Goal: Task Accomplishment & Management: Manage account settings

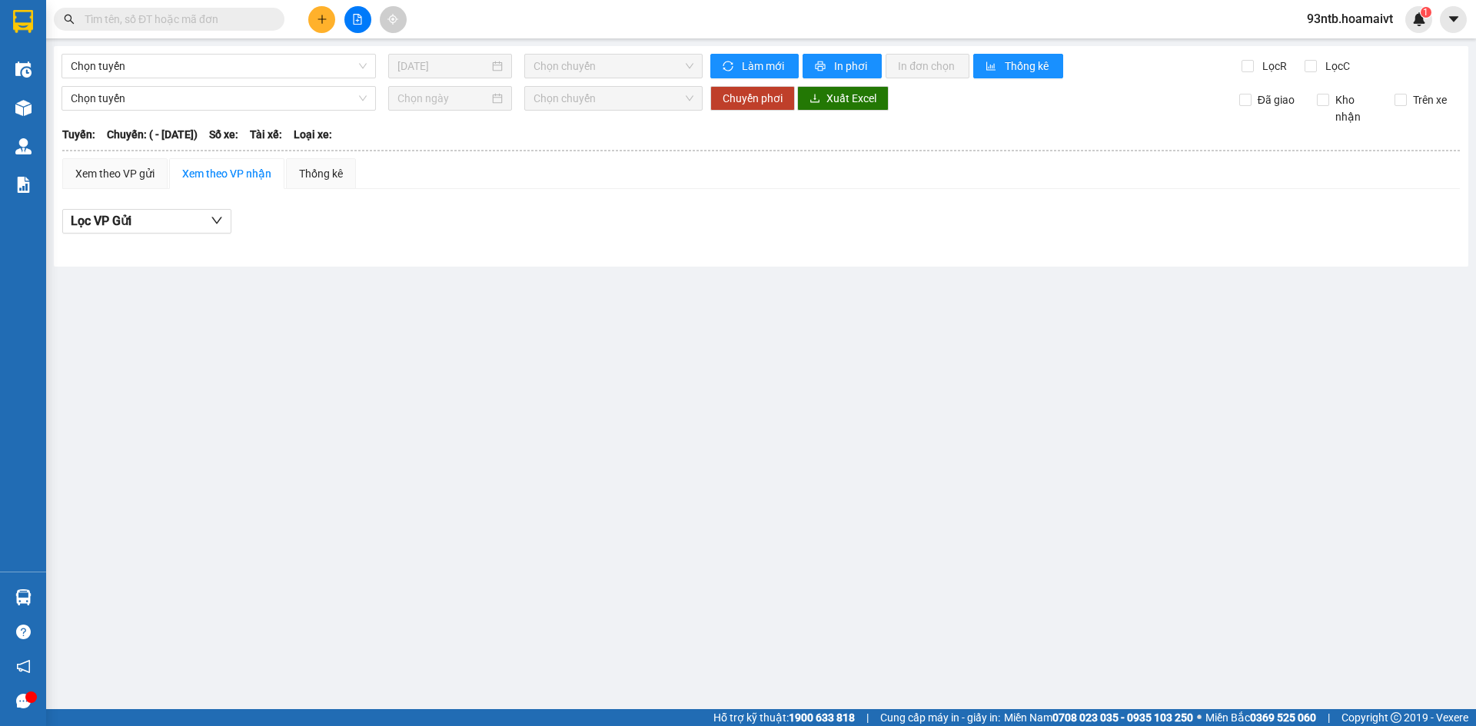
type input "[DATE]"
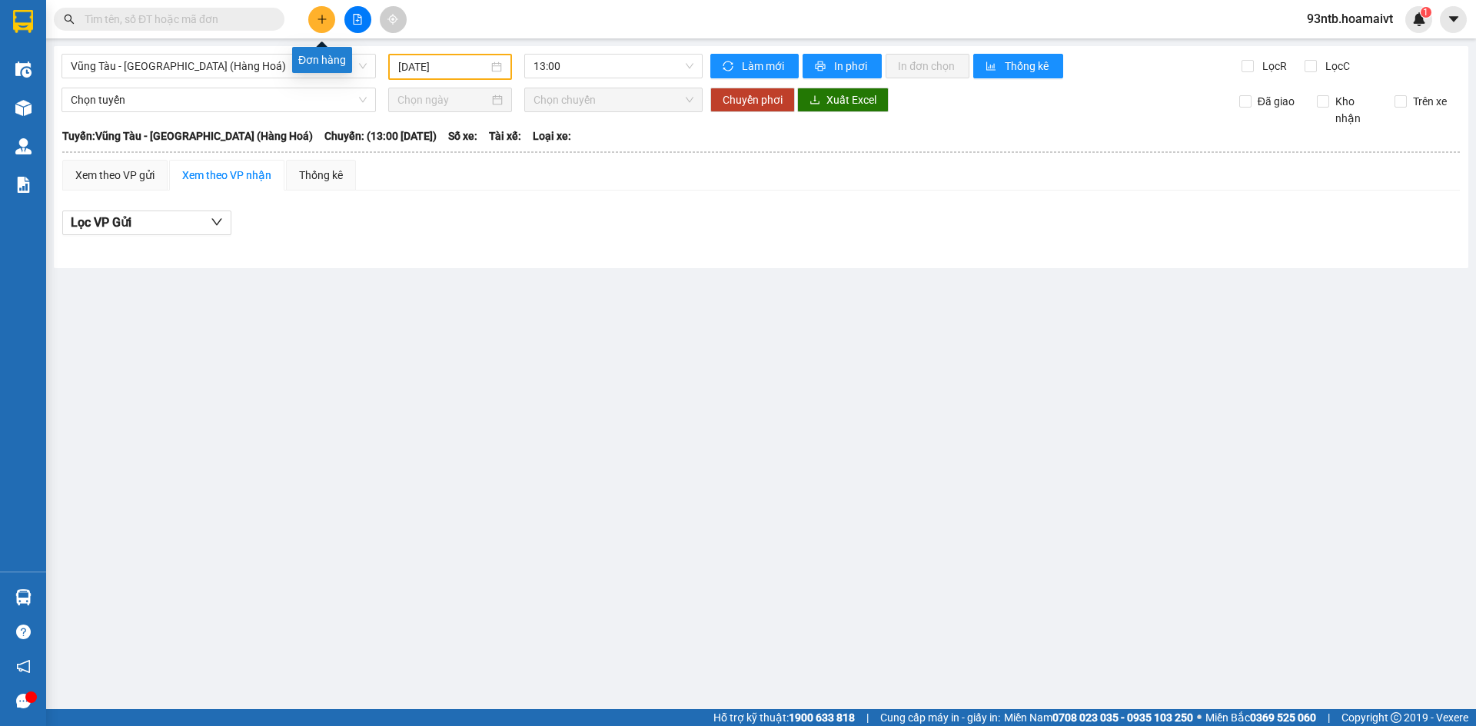
click at [327, 20] on button at bounding box center [321, 19] width 27 height 27
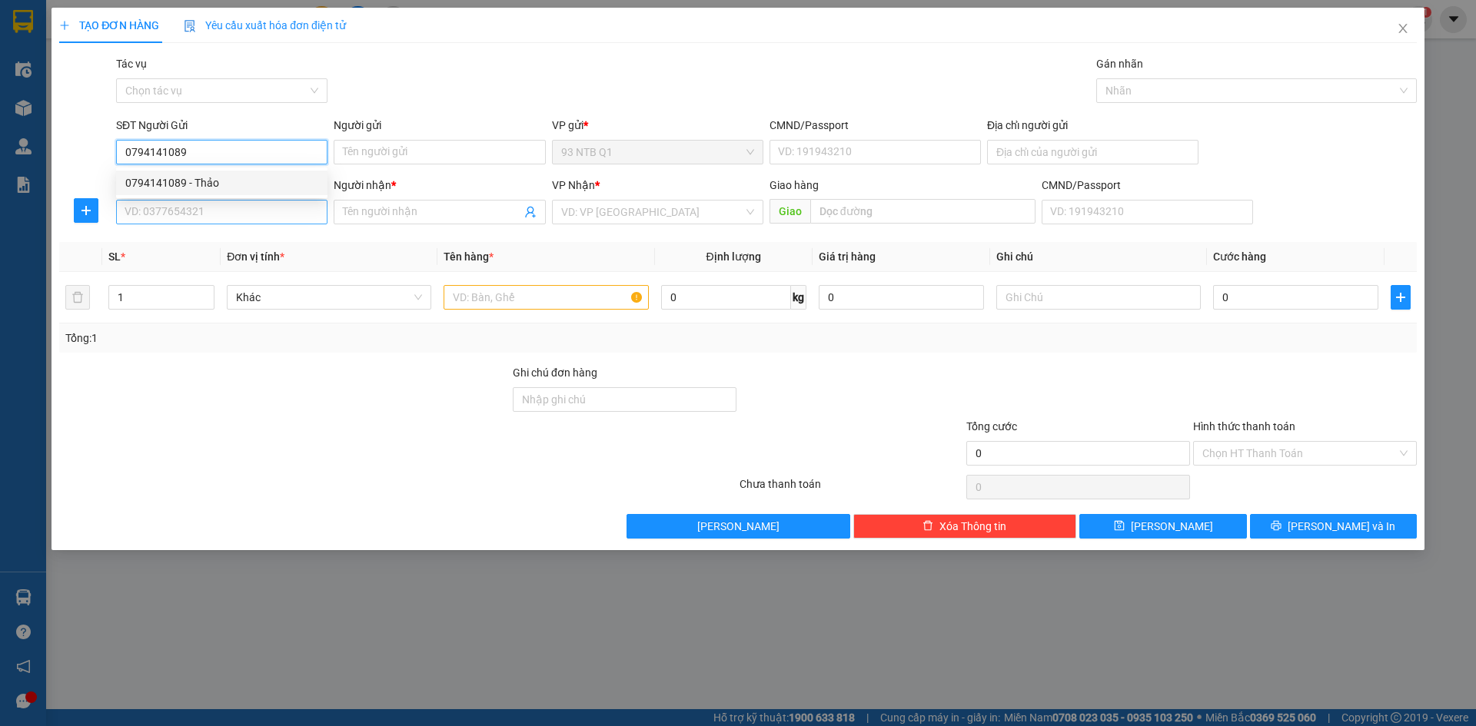
type input "0794141089"
click at [185, 209] on input "SĐT Người Nhận *" at bounding box center [221, 212] width 211 height 25
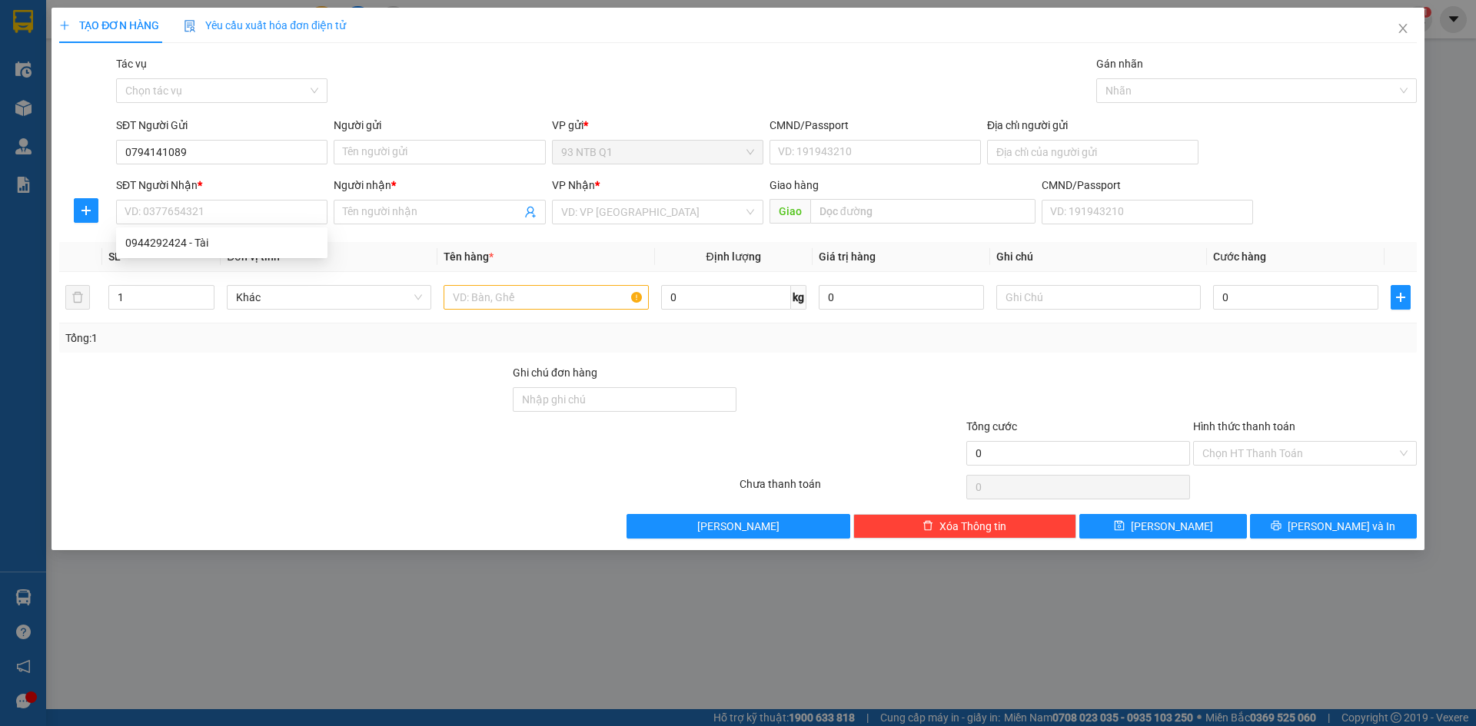
click at [260, 136] on div "SĐT Người Gửi" at bounding box center [221, 128] width 211 height 23
click at [230, 156] on input "0794141089" at bounding box center [221, 152] width 211 height 25
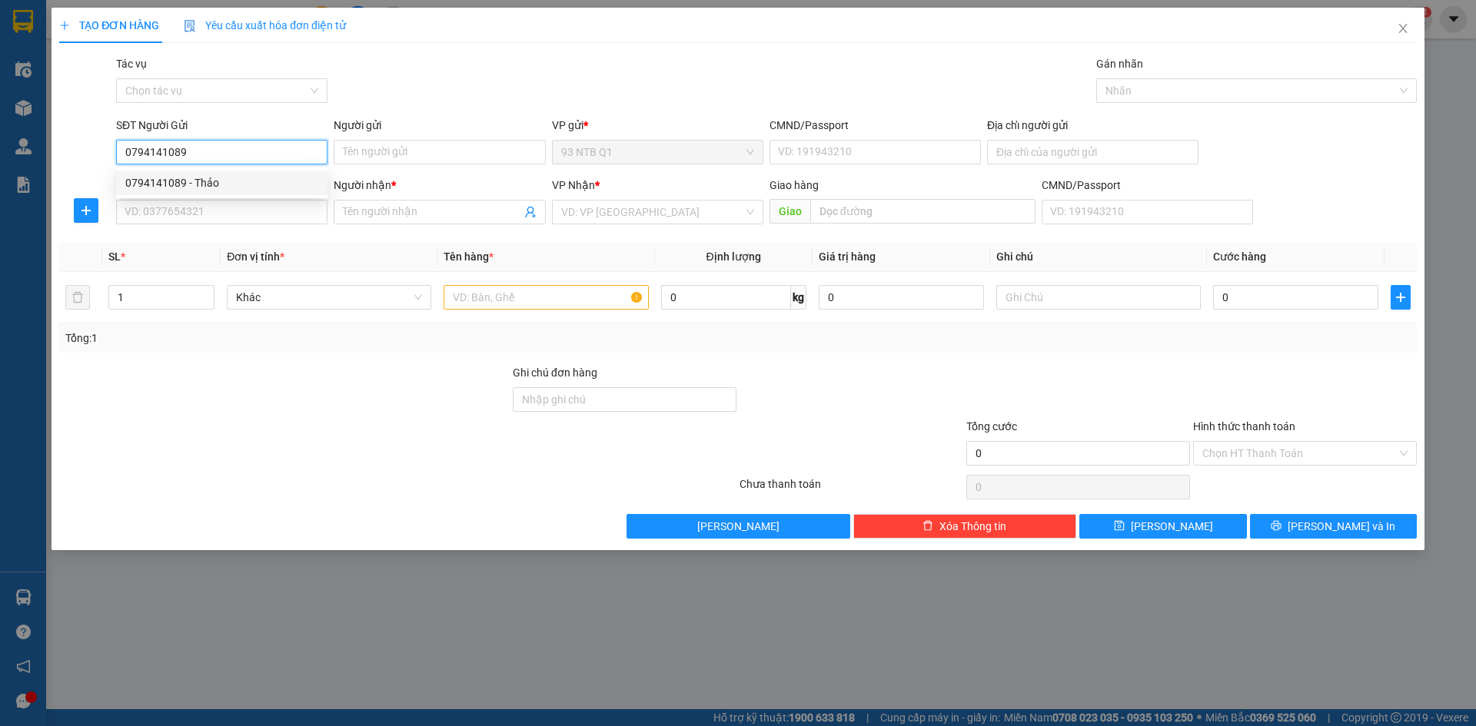
click at [231, 186] on div "0794141089 - Thảo" at bounding box center [221, 182] width 193 height 17
type input "Thảo"
type input "0944292424"
type input "Tài"
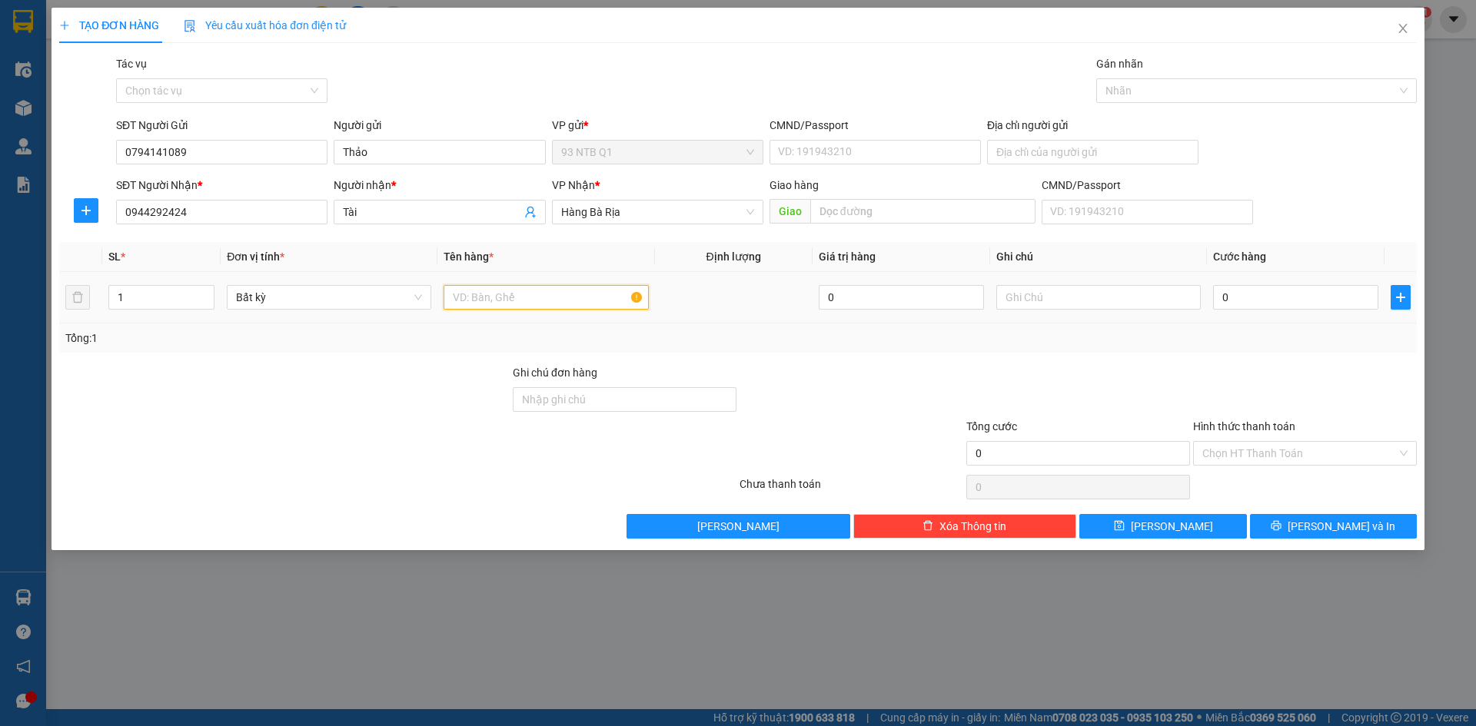
click at [555, 297] on input "text" at bounding box center [545, 297] width 204 height 25
type input "gói đen"
click at [1071, 144] on input "Địa chỉ người gửi" at bounding box center [1092, 152] width 211 height 25
type input "1/9 luong dac bangtan thoi hoa tan phu"
click at [1294, 307] on input "0" at bounding box center [1295, 297] width 165 height 25
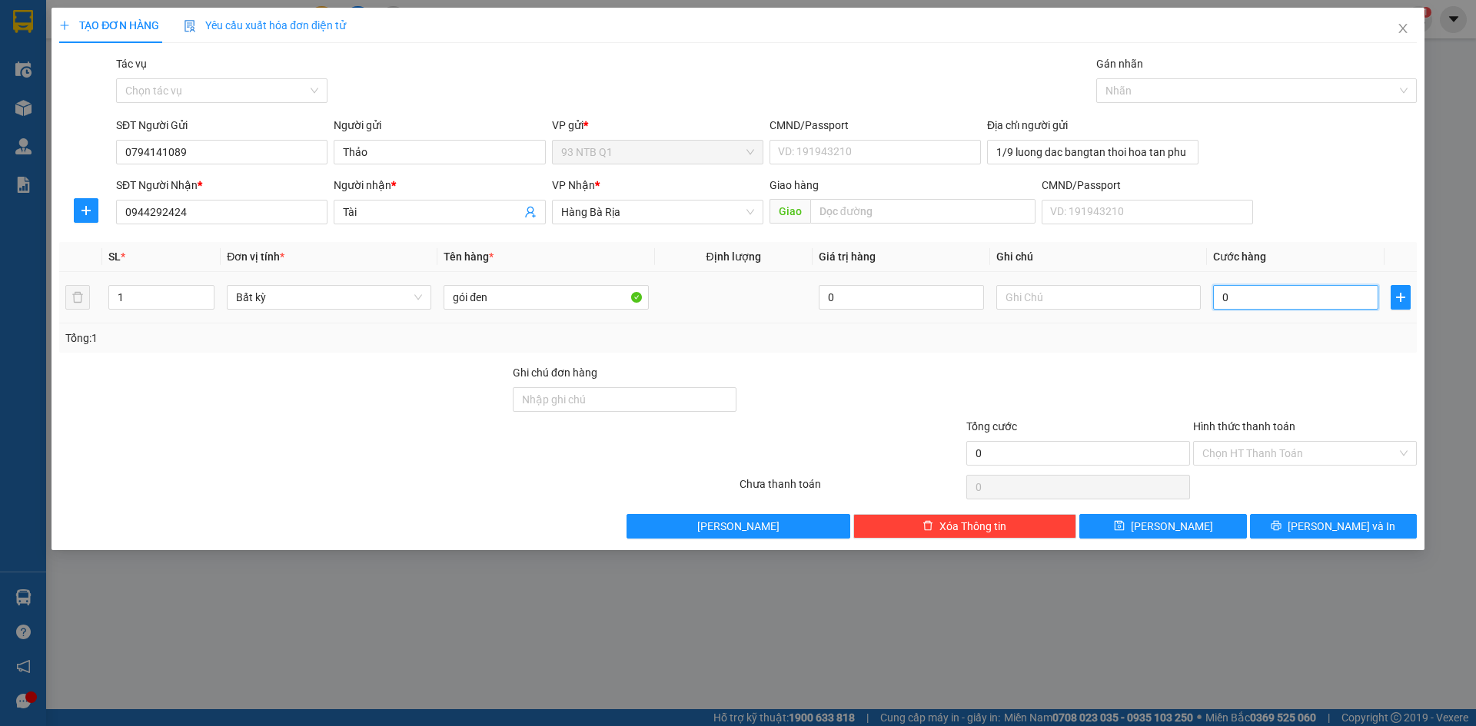
type input "003"
type input "3"
type input "0.030"
type input "30"
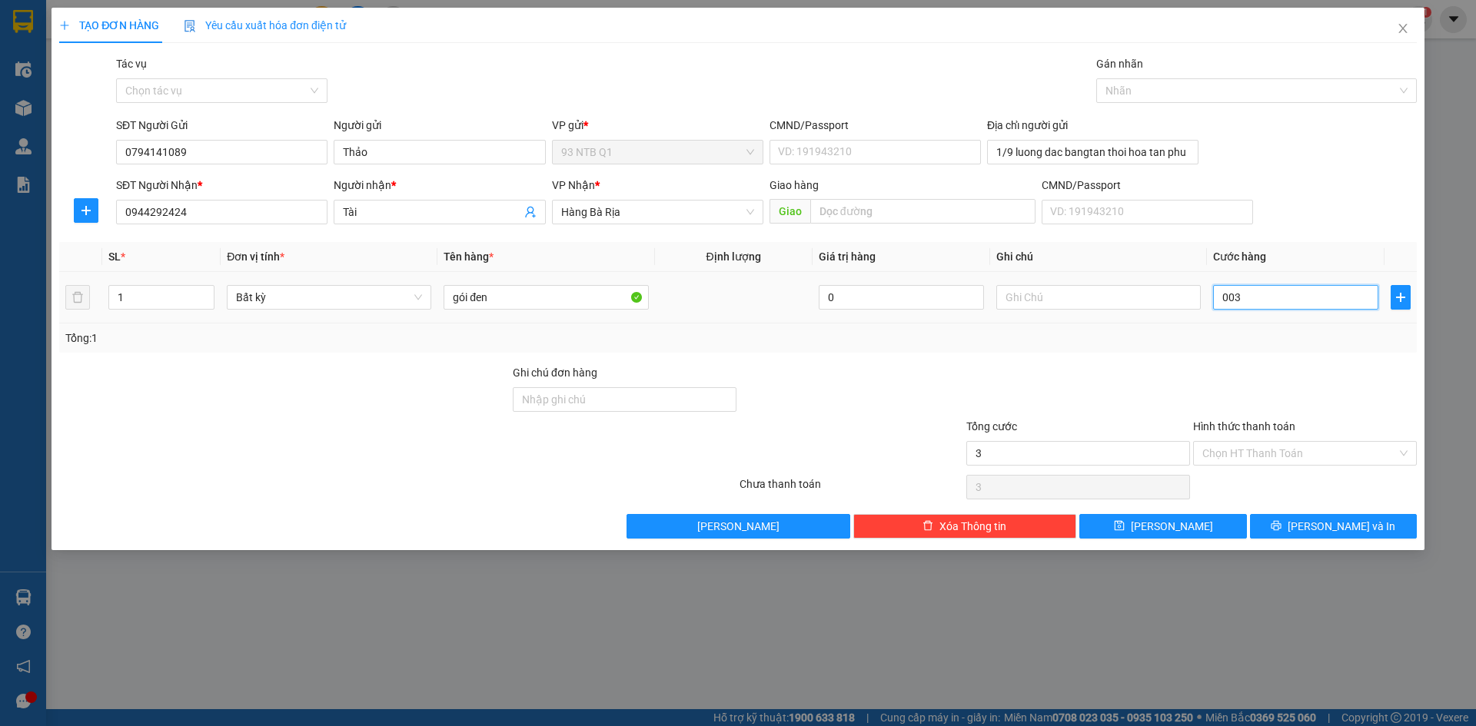
type input "30"
type input "0.030"
type input "30"
click at [1300, 292] on input "0.030" at bounding box center [1295, 297] width 165 height 25
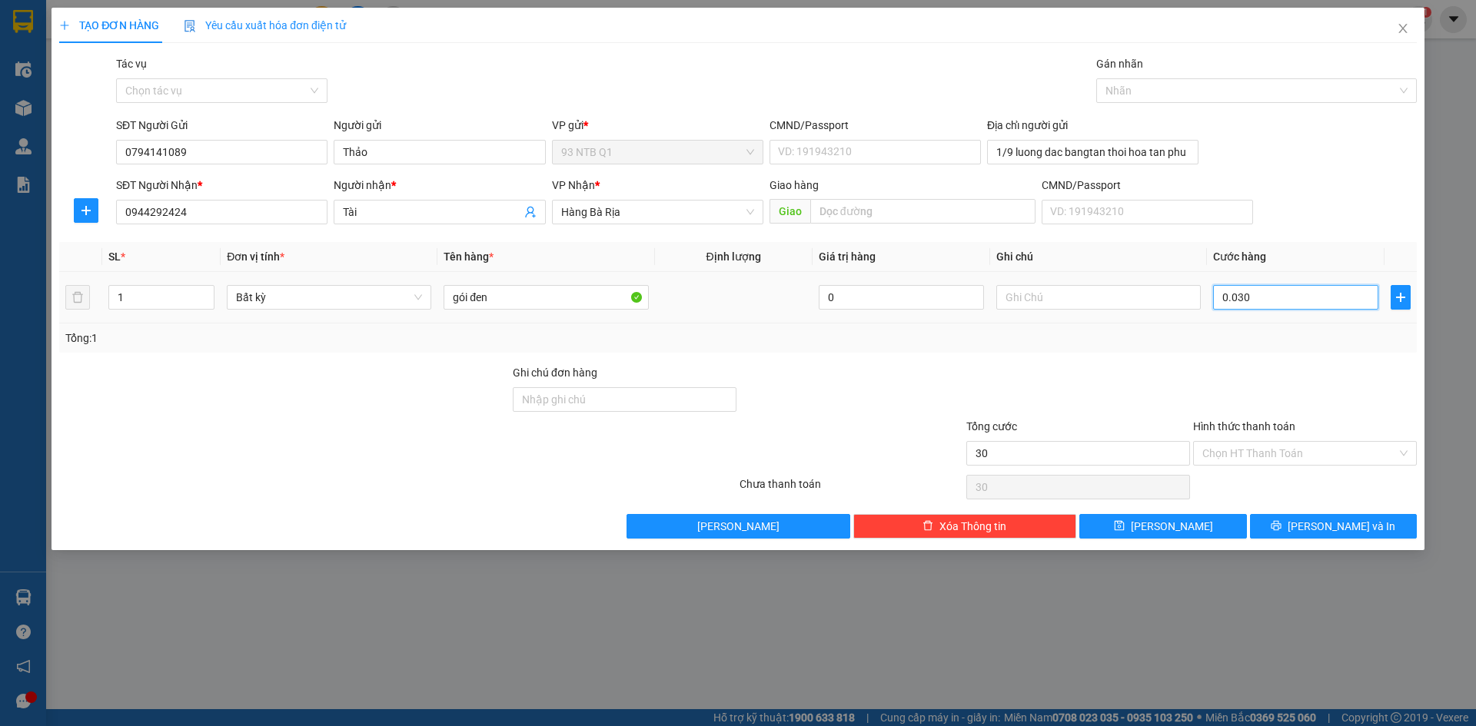
click at [1300, 293] on input "0.030" at bounding box center [1295, 297] width 165 height 25
type input "0"
type input "003"
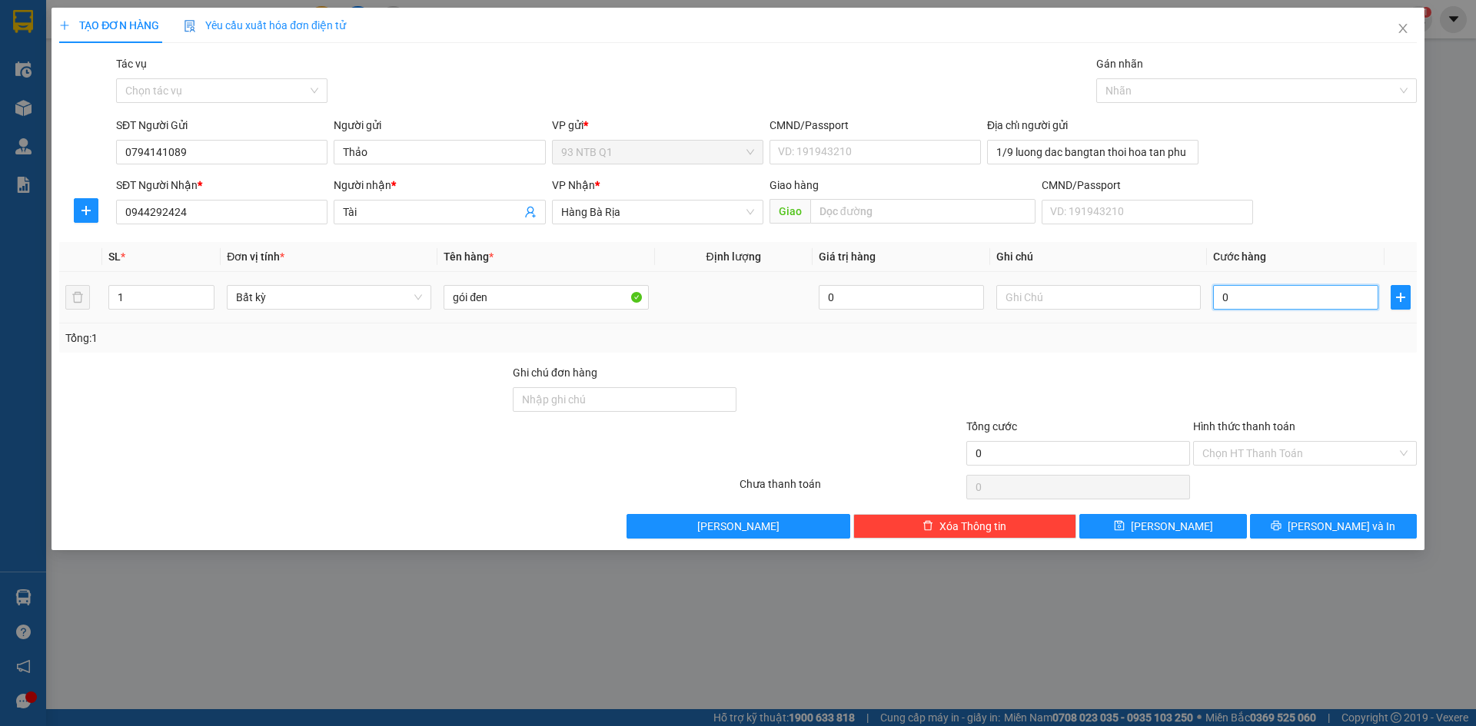
type input "3"
type input "0.030"
type input "30"
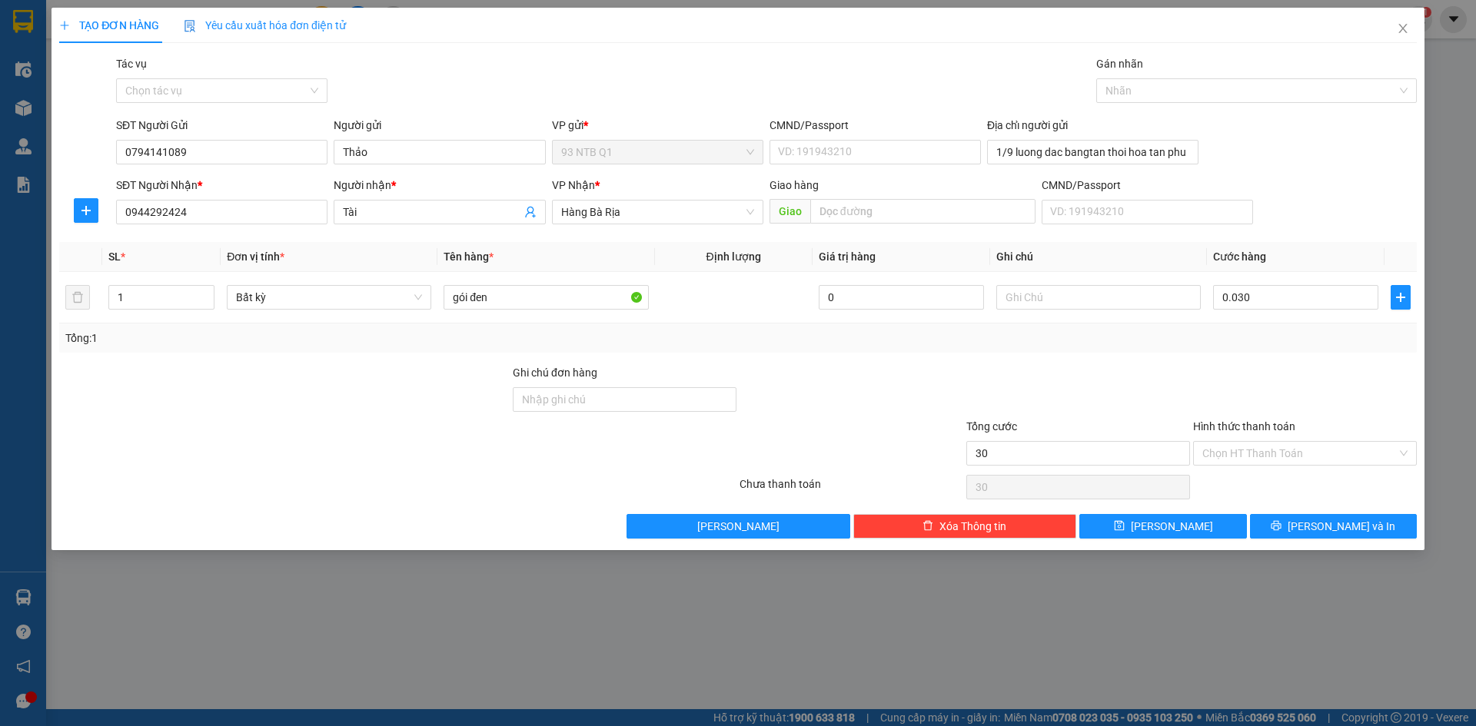
type input "30.000"
click at [1290, 375] on div at bounding box center [1304, 391] width 227 height 54
click at [1292, 529] on button "[PERSON_NAME] và In" at bounding box center [1333, 526] width 167 height 25
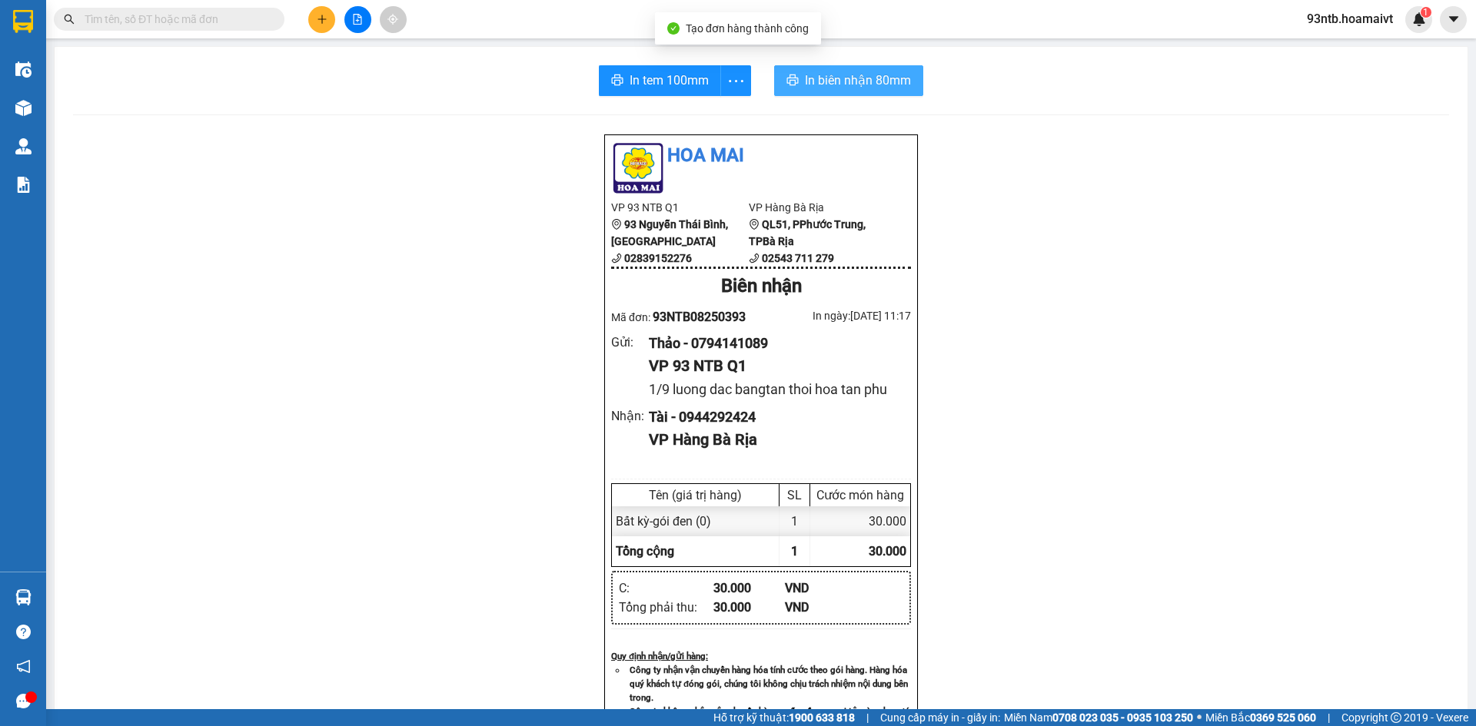
click at [841, 77] on span "In biên nhận 80mm" at bounding box center [858, 80] width 106 height 19
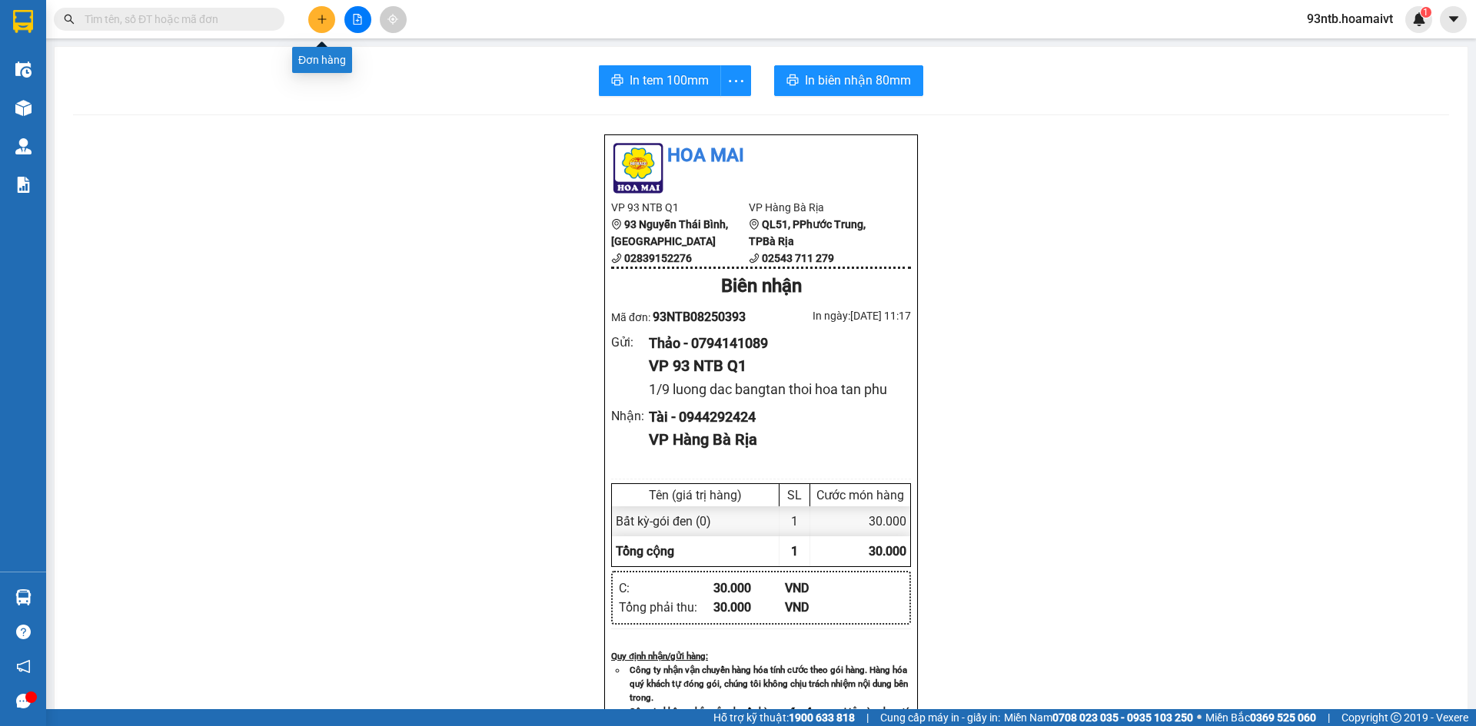
click at [324, 22] on icon "plus" at bounding box center [322, 19] width 11 height 11
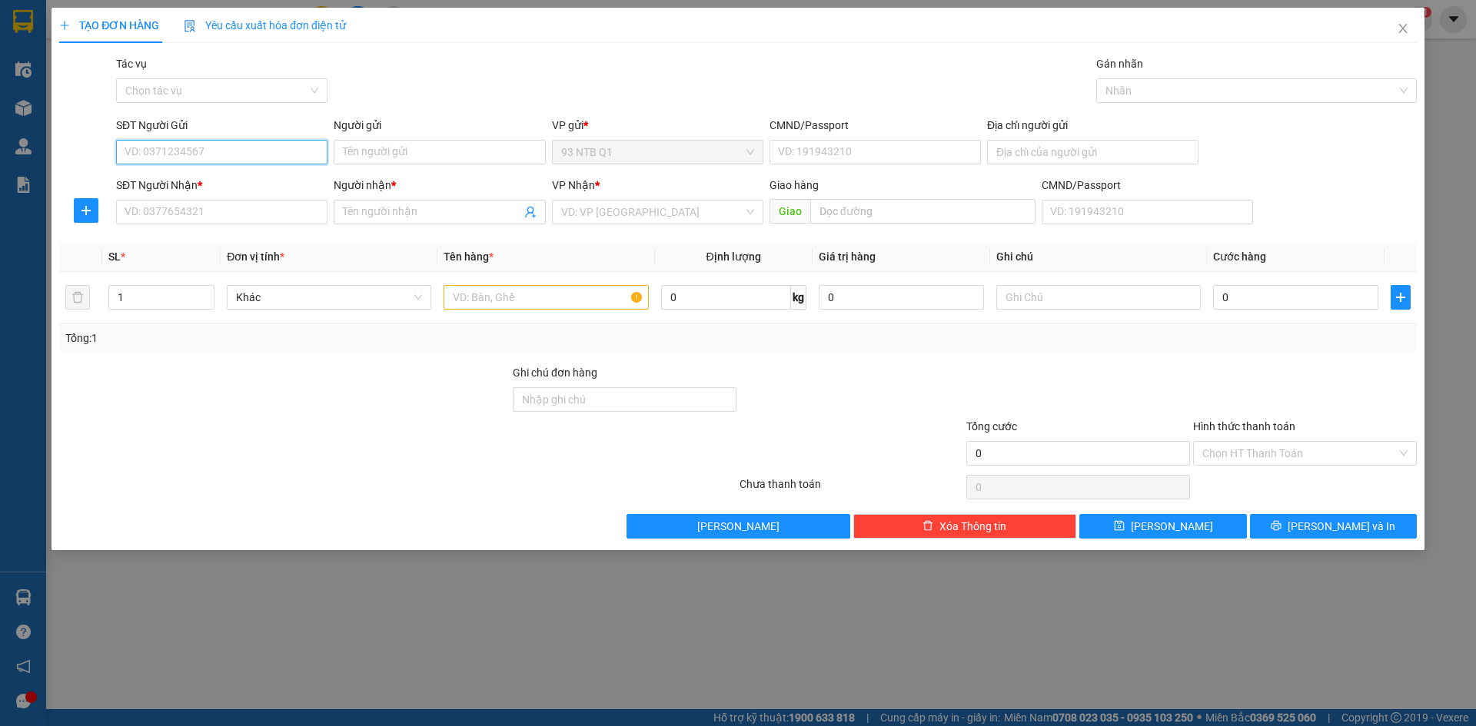
click at [230, 157] on input "SĐT Người Gửi" at bounding box center [221, 152] width 211 height 25
click at [400, 91] on div "Gói vận chuyển * Tiêu chuẩn Tác vụ Chọn tác vụ Gán nhãn Nhãn" at bounding box center [766, 82] width 1306 height 54
click at [242, 147] on input "SĐT Người Gửi" at bounding box center [221, 152] width 211 height 25
type input "0986274526"
click at [380, 158] on input "Người gửi" at bounding box center [439, 152] width 211 height 25
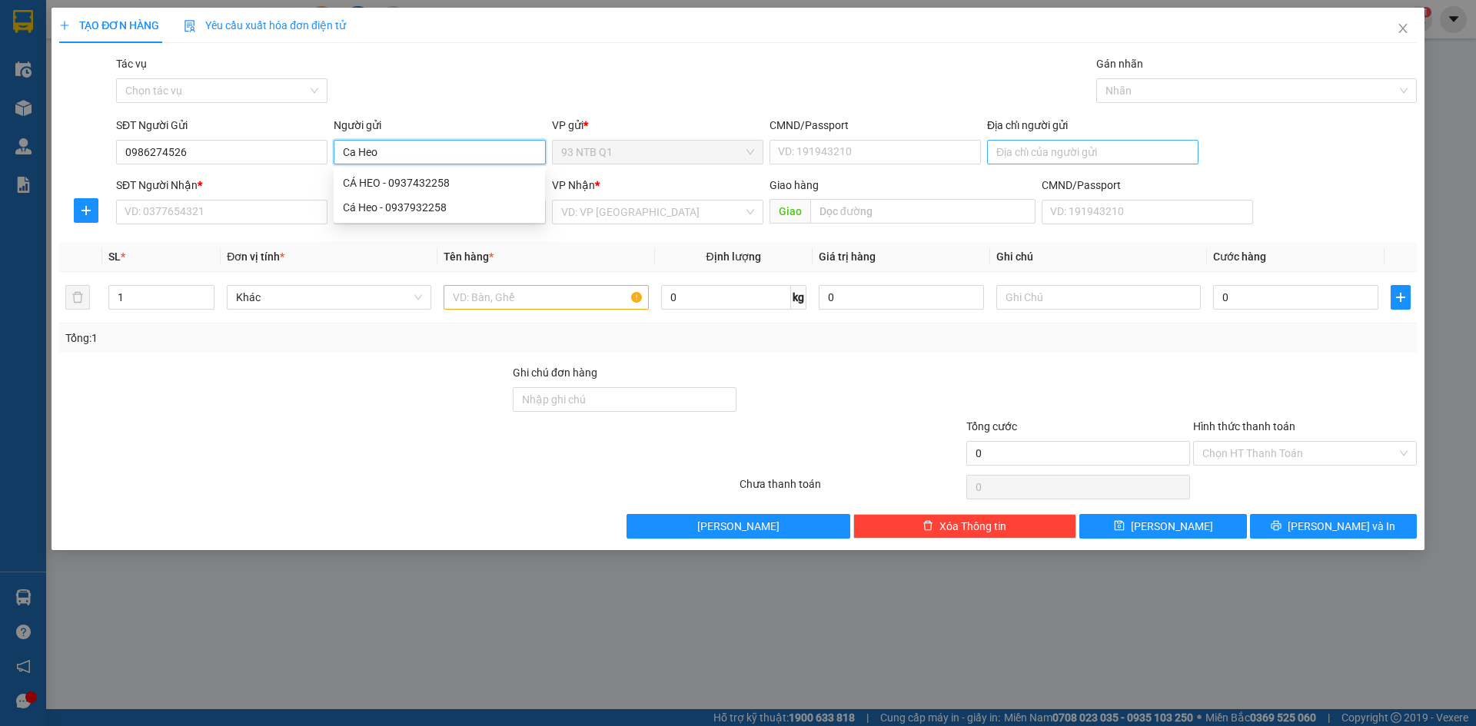
type input "Ca Heo"
click at [1090, 151] on input "Địa chỉ người gửi" at bounding box center [1092, 152] width 211 height 25
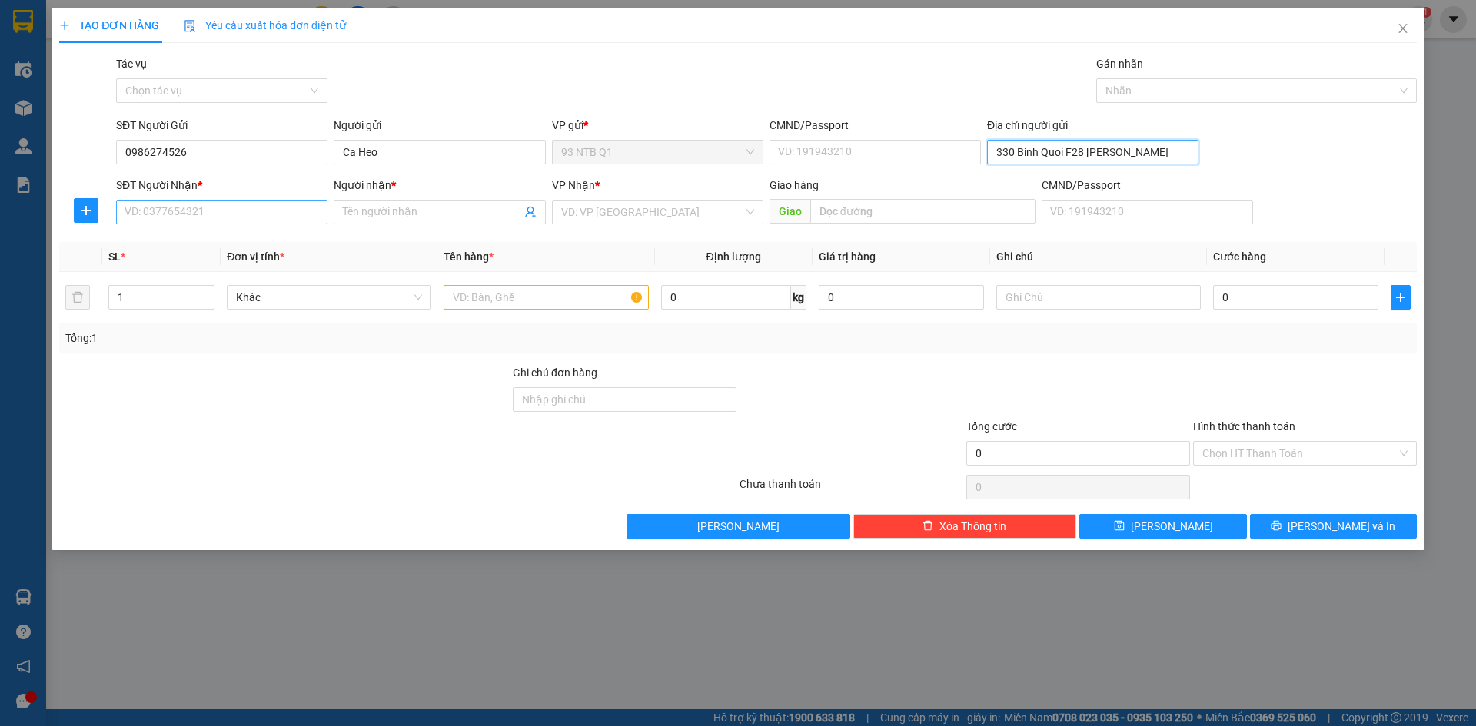
type input "330 Binh Quoi F28 Binh Thanh"
click at [131, 212] on input "SĐT Người Nhận *" at bounding box center [221, 212] width 211 height 25
type input "0937932258"
click at [350, 206] on input "Người nhận *" at bounding box center [432, 212] width 178 height 17
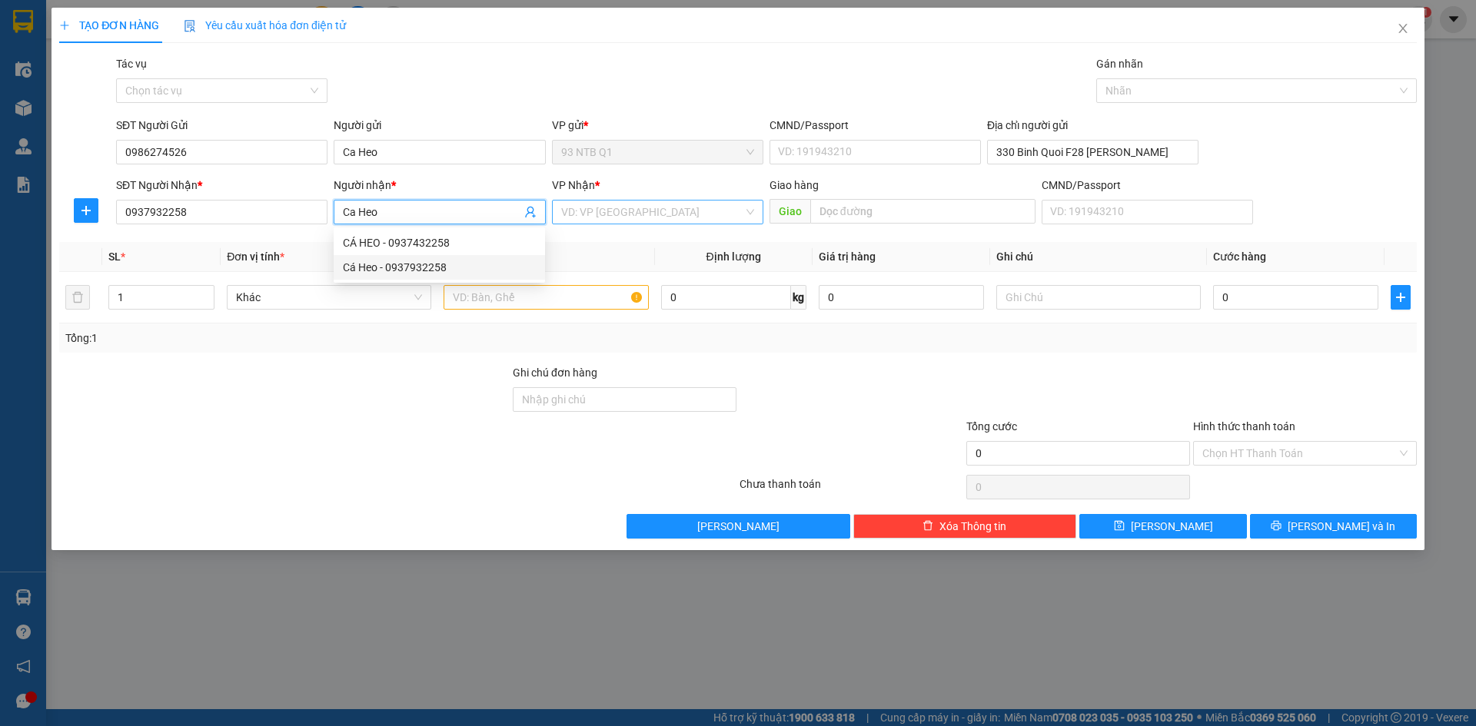
type input "Ca Heo"
click at [651, 206] on input "search" at bounding box center [652, 212] width 182 height 23
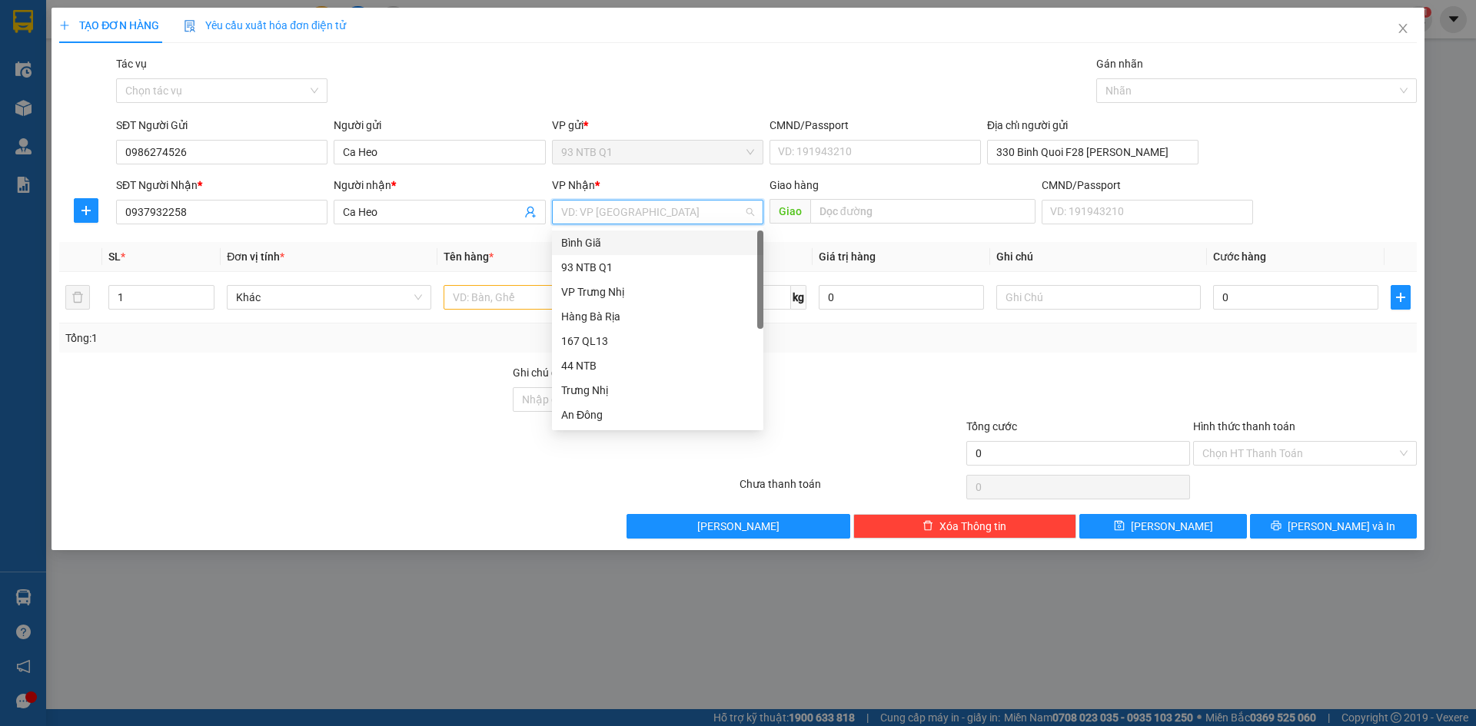
type input "l"
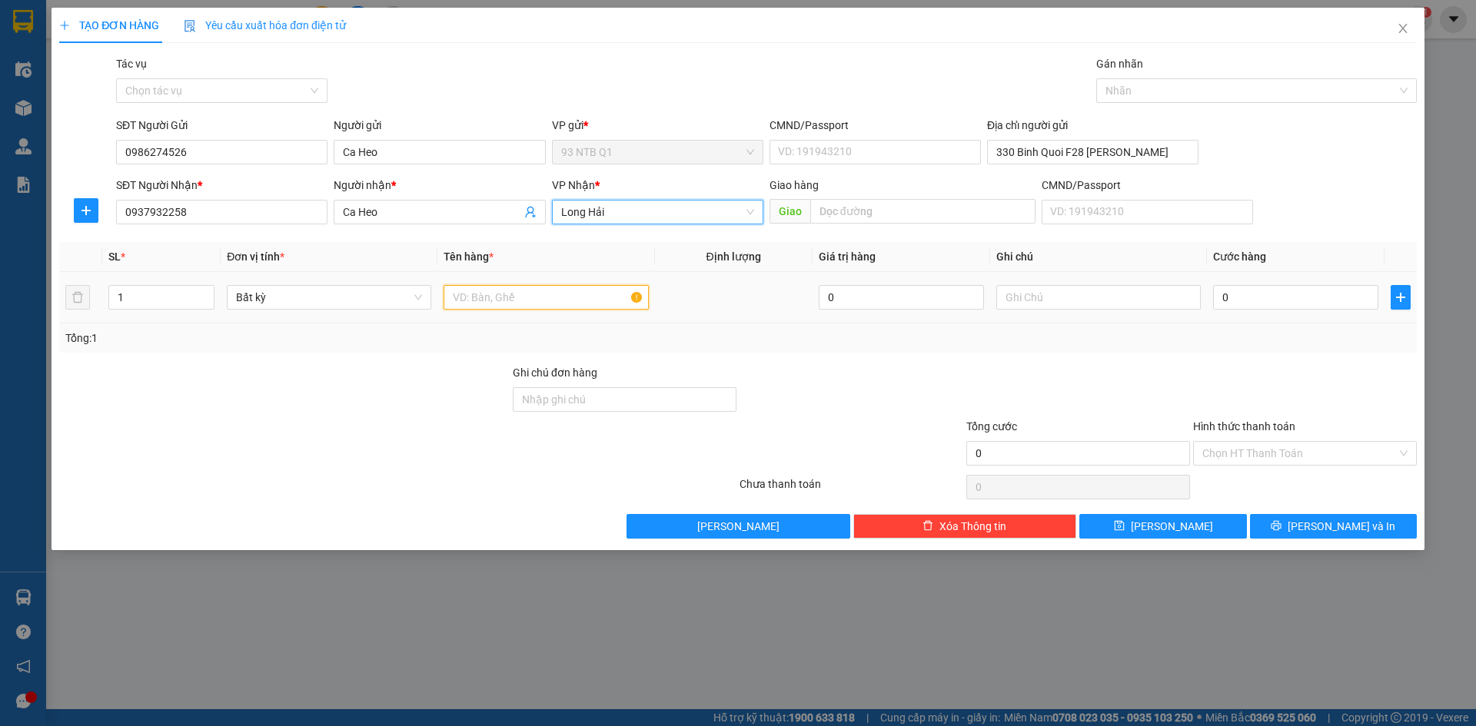
click at [541, 293] on input "text" at bounding box center [545, 297] width 204 height 25
type input "bao den"
click at [1053, 298] on input "text" at bounding box center [1098, 297] width 204 height 25
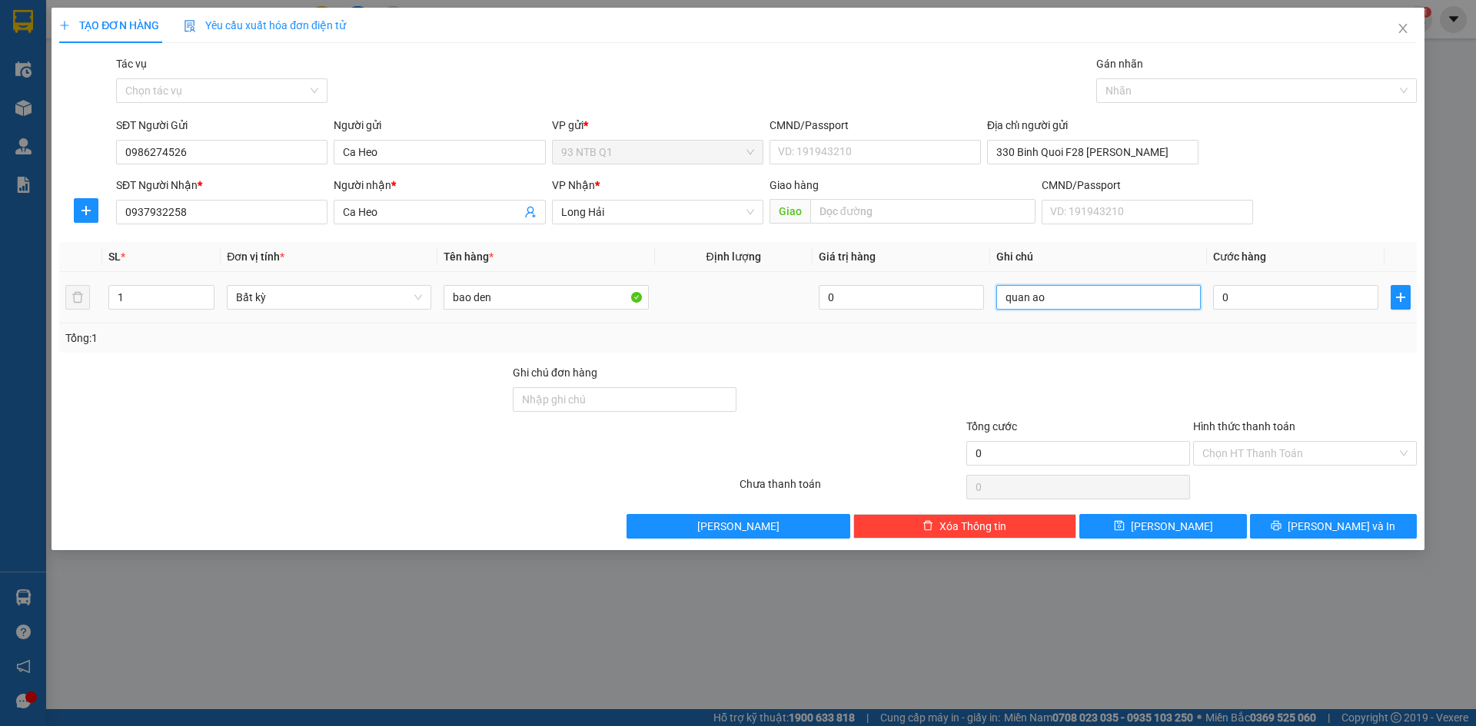
type input "quan ao"
click at [1351, 523] on span "[PERSON_NAME] và In" at bounding box center [1341, 526] width 108 height 17
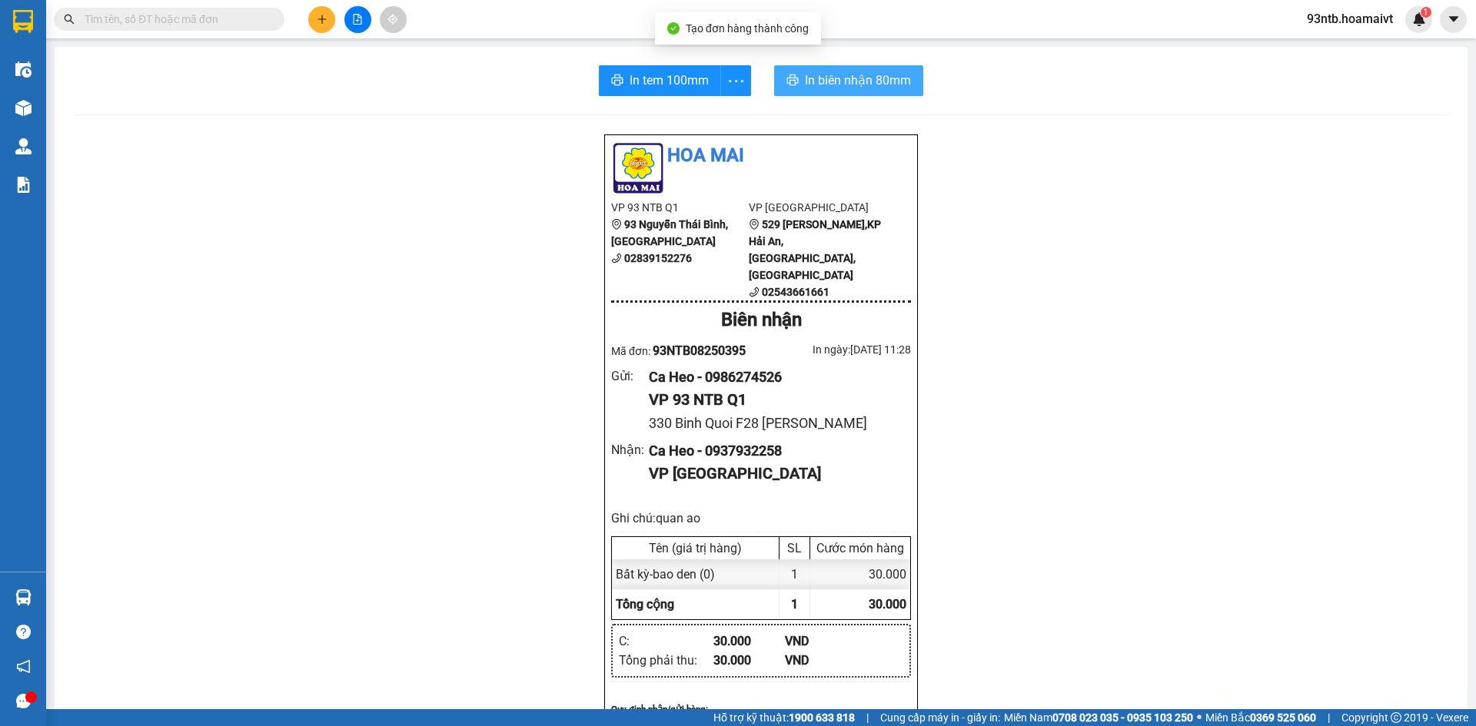
click at [794, 88] on button "In biên nhận 80mm" at bounding box center [848, 80] width 149 height 31
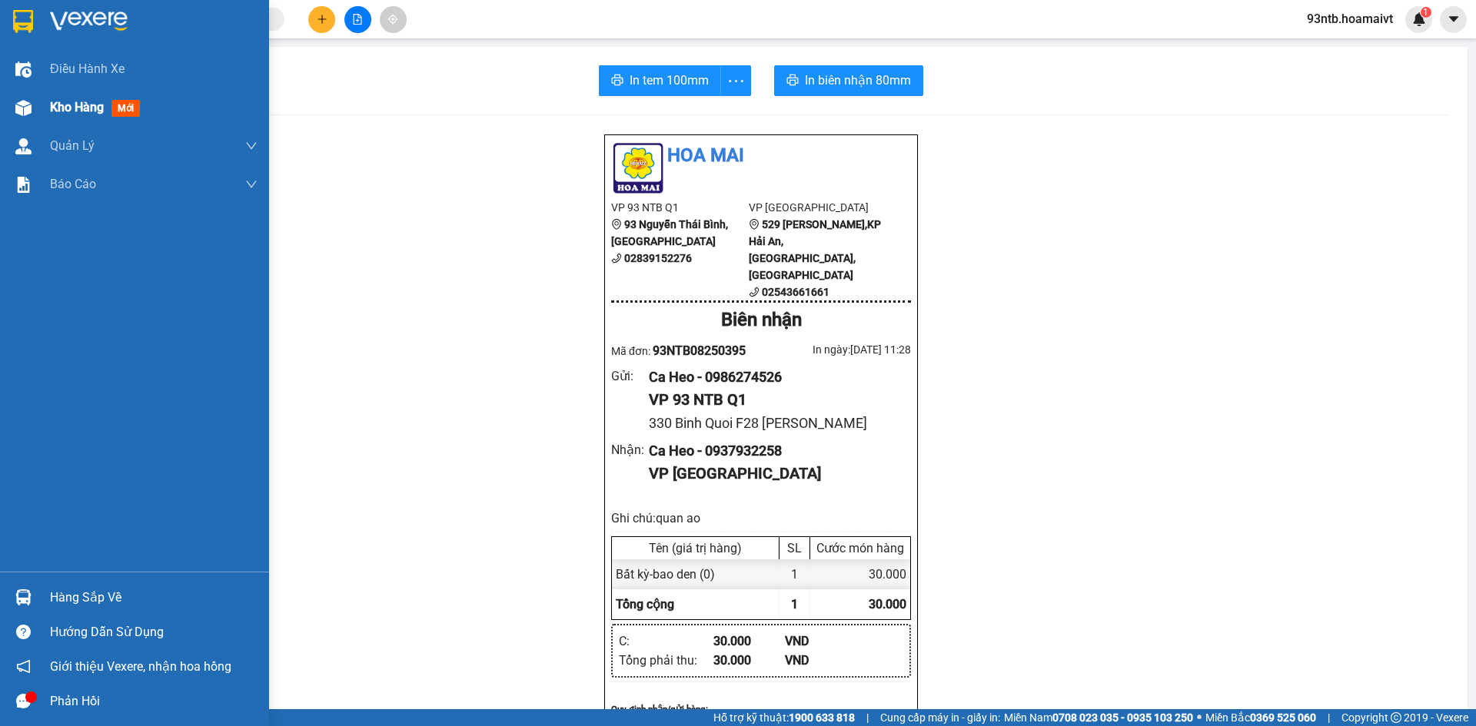
click at [25, 116] on div at bounding box center [23, 108] width 27 height 27
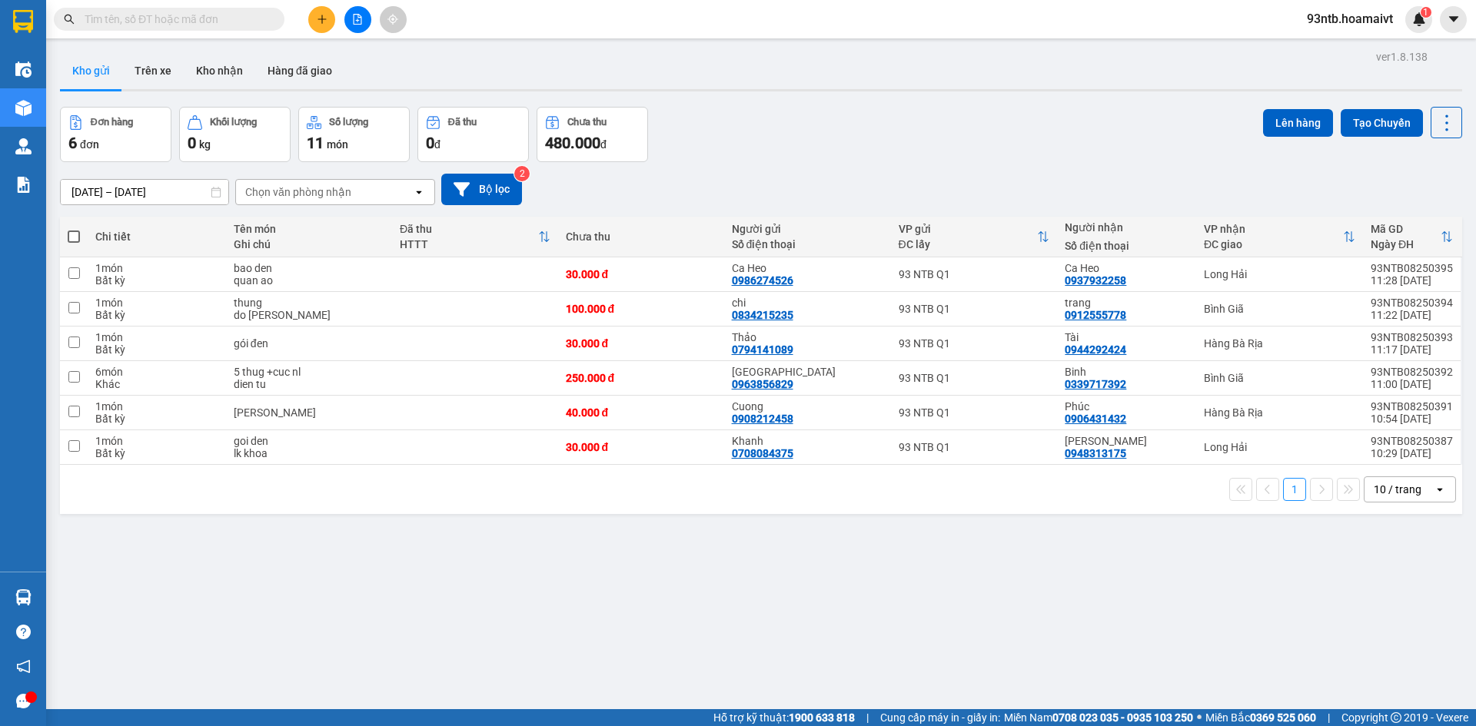
click at [322, 25] on button at bounding box center [321, 19] width 27 height 27
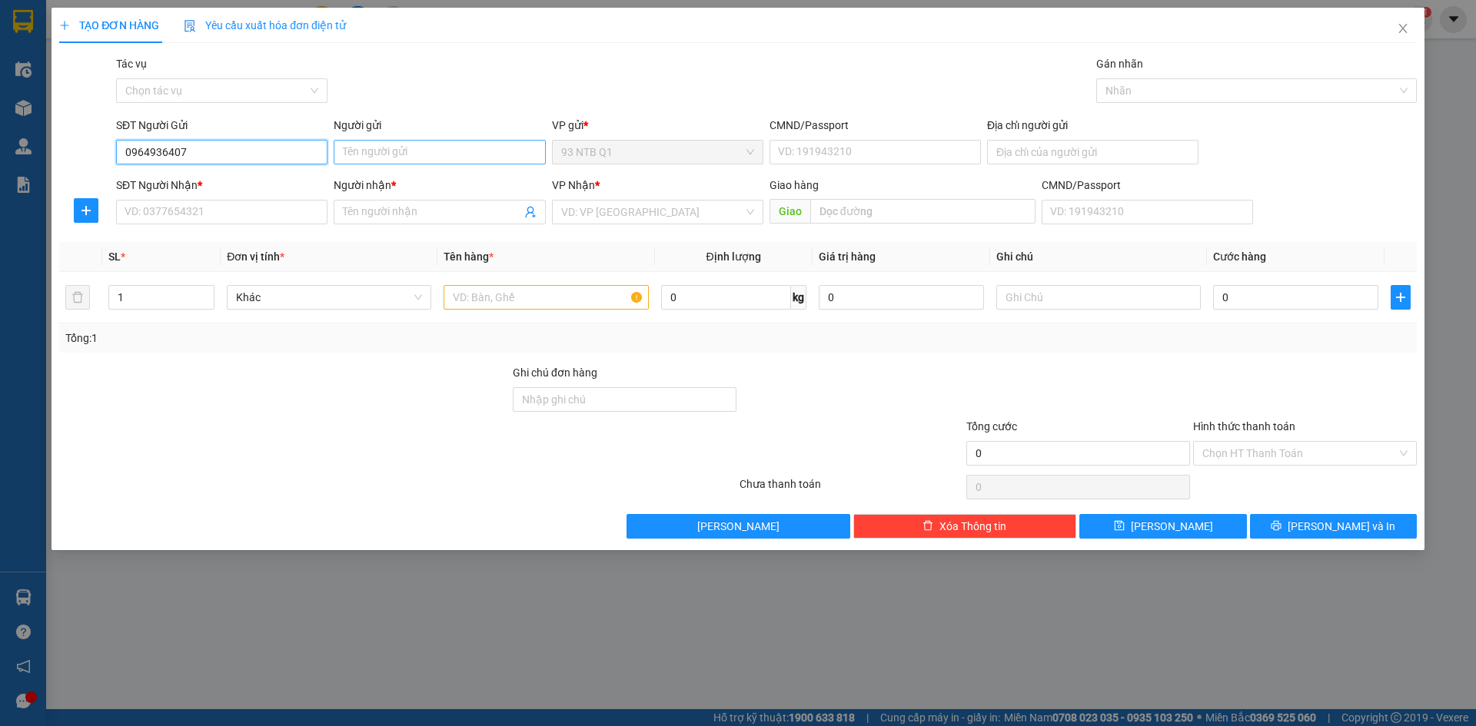
type input "0964936407"
click at [353, 150] on input "Người gửi" at bounding box center [439, 152] width 211 height 25
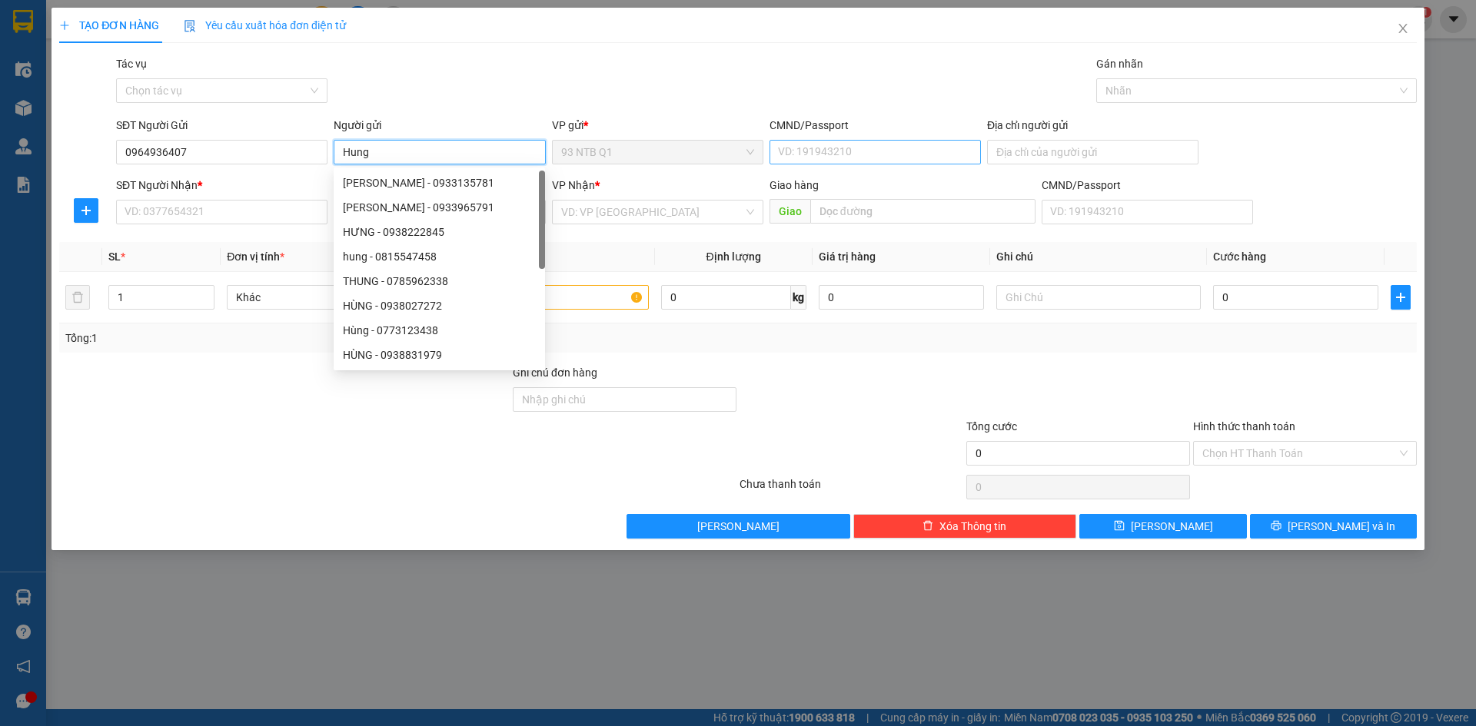
type input "Hung"
click at [814, 160] on input "CMND/Passport" at bounding box center [874, 152] width 211 height 25
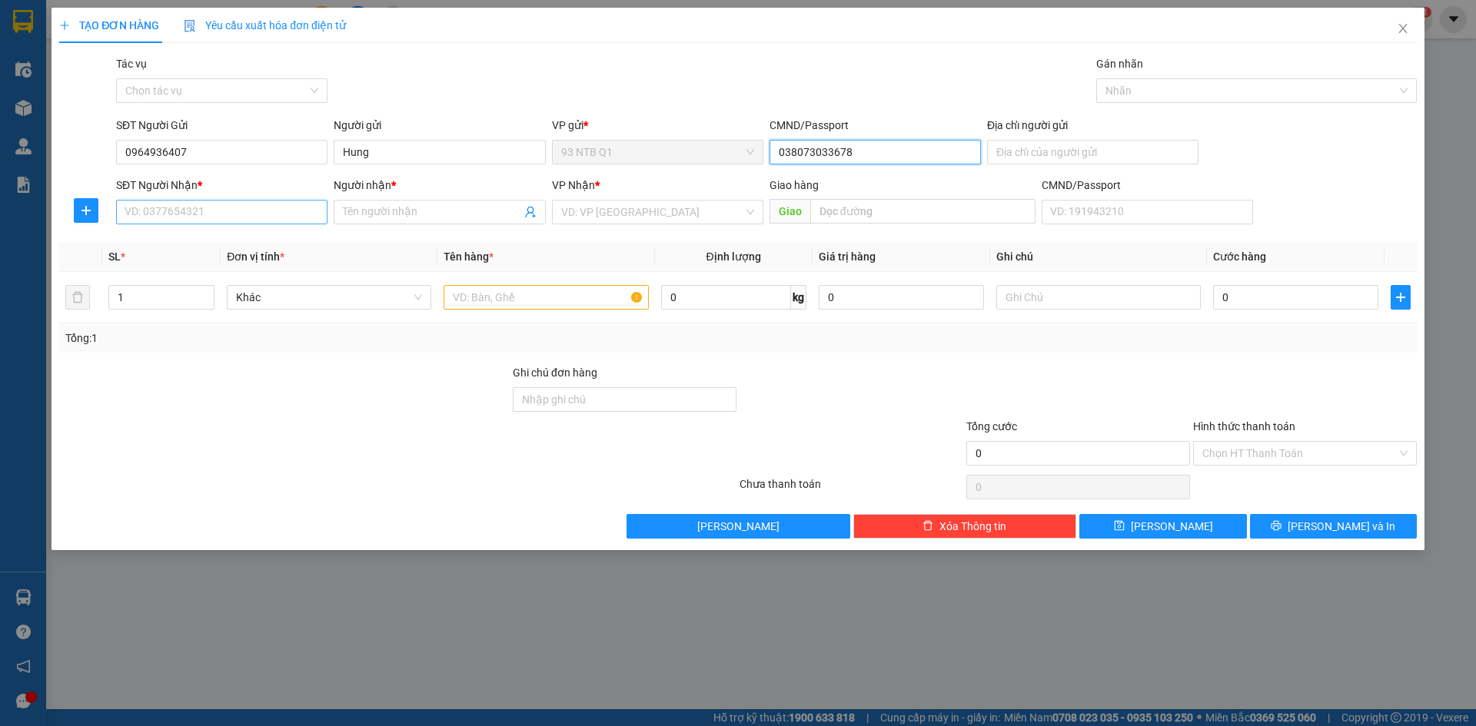
type input "038073033678"
click at [285, 204] on input "SĐT Người Nhận *" at bounding box center [221, 212] width 211 height 25
click at [1410, 29] on span "Close" at bounding box center [1402, 29] width 43 height 43
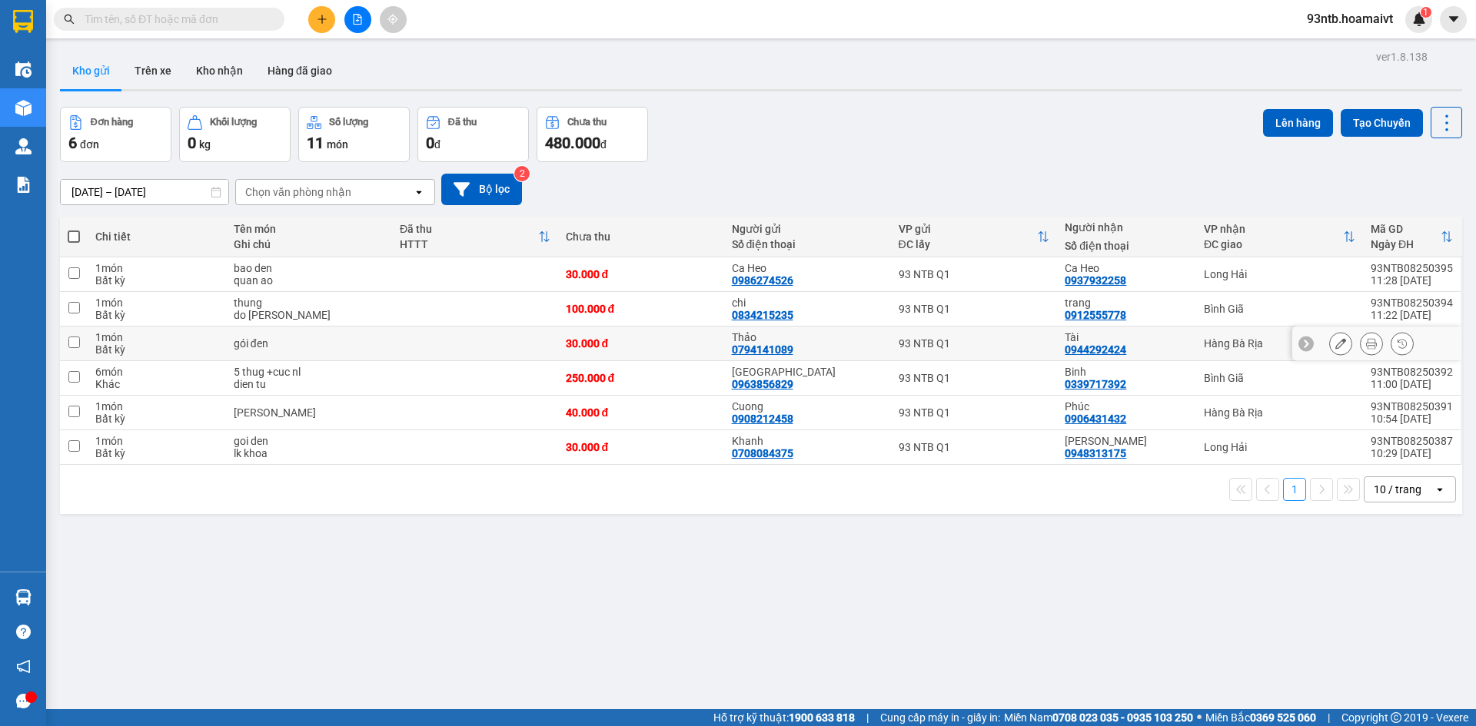
click at [1147, 339] on div "Tài" at bounding box center [1126, 337] width 124 height 12
checkbox input "true"
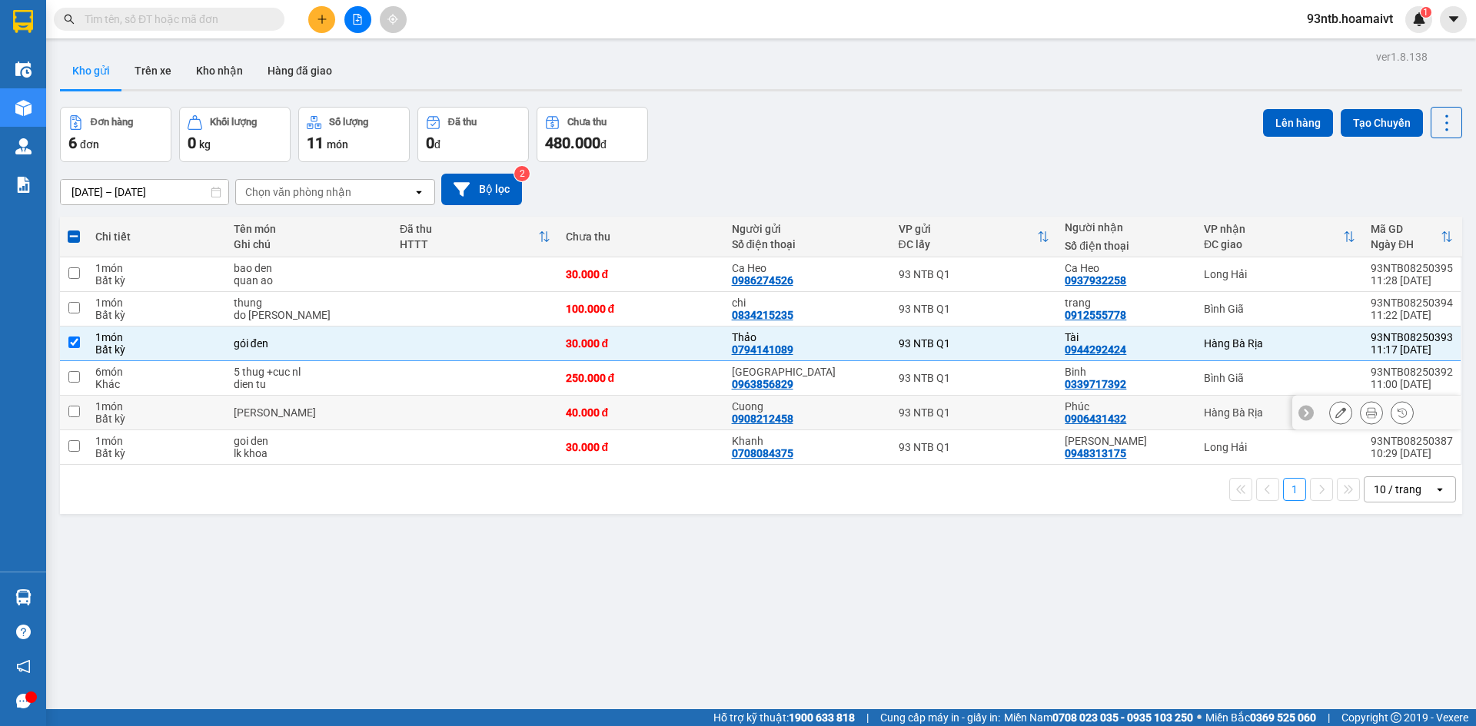
click at [1147, 412] on div "Phúc 0906431432" at bounding box center [1126, 412] width 124 height 25
checkbox input "true"
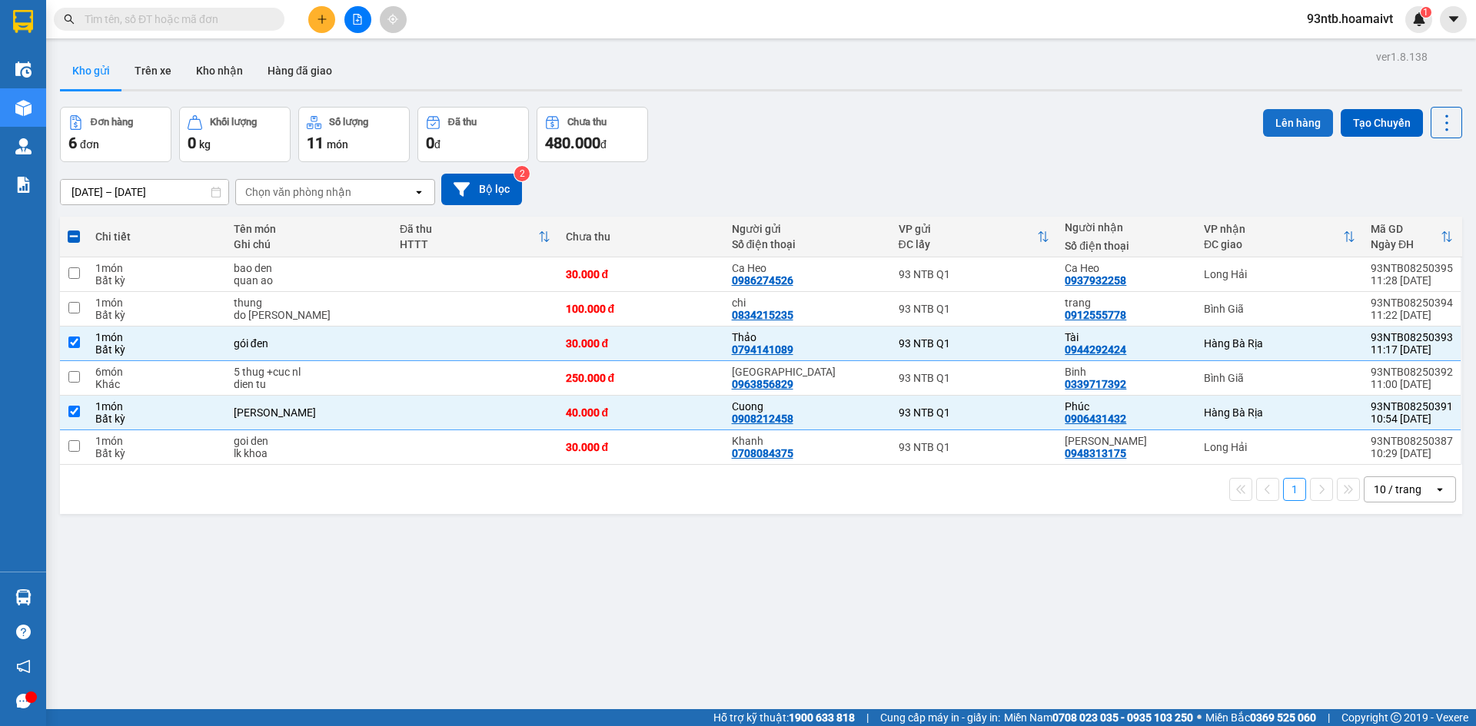
click at [1281, 122] on button "Lên hàng" at bounding box center [1298, 123] width 70 height 28
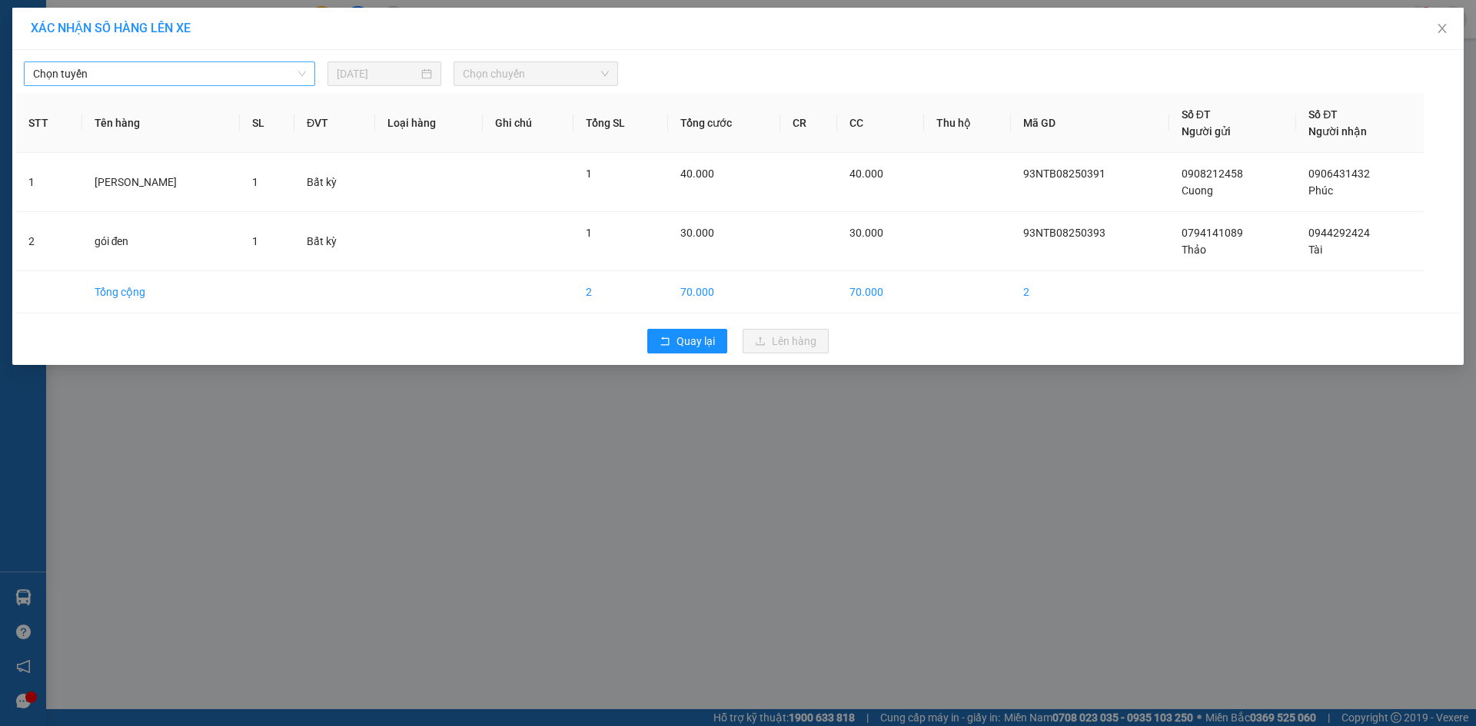
click at [95, 76] on span "Chọn tuyến" at bounding box center [169, 73] width 273 height 23
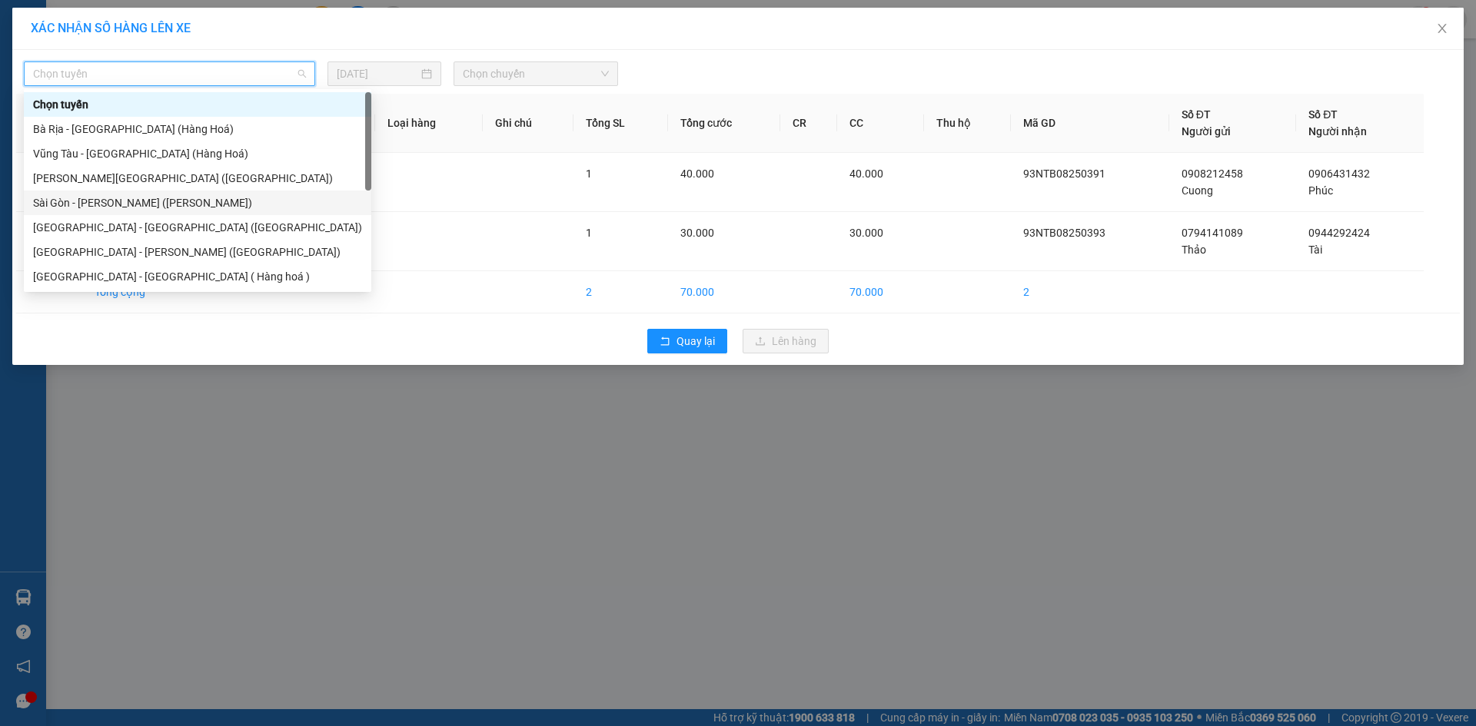
click at [105, 201] on div "Sài Gòn - [PERSON_NAME] ([PERSON_NAME])" at bounding box center [197, 202] width 329 height 17
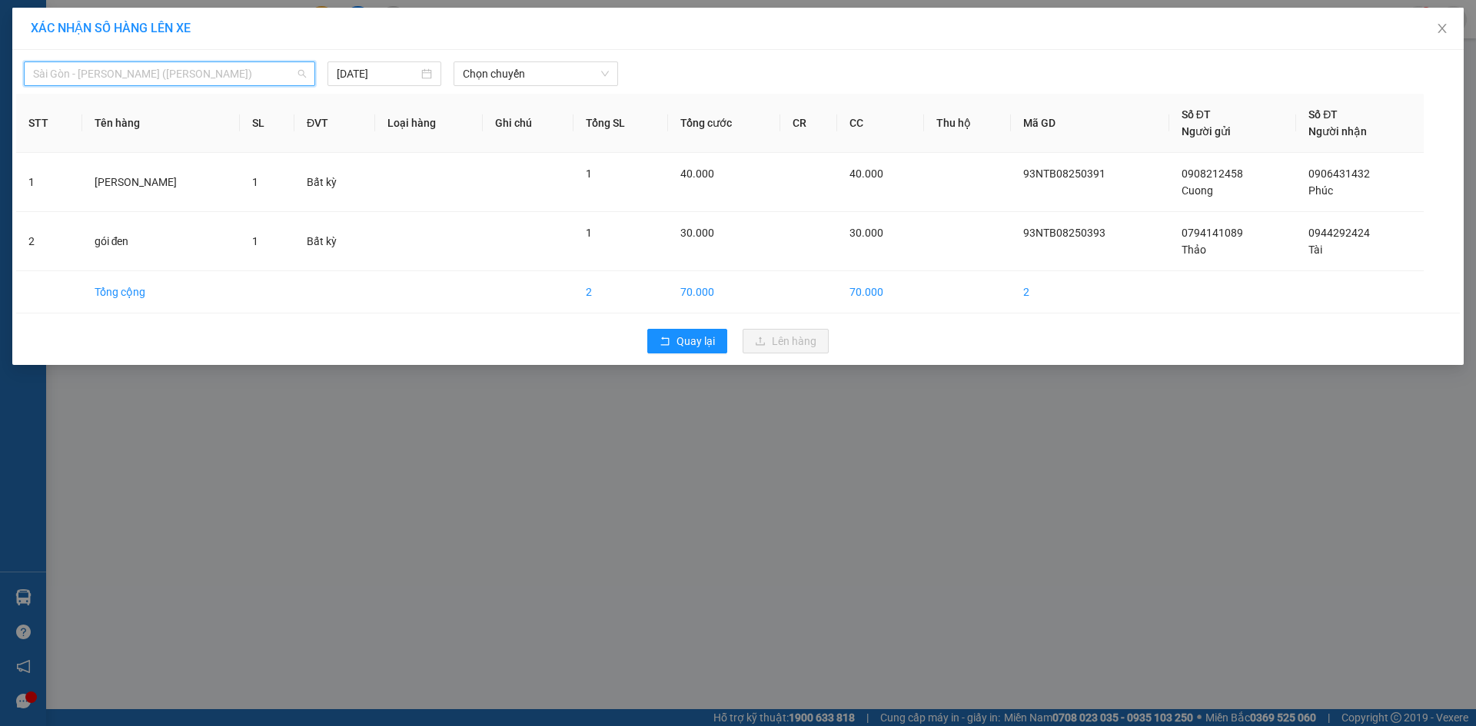
click at [207, 78] on span "Sài Gòn - [PERSON_NAME] ([PERSON_NAME])" at bounding box center [169, 73] width 273 height 23
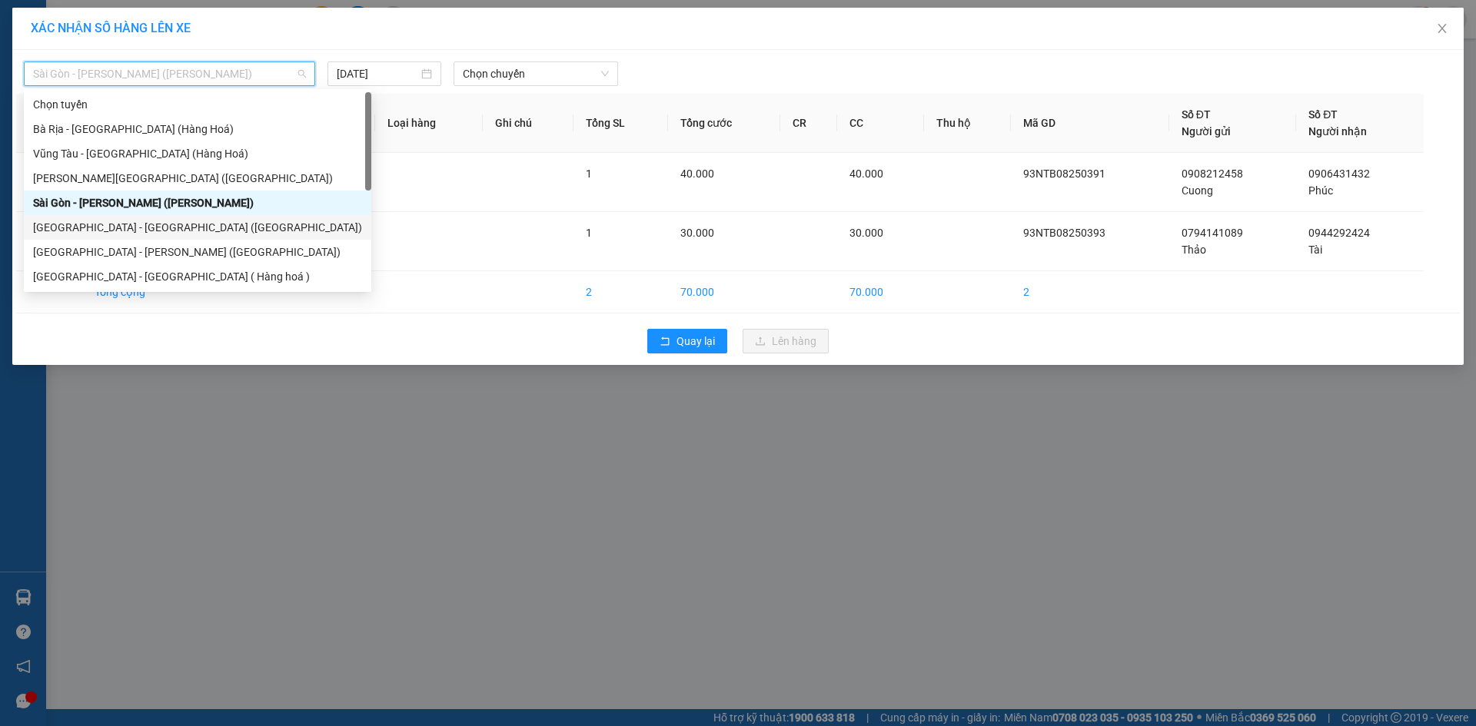
click at [99, 227] on div "[GEOGRAPHIC_DATA] - [GEOGRAPHIC_DATA] ([GEOGRAPHIC_DATA])" at bounding box center [197, 227] width 329 height 17
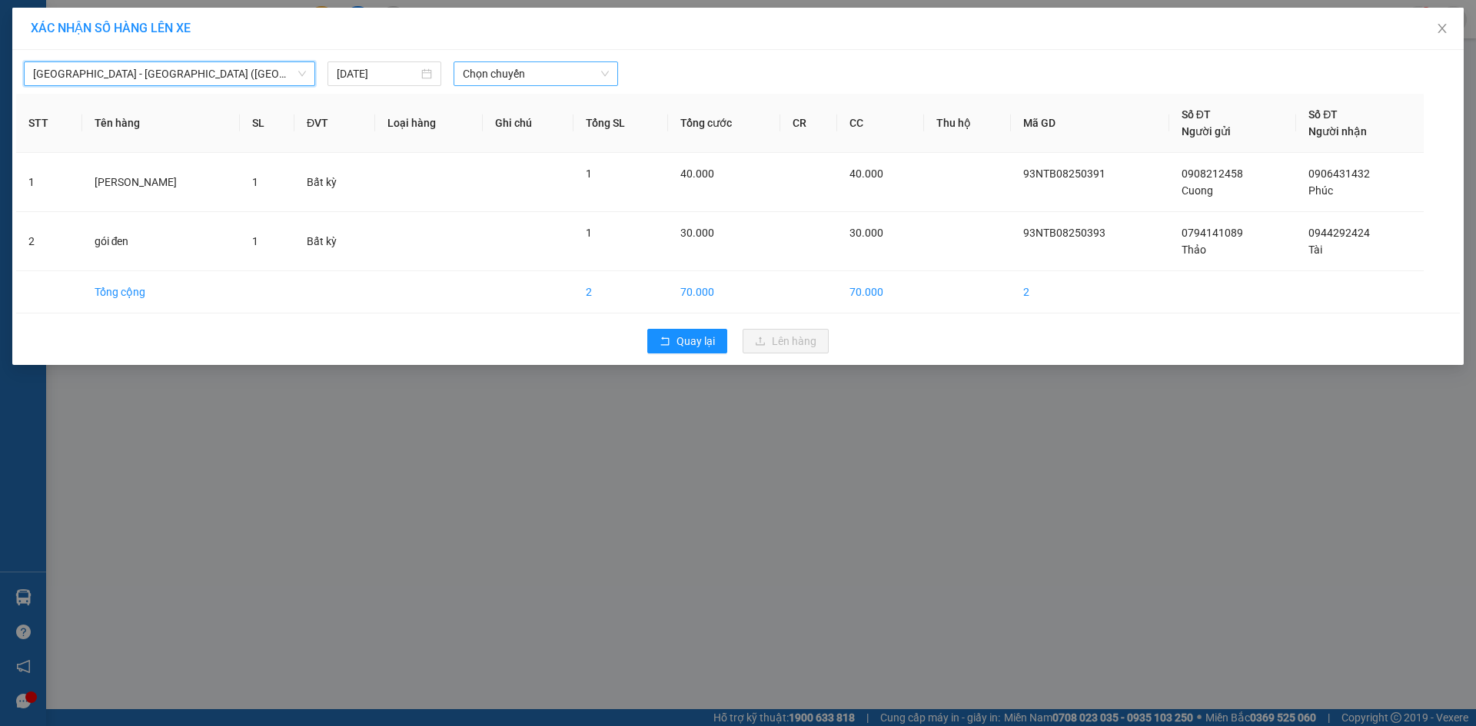
click at [511, 72] on span "Chọn chuyến" at bounding box center [536, 73] width 146 height 23
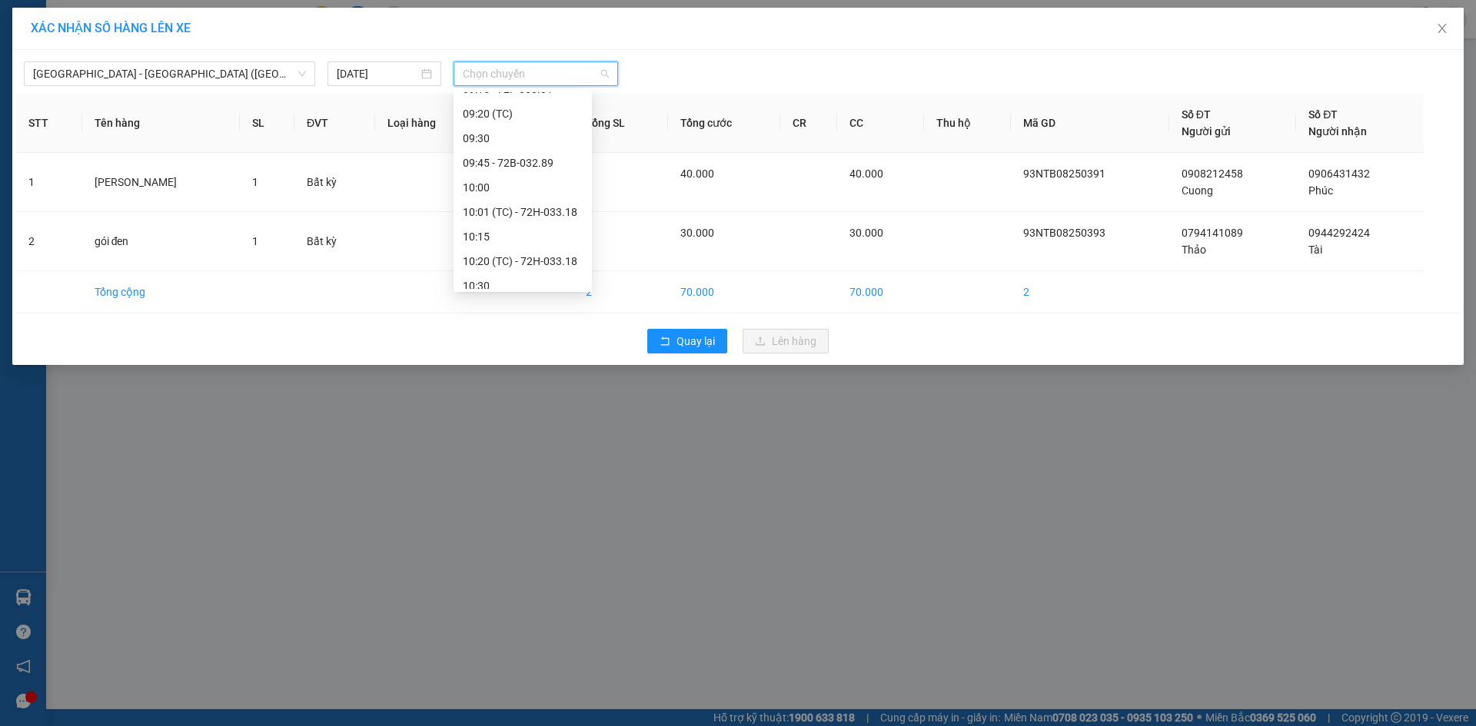
scroll to position [538, 0]
click at [493, 224] on div "11:30" at bounding box center [523, 230] width 120 height 17
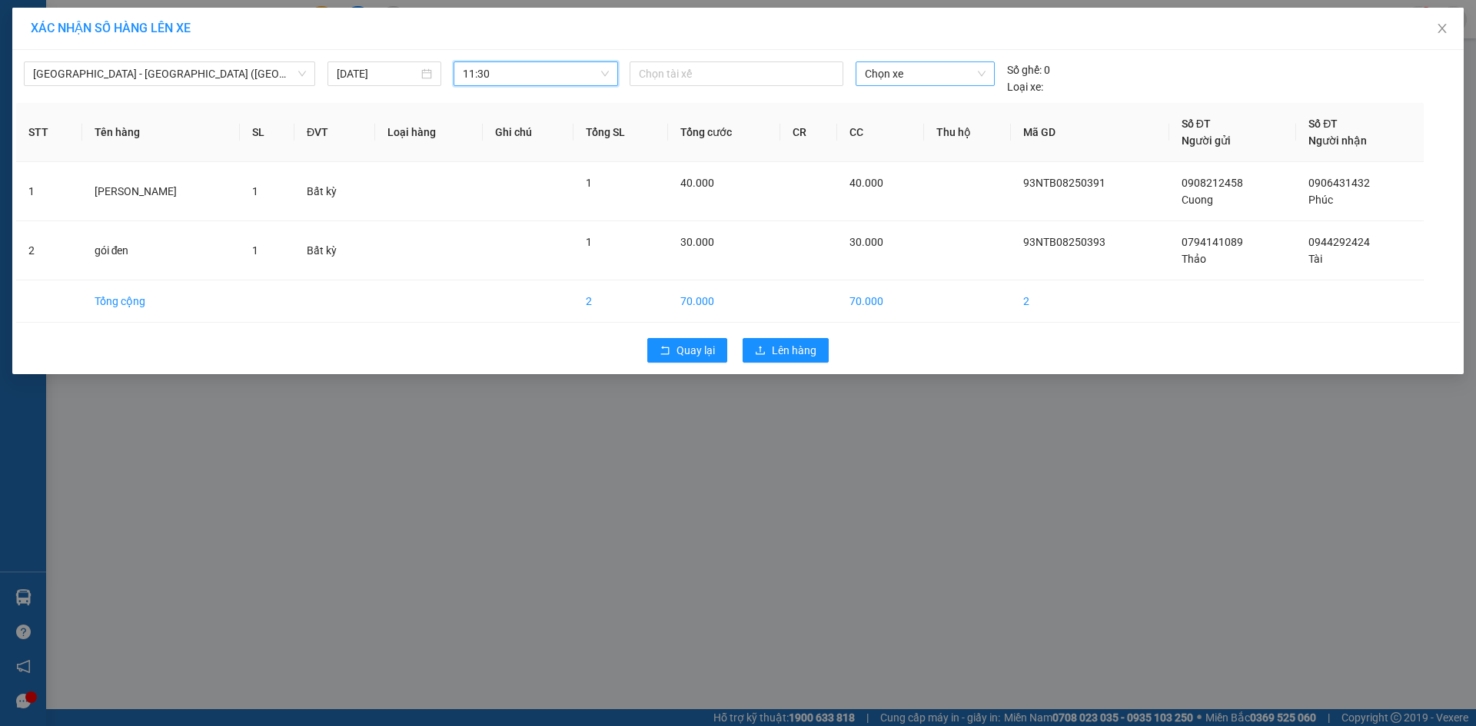
click at [878, 81] on span "Chọn xe" at bounding box center [925, 73] width 120 height 23
type input "2819"
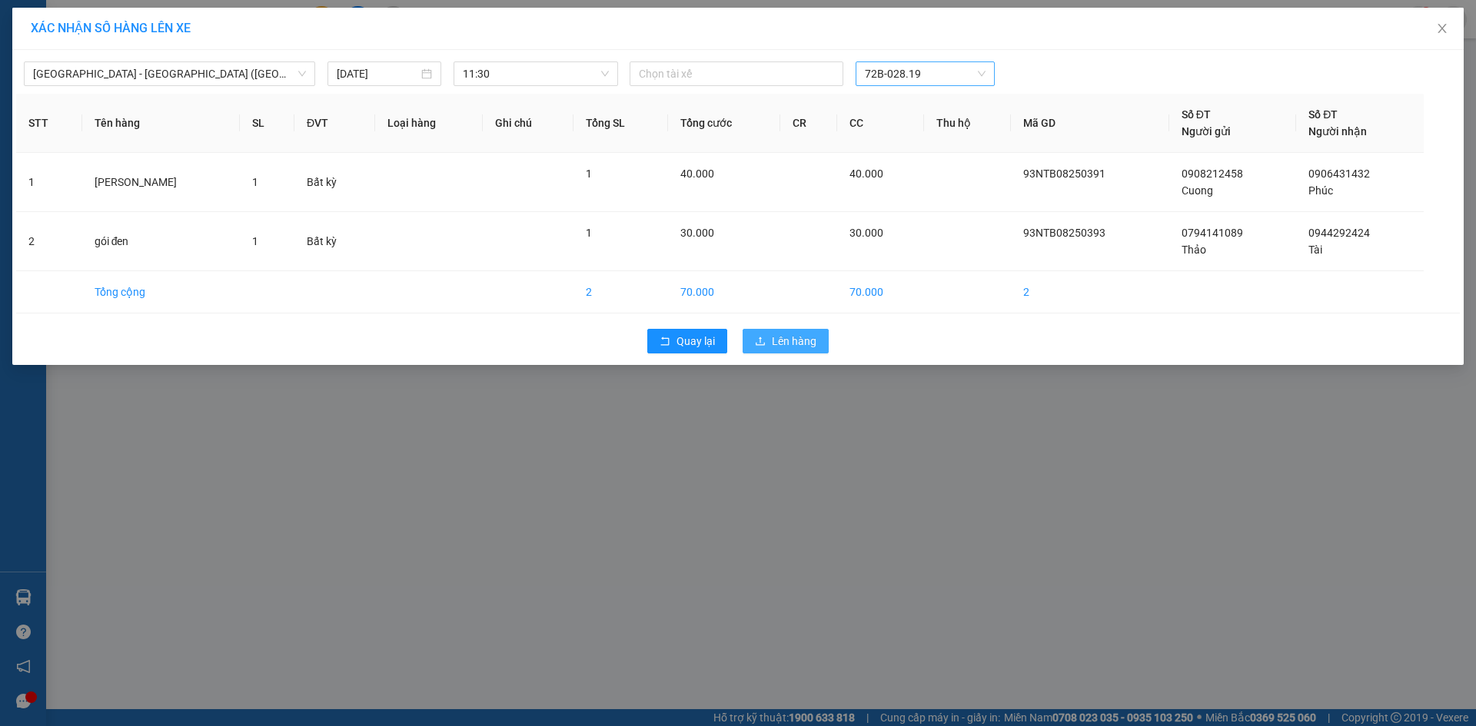
click at [777, 345] on span "Lên hàng" at bounding box center [794, 341] width 45 height 17
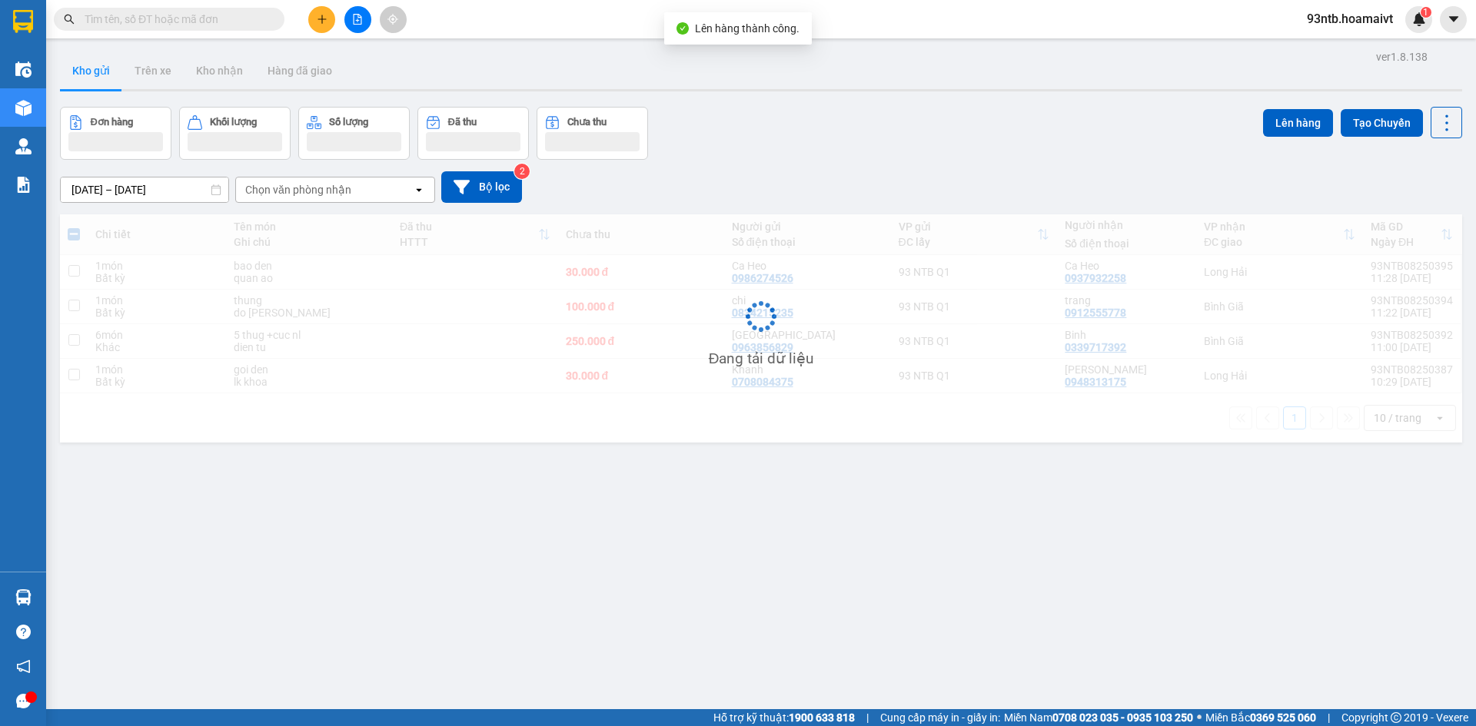
click at [157, 19] on input "text" at bounding box center [175, 19] width 181 height 17
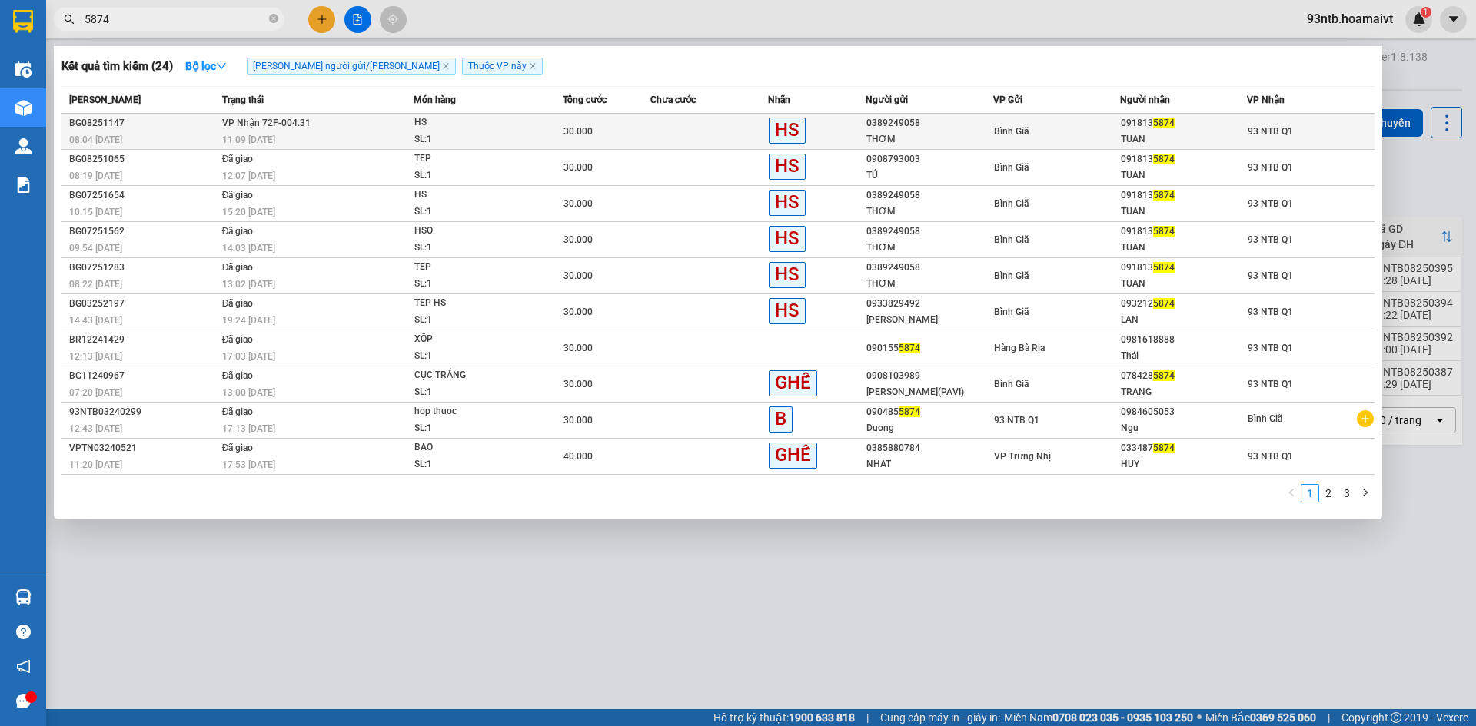
type input "5874"
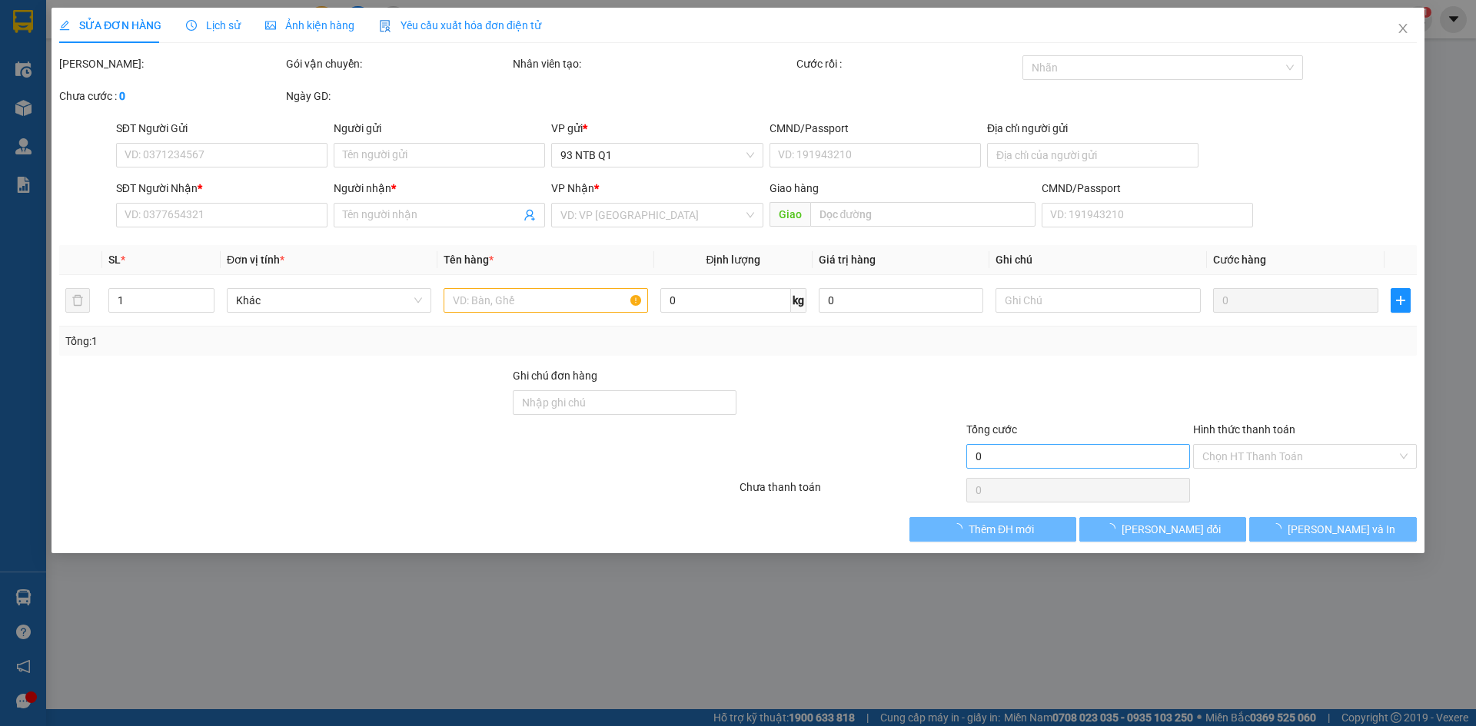
type input "0389249058"
type input "THƠM"
type input "0918135874"
type input "TUAN"
type input "30.000"
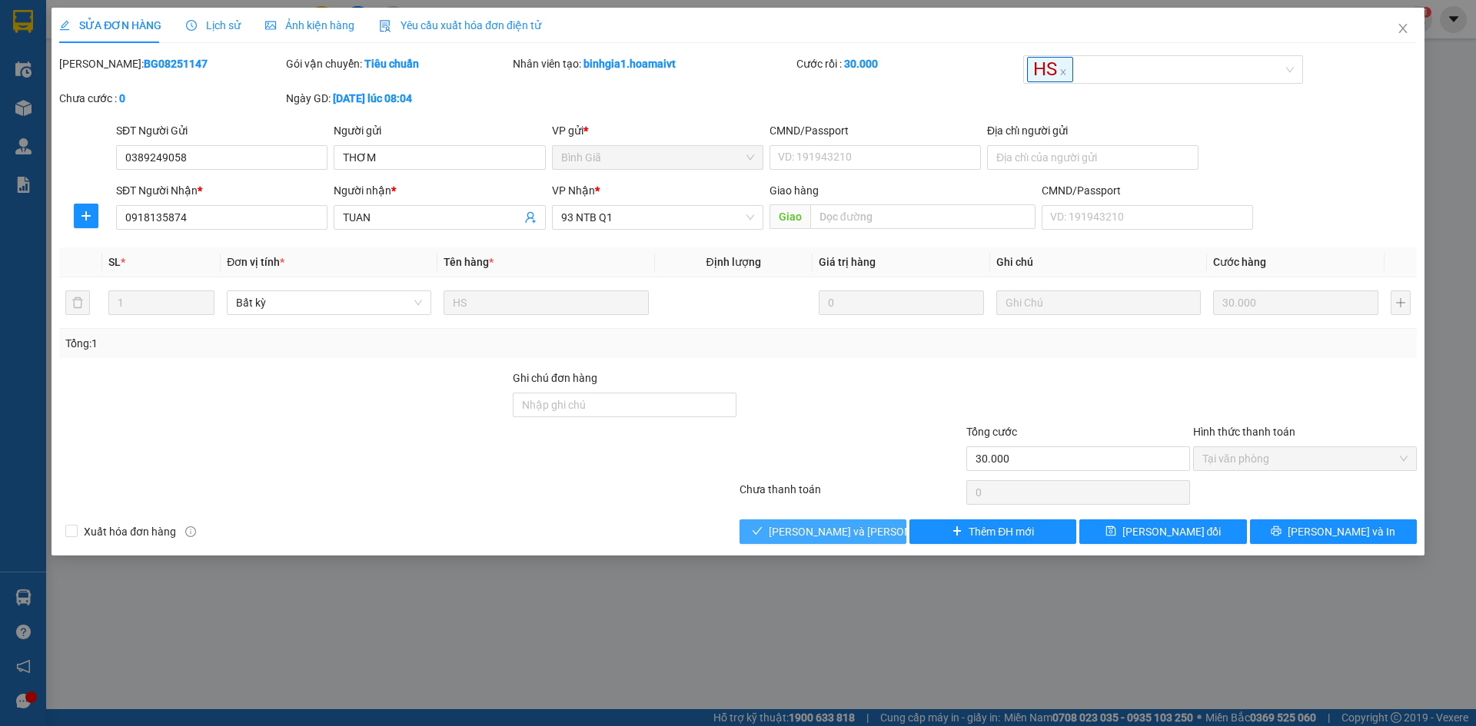
click at [817, 533] on span "[PERSON_NAME] và Giao hàng" at bounding box center [872, 531] width 207 height 17
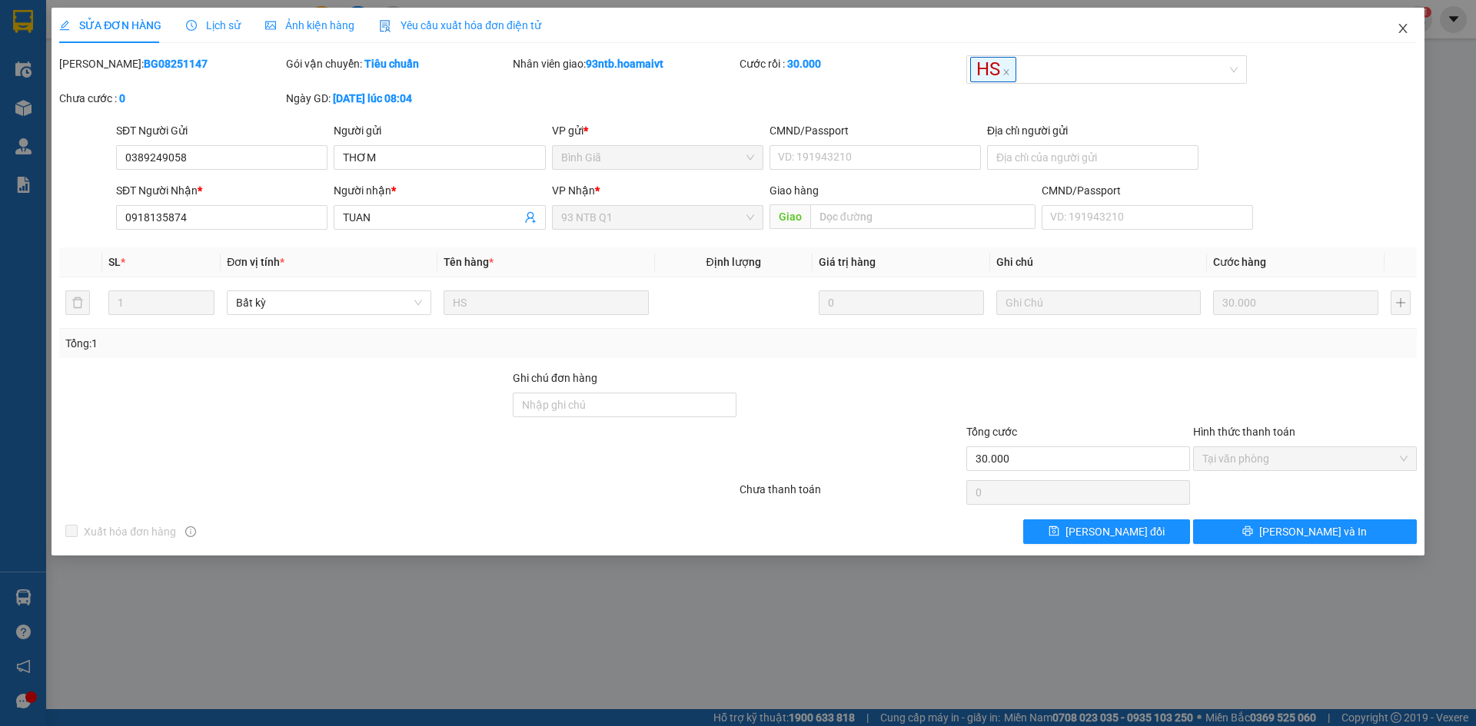
click at [1393, 25] on span "Close" at bounding box center [1402, 29] width 43 height 43
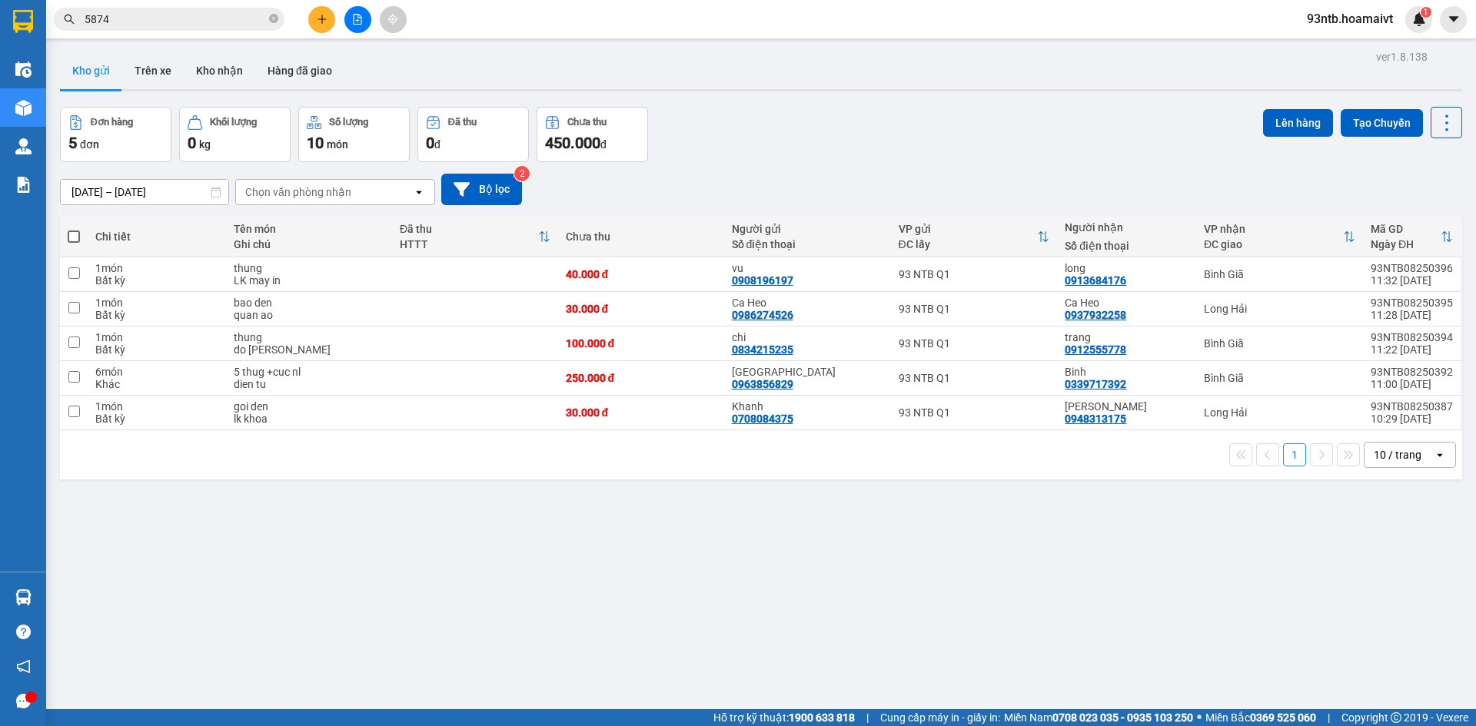
click at [318, 27] on button at bounding box center [321, 19] width 27 height 27
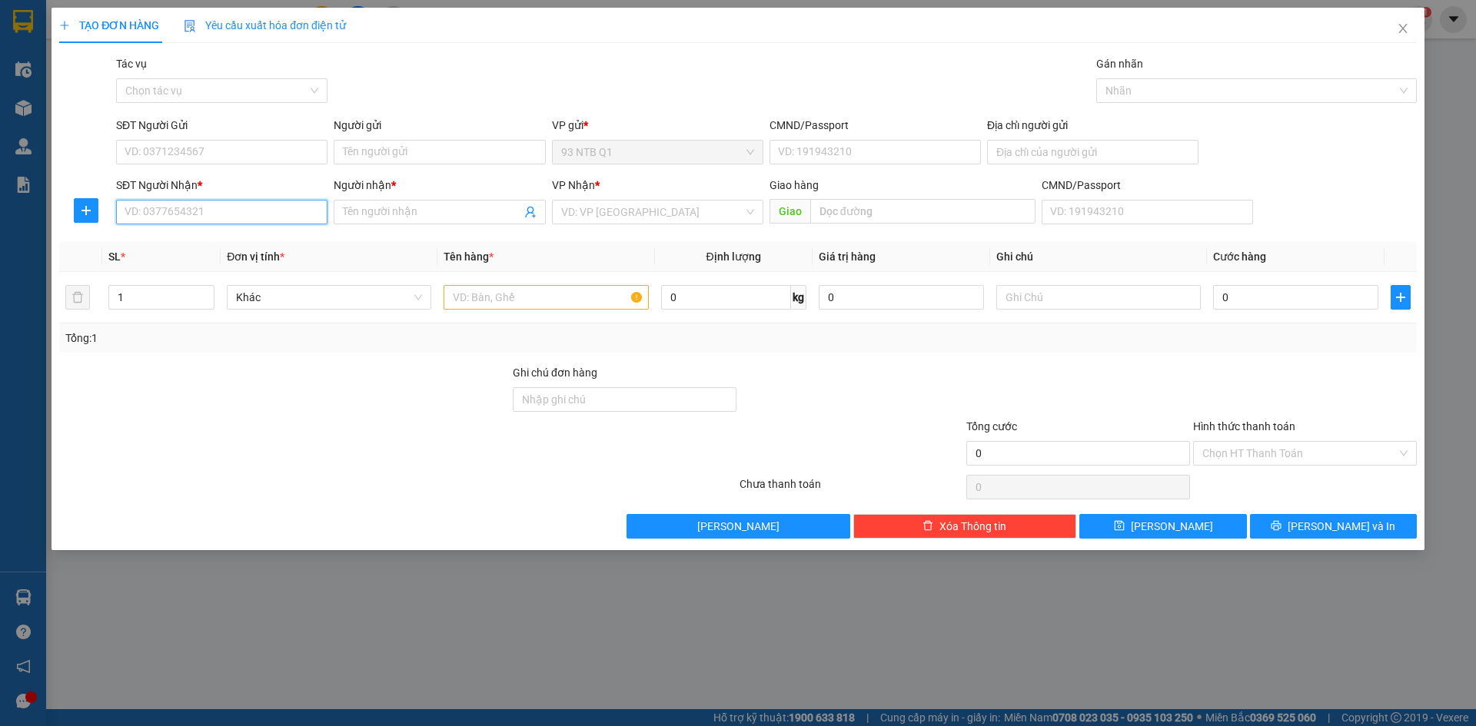
click at [164, 207] on input "SĐT Người Nhận *" at bounding box center [221, 212] width 211 height 25
type input "0364895280"
click at [400, 211] on input "Người nhận *" at bounding box center [432, 212] width 178 height 17
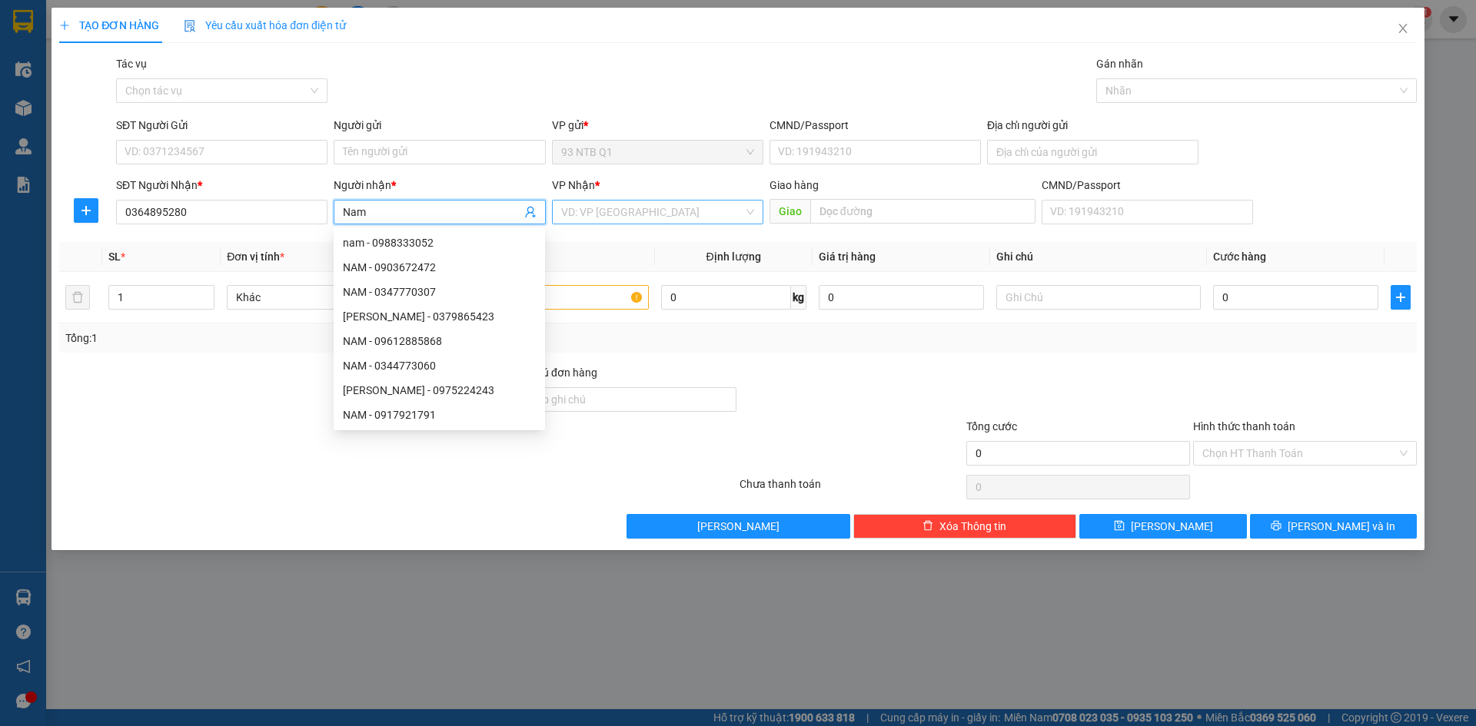
type input "Nam"
click at [563, 215] on input "search" at bounding box center [652, 212] width 182 height 23
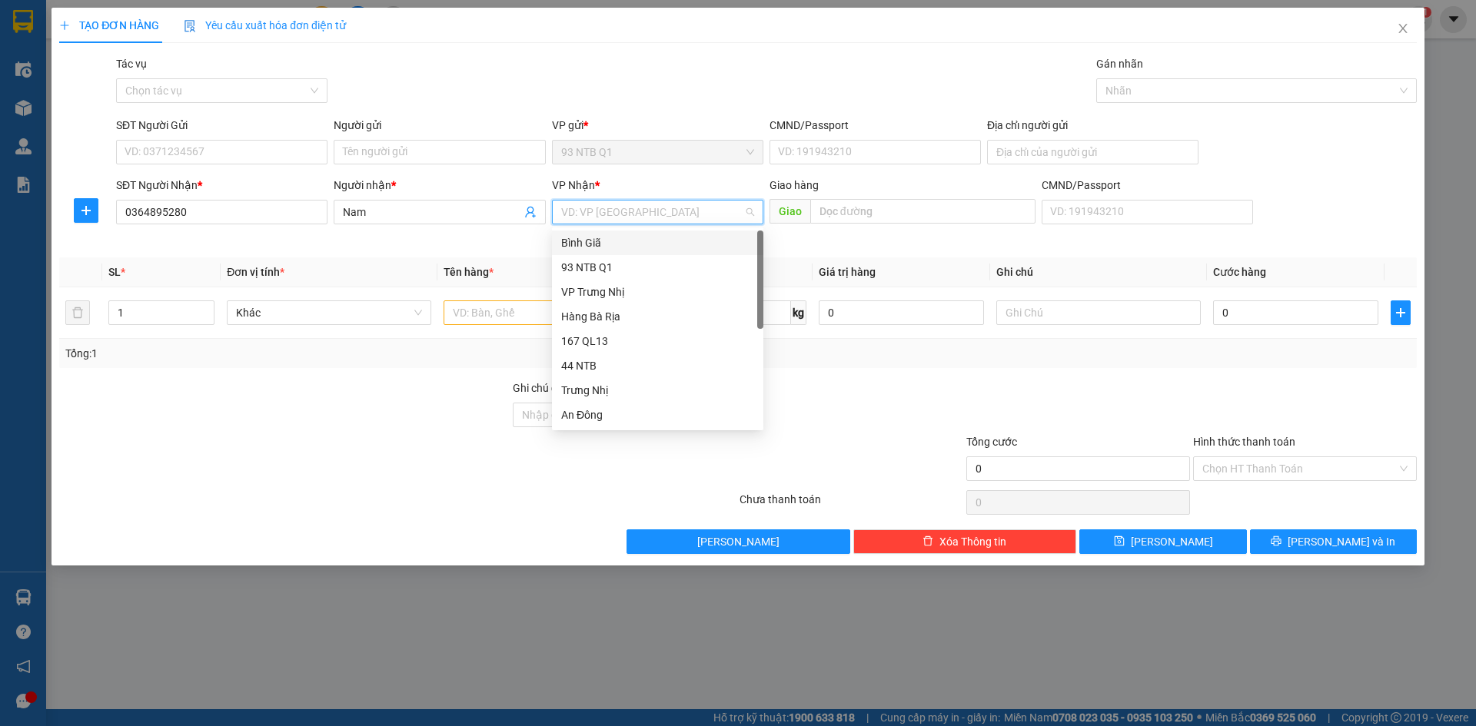
type input "h"
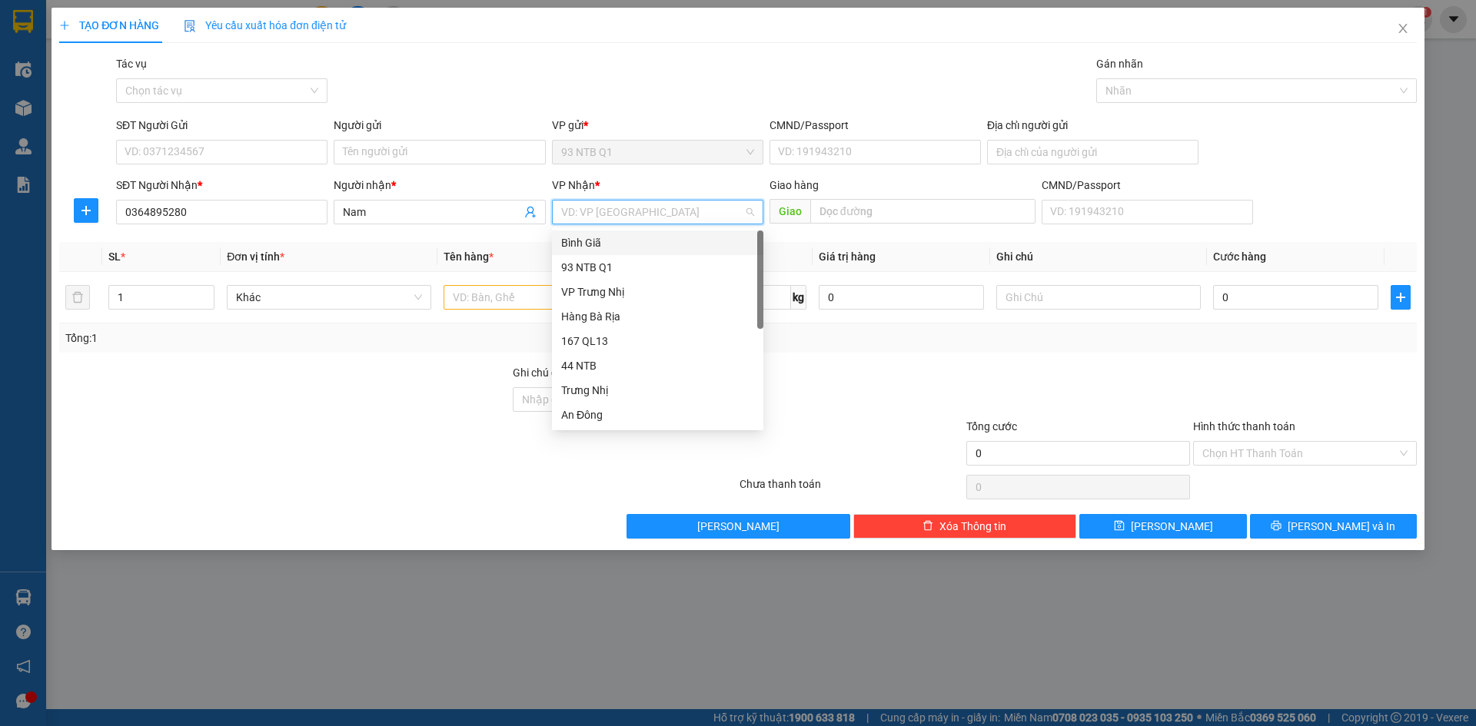
type input "b"
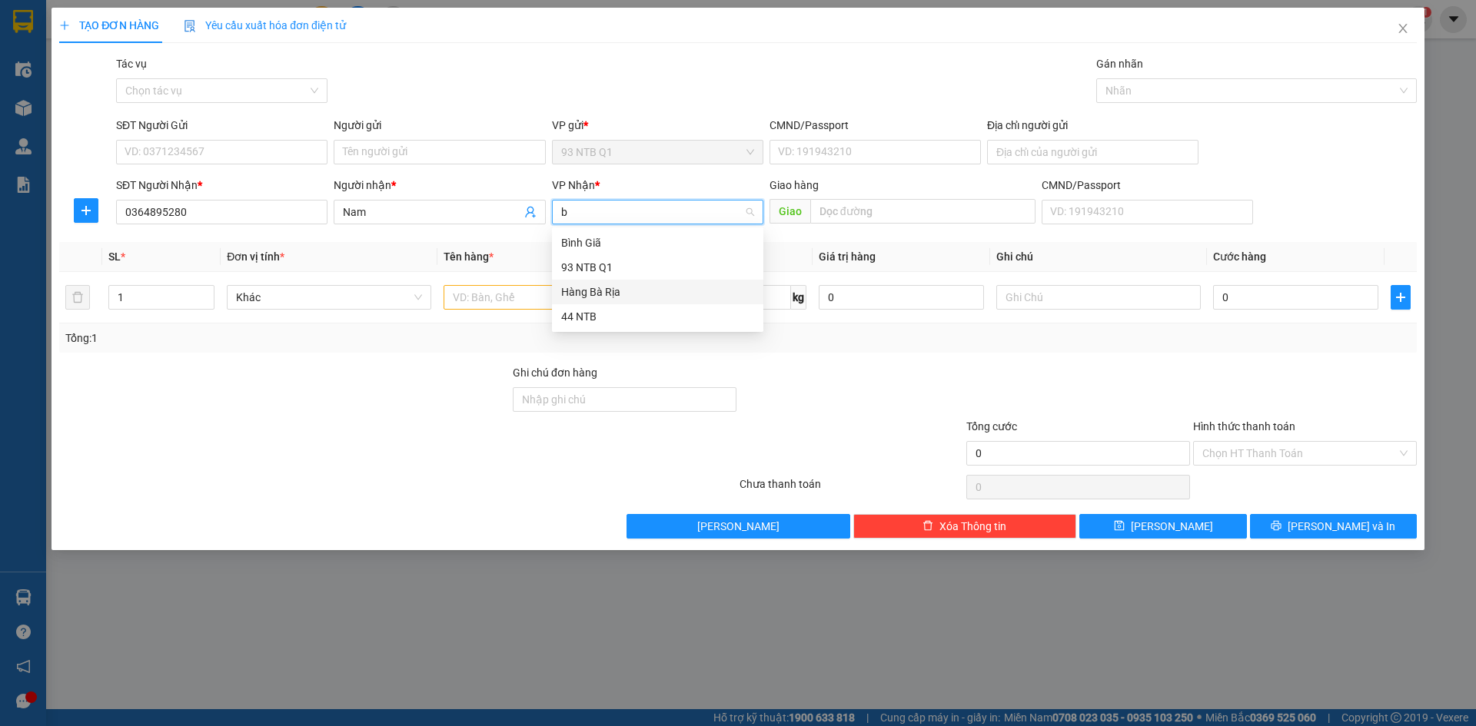
click at [601, 282] on div "Hàng Bà Rịa" at bounding box center [657, 292] width 211 height 25
click at [472, 297] on input "text" at bounding box center [545, 297] width 204 height 25
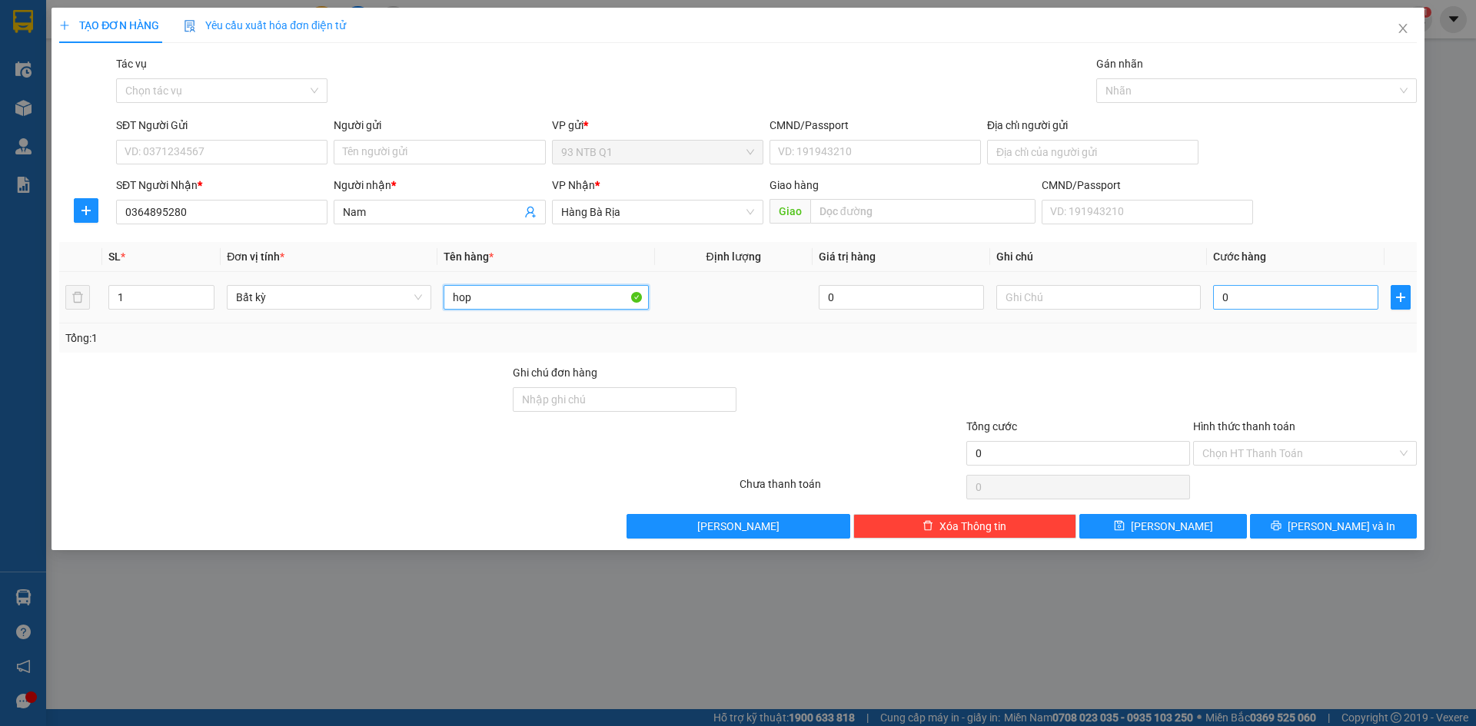
type input "hop"
click at [1253, 294] on input "0" at bounding box center [1295, 297] width 165 height 25
type input "003"
type input "3"
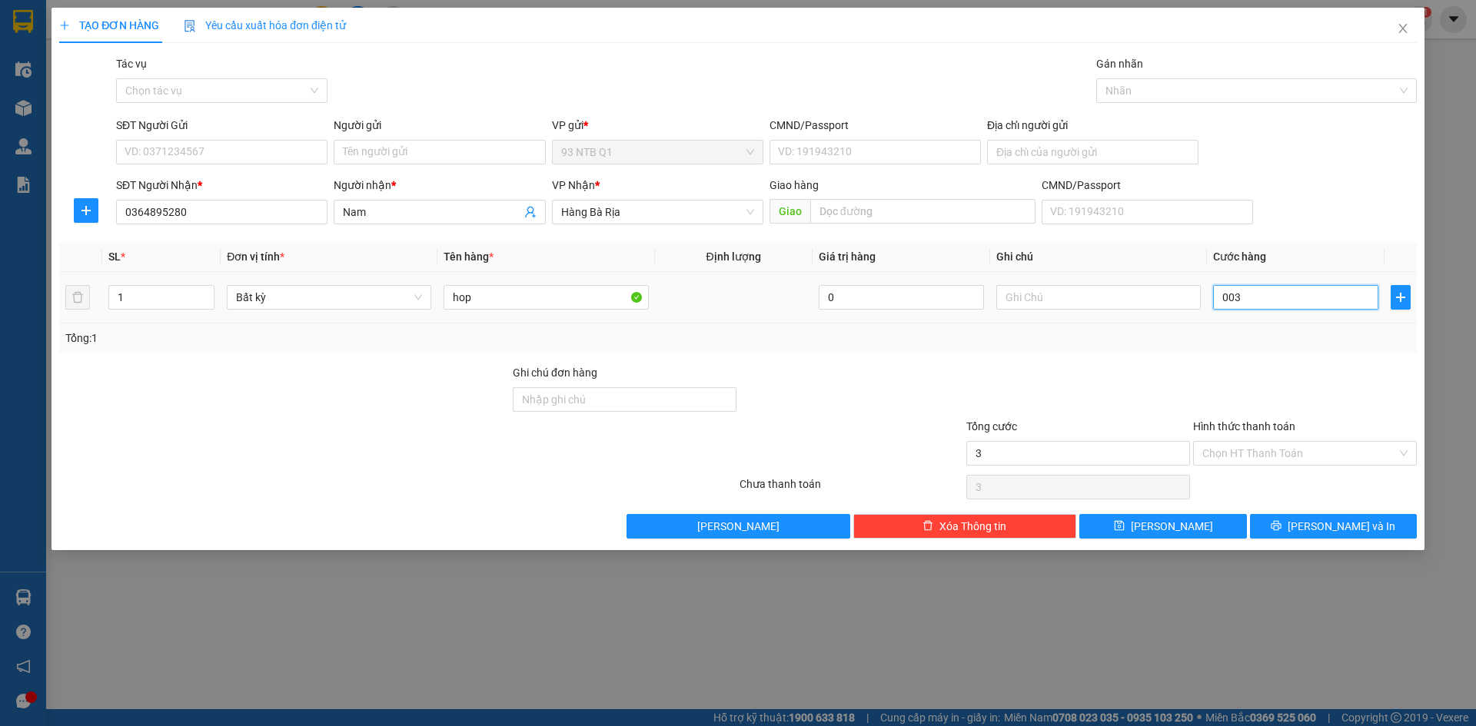
type input "0.030"
type input "30"
type input "30.000"
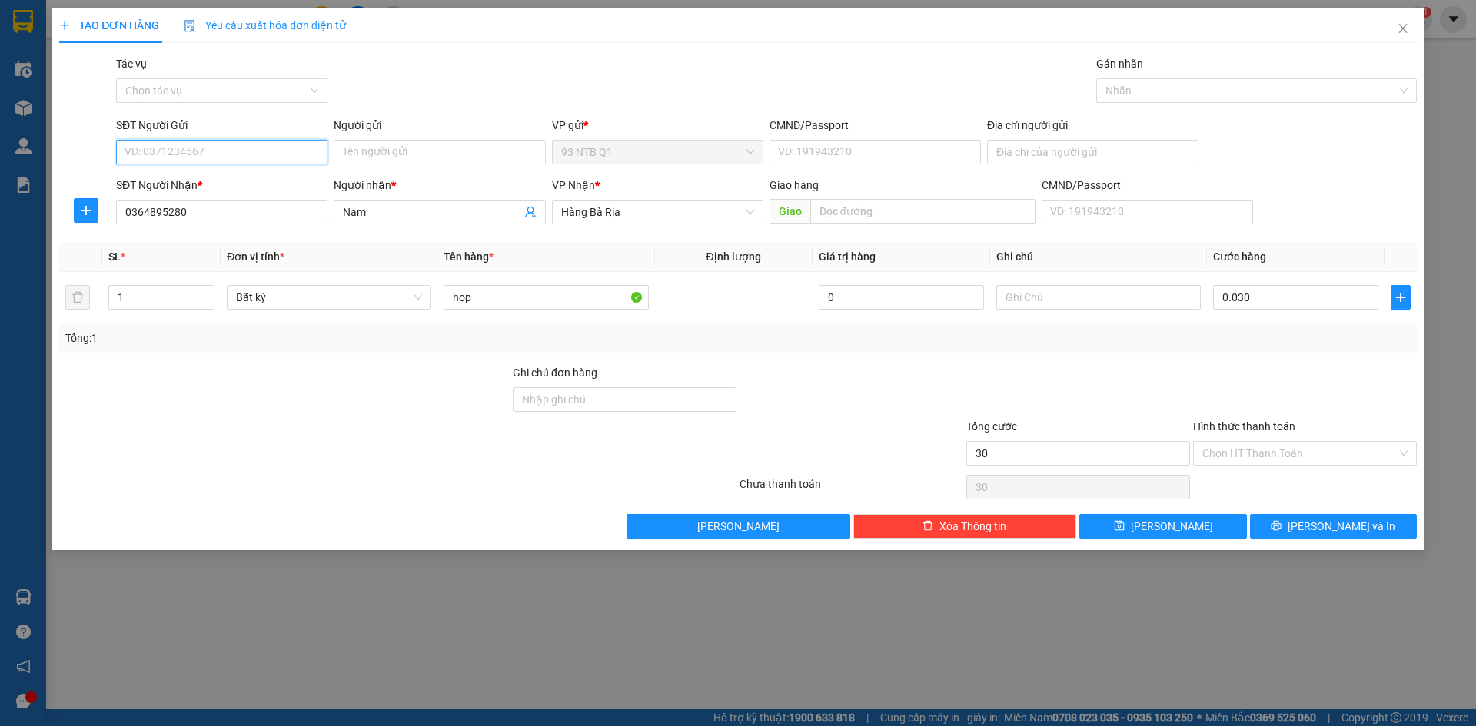
type input "30.000"
click at [249, 158] on input "SĐT Người Gửi" at bounding box center [221, 152] width 211 height 25
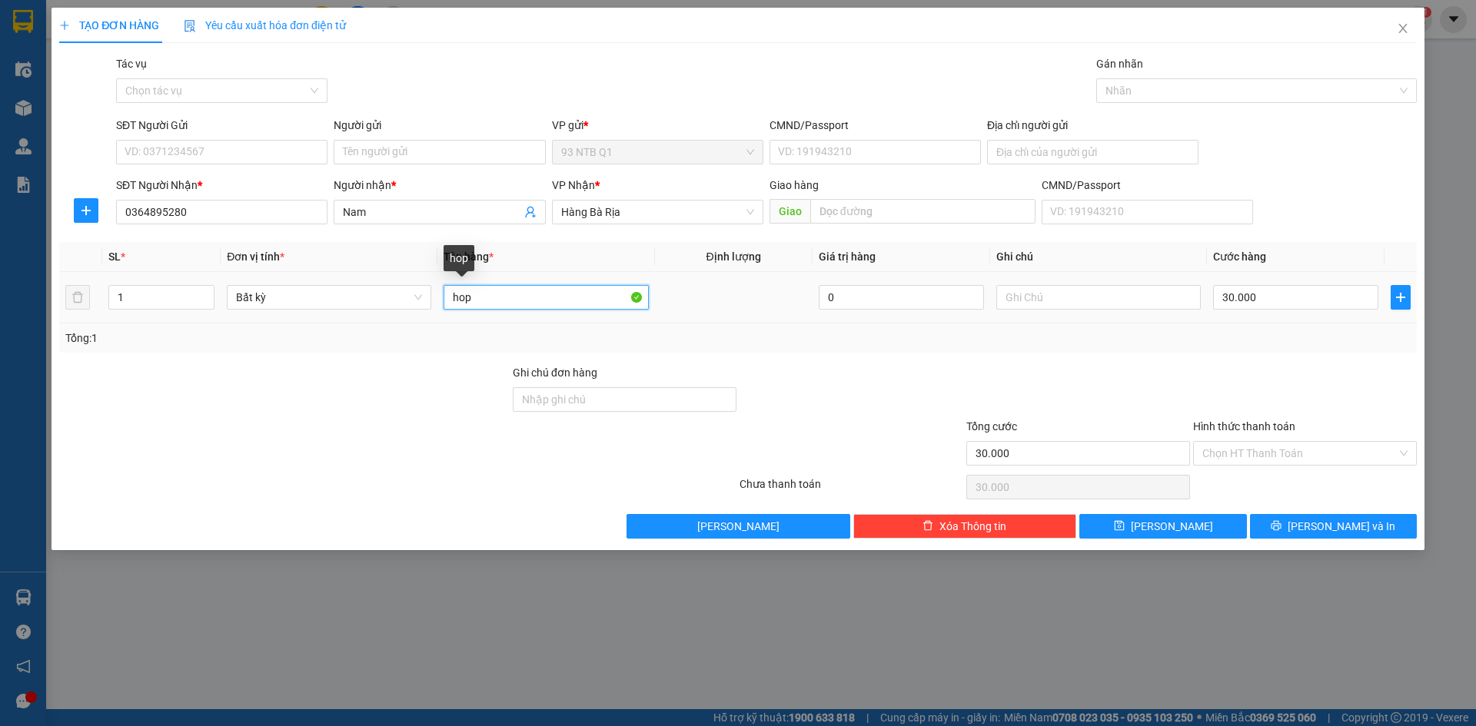
click at [526, 294] on input "hop" at bounding box center [545, 297] width 204 height 25
type input "hop dien tu"
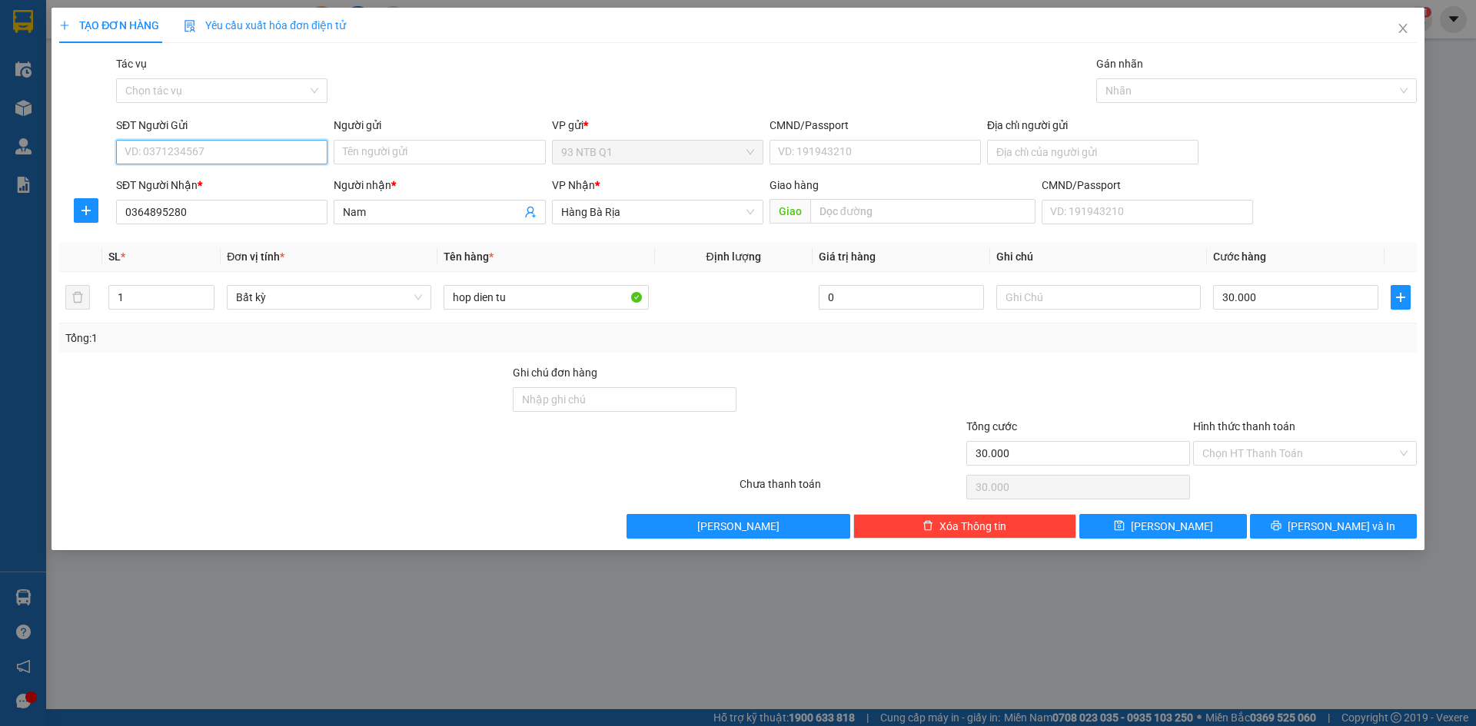
click at [221, 158] on input "SĐT Người Gửi" at bounding box center [221, 152] width 211 height 25
type input "0988504759"
click at [400, 142] on input "Người gửi" at bounding box center [439, 152] width 211 height 25
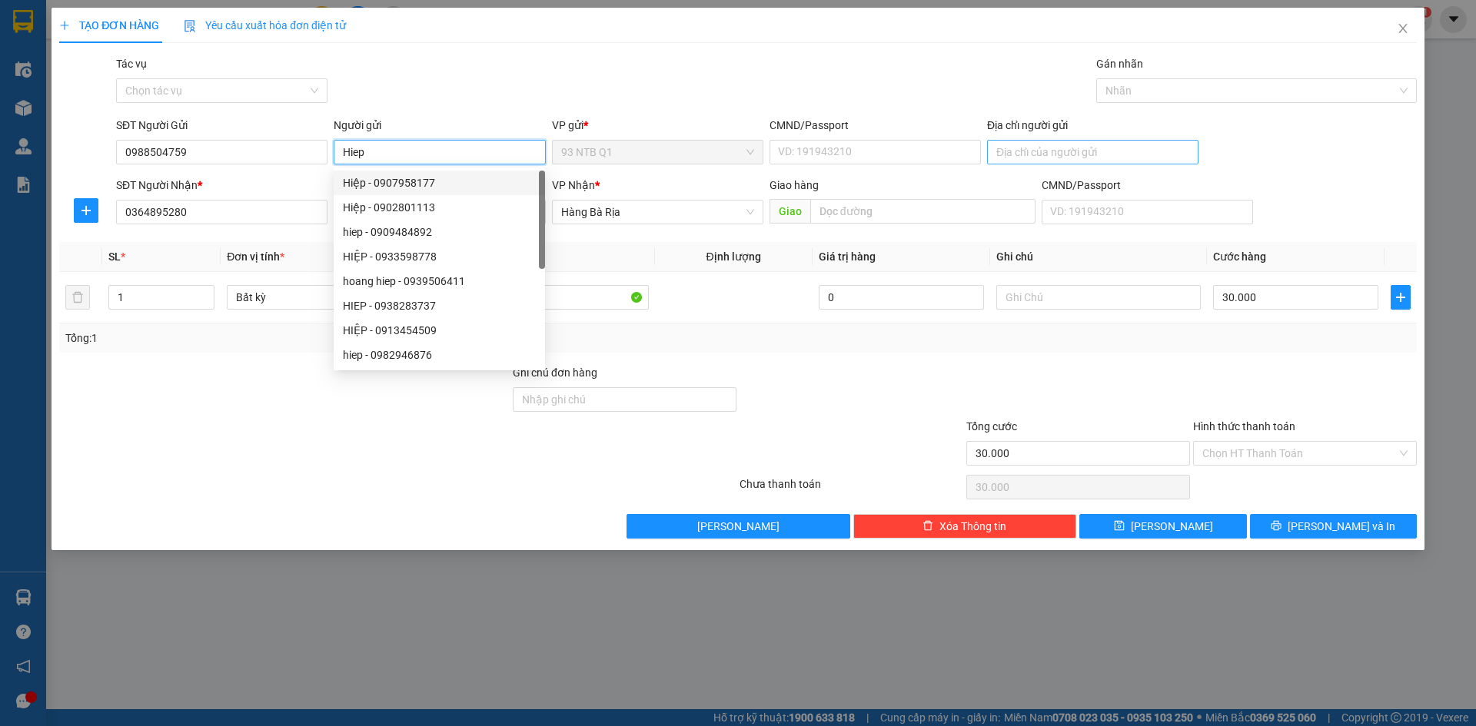
type input "Hiep"
click at [1057, 149] on input "Địa chỉ người gửi" at bounding box center [1092, 152] width 211 height 25
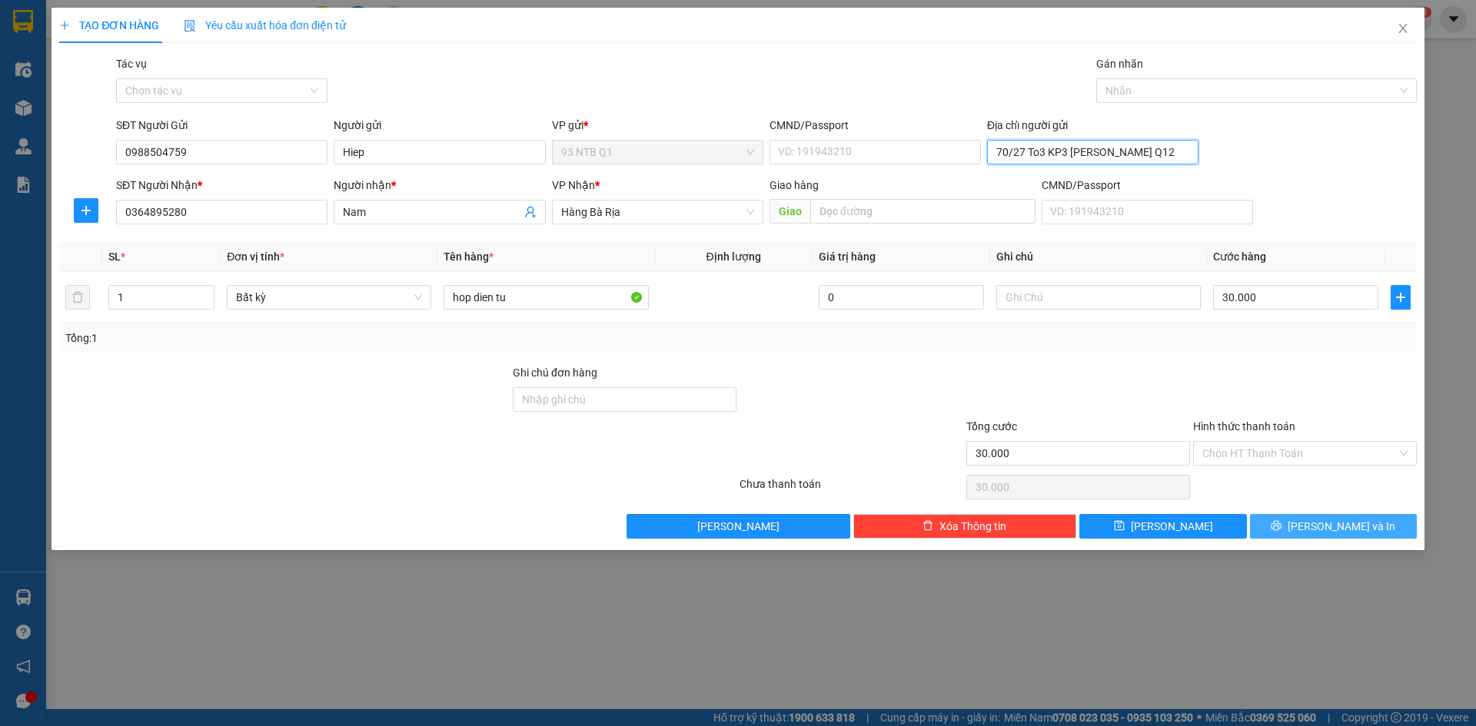
type input "70/27 To3 KP3 Tan Chanh Hiep Q12"
click at [1345, 535] on button "[PERSON_NAME] và In" at bounding box center [1333, 526] width 167 height 25
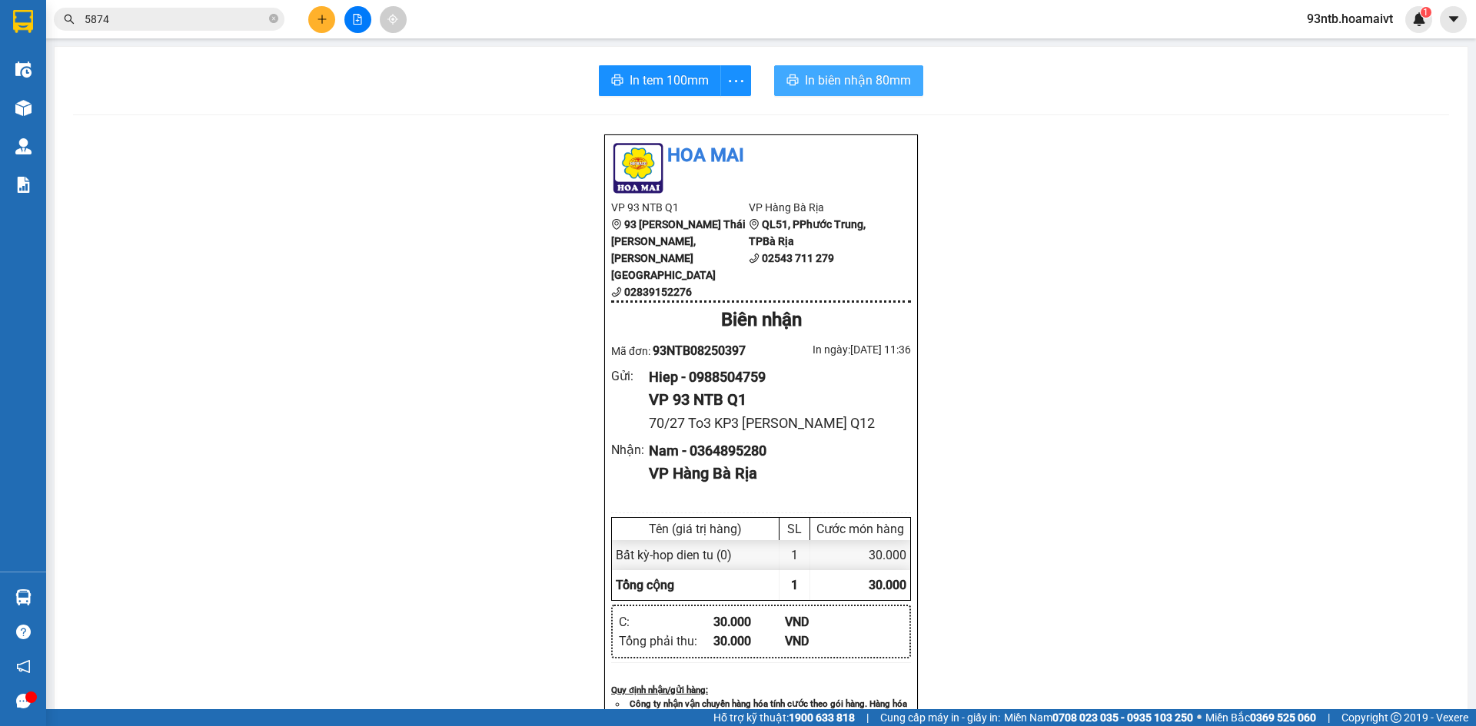
click at [852, 83] on span "In biên nhận 80mm" at bounding box center [858, 80] width 106 height 19
click at [629, 75] on span "In tem 100mm" at bounding box center [668, 80] width 79 height 19
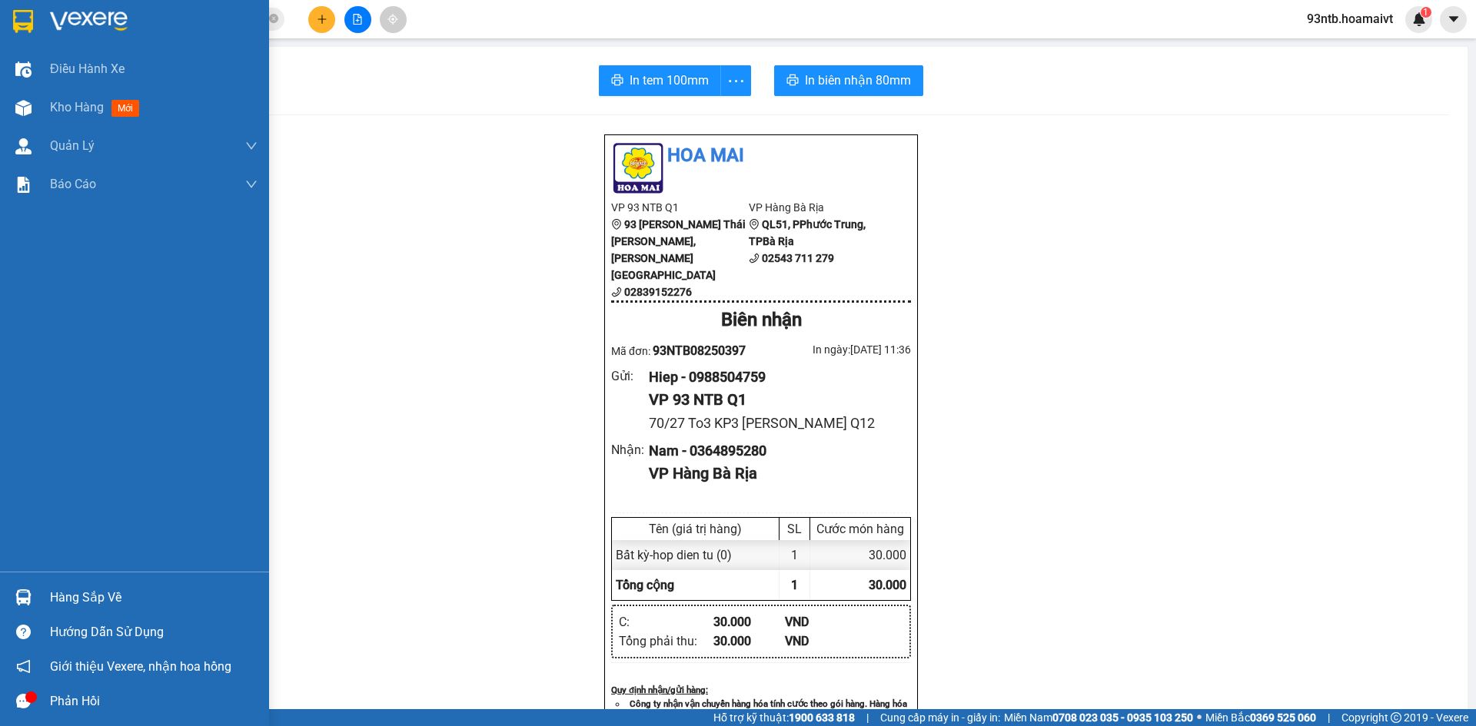
click at [30, 595] on img at bounding box center [23, 597] width 16 height 16
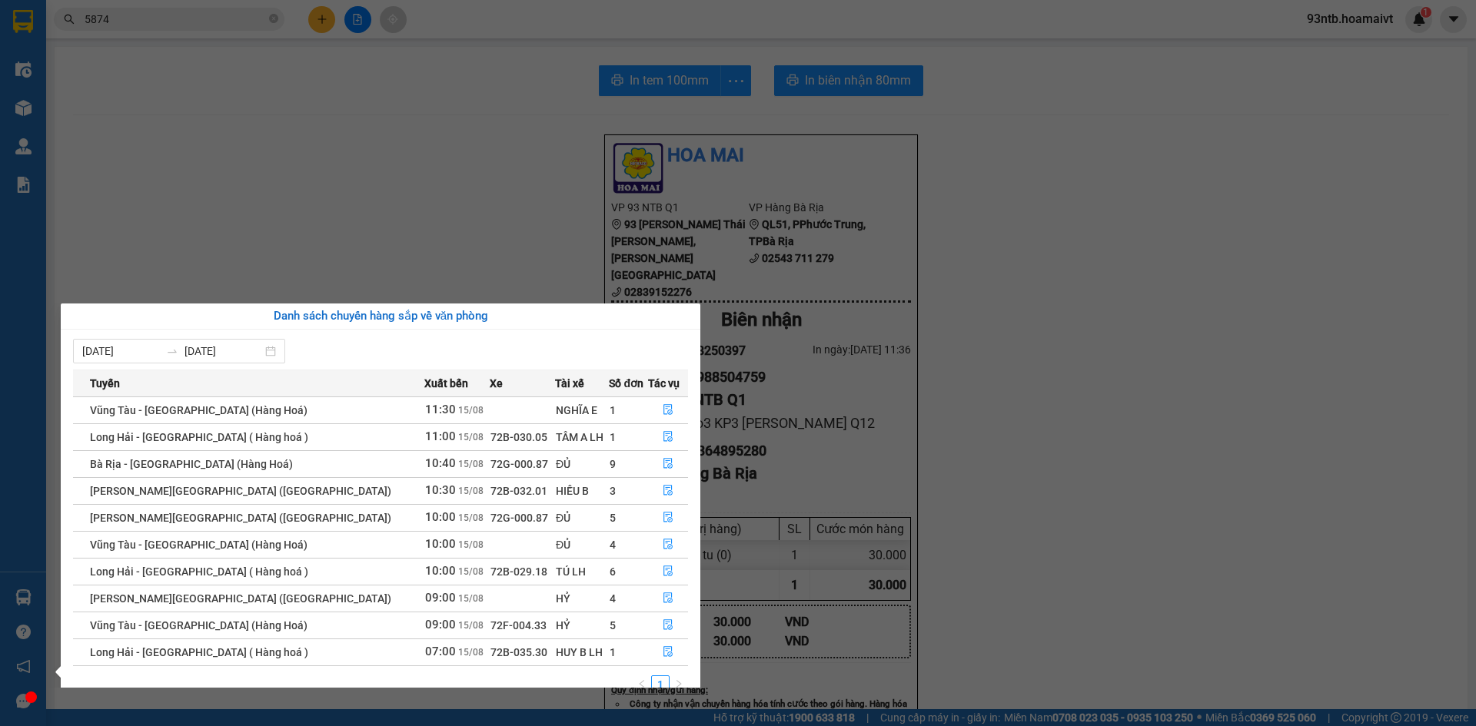
click at [130, 16] on section "Kết quả tìm kiếm ( 24 ) Bộ lọc Tìm người gửi/nhận Thuộc VP này Mã ĐH Trạng thái…" at bounding box center [738, 363] width 1476 height 726
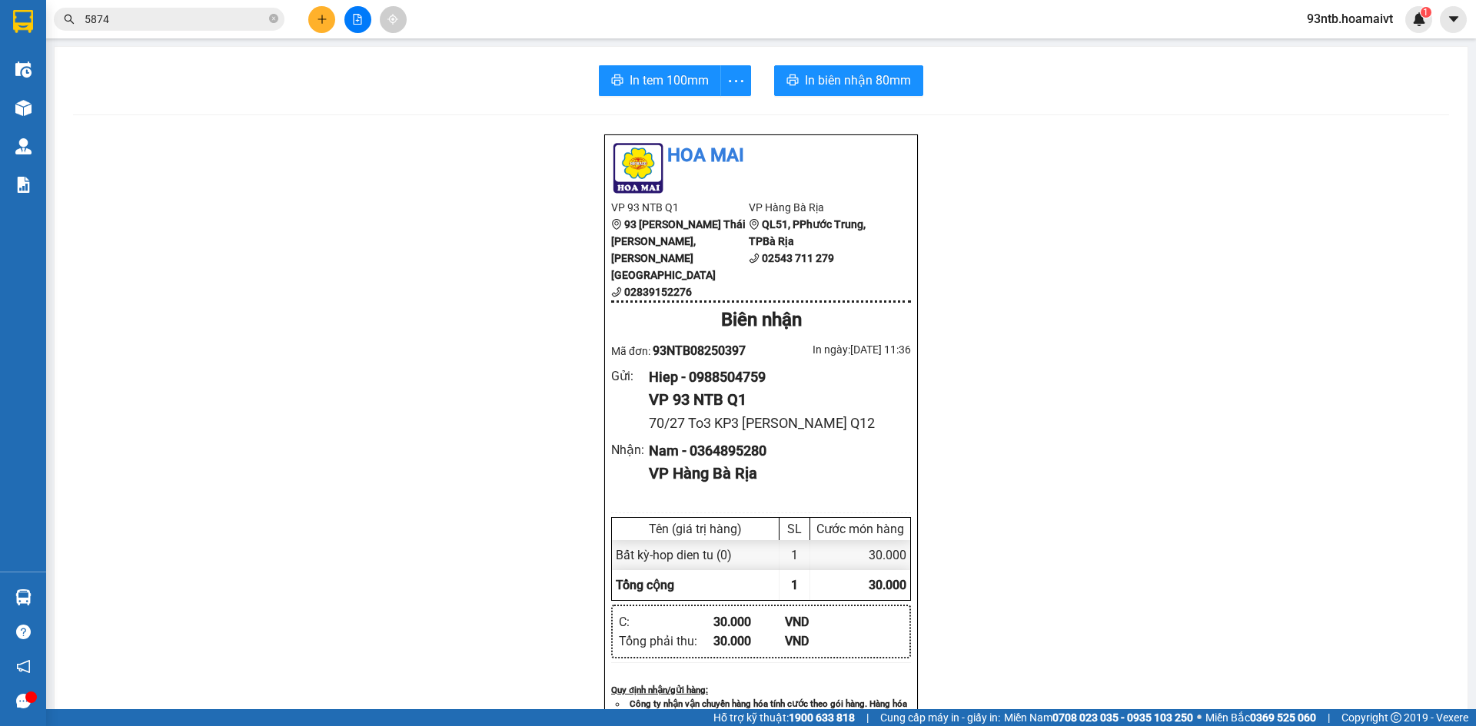
click at [130, 16] on input "5874" at bounding box center [175, 19] width 181 height 17
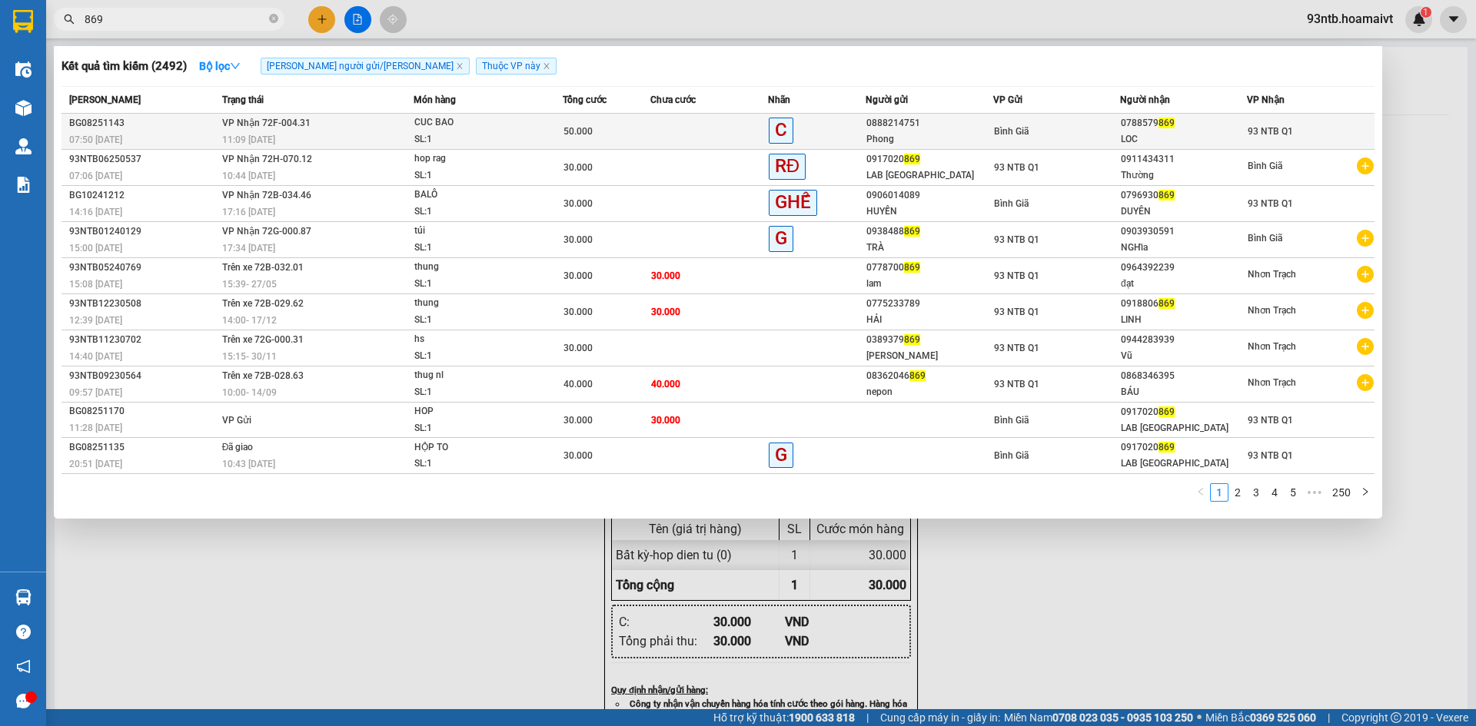
type input "869"
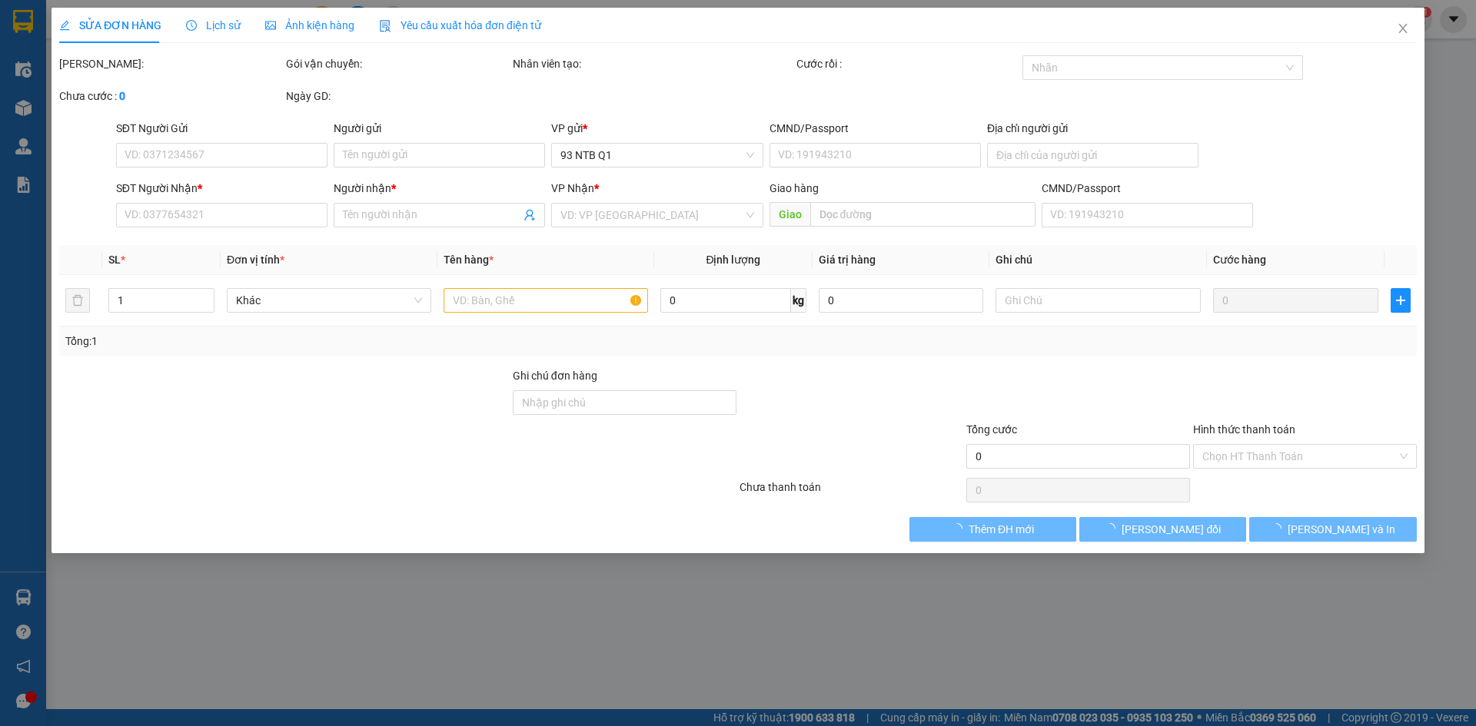
type input "0888214751"
type input "Phong"
type input "0788579869"
type input "LOC"
type input "50.000"
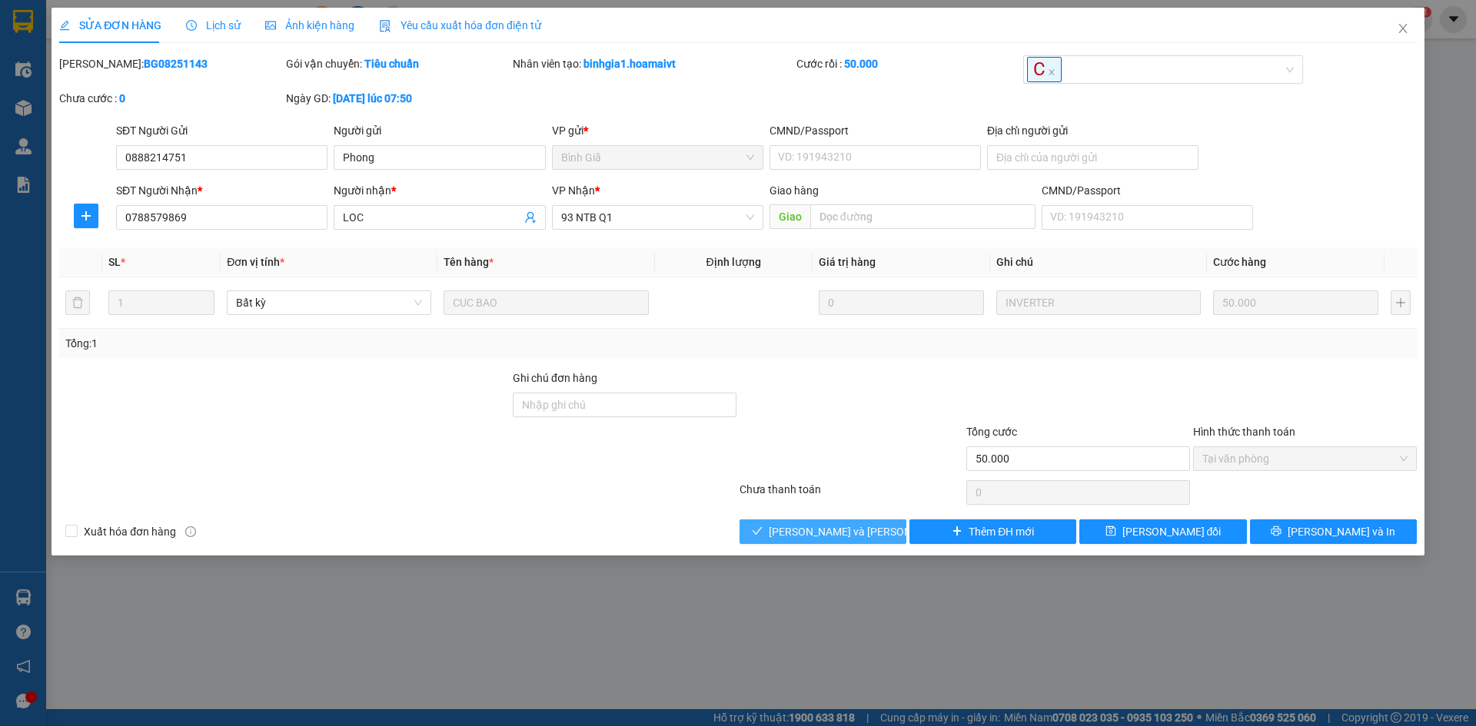
click at [867, 536] on span "[PERSON_NAME] và Giao hàng" at bounding box center [872, 531] width 207 height 17
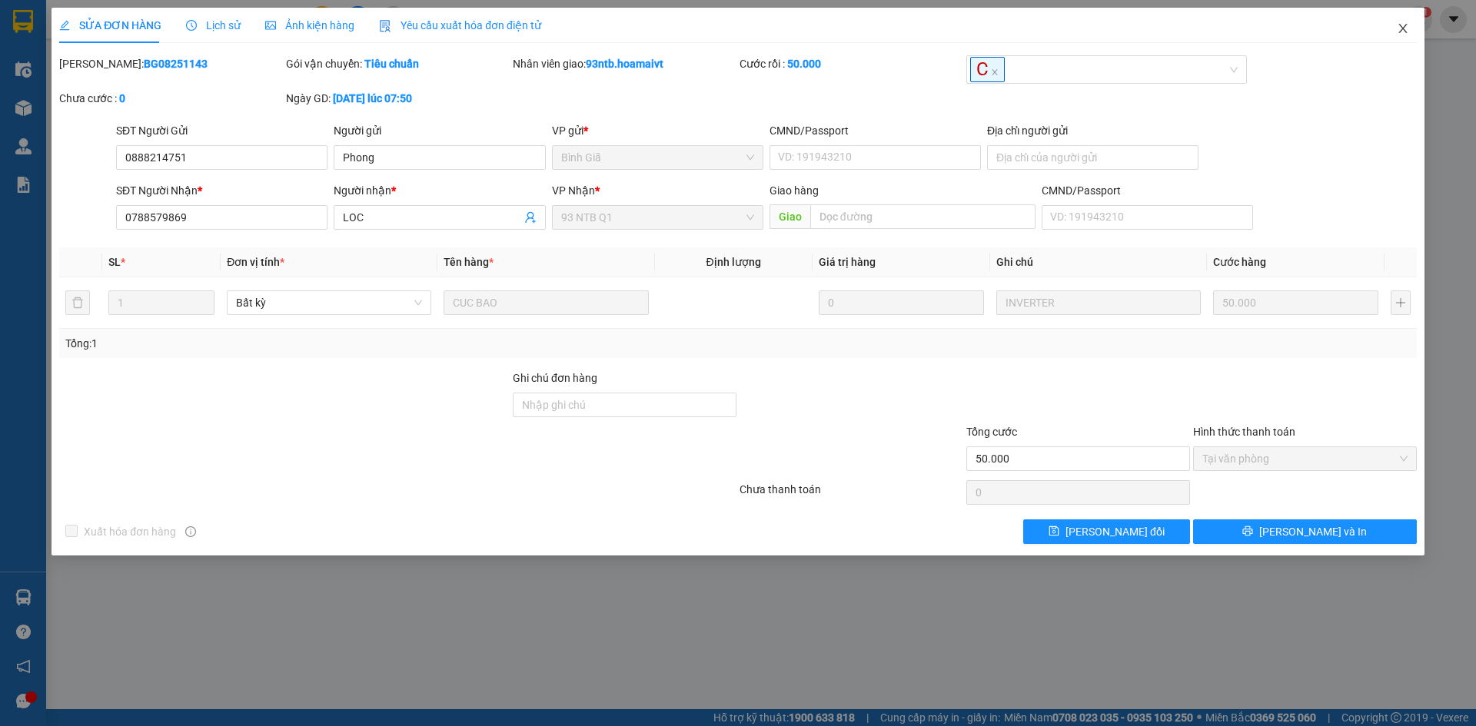
click at [1406, 25] on icon "close" at bounding box center [1402, 28] width 8 height 9
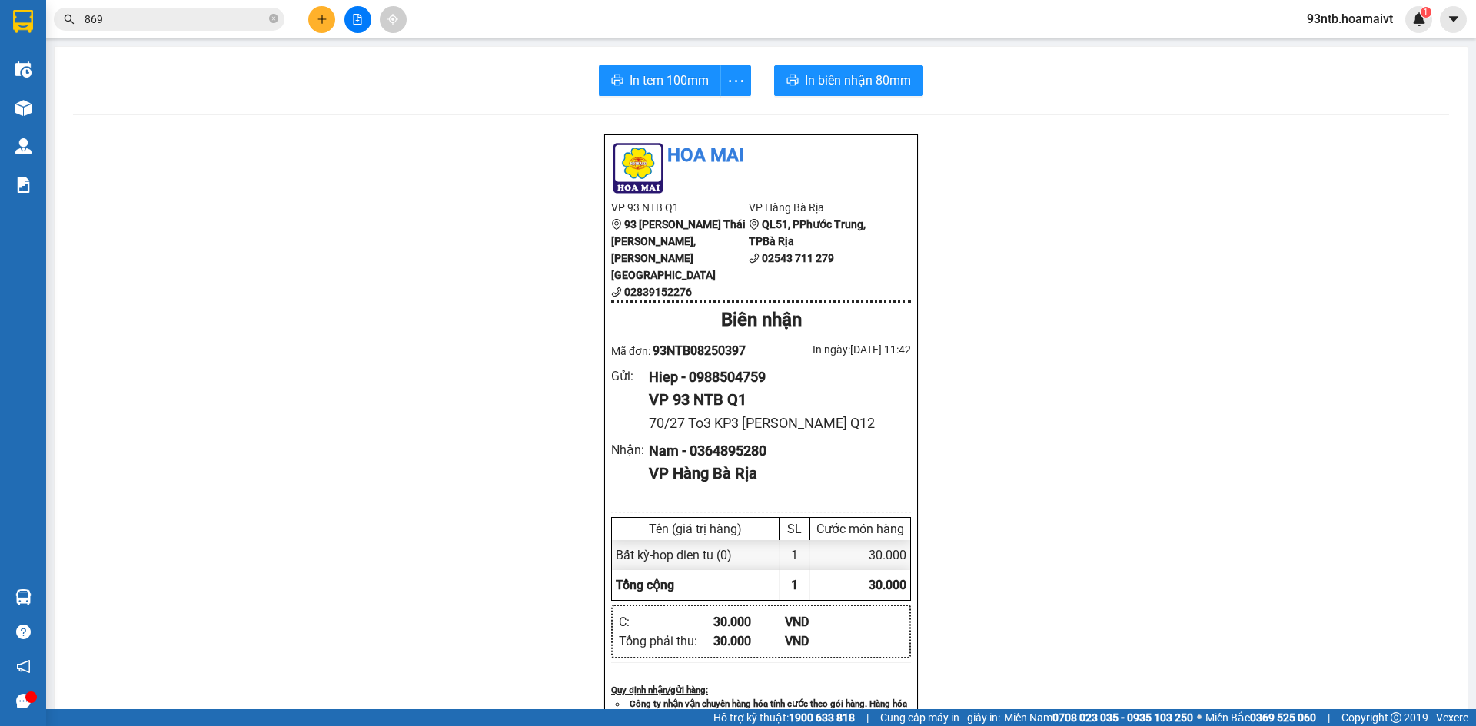
click at [172, 16] on input "869" at bounding box center [175, 19] width 181 height 17
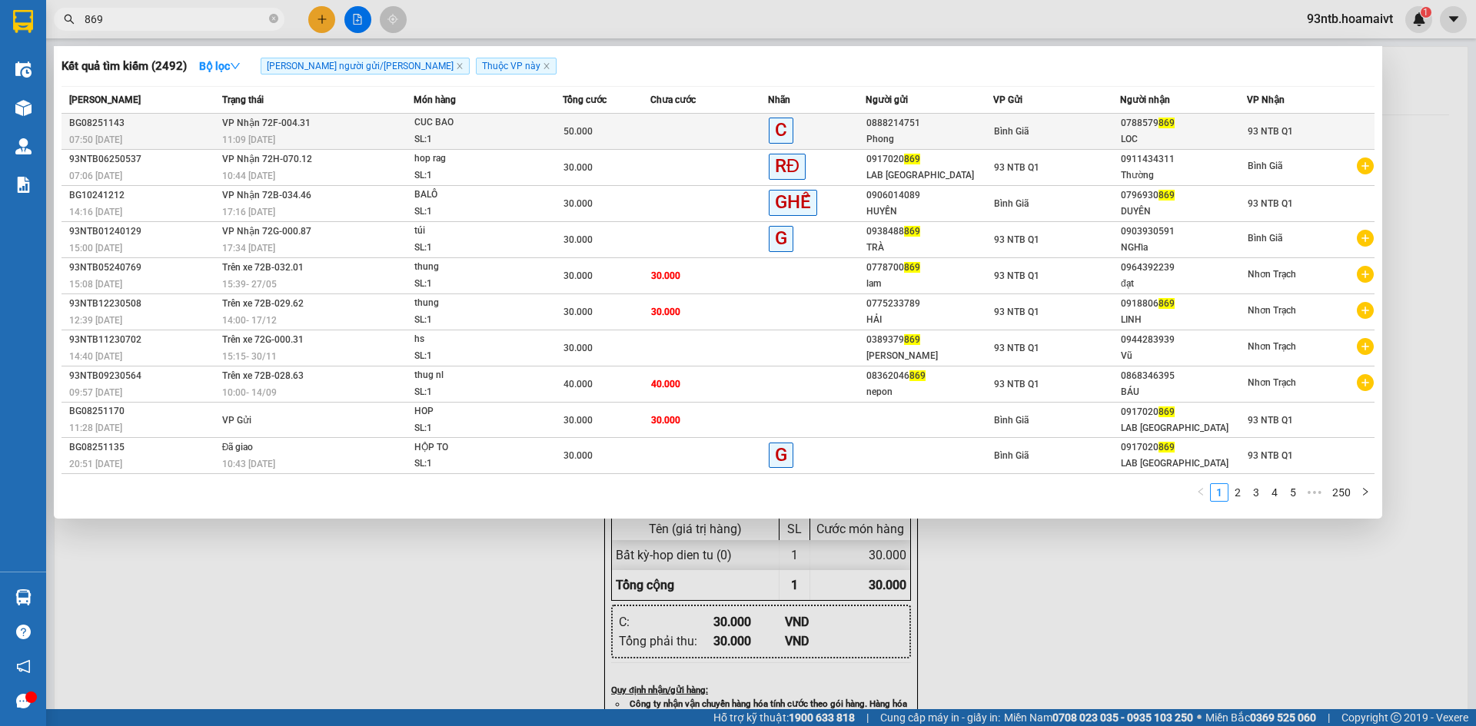
click at [340, 128] on td "VP Nhận 72F-004.31 11:09 - 15/08" at bounding box center [316, 132] width 196 height 36
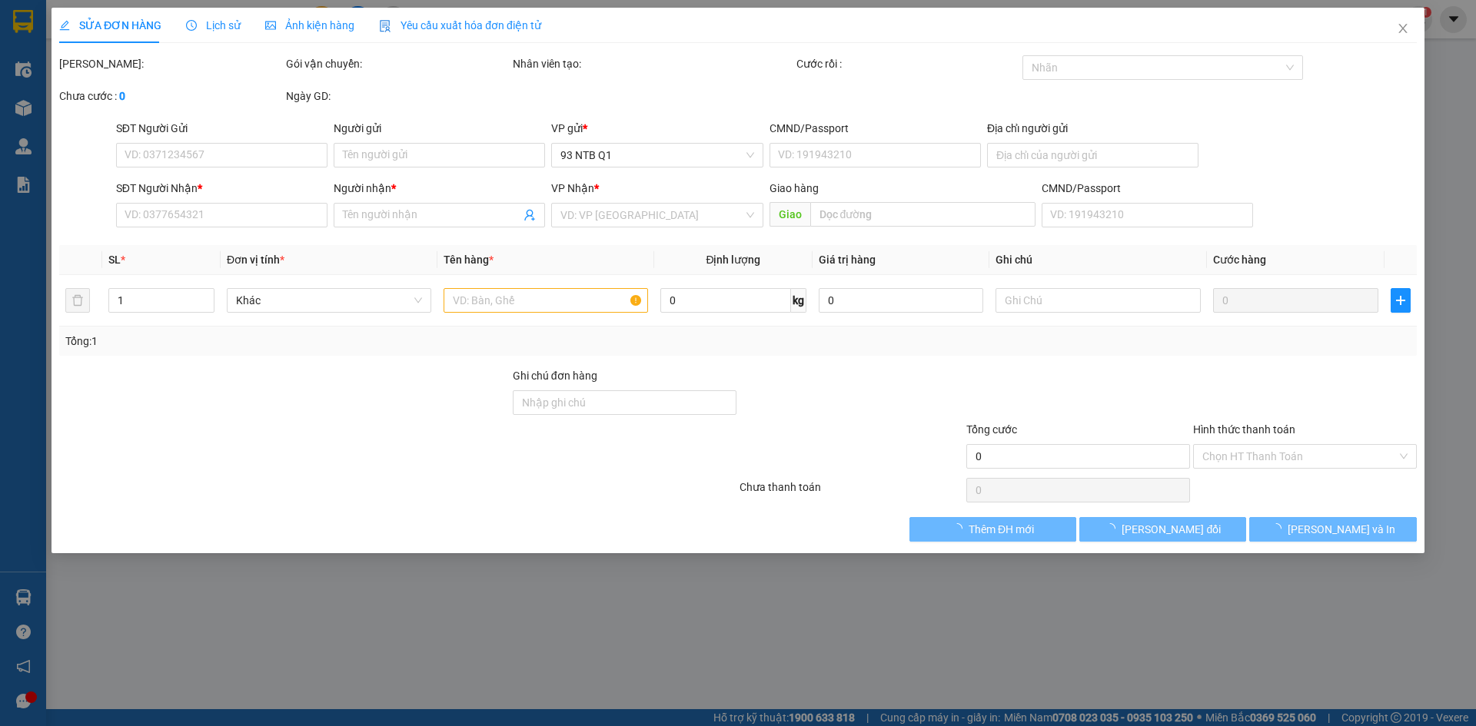
type input "0888214751"
type input "Phong"
type input "0788579869"
type input "LOC"
type input "50.000"
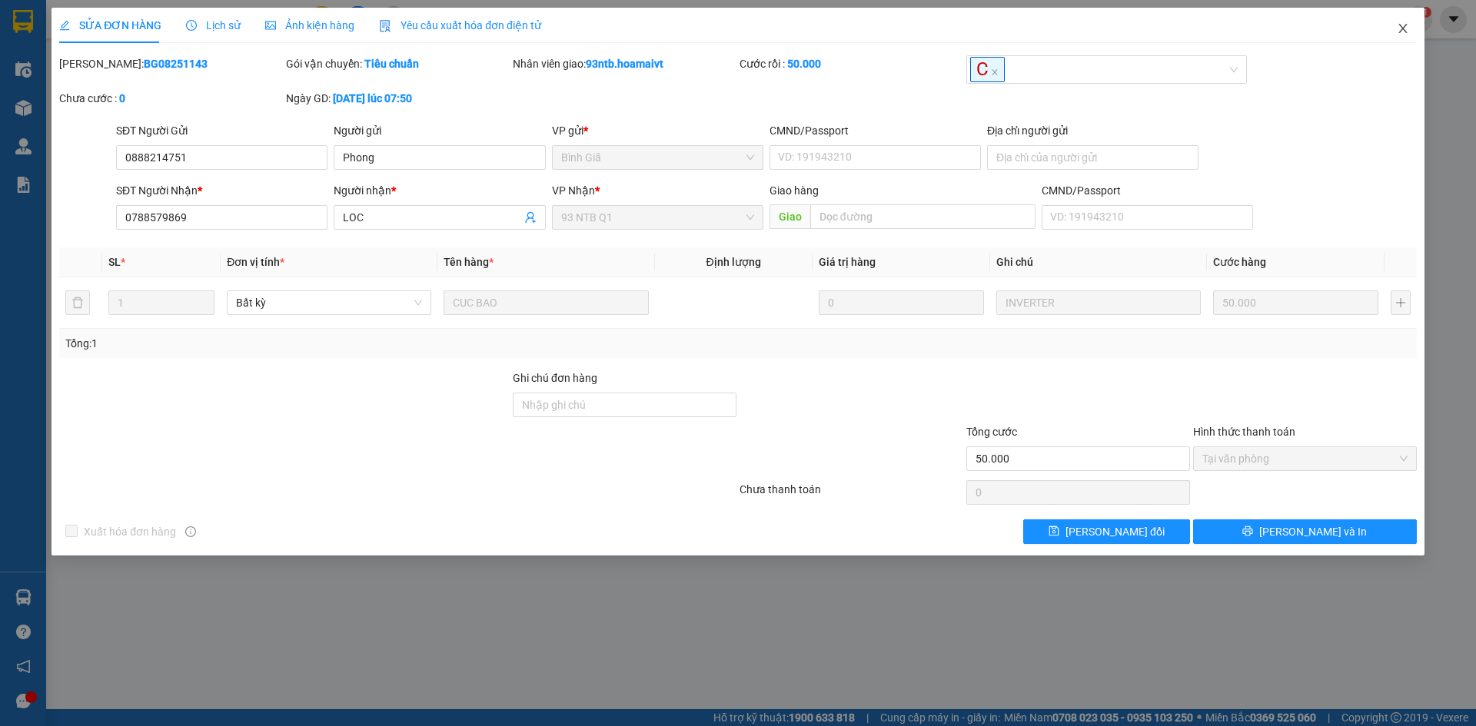
click at [1408, 31] on icon "close" at bounding box center [1402, 28] width 12 height 12
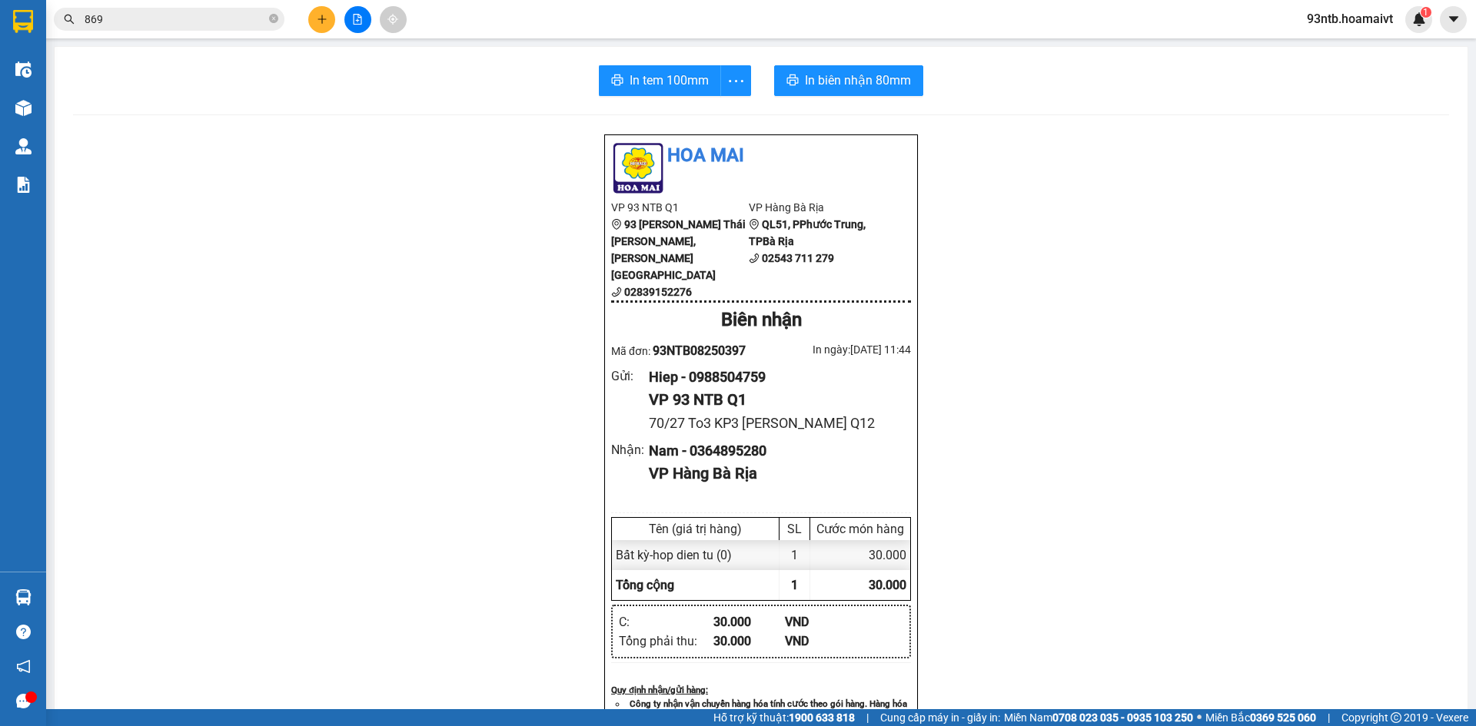
click at [109, 200] on div "Hoa Mai VP 93 NTB Q1 93 Nguyễn Thái Bình, Quận 1 02839152276 VP Hàng Bà Ri…" at bounding box center [761, 684] width 1376 height 1100
click at [271, 15] on icon "close-circle" at bounding box center [273, 18] width 9 height 9
click at [180, 22] on input "text" at bounding box center [175, 19] width 181 height 17
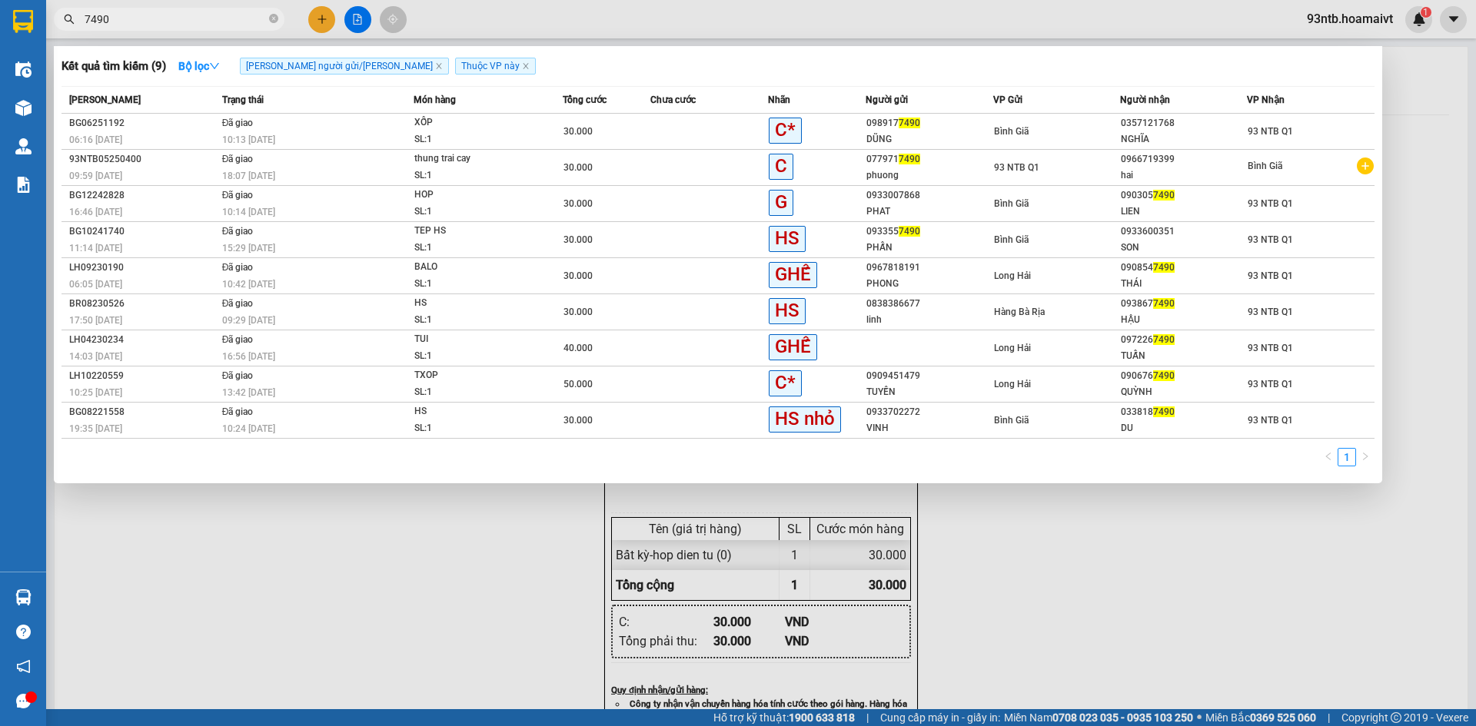
type input "7490"
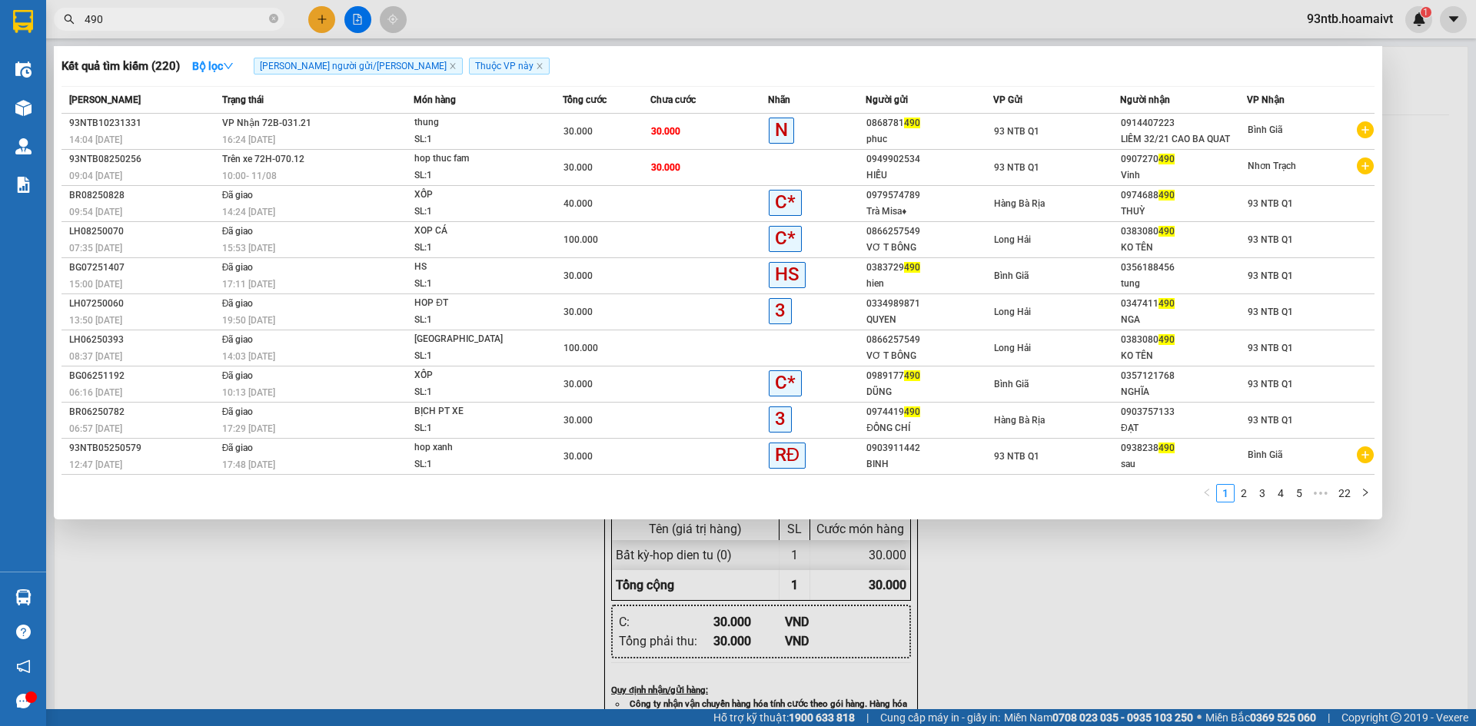
type input "490"
click at [131, 565] on div at bounding box center [738, 363] width 1476 height 726
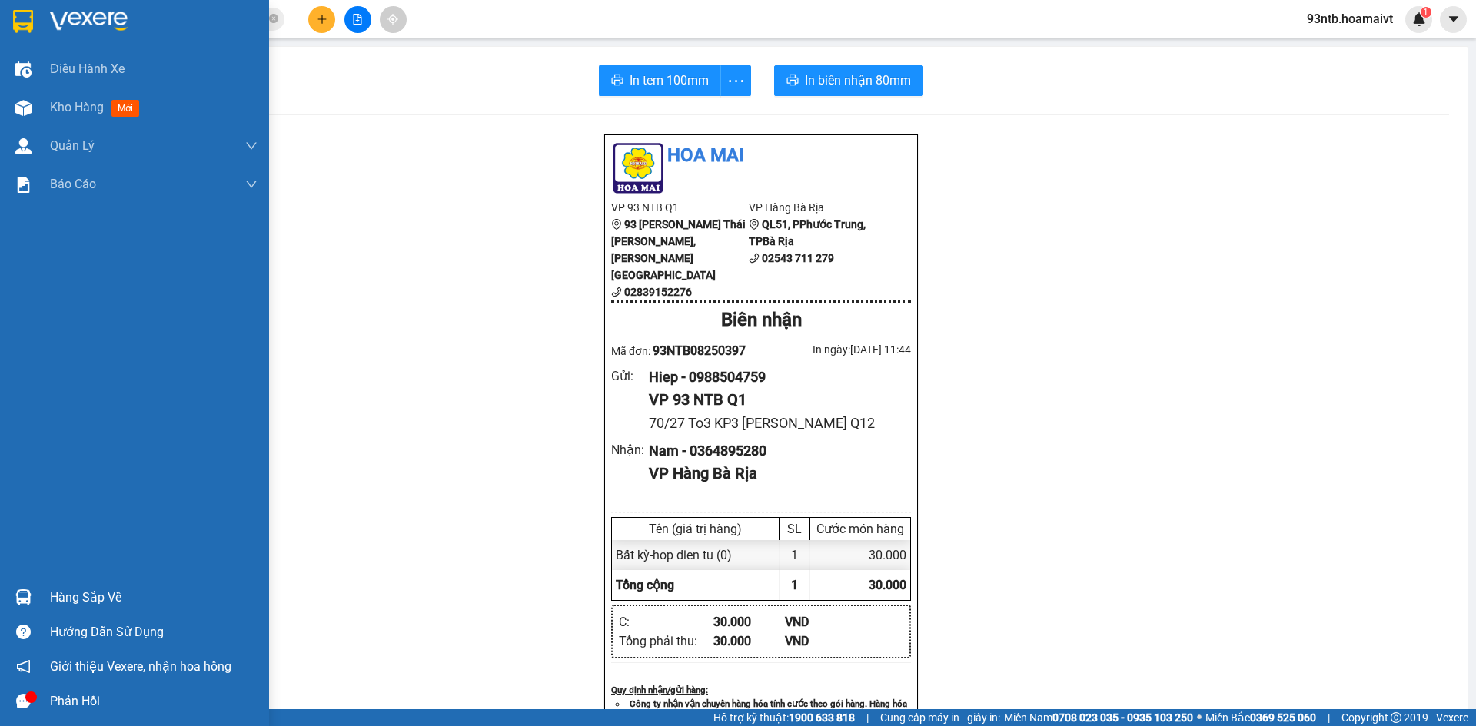
click at [22, 585] on div at bounding box center [23, 597] width 27 height 27
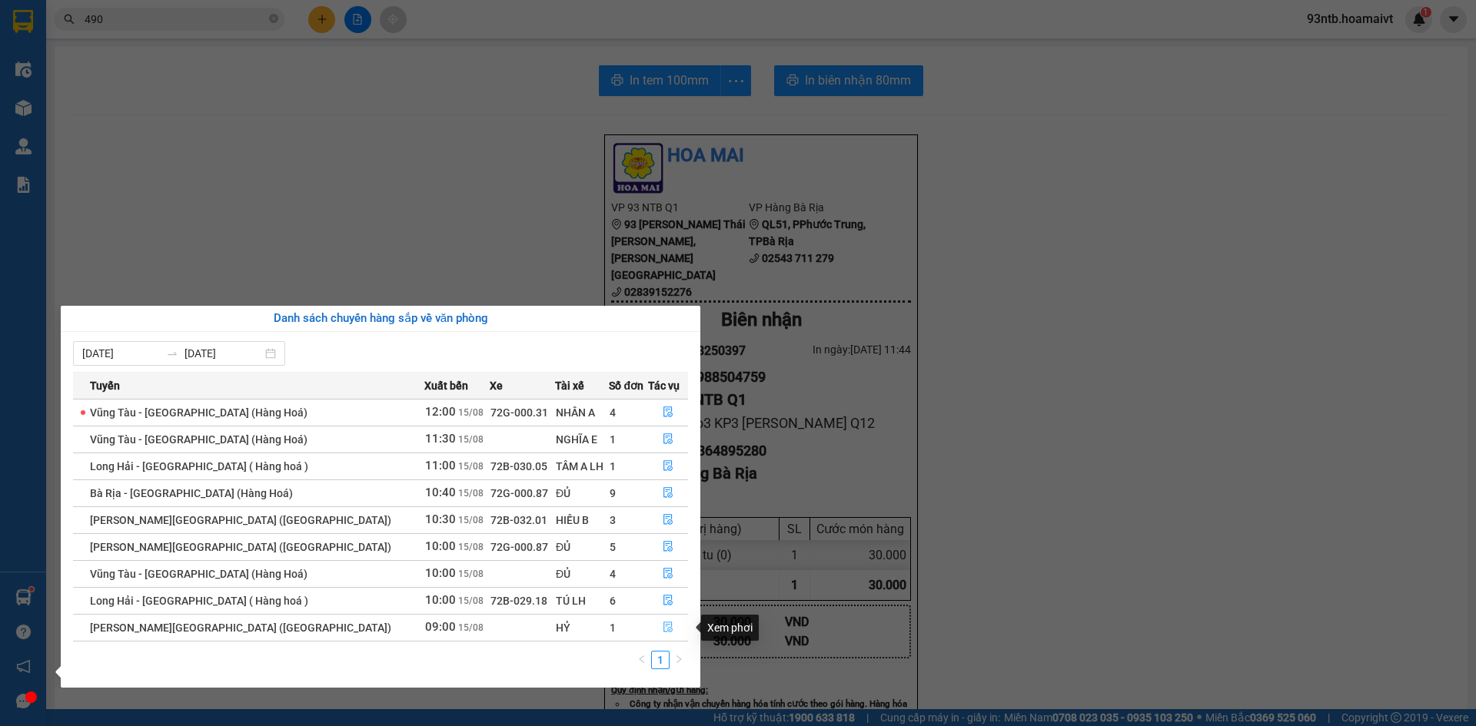
click at [664, 632] on icon "file-done" at bounding box center [667, 627] width 9 height 11
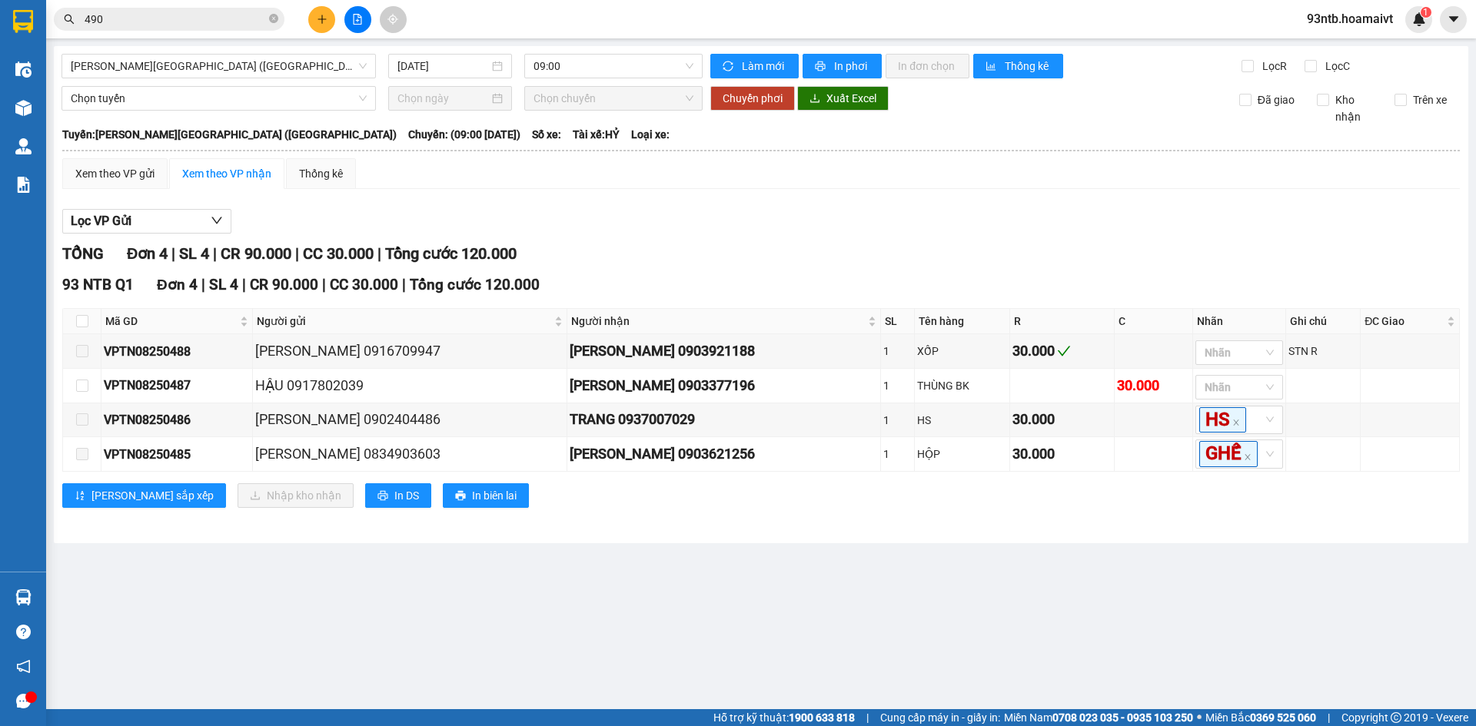
click at [107, 19] on input "490" at bounding box center [175, 19] width 181 height 17
click at [109, 19] on input "490" at bounding box center [175, 19] width 181 height 17
click at [78, 319] on input "checkbox" at bounding box center [82, 321] width 12 height 12
checkbox input "true"
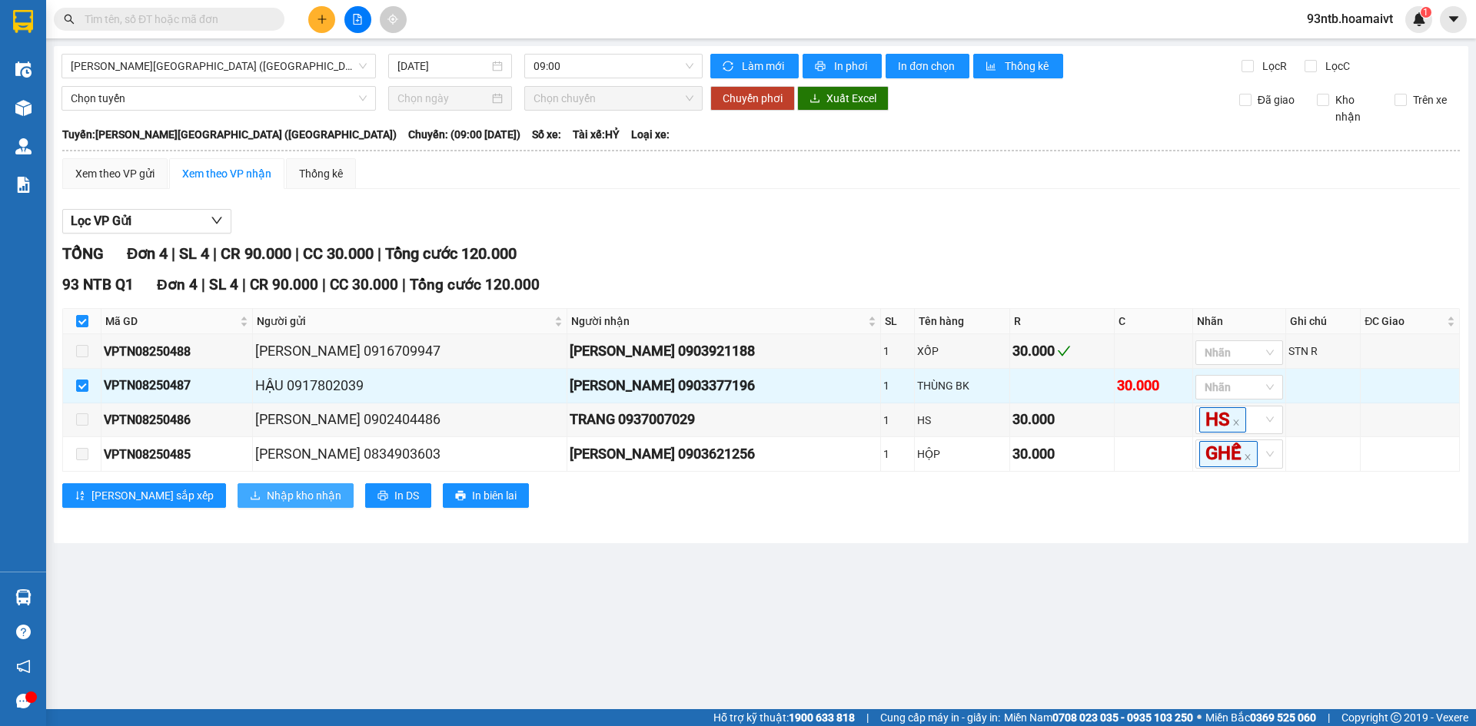
click at [267, 504] on span "Nhập kho nhận" at bounding box center [304, 495] width 75 height 17
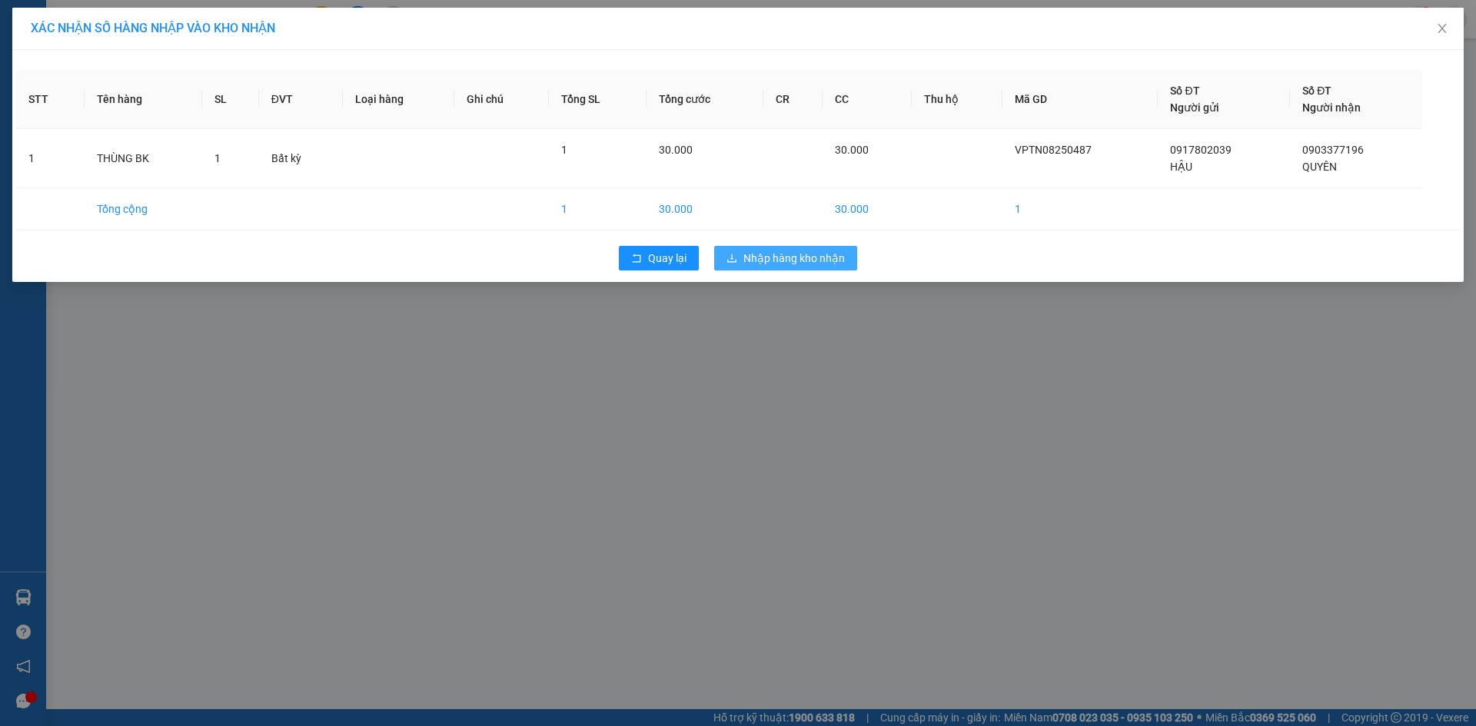
click at [812, 253] on span "Nhập hàng kho nhận" at bounding box center [793, 258] width 101 height 17
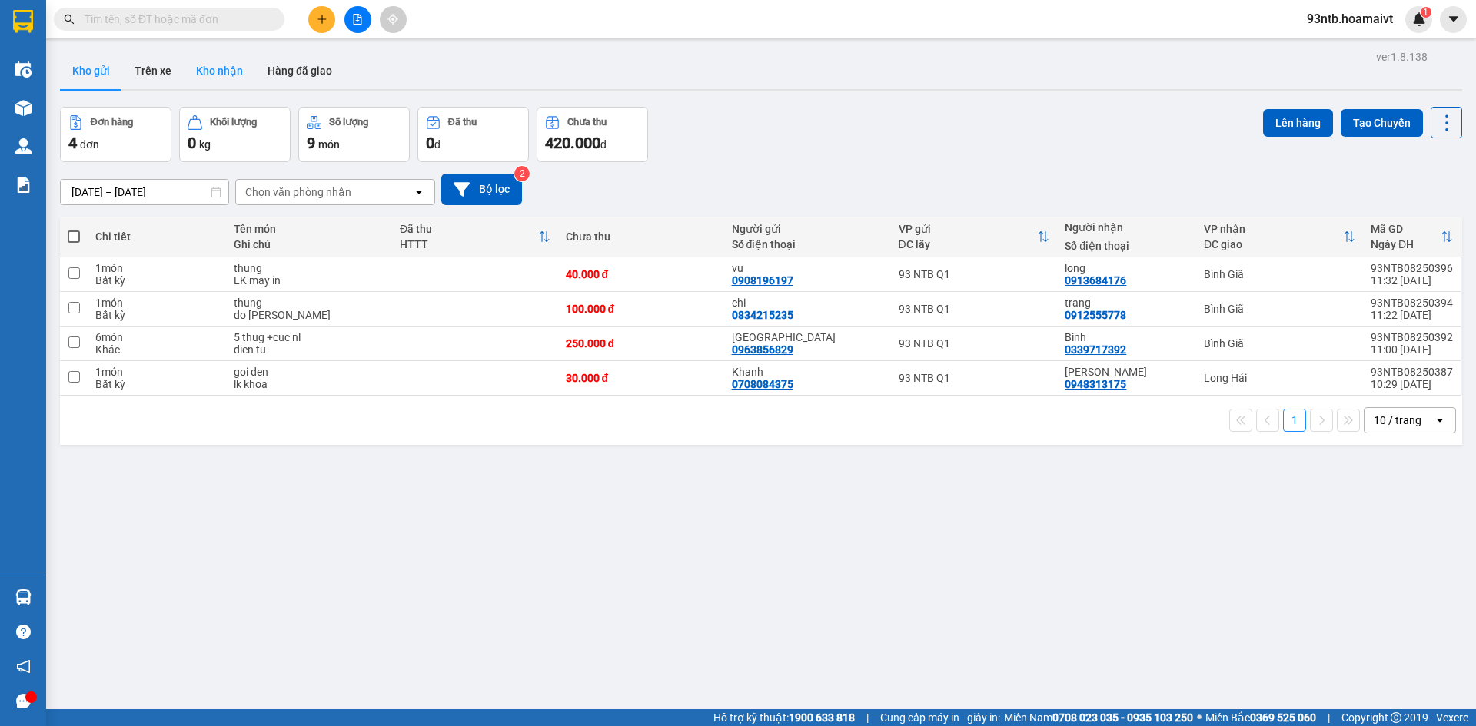
click at [196, 59] on button "Kho nhận" at bounding box center [219, 70] width 71 height 37
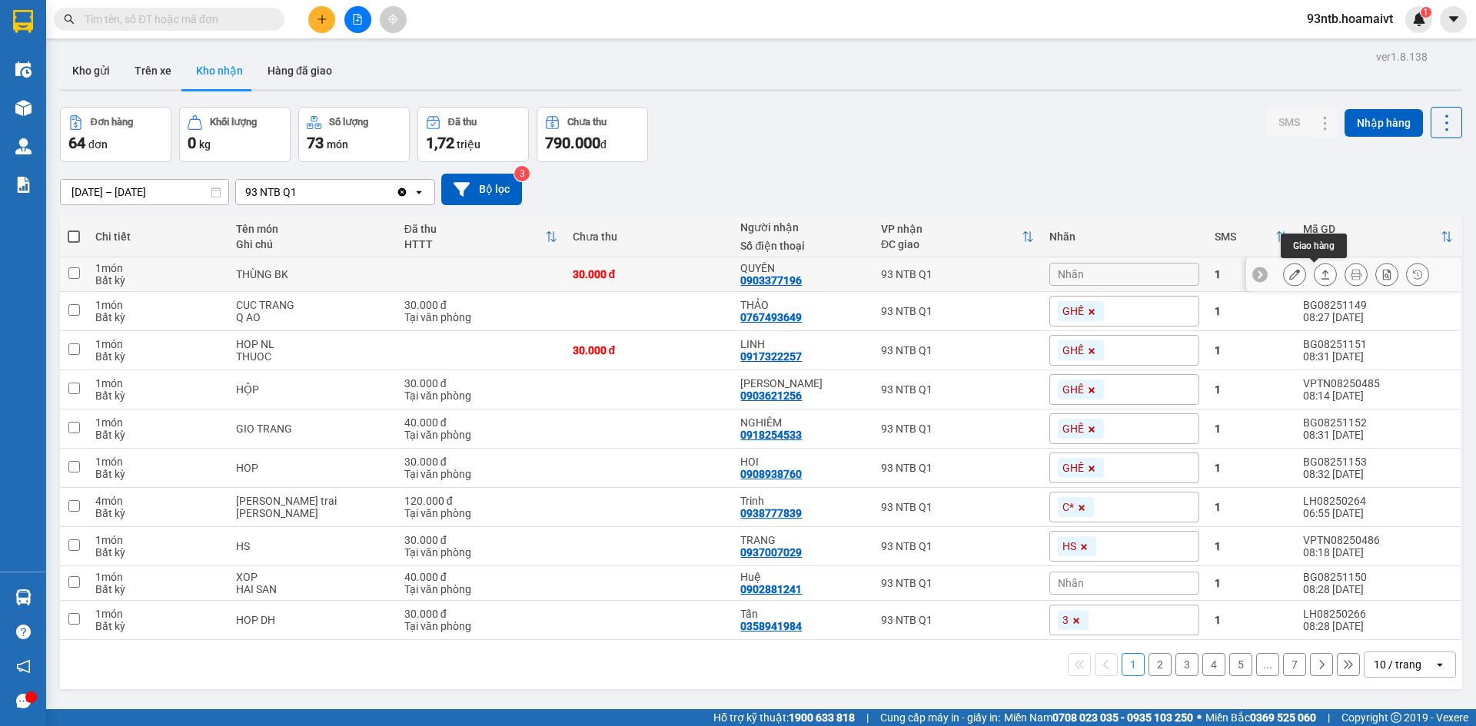
click at [1320, 275] on icon at bounding box center [1325, 274] width 11 height 11
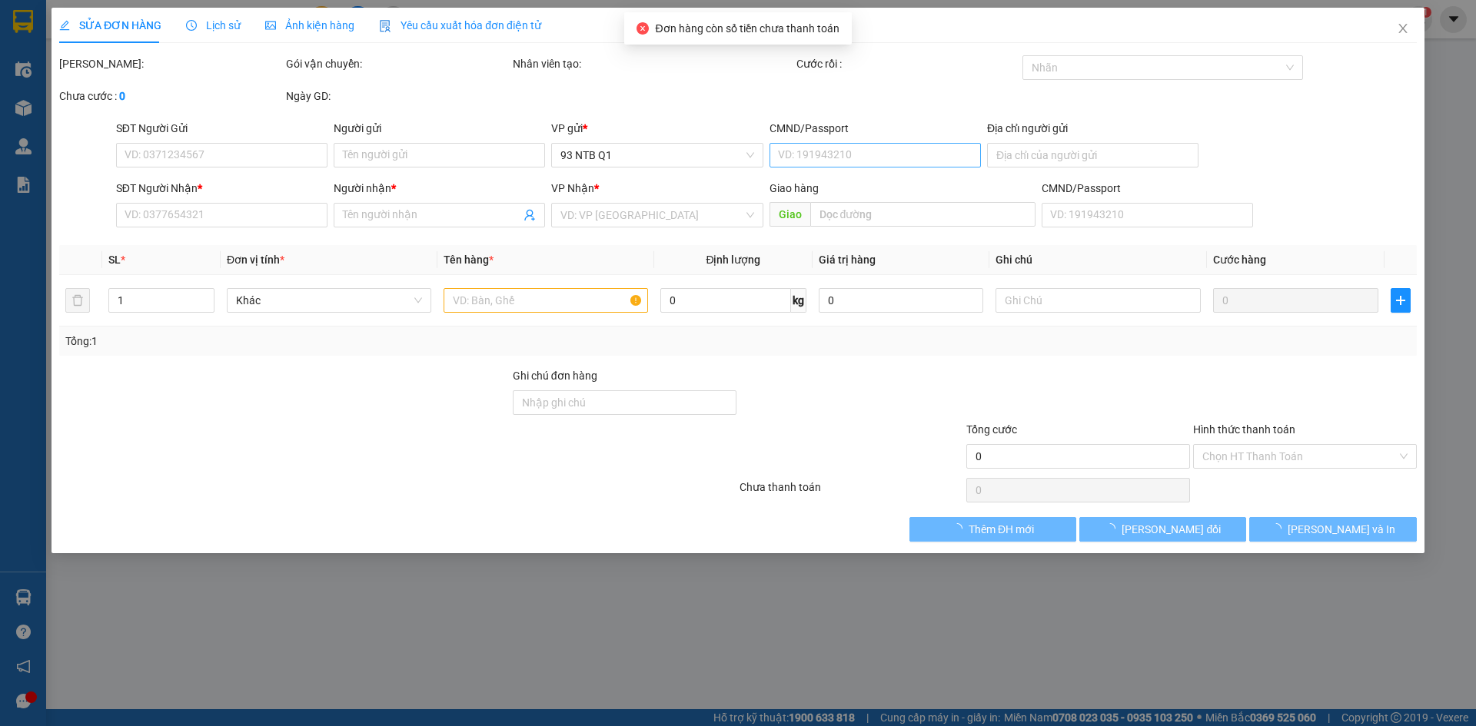
type input "0917802039"
type input "HẬU"
type input "0903377196"
type input "QUYÊN"
type input "30.000"
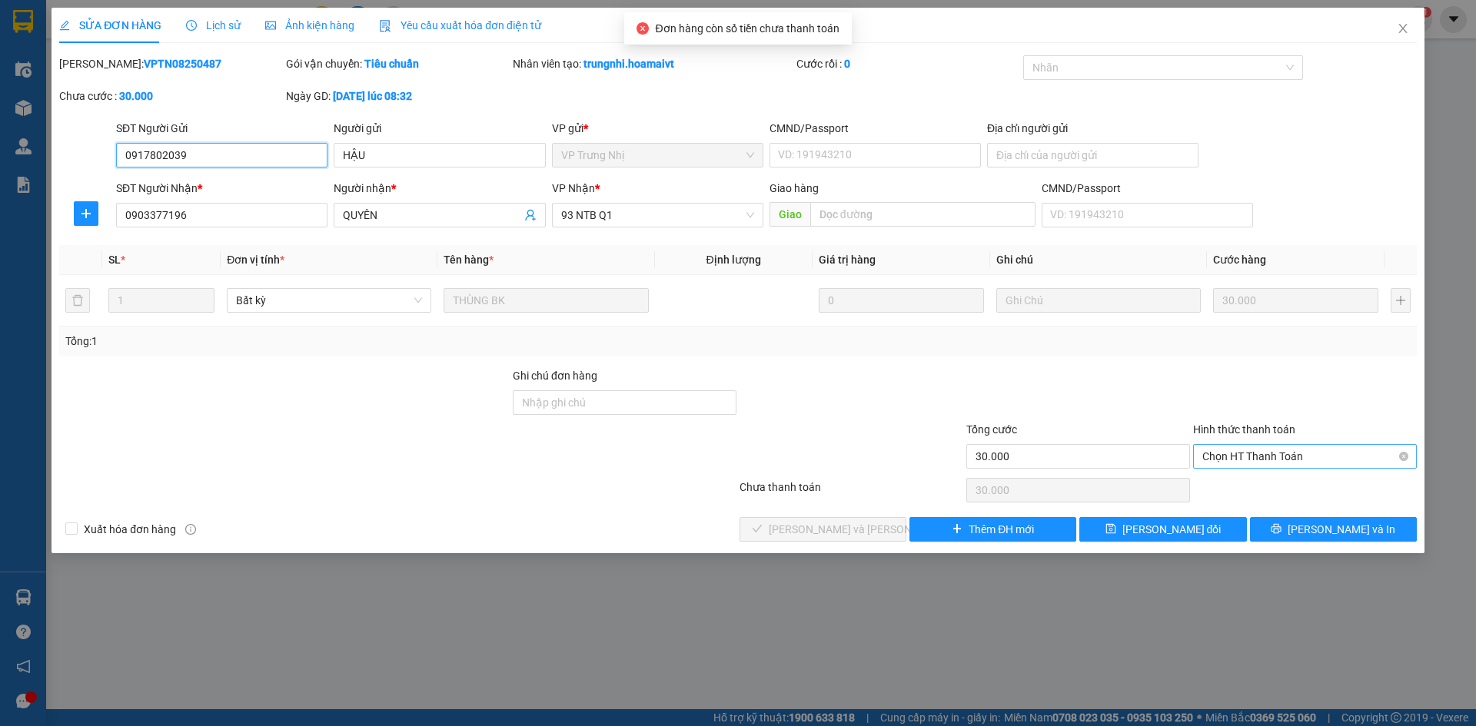
click at [1226, 453] on span "Chọn HT Thanh Toán" at bounding box center [1304, 456] width 205 height 23
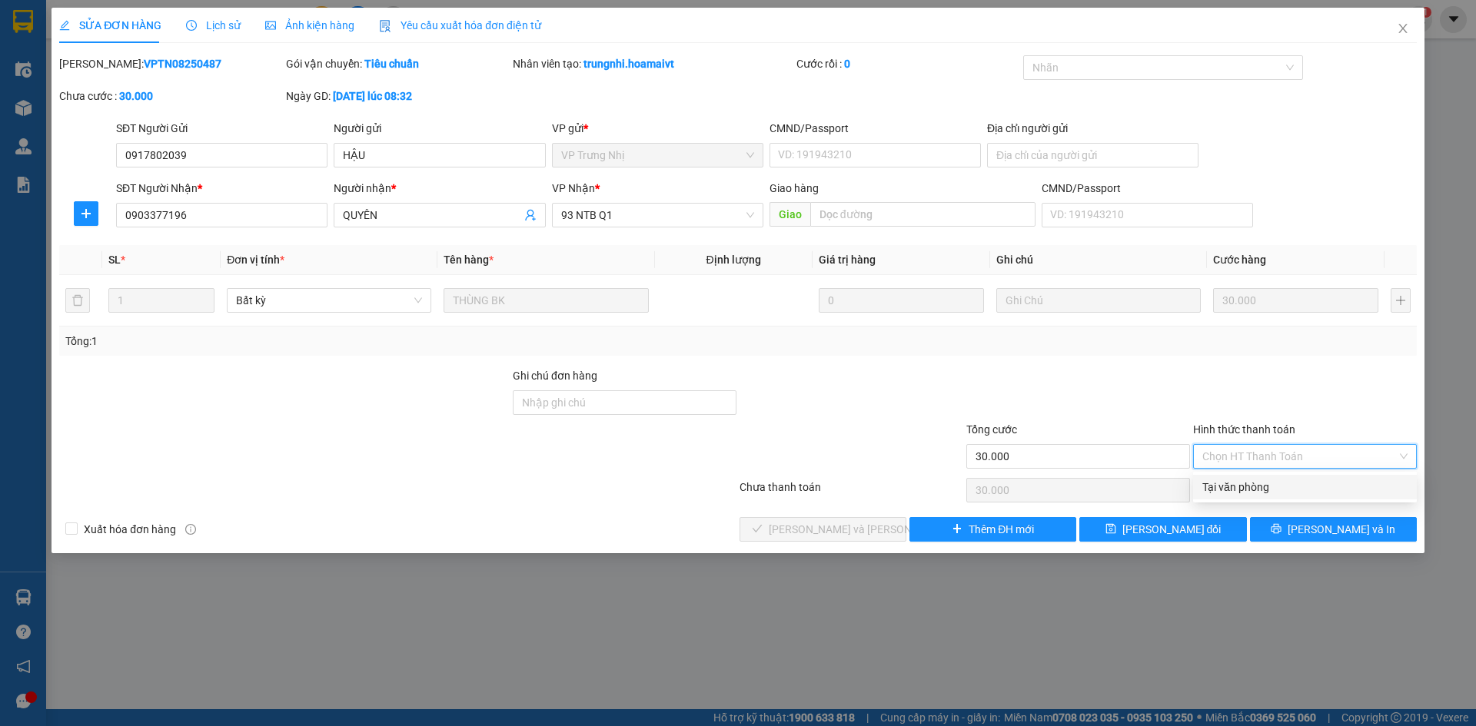
click at [1227, 477] on div "Tại văn phòng" at bounding box center [1305, 487] width 224 height 25
type input "0"
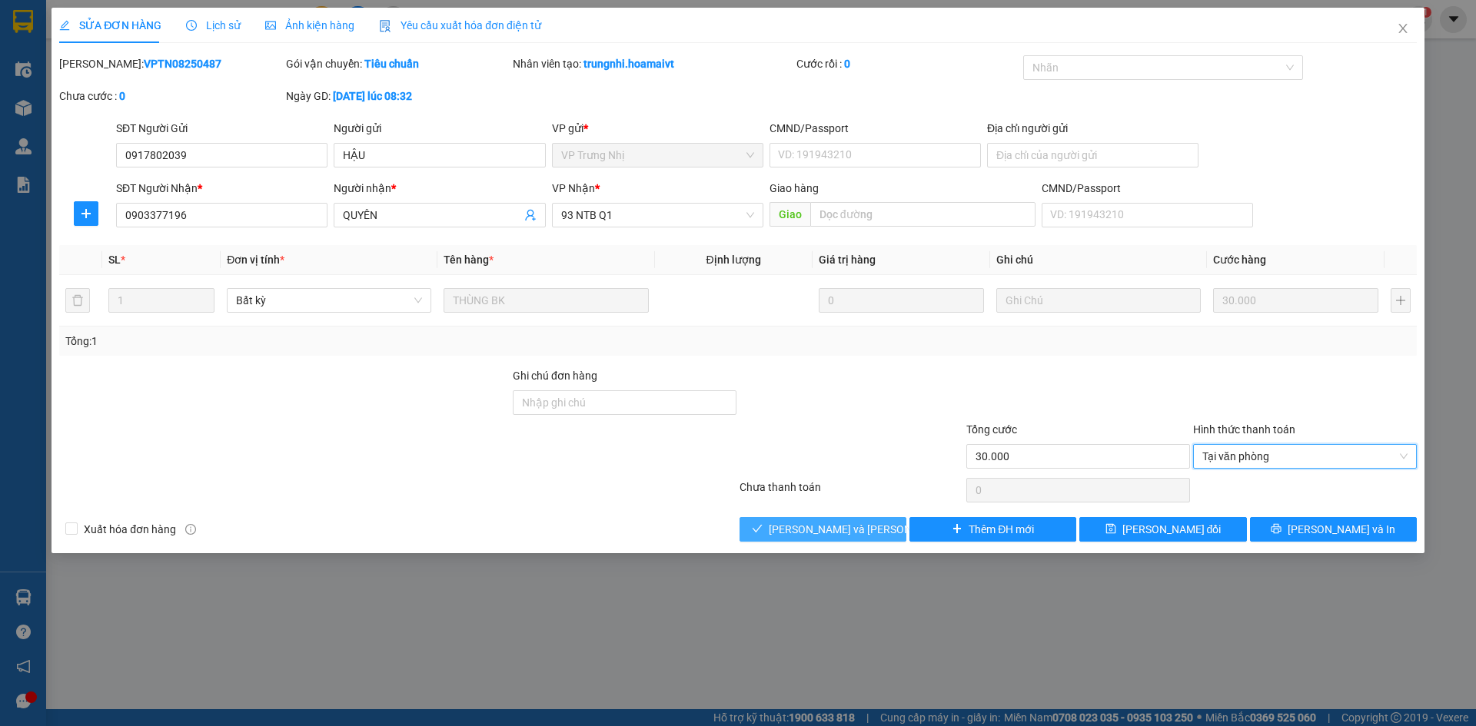
click at [794, 526] on span "[PERSON_NAME] và Giao hàng" at bounding box center [872, 529] width 207 height 17
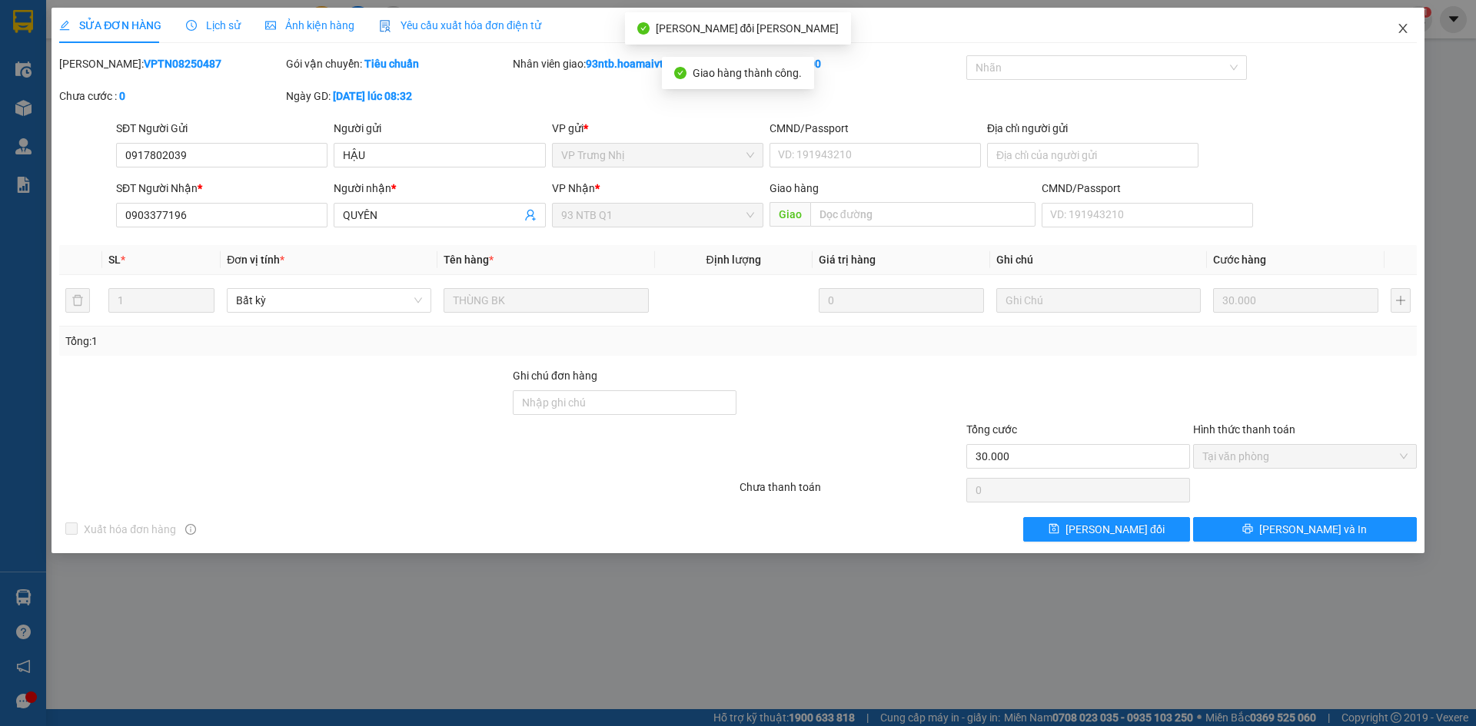
click at [1400, 37] on span "Close" at bounding box center [1402, 29] width 43 height 43
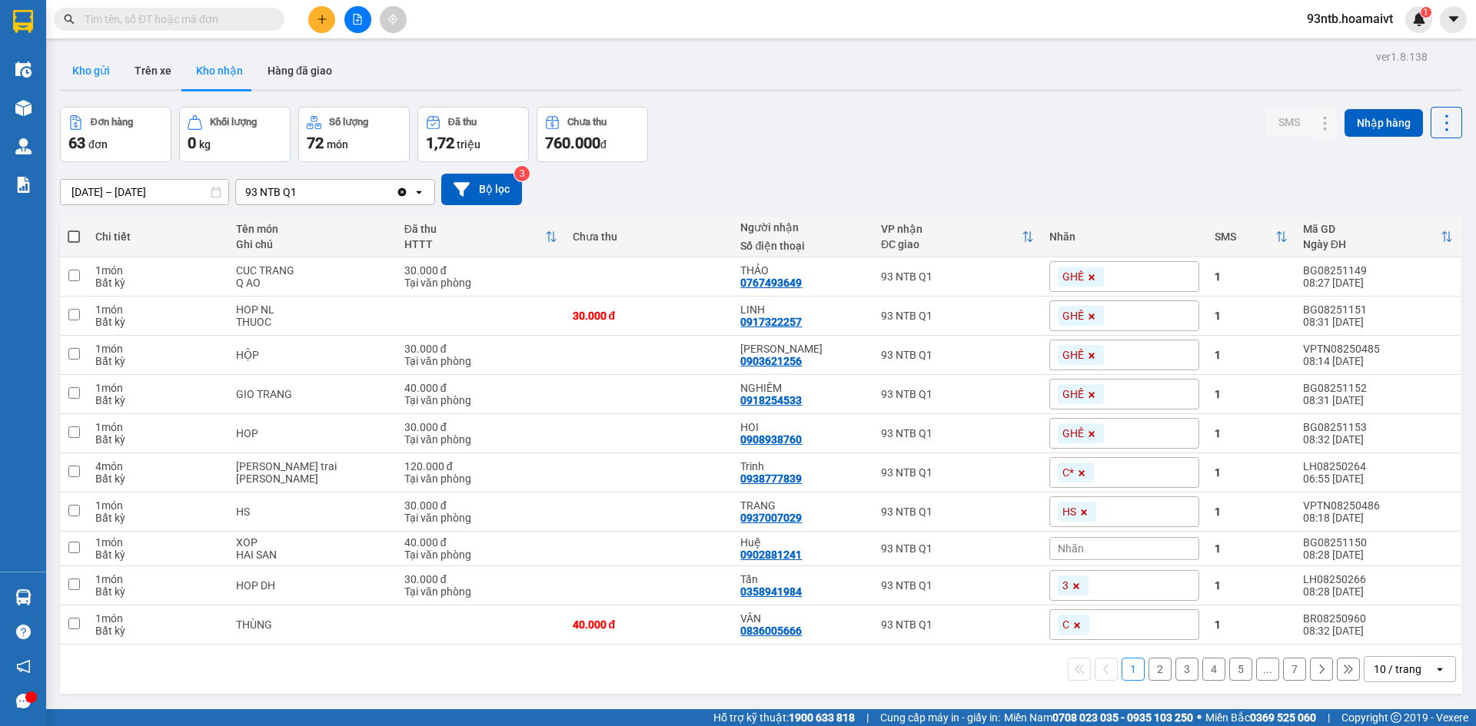
click at [60, 68] on button "Kho gửi" at bounding box center [91, 70] width 62 height 37
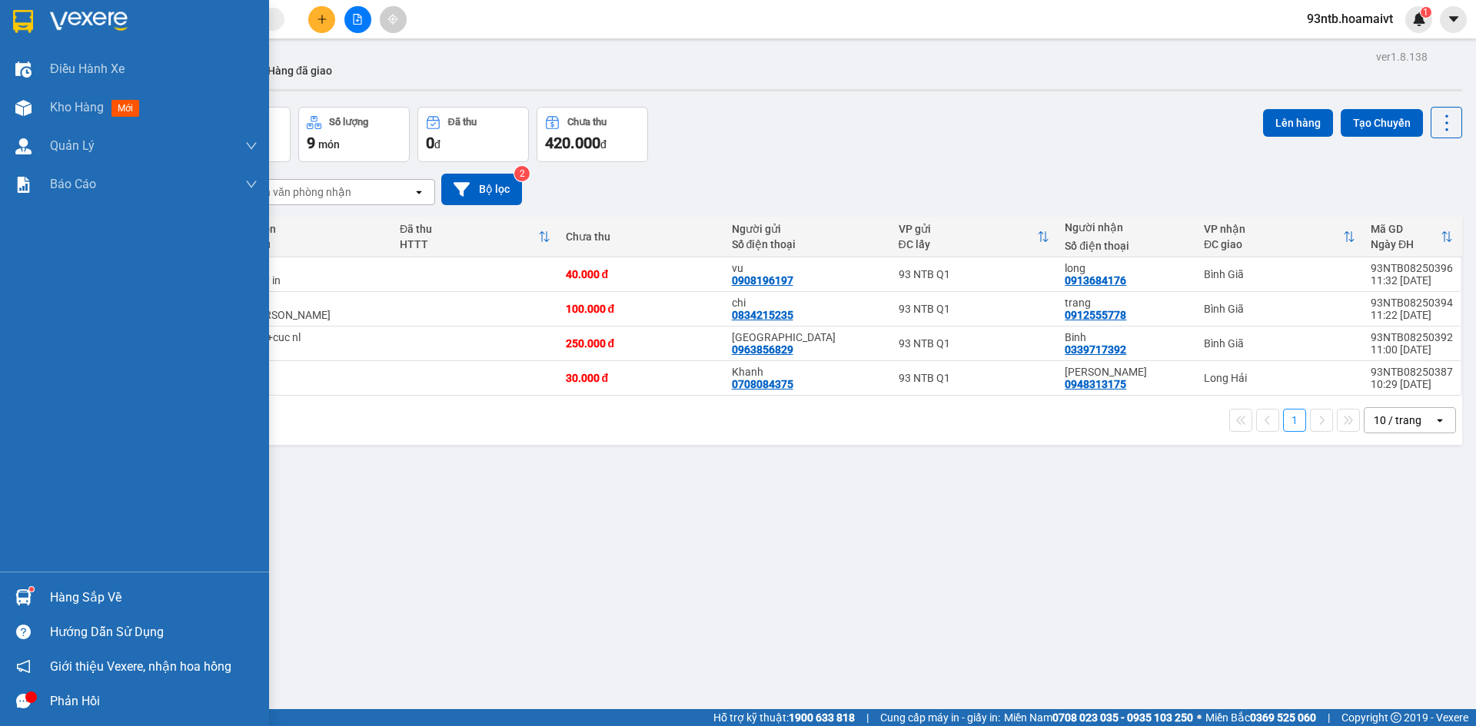
click at [81, 602] on div "Hàng sắp về" at bounding box center [153, 597] width 207 height 23
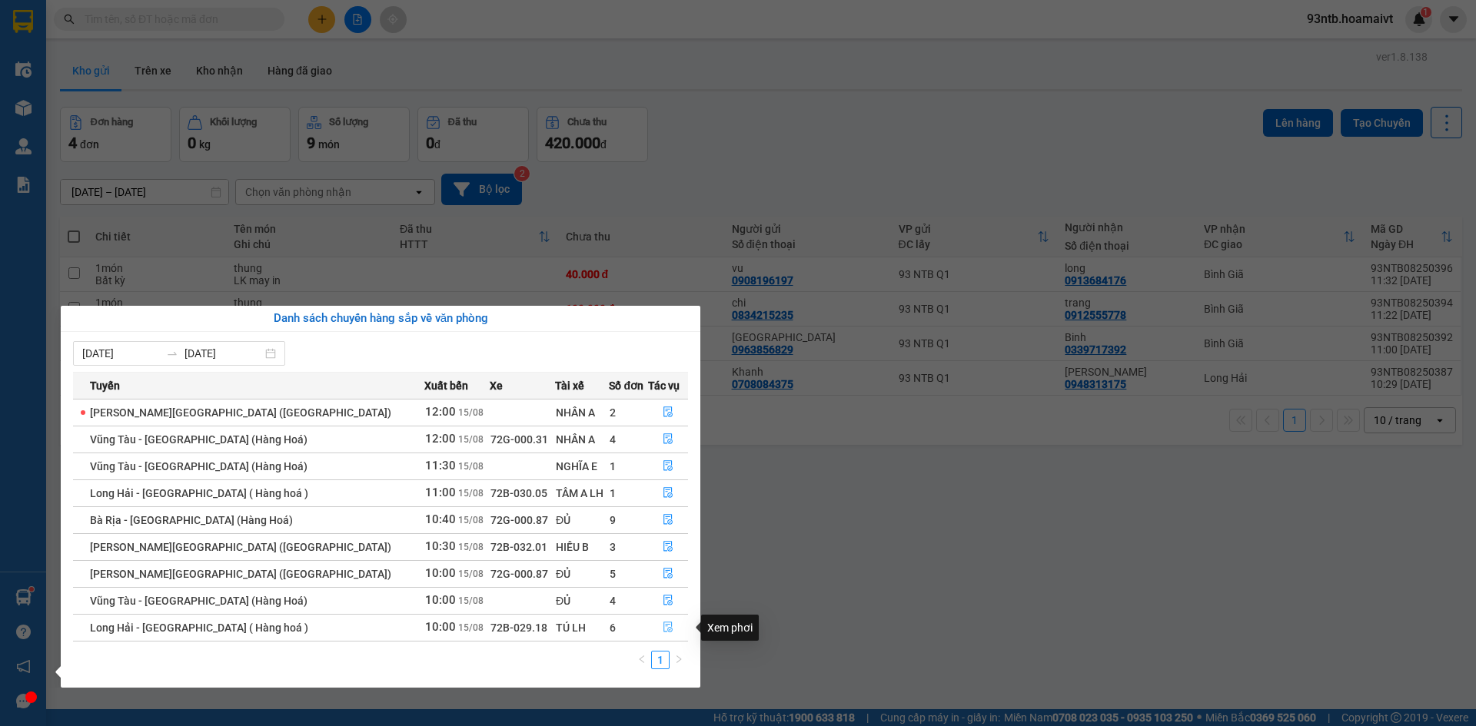
click at [663, 622] on icon "file-done" at bounding box center [667, 627] width 9 height 11
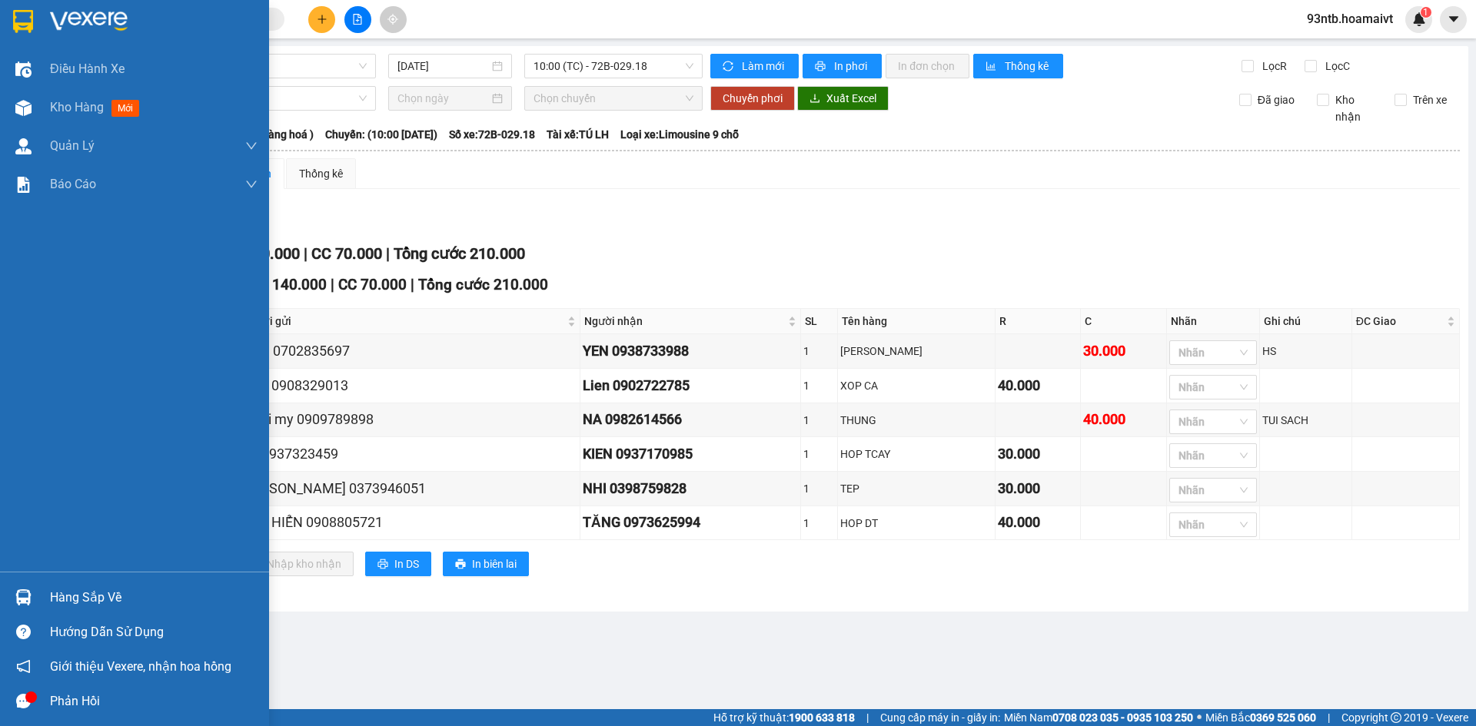
click at [81, 596] on div "Hàng sắp về" at bounding box center [153, 597] width 207 height 23
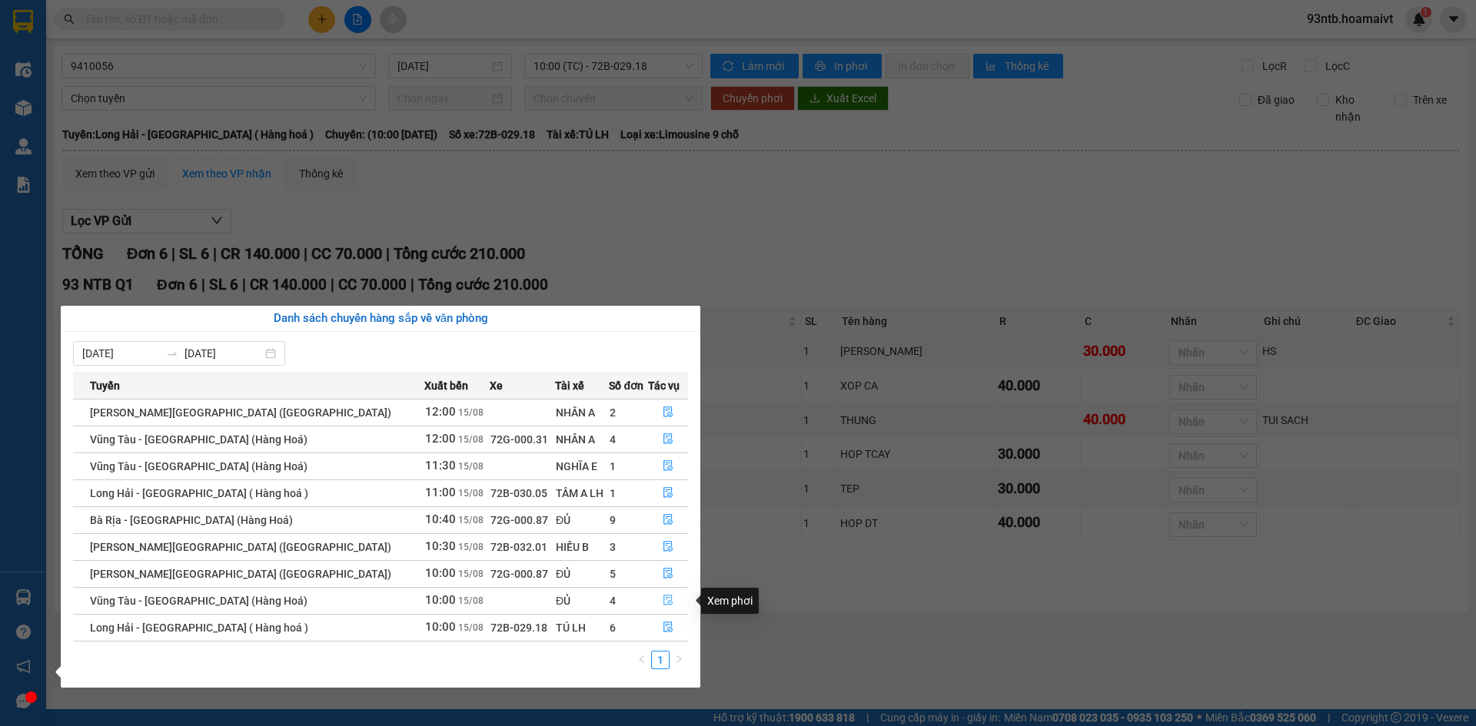
click at [663, 600] on icon "file-done" at bounding box center [667, 601] width 9 height 11
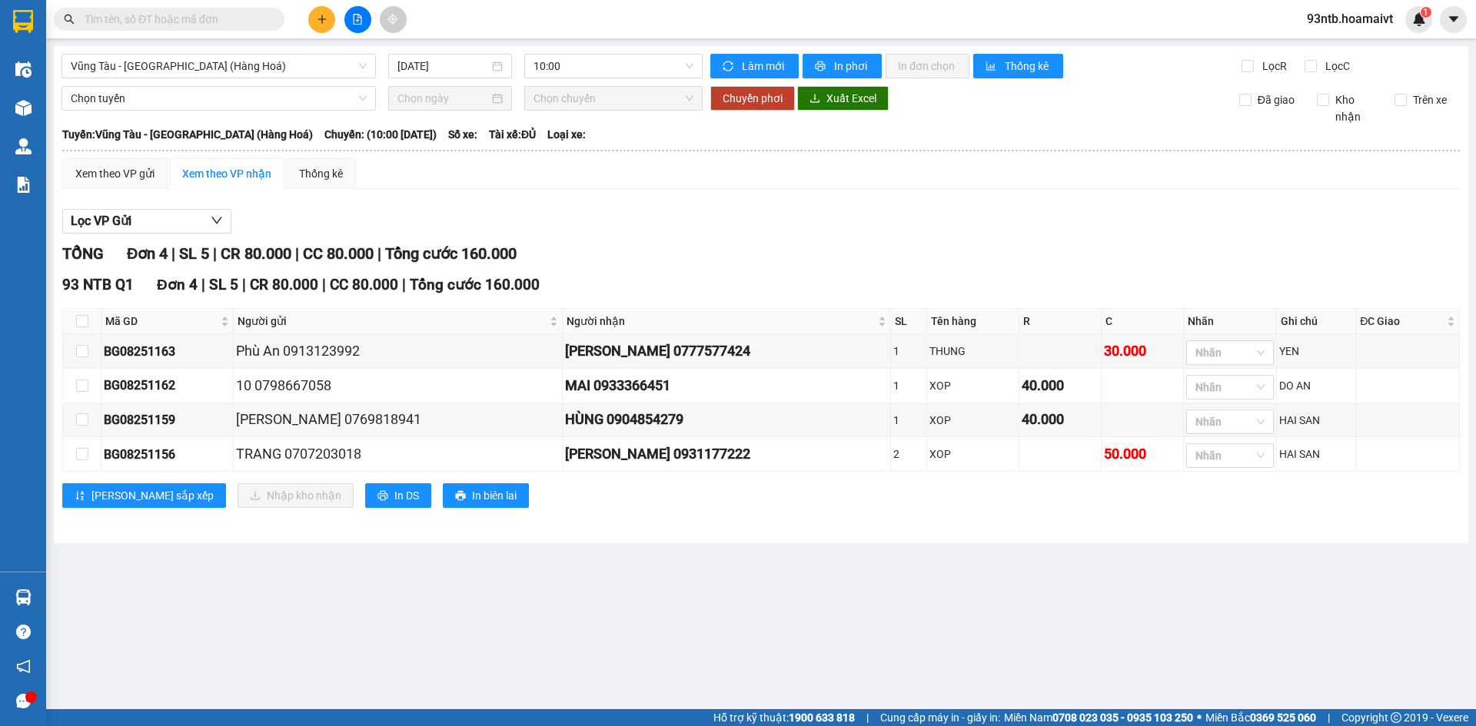
click at [89, 597] on main "Vũng Tàu - Sài Gòn (Hàng Hoá) 15/08/2025 10:00 Làm mới In phơi In đơn chọn Th…" at bounding box center [738, 354] width 1476 height 709
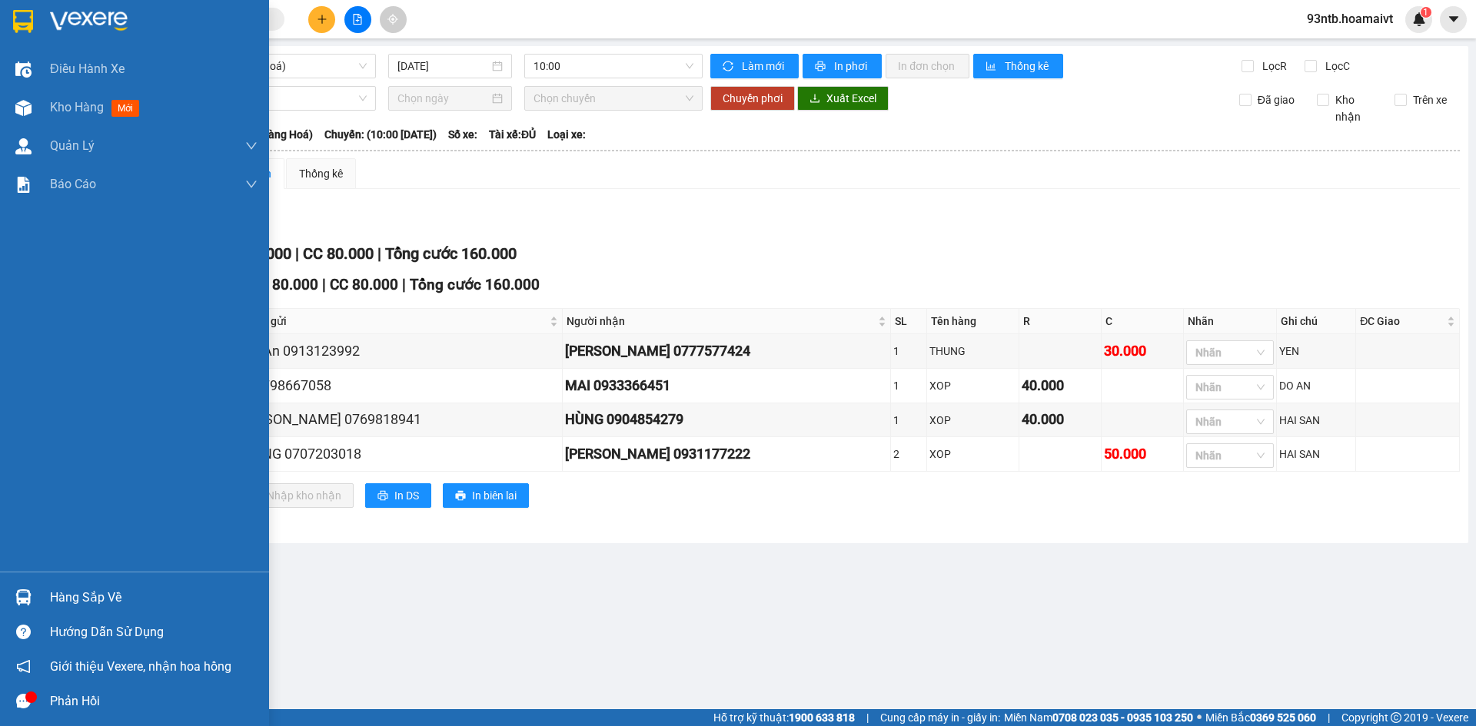
click at [51, 593] on div "Hàng sắp về" at bounding box center [153, 597] width 207 height 23
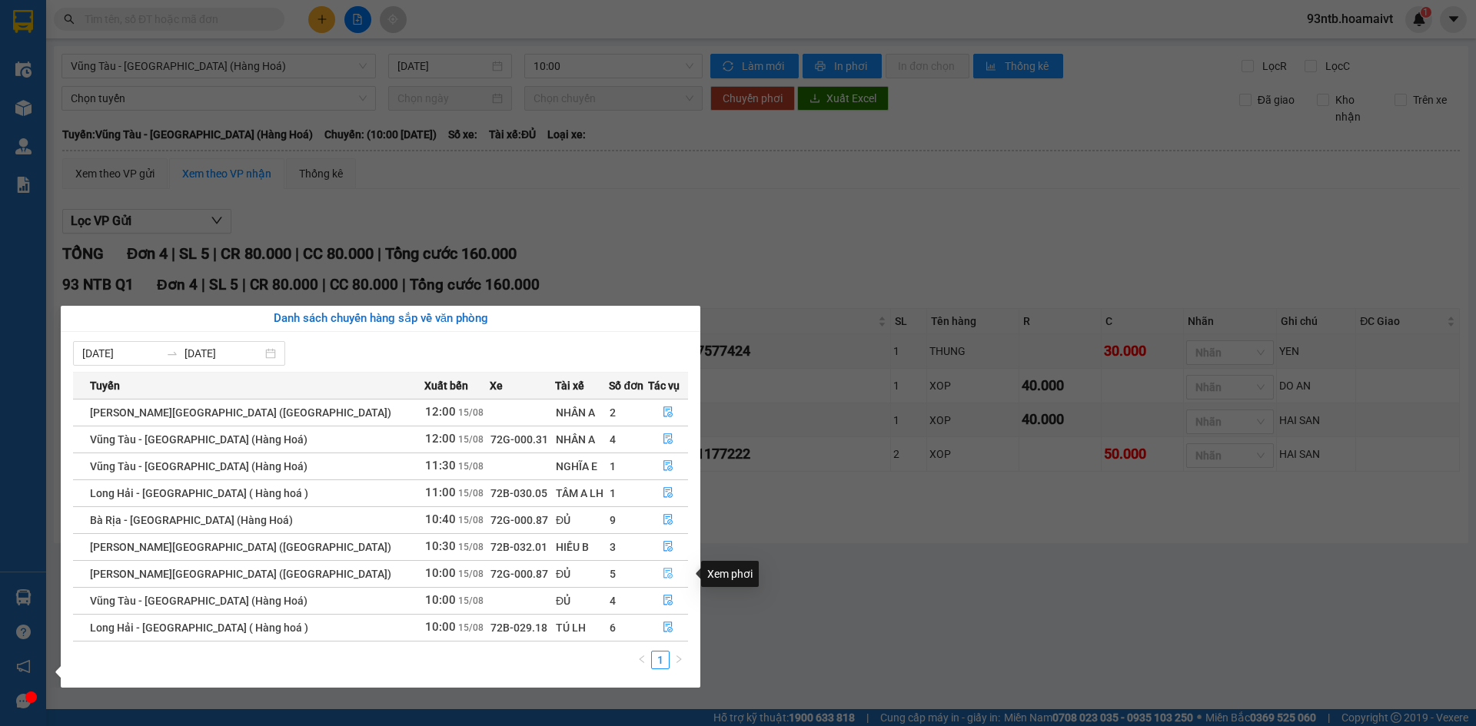
click at [662, 577] on icon "file-done" at bounding box center [667, 573] width 11 height 11
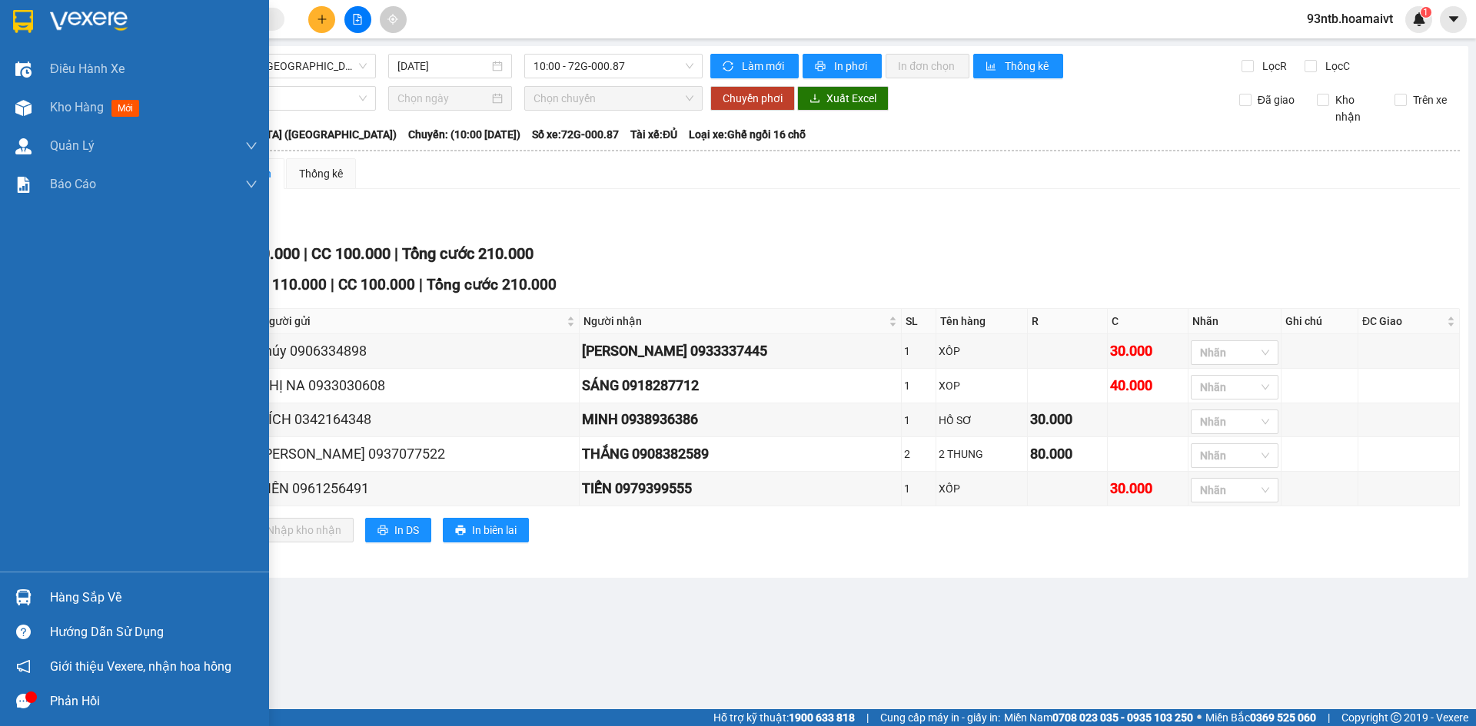
click at [83, 595] on div "Hàng sắp về" at bounding box center [153, 597] width 207 height 23
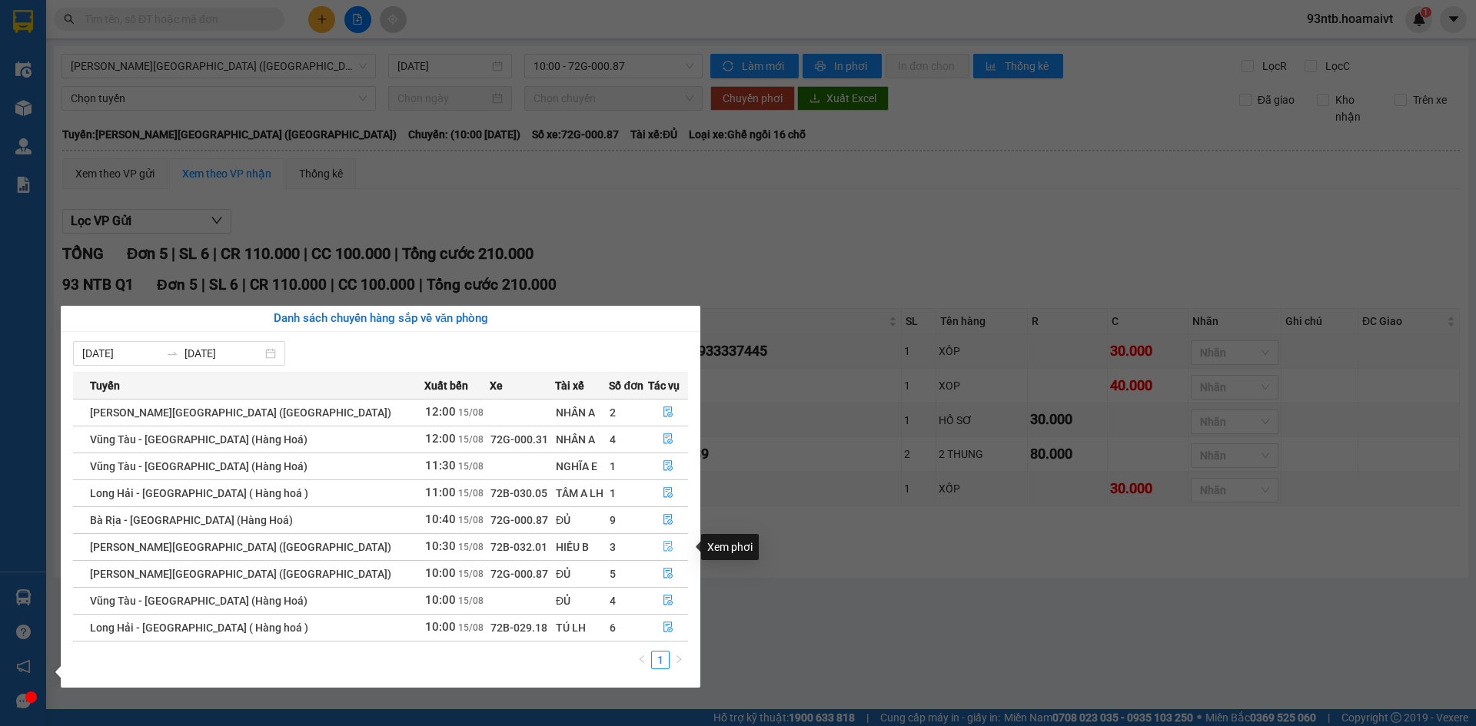
click at [662, 549] on icon "file-done" at bounding box center [667, 546] width 11 height 11
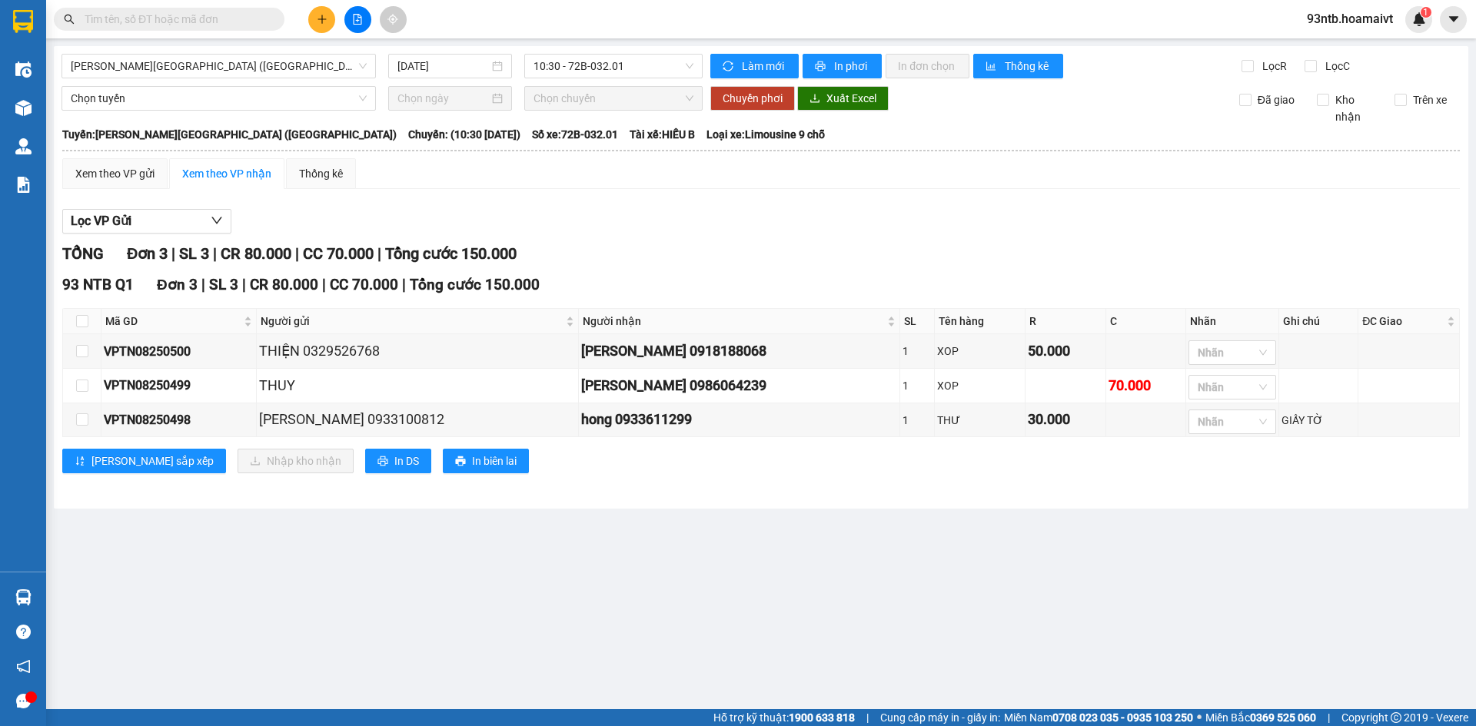
click at [77, 593] on main "Trưng Nhị - Sài Gòn (Hàng Hoá) 15/08/2025 10:30 - 72B-032.01 Làm mới In phơi In…" at bounding box center [738, 354] width 1476 height 709
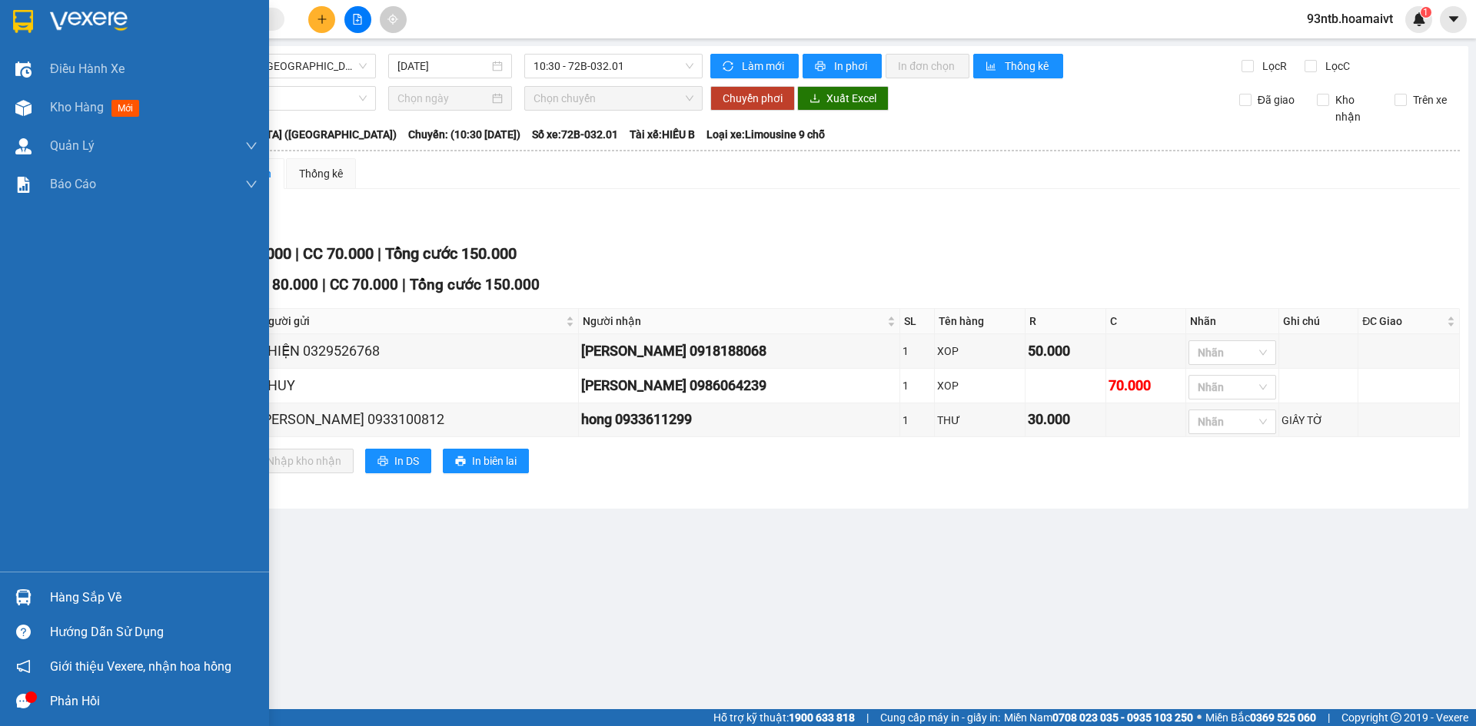
click at [103, 597] on div "Hàng sắp về" at bounding box center [153, 597] width 207 height 23
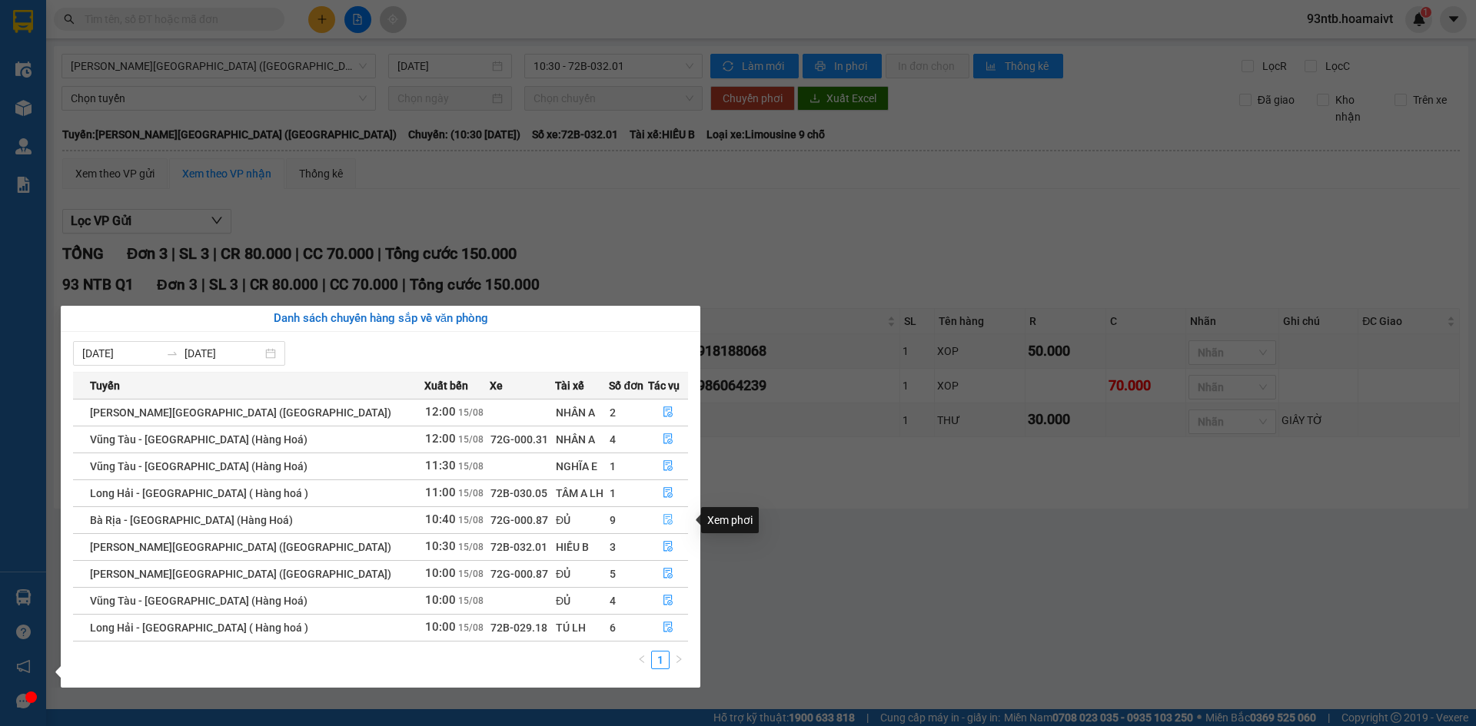
click at [662, 521] on icon "file-done" at bounding box center [667, 519] width 11 height 11
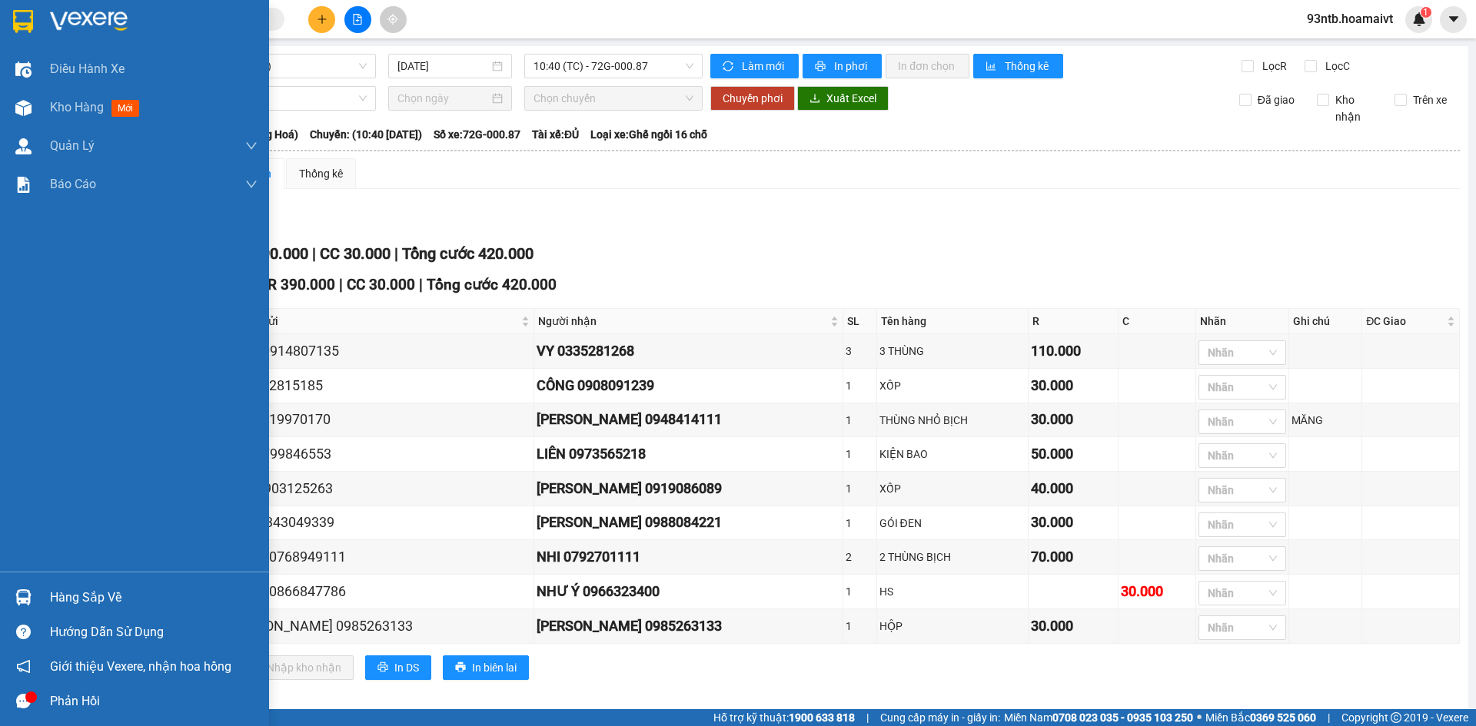
click at [73, 596] on div "Hàng sắp về" at bounding box center [153, 597] width 207 height 23
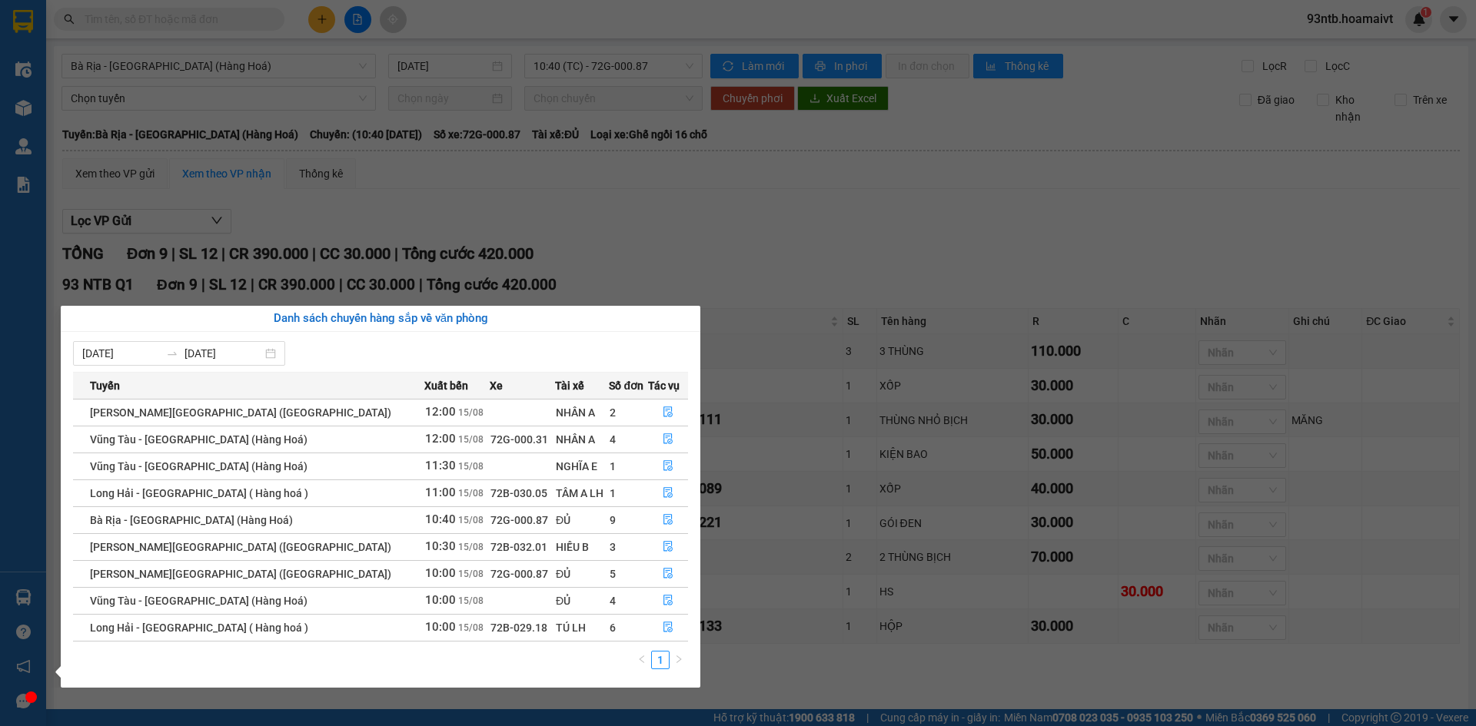
click at [874, 255] on section "Kết quả tìm kiếm ( 220 ) Bộ lọc Tìm người gửi/nhận Thuộc VP này Mã ĐH Trạng thá…" at bounding box center [738, 363] width 1476 height 726
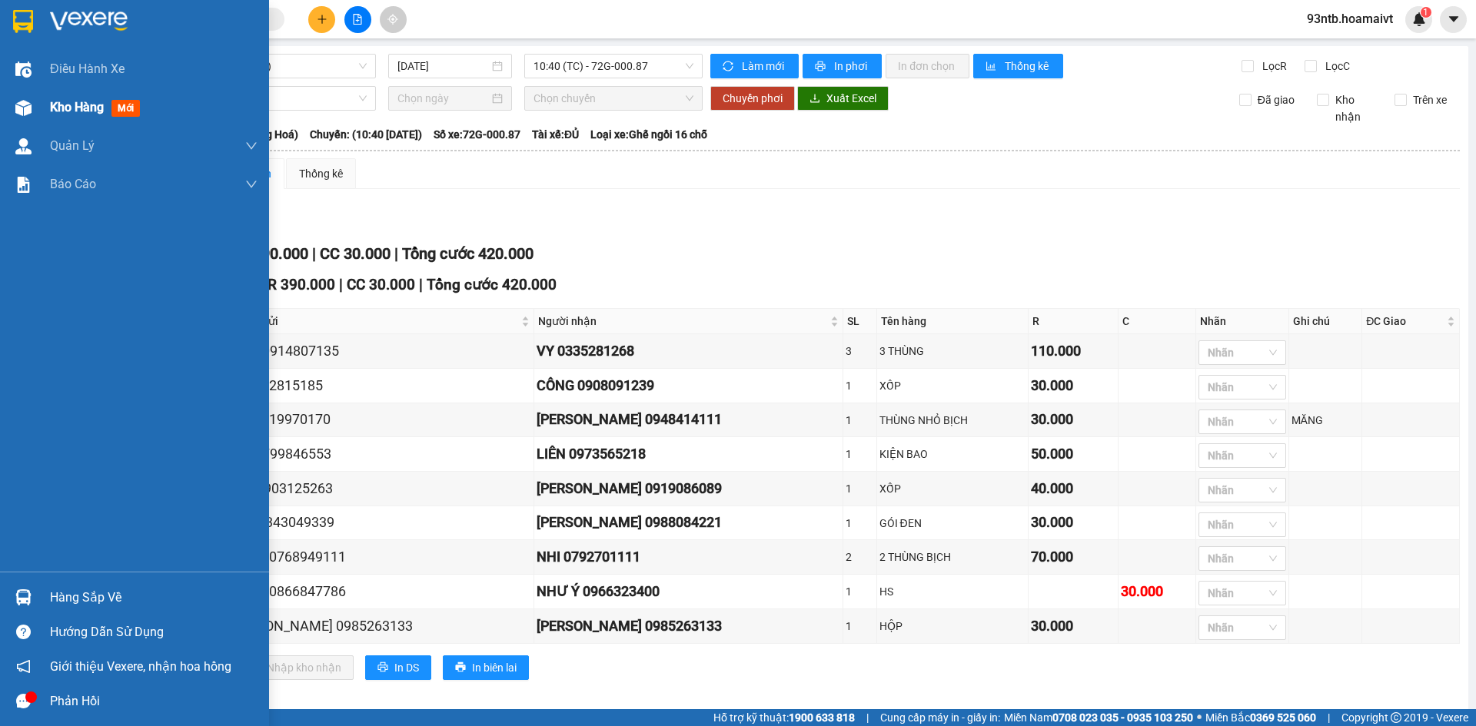
click at [16, 101] on img at bounding box center [23, 108] width 16 height 16
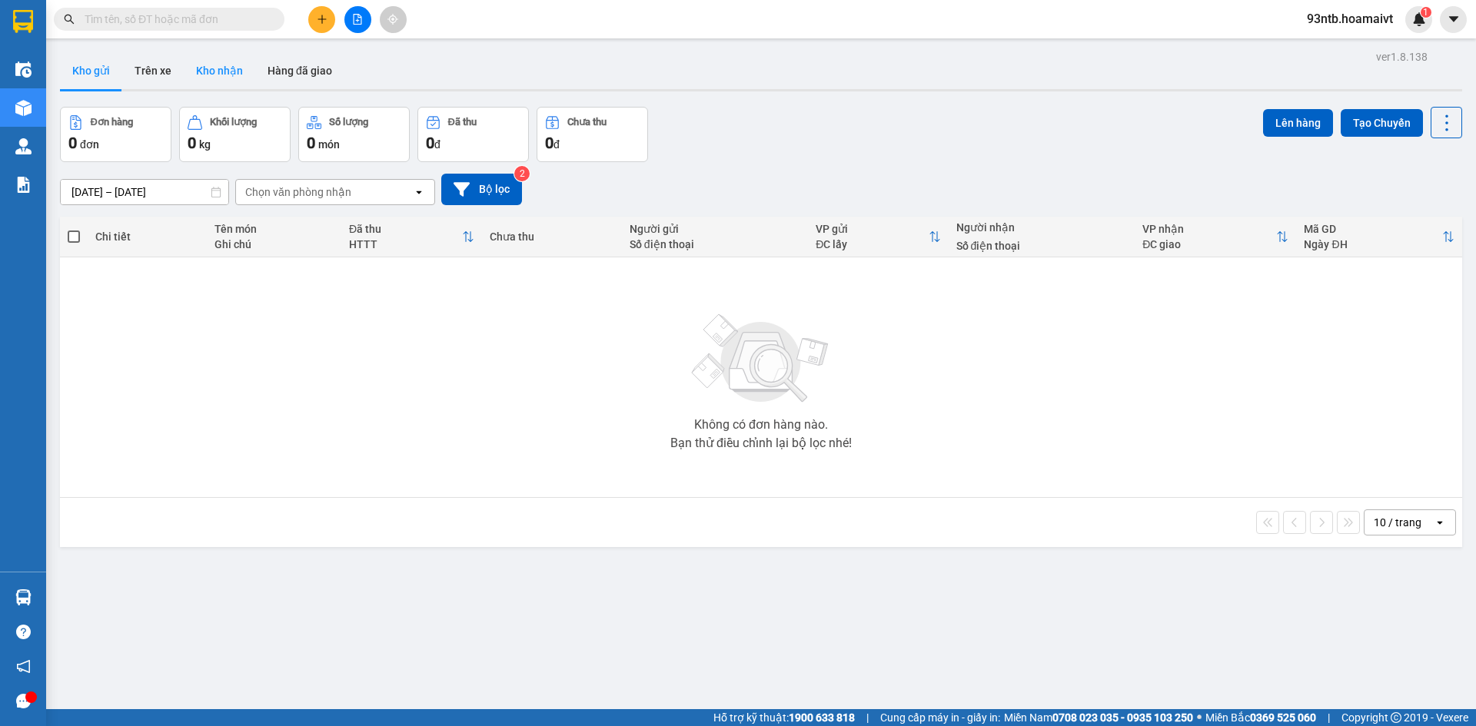
click at [197, 68] on button "Kho nhận" at bounding box center [219, 70] width 71 height 37
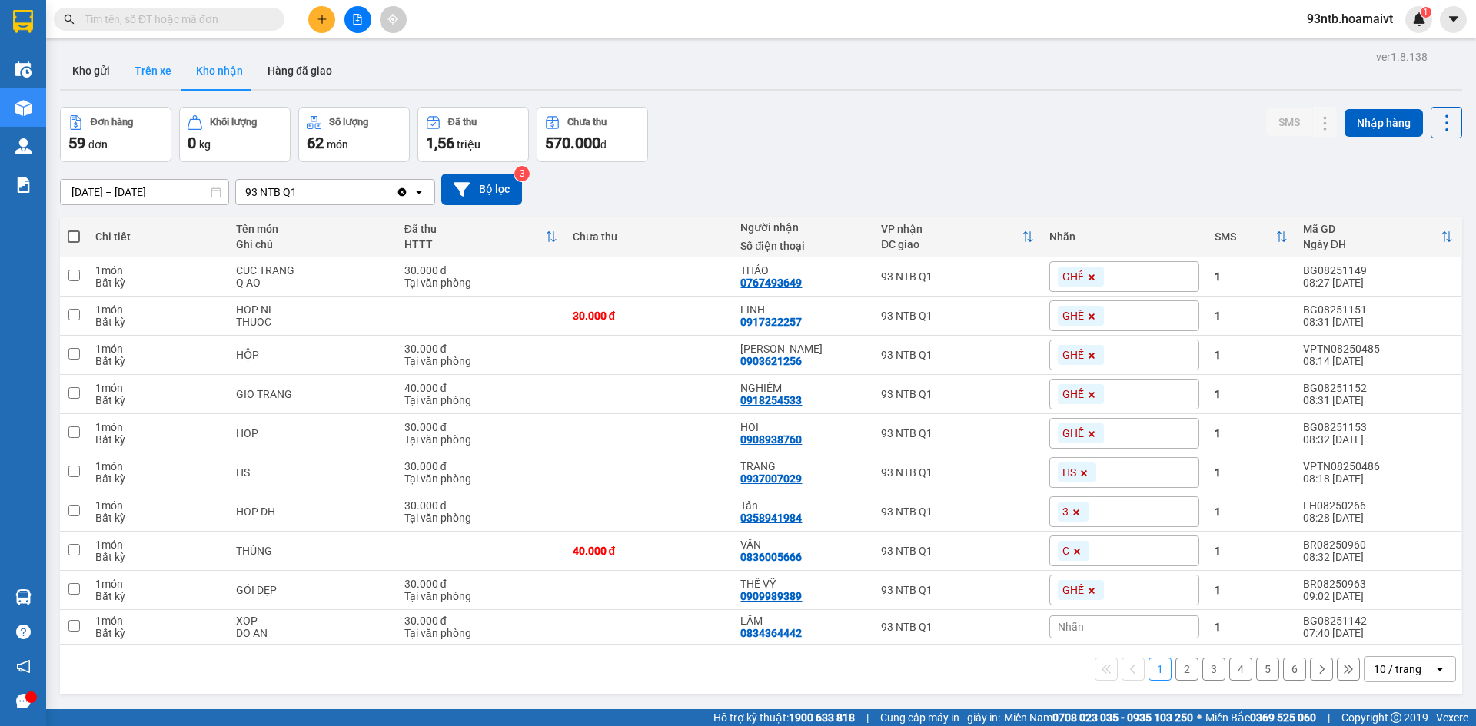
click at [147, 74] on button "Trên xe" at bounding box center [152, 70] width 61 height 37
type input "15/08/2025 – 15/08/2025"
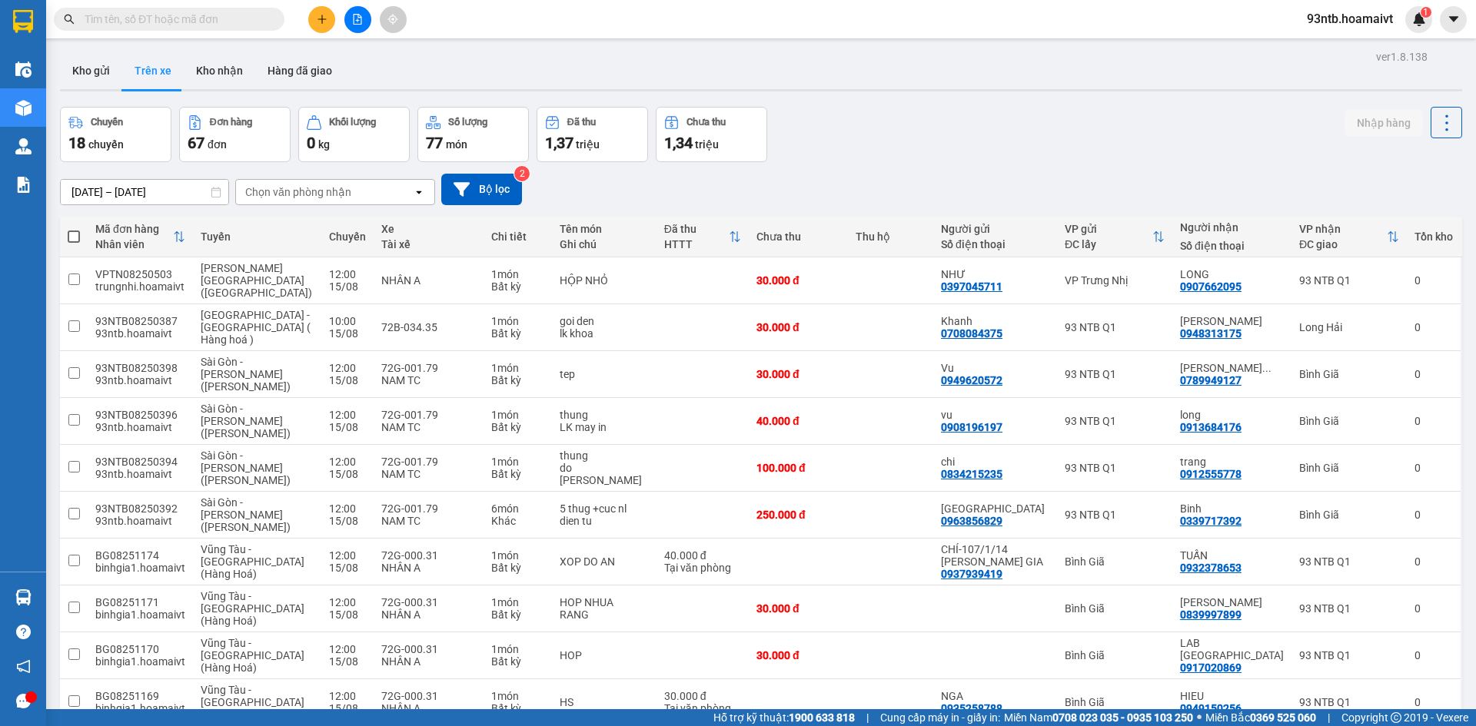
click at [139, 21] on input "text" at bounding box center [175, 19] width 181 height 17
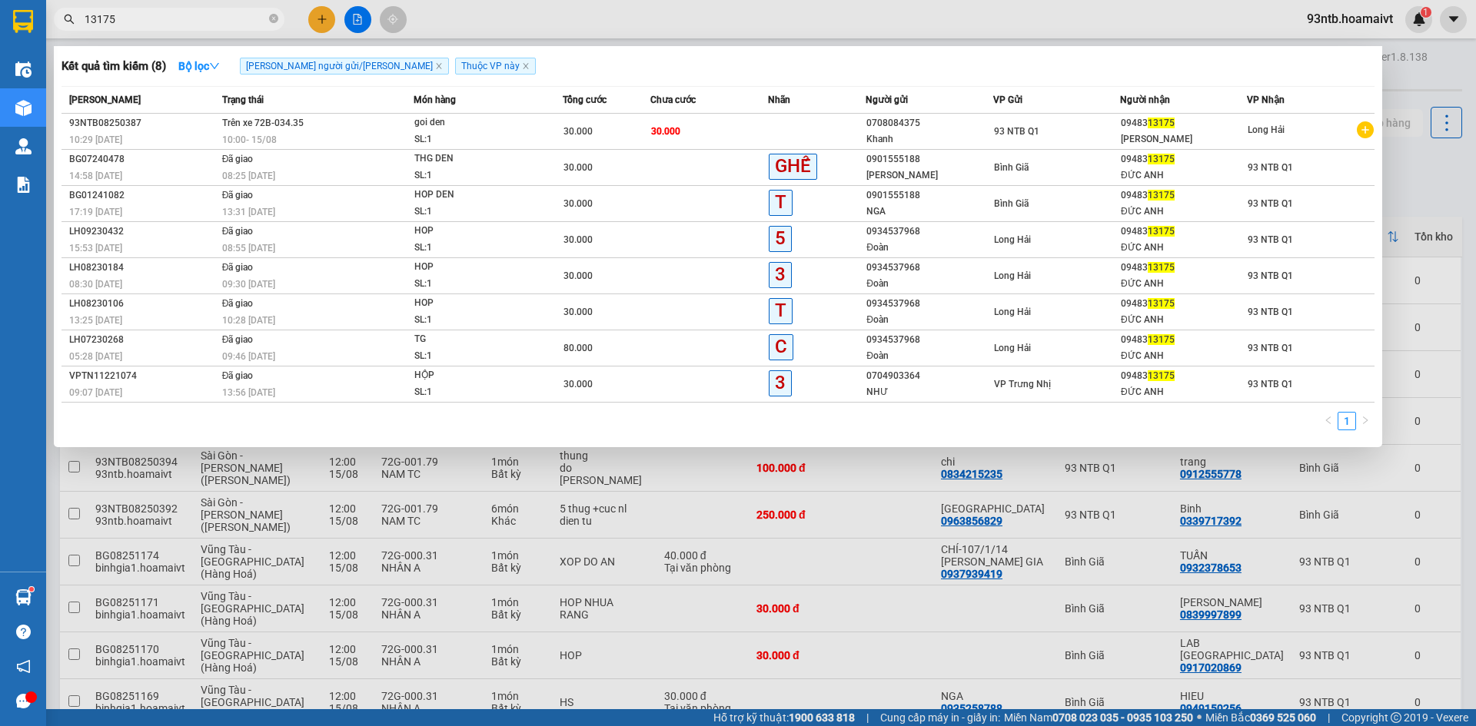
type input "13175"
click at [612, 669] on div at bounding box center [738, 363] width 1476 height 726
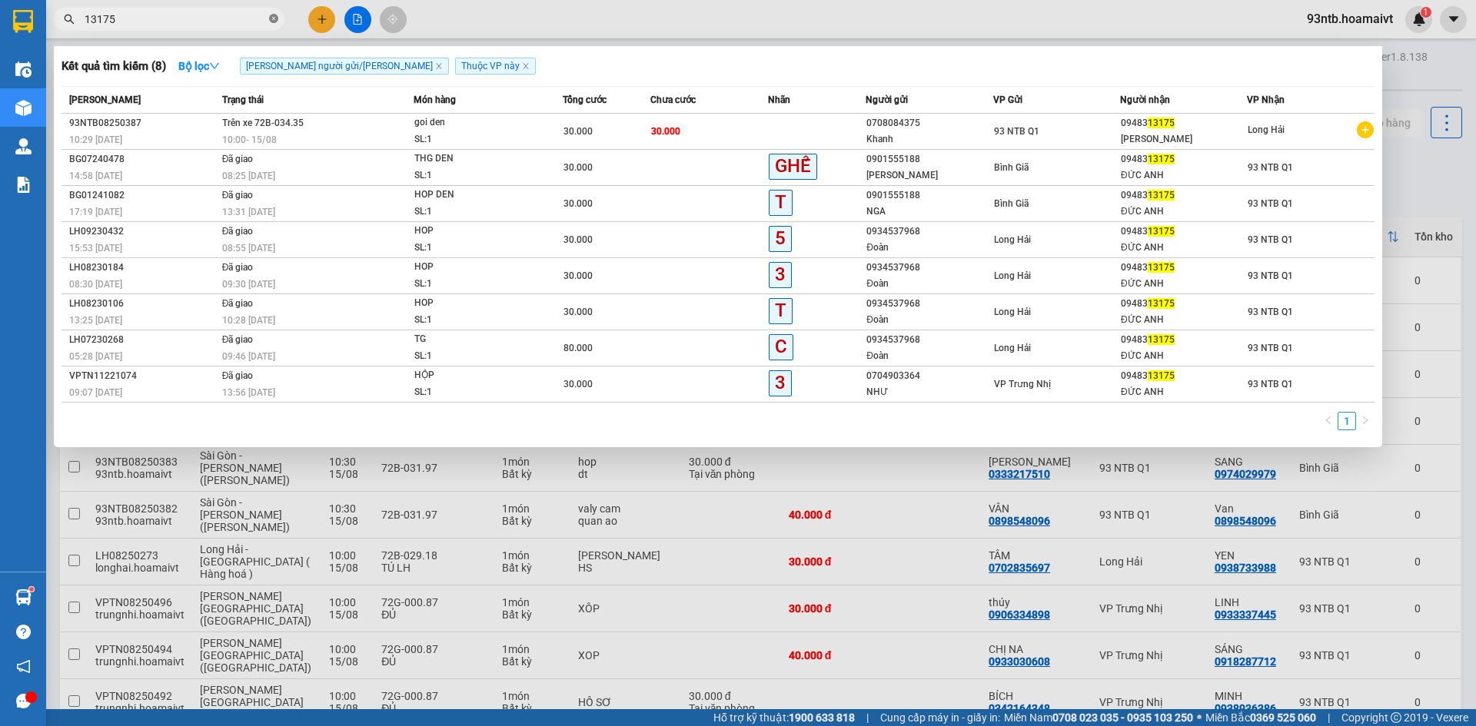
click at [277, 22] on icon "close-circle" at bounding box center [273, 18] width 9 height 9
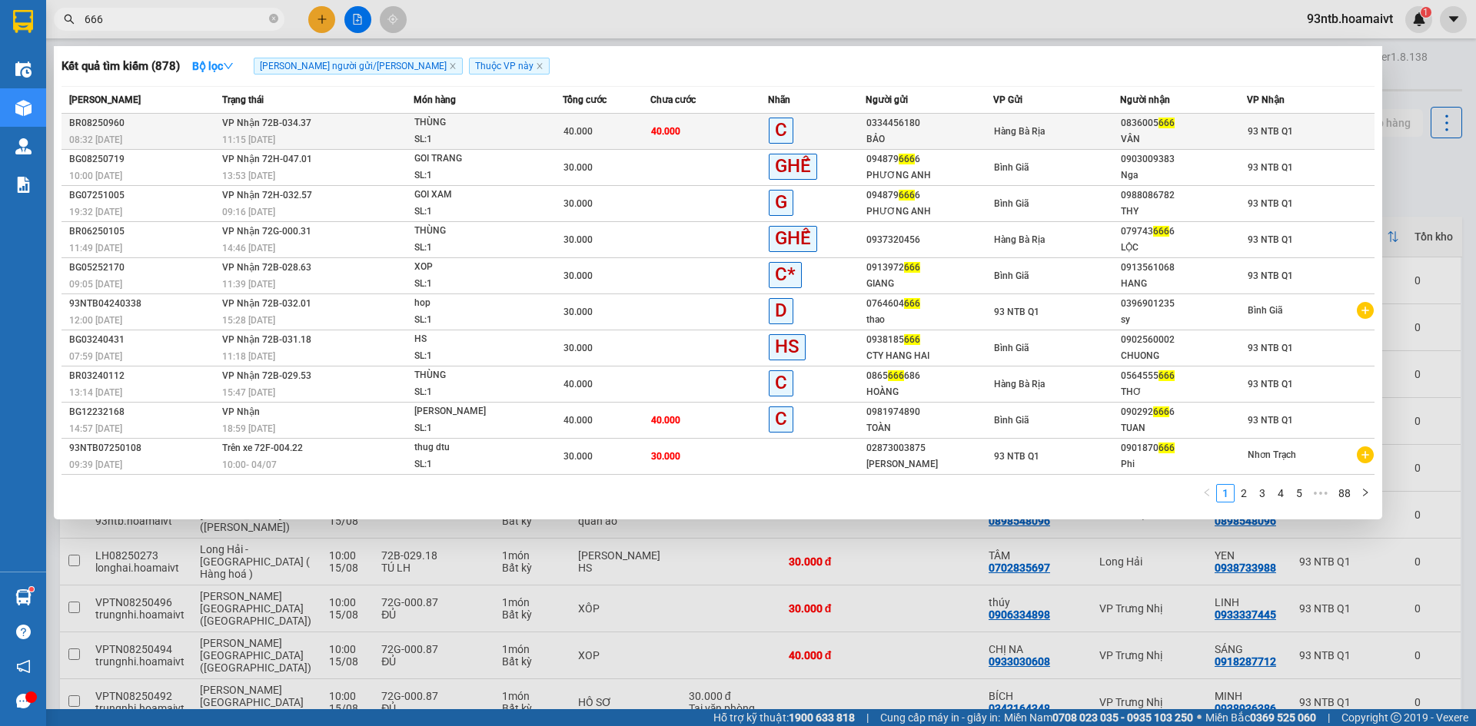
type input "666"
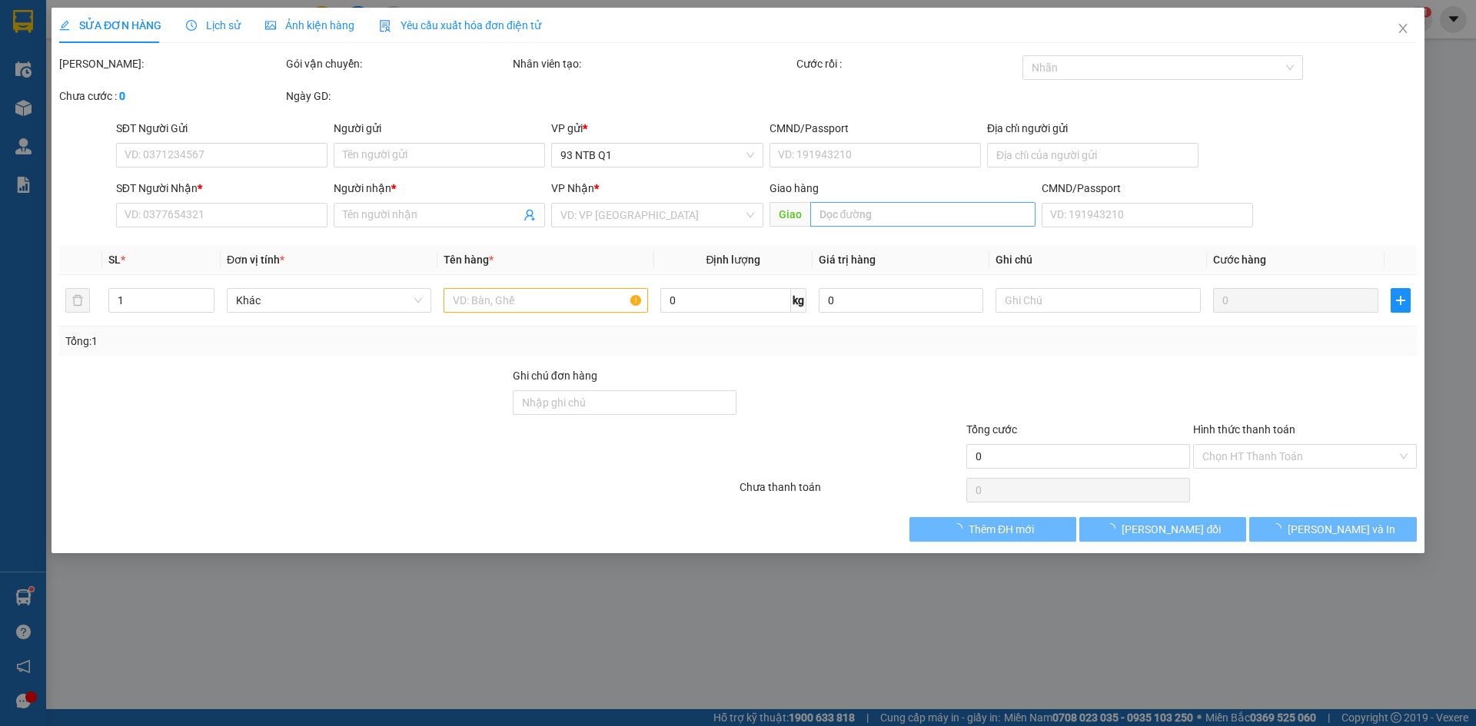
type input "0334456180"
type input "BẢO"
type input "077092008803"
type input "0836005666"
type input "VÂN"
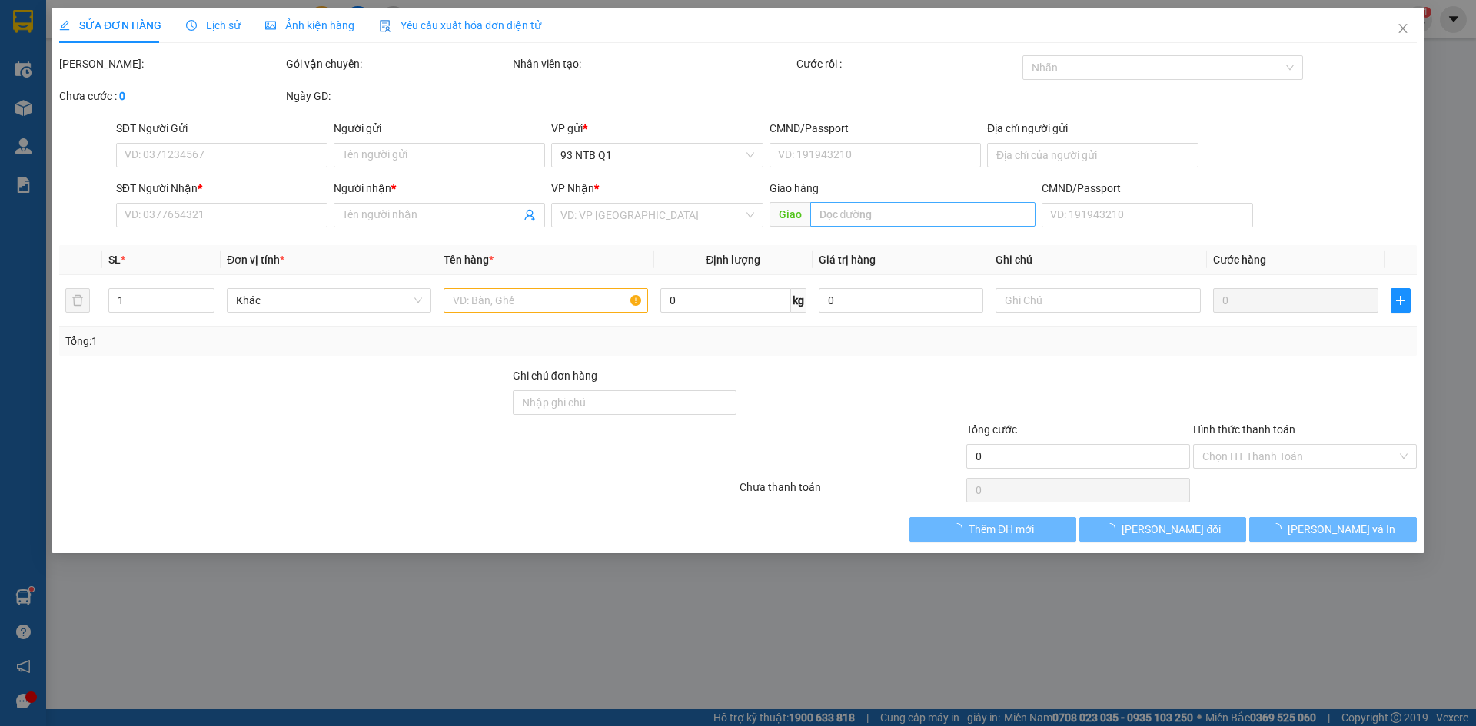
type input "40.000"
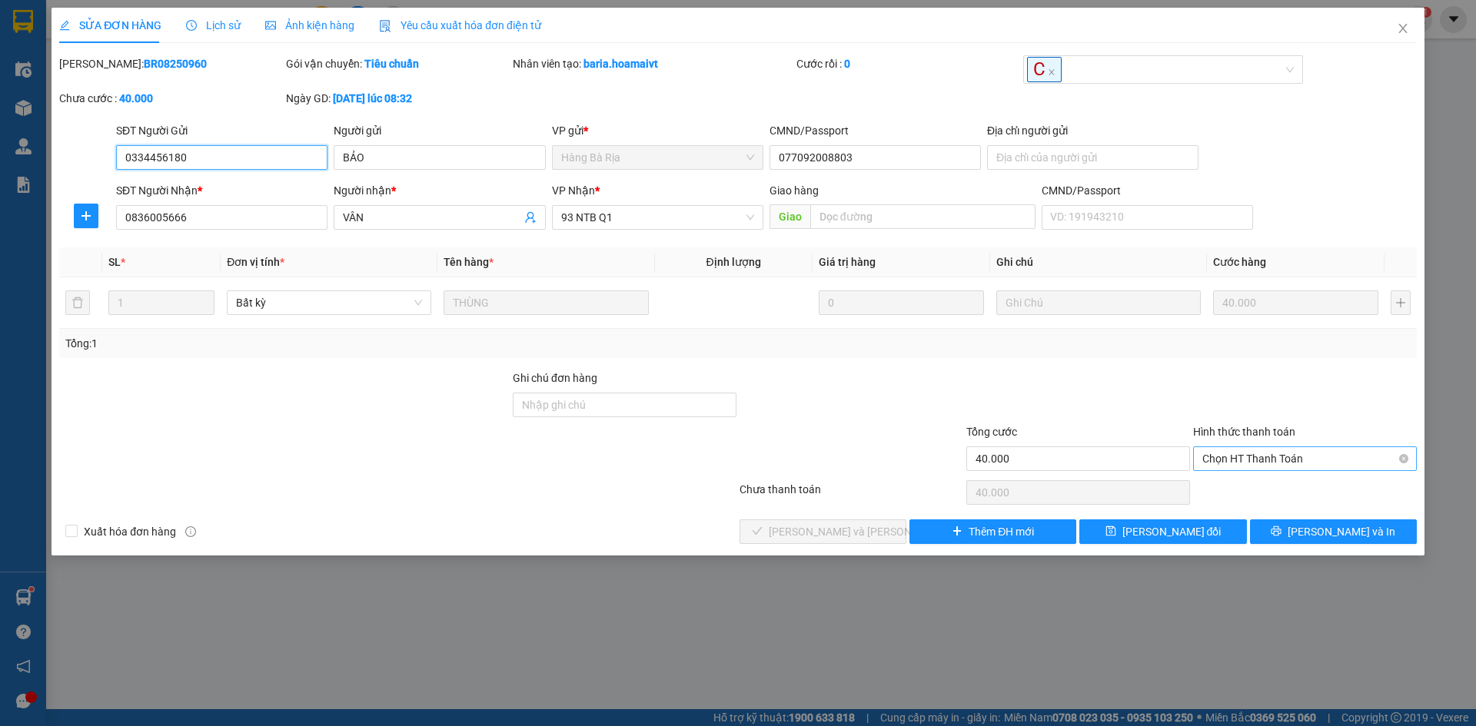
click at [1317, 454] on span "Chọn HT Thanh Toán" at bounding box center [1304, 458] width 205 height 23
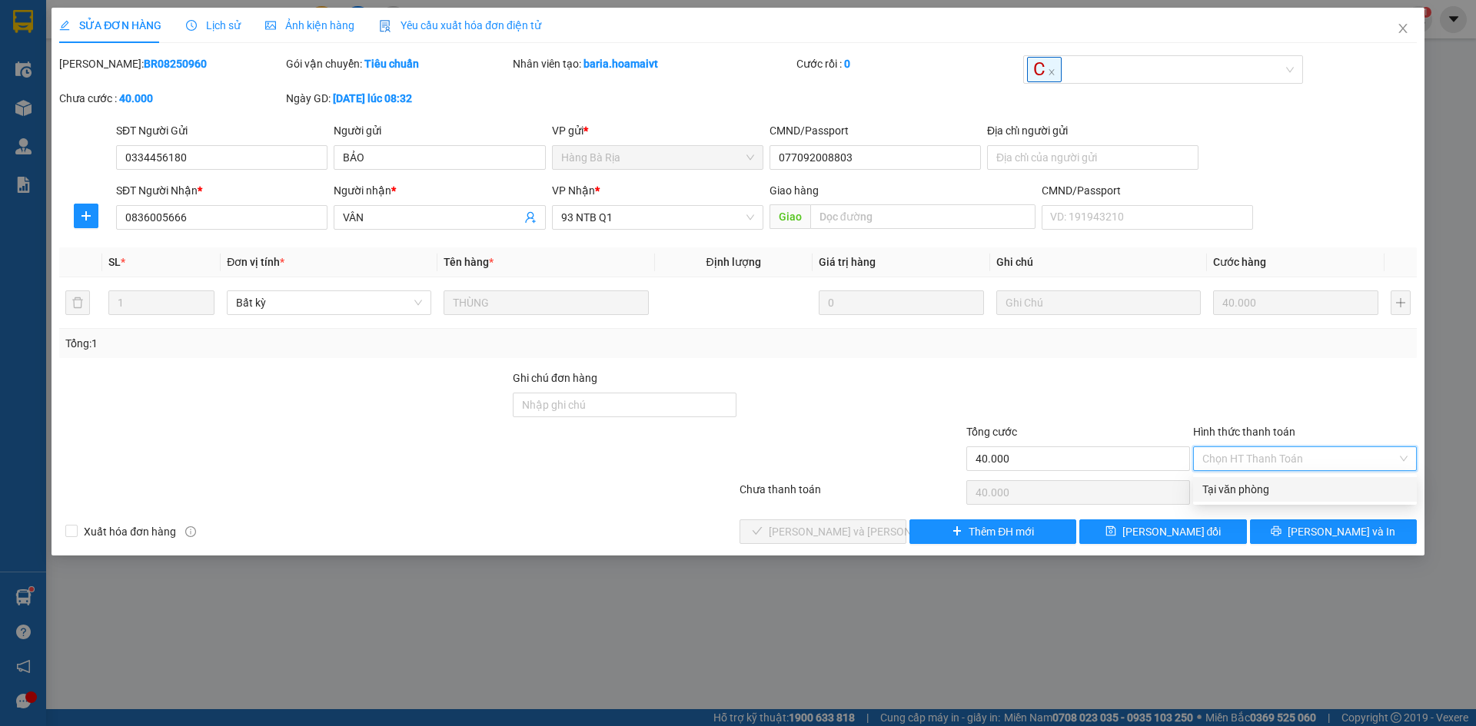
click at [1313, 491] on div "Tại văn phòng" at bounding box center [1304, 489] width 205 height 17
type input "0"
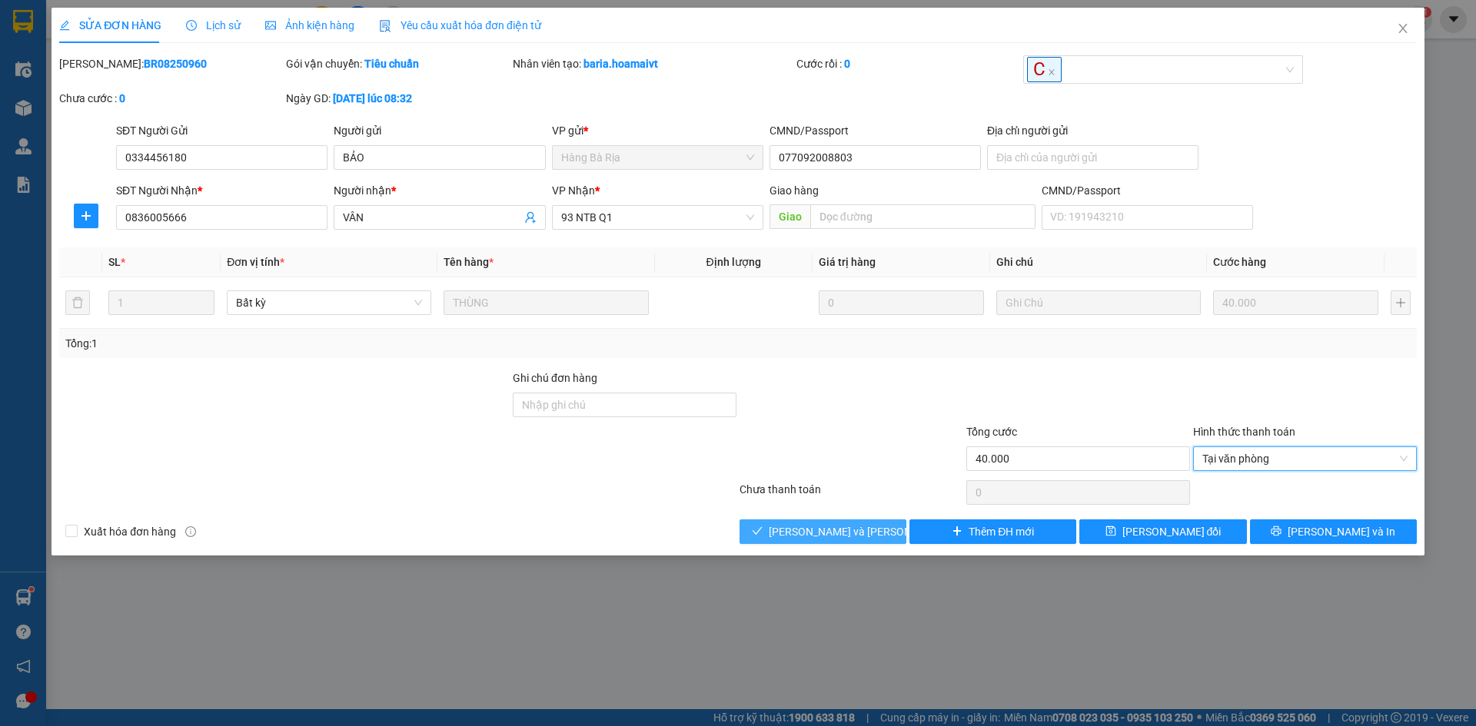
click at [808, 535] on span "[PERSON_NAME] và Giao hàng" at bounding box center [872, 531] width 207 height 17
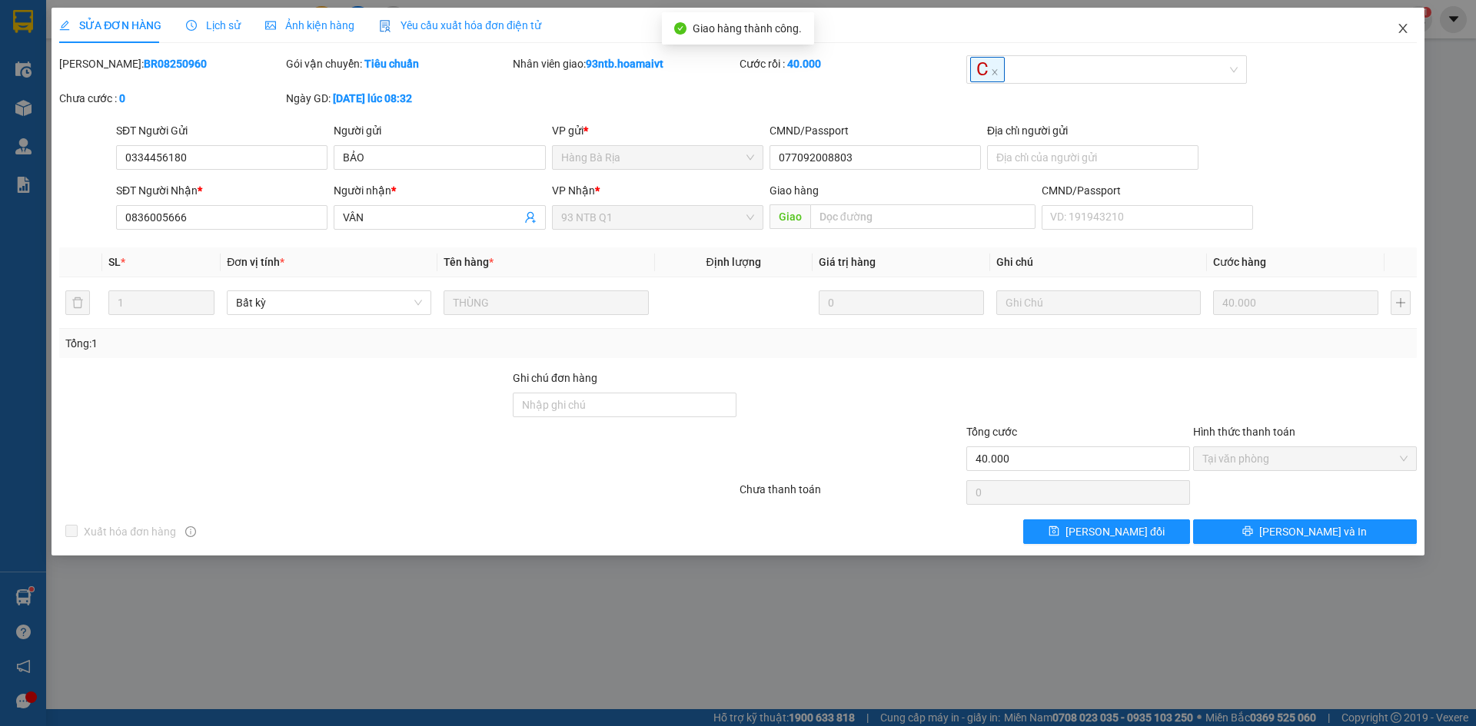
click at [1402, 26] on icon "close" at bounding box center [1402, 28] width 12 height 12
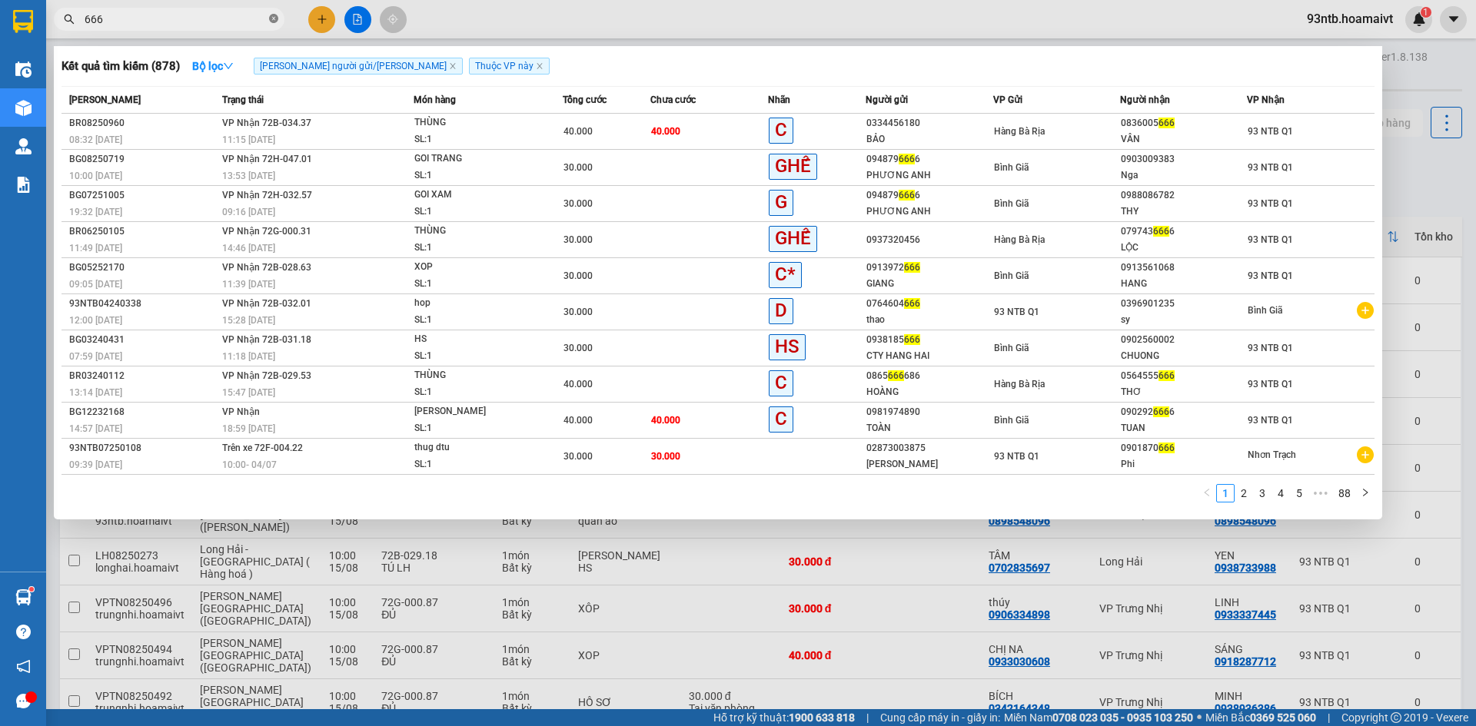
click at [269, 22] on icon "close-circle" at bounding box center [273, 18] width 9 height 9
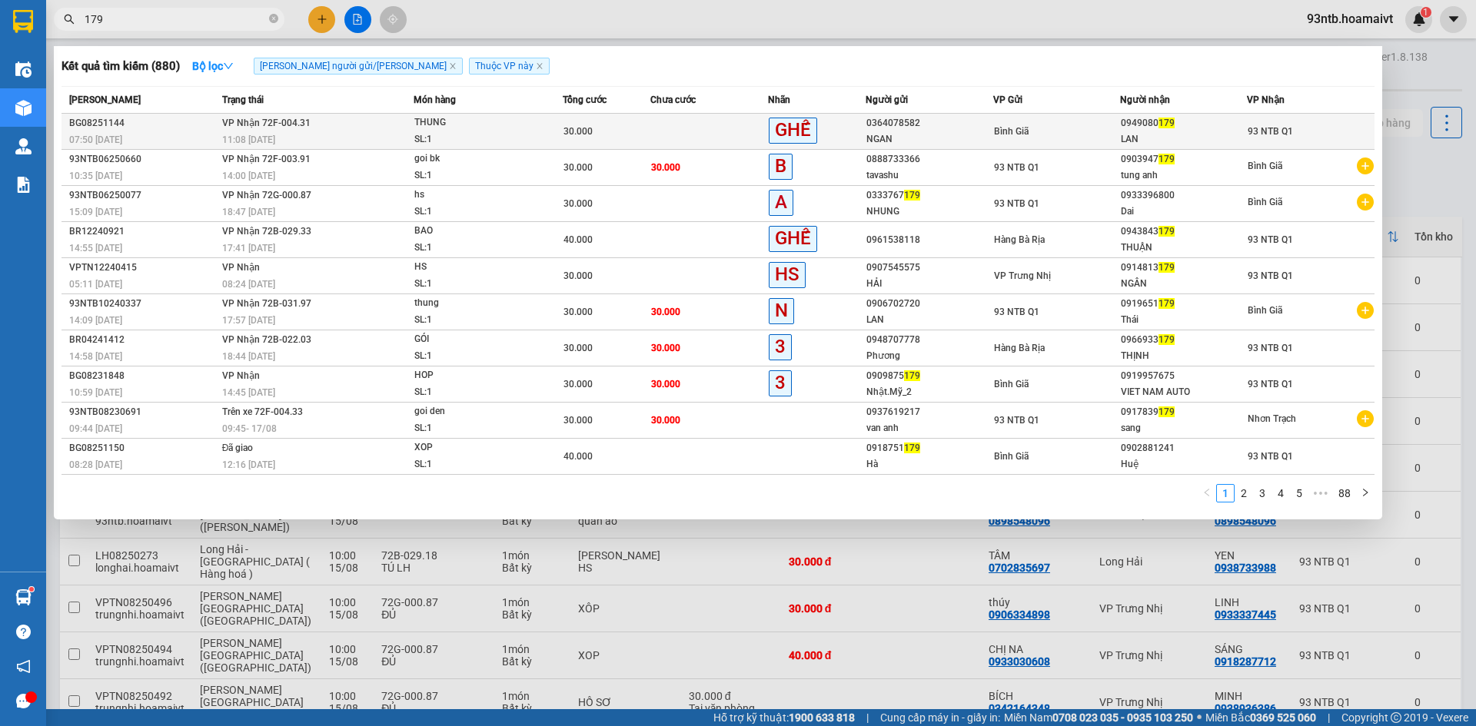
type input "179"
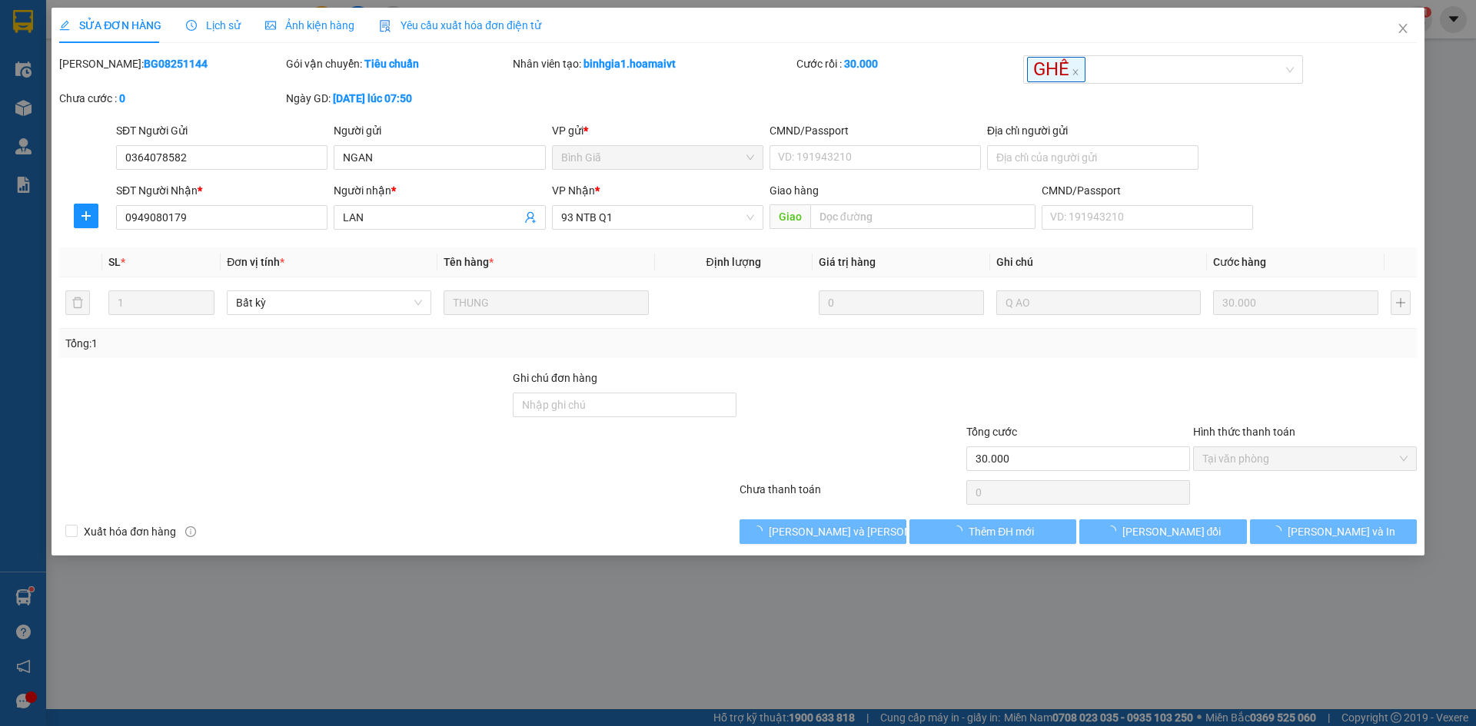
type input "0364078582"
type input "NGAN"
type input "0949080179"
type input "LAN"
type input "30.000"
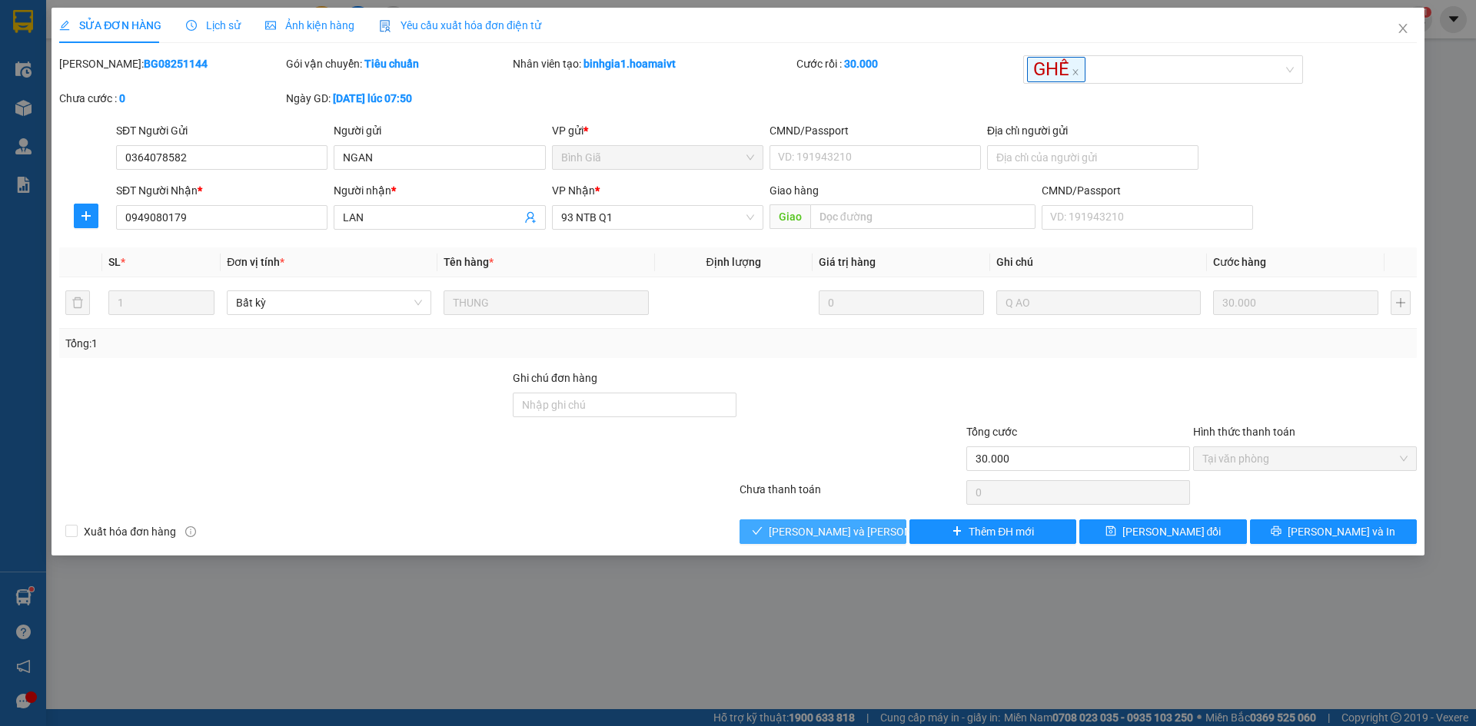
click at [823, 531] on span "[PERSON_NAME] và Giao hàng" at bounding box center [872, 531] width 207 height 17
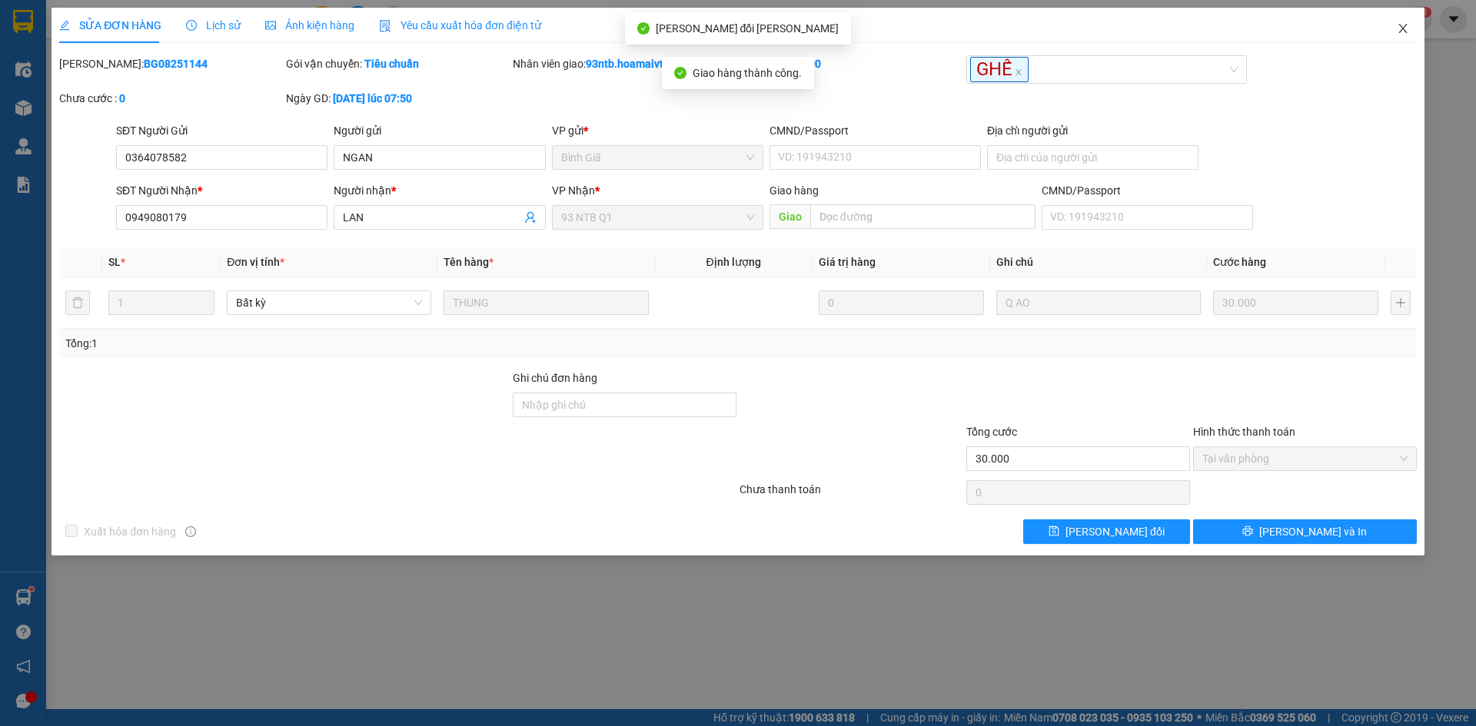
click at [1401, 32] on icon "close" at bounding box center [1402, 28] width 8 height 9
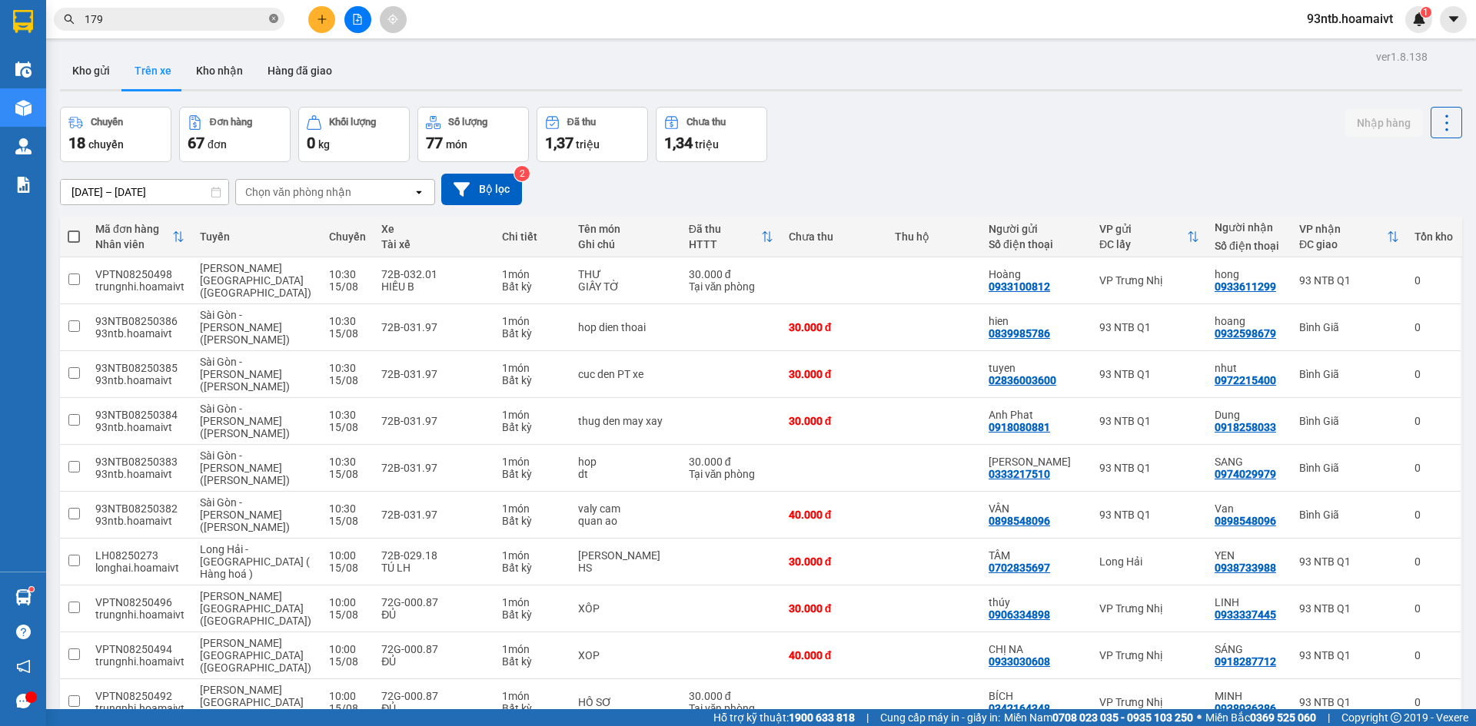
click at [271, 22] on icon "close-circle" at bounding box center [273, 18] width 9 height 9
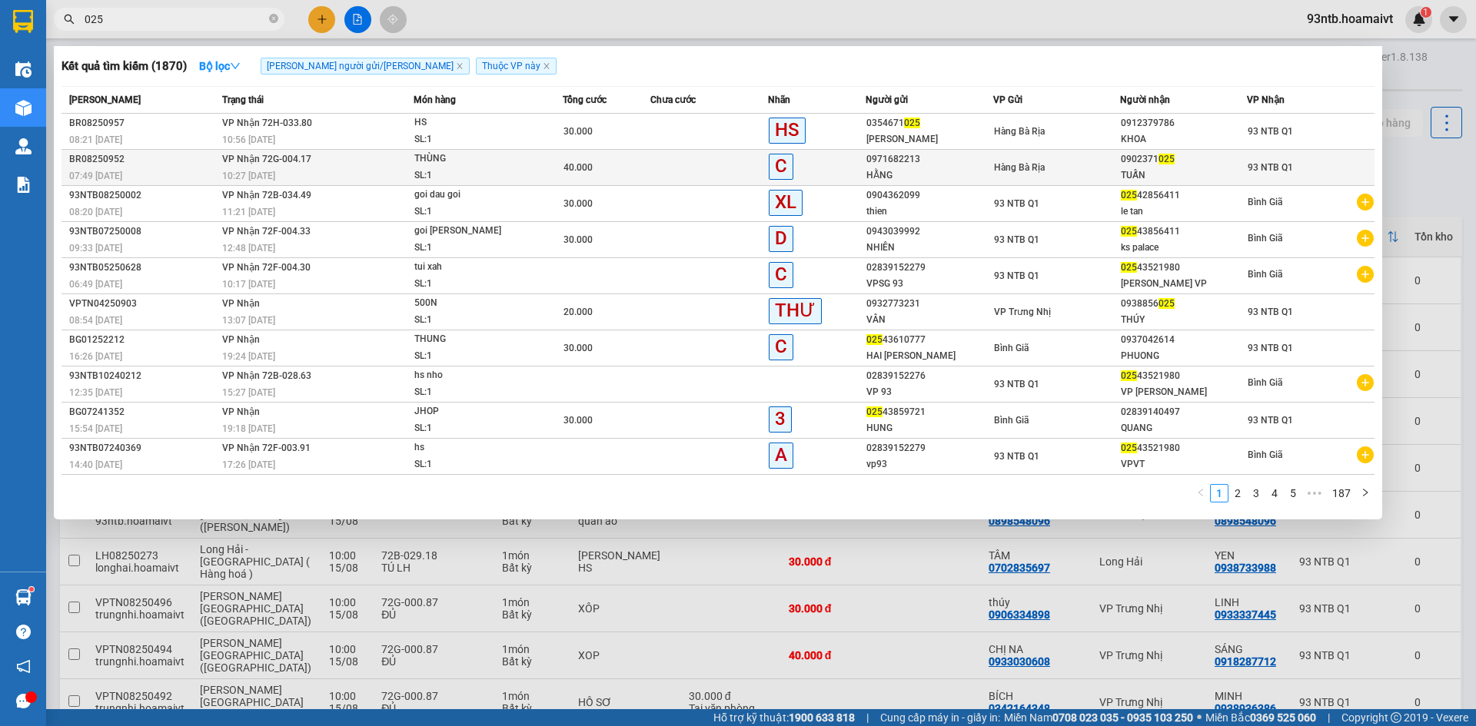
type input "025"
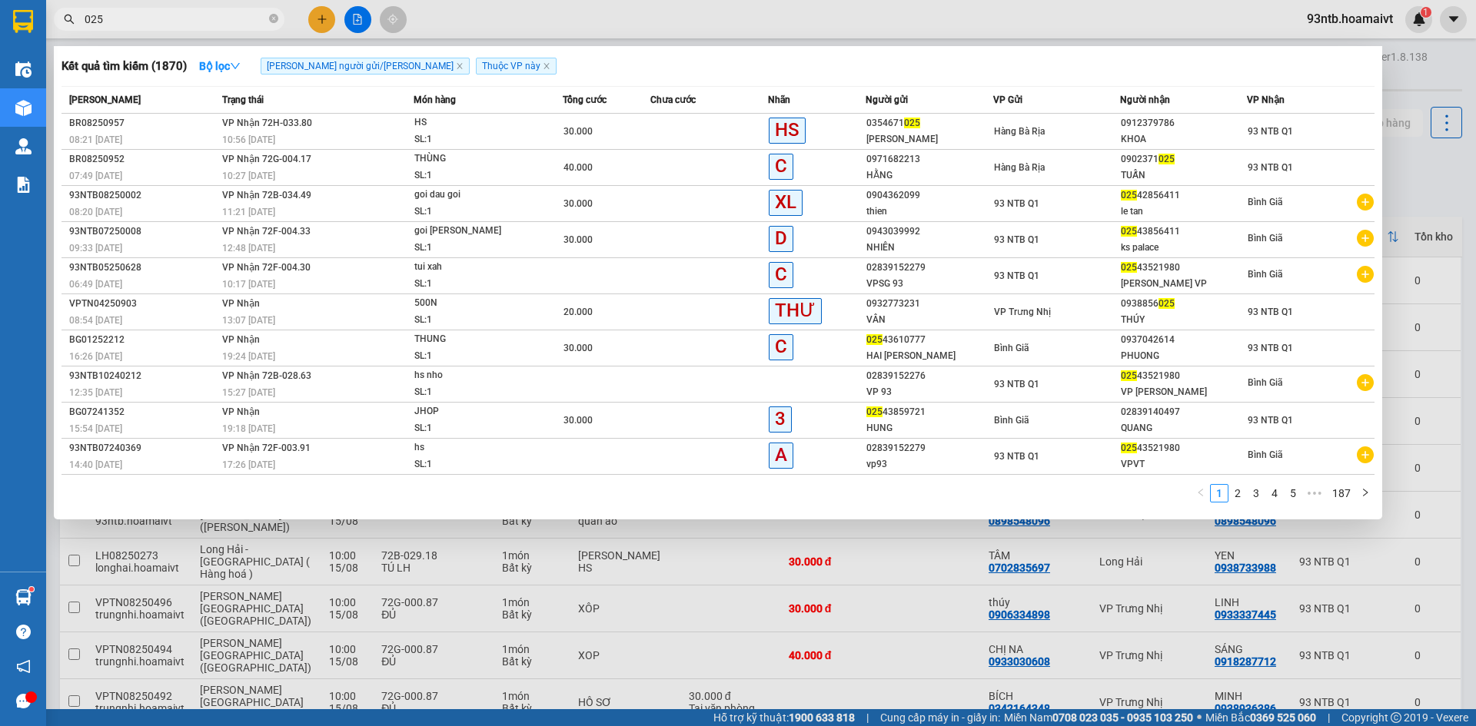
click at [353, 168] on div "10:27 - 15/08" at bounding box center [317, 176] width 191 height 17
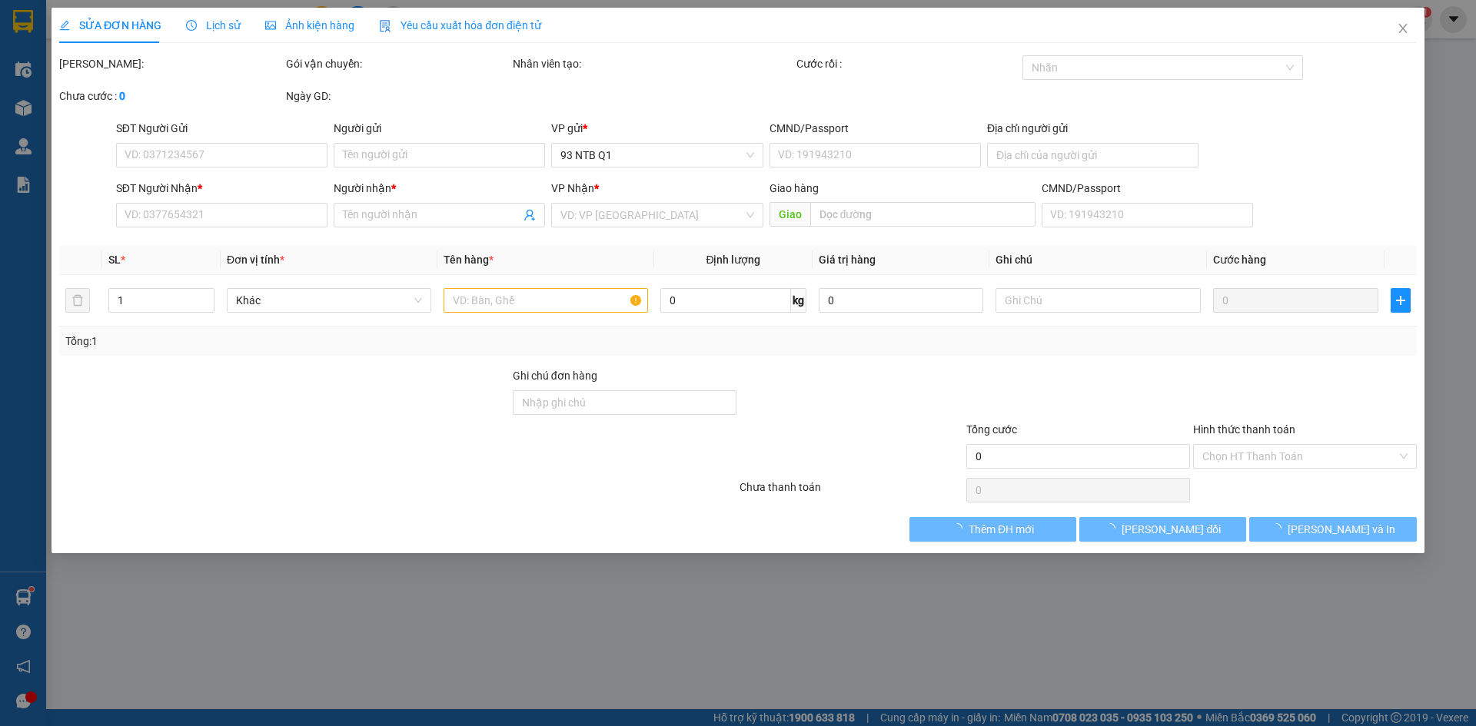
type input "0971682213"
type input "HẰNG"
type input "077091008598"
type input "0902371025"
type input "TUẤN"
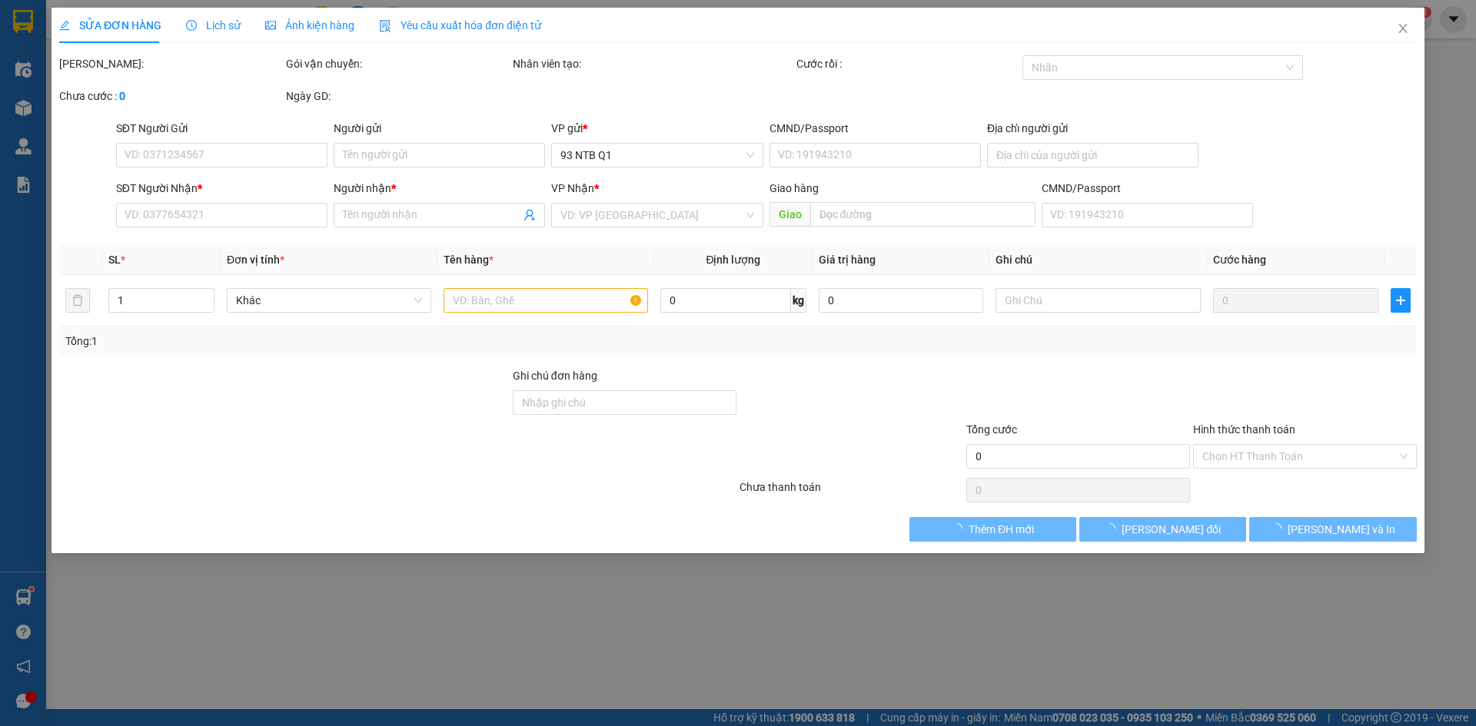
type input "40.000"
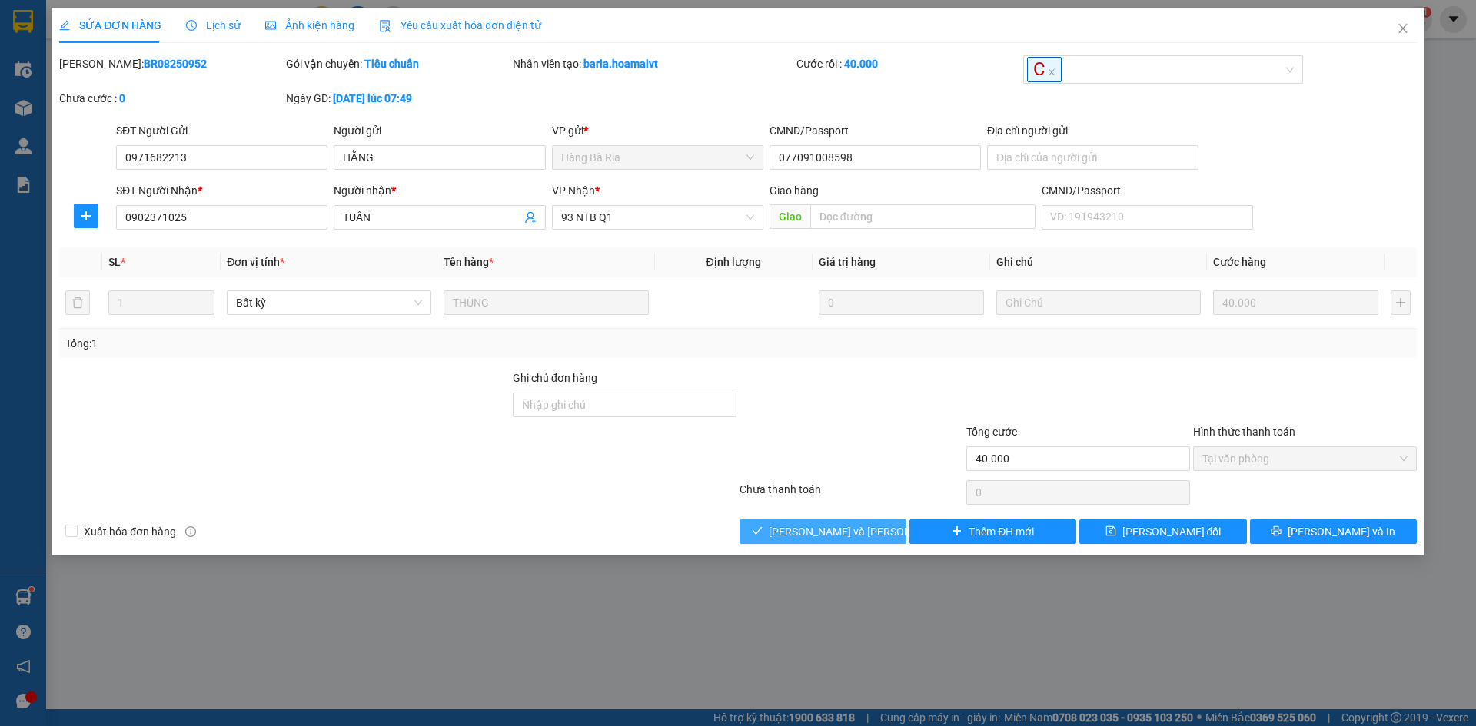
click at [855, 532] on span "[PERSON_NAME] và Giao hàng" at bounding box center [872, 531] width 207 height 17
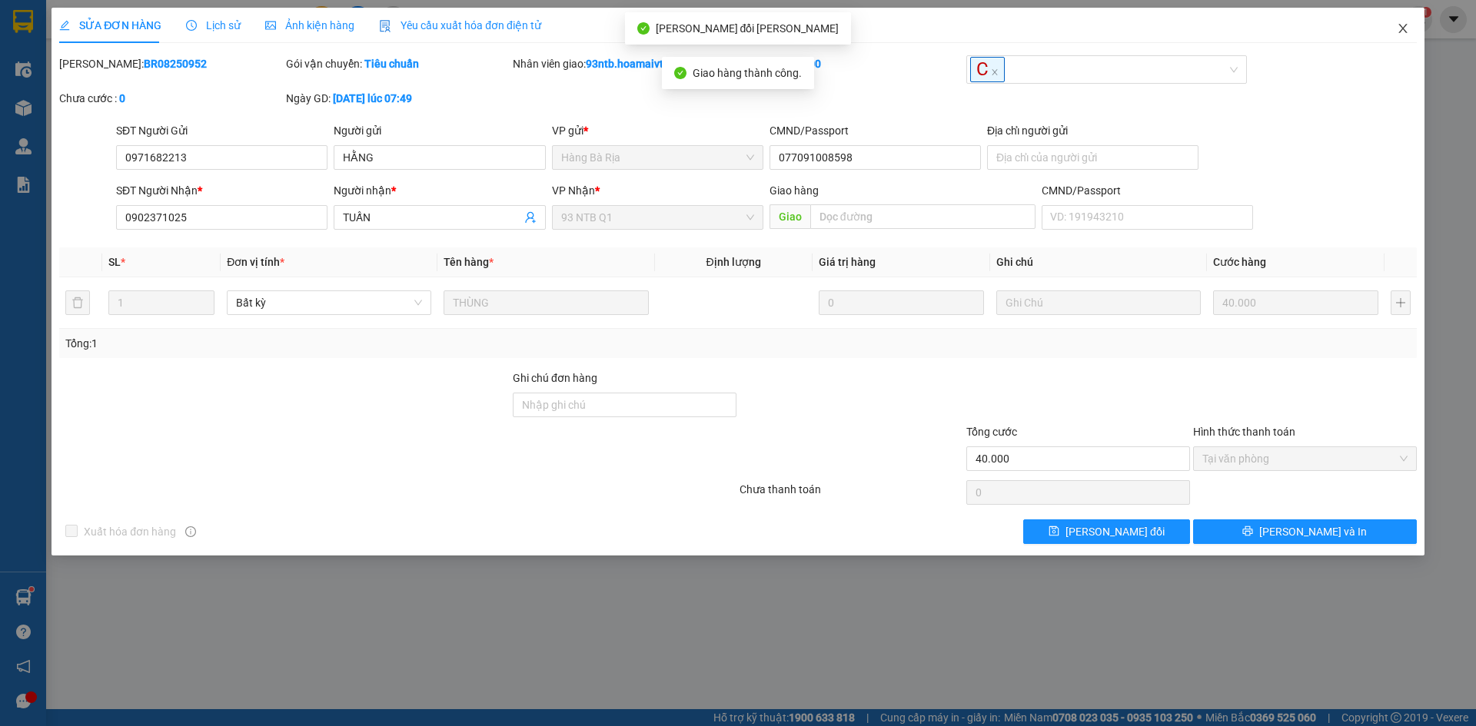
click at [1403, 35] on icon "close" at bounding box center [1402, 28] width 12 height 12
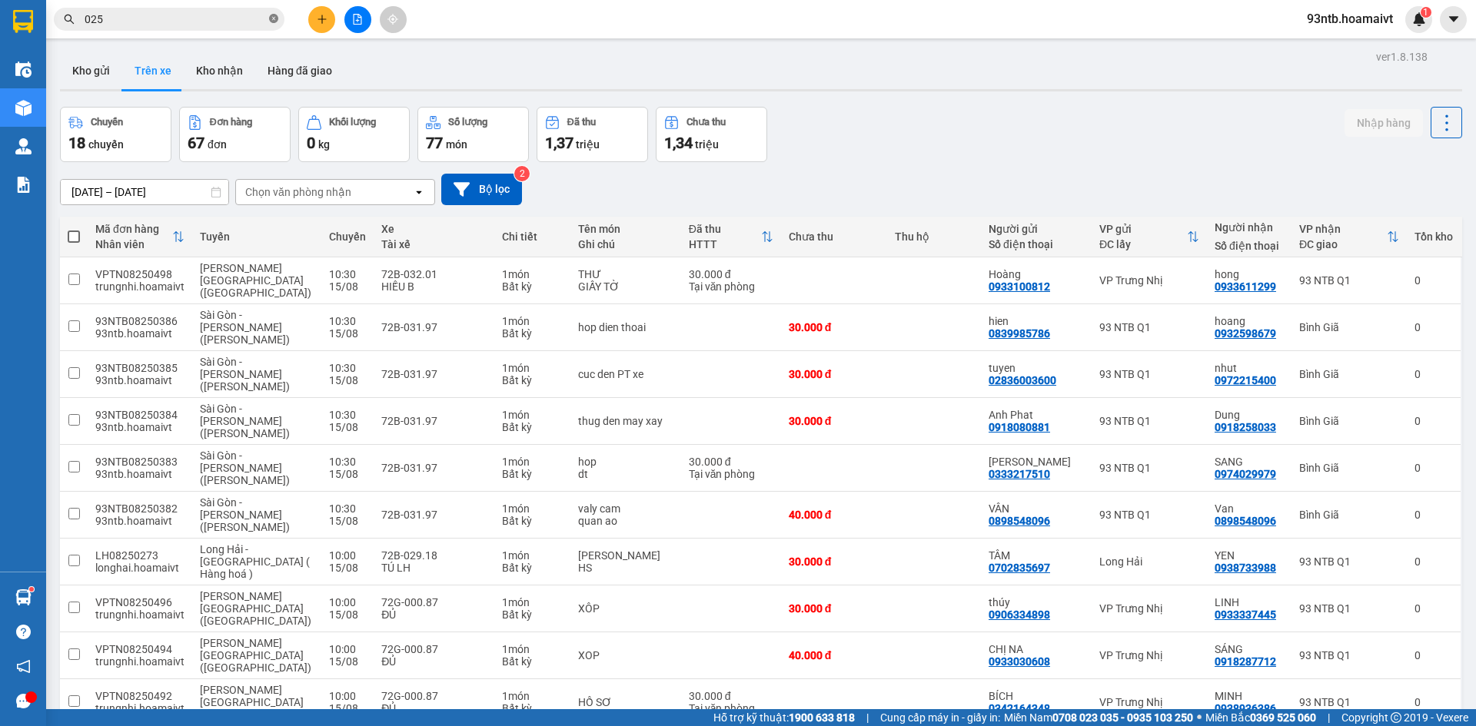
click at [271, 15] on icon "close-circle" at bounding box center [273, 18] width 9 height 9
click at [261, 22] on input "text" at bounding box center [175, 19] width 181 height 17
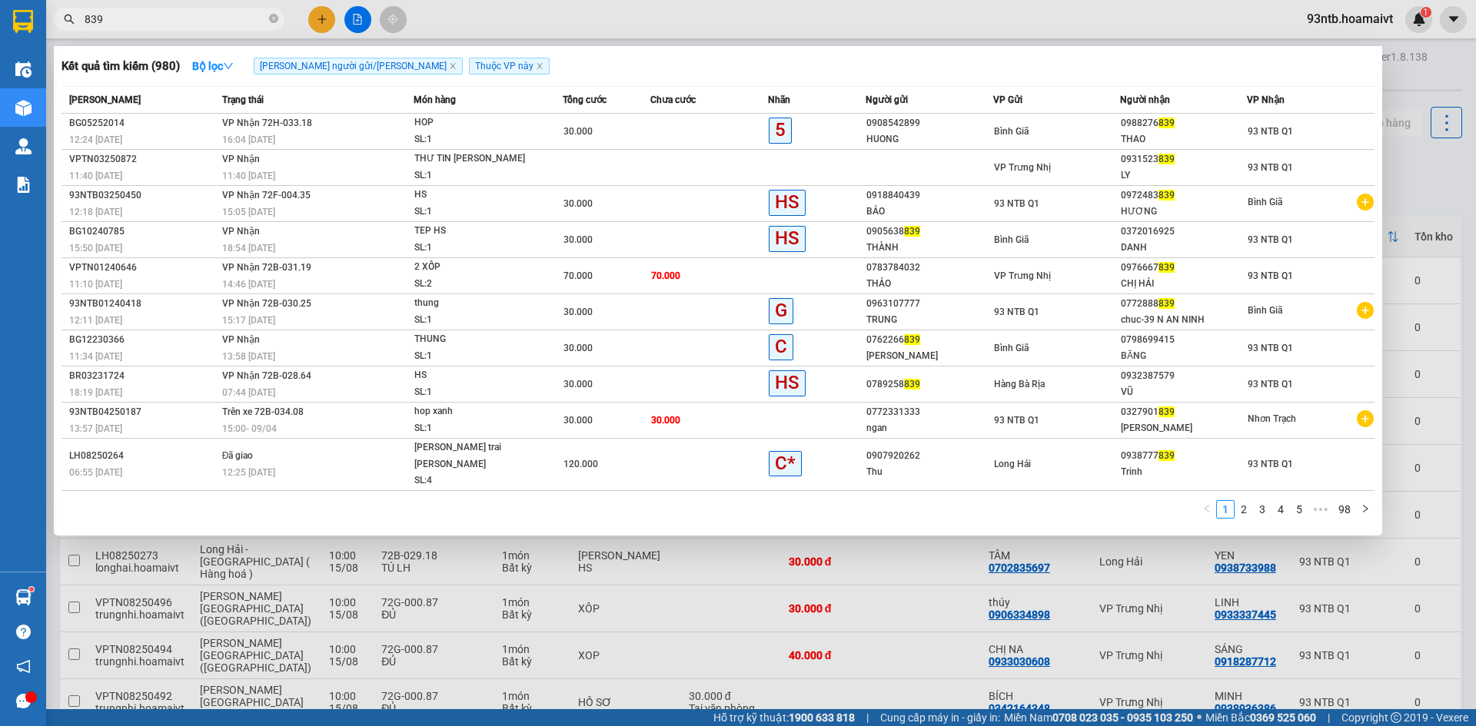
click at [90, 18] on input "839" at bounding box center [175, 19] width 181 height 17
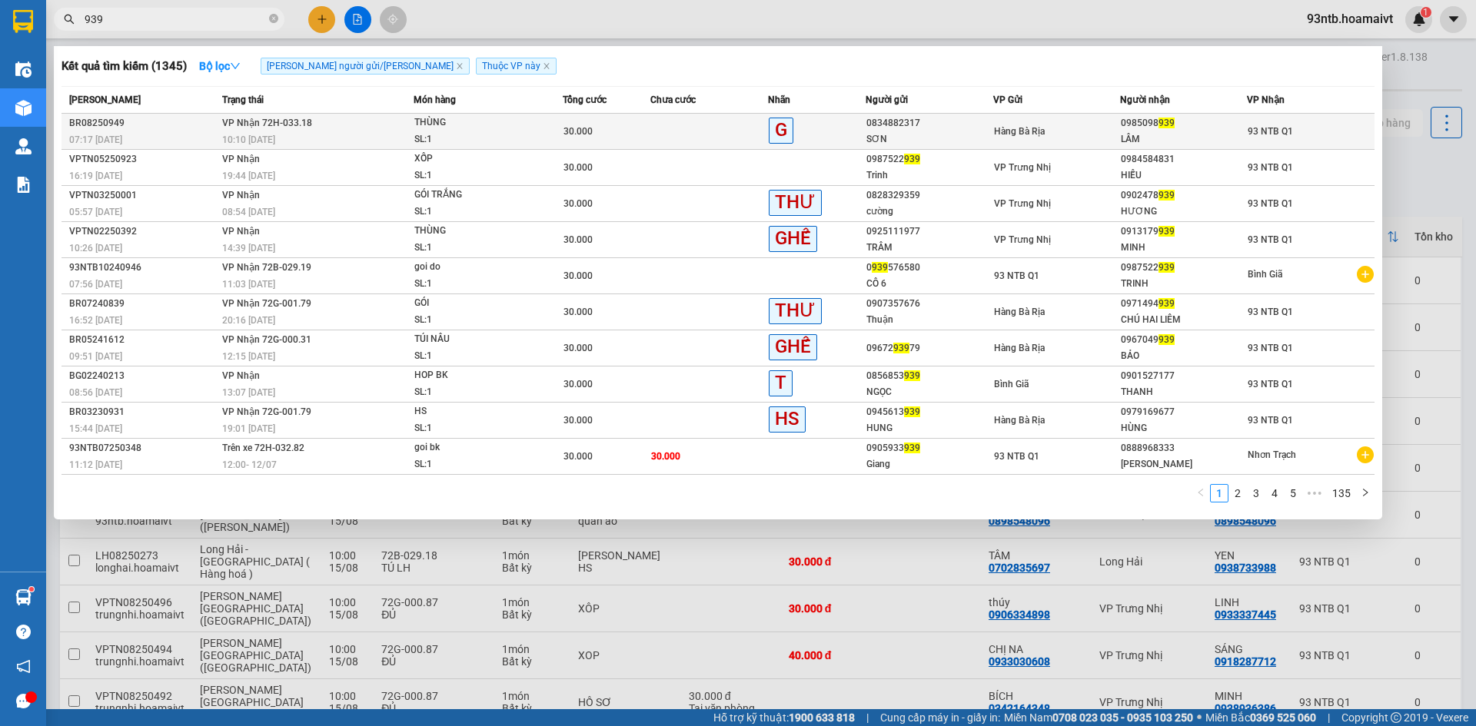
type input "939"
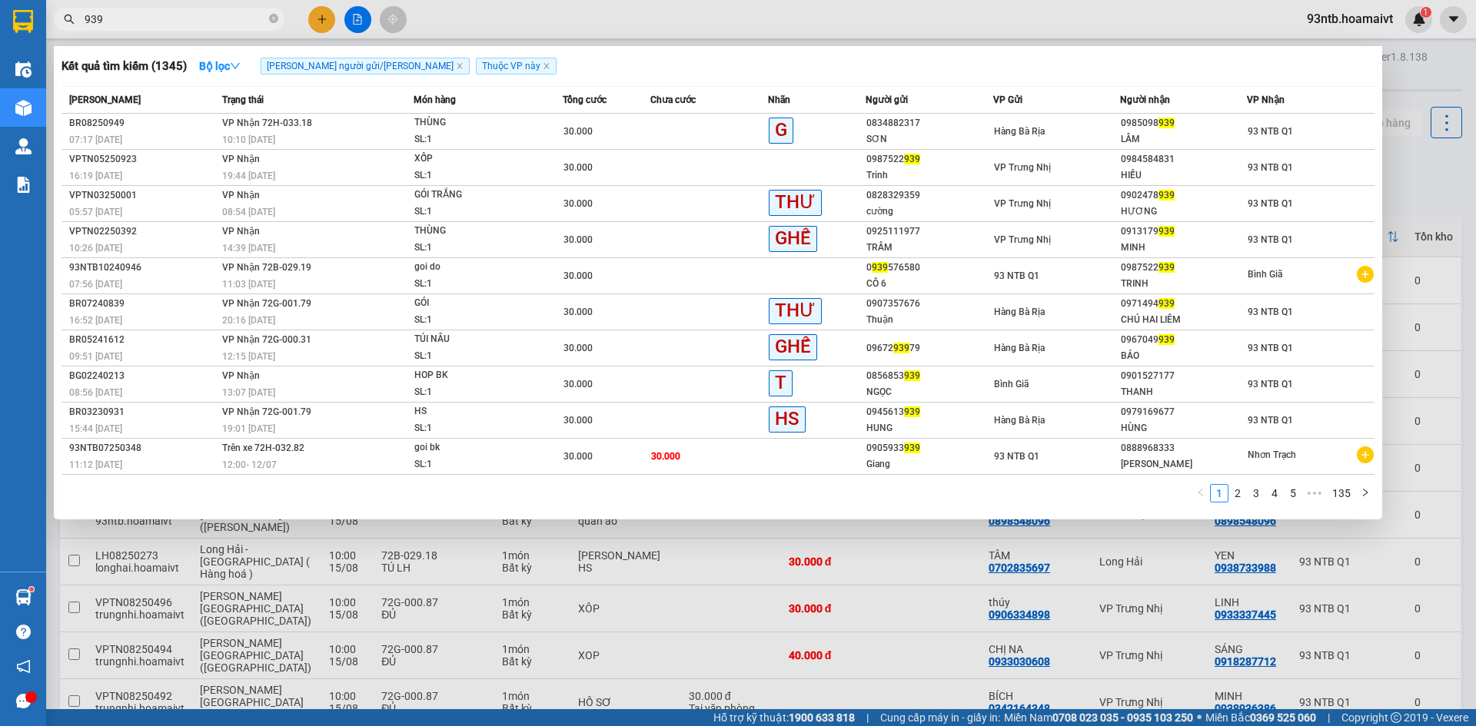
click at [323, 147] on div "10:10 [DATE]" at bounding box center [317, 139] width 191 height 17
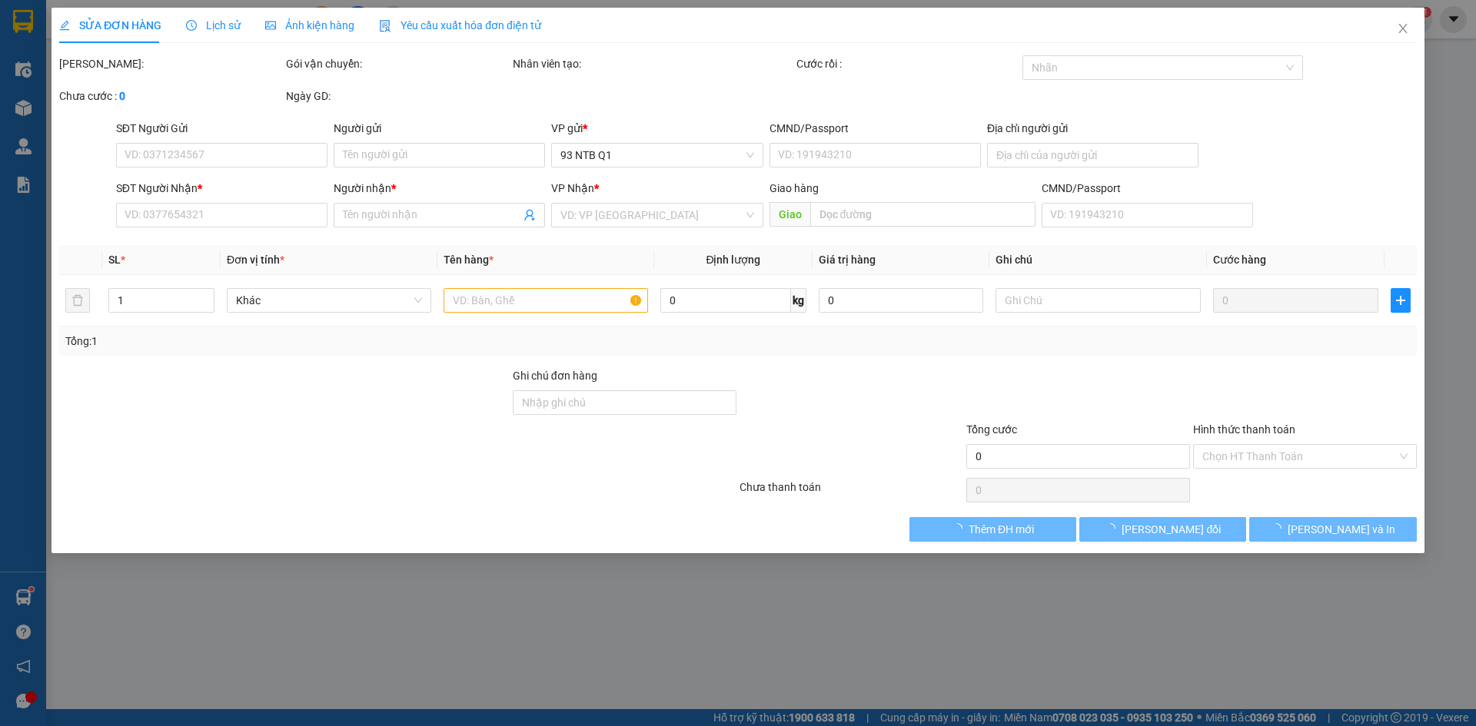
type input "0834882317"
type input "SƠN"
type input "077054003087"
type input "0985098939"
type input "LÂM"
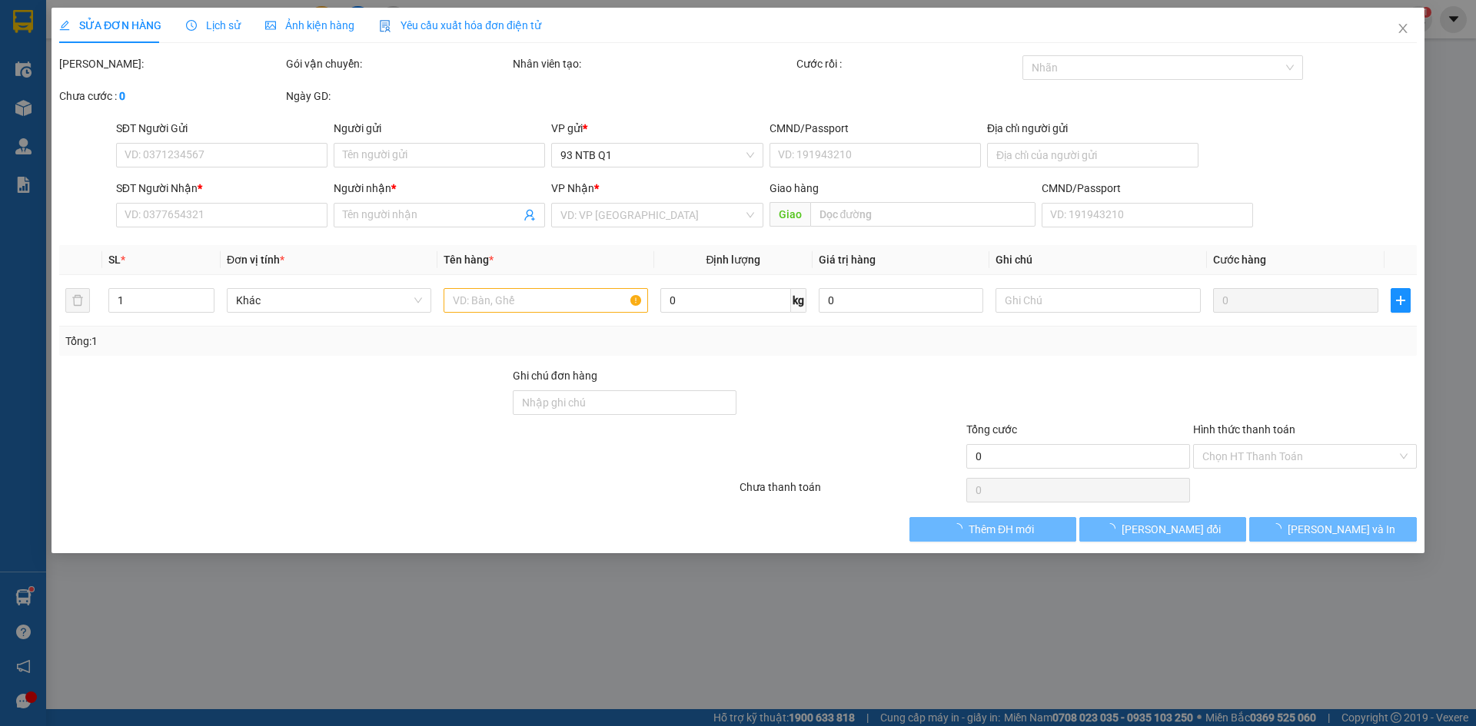
type input "30.000"
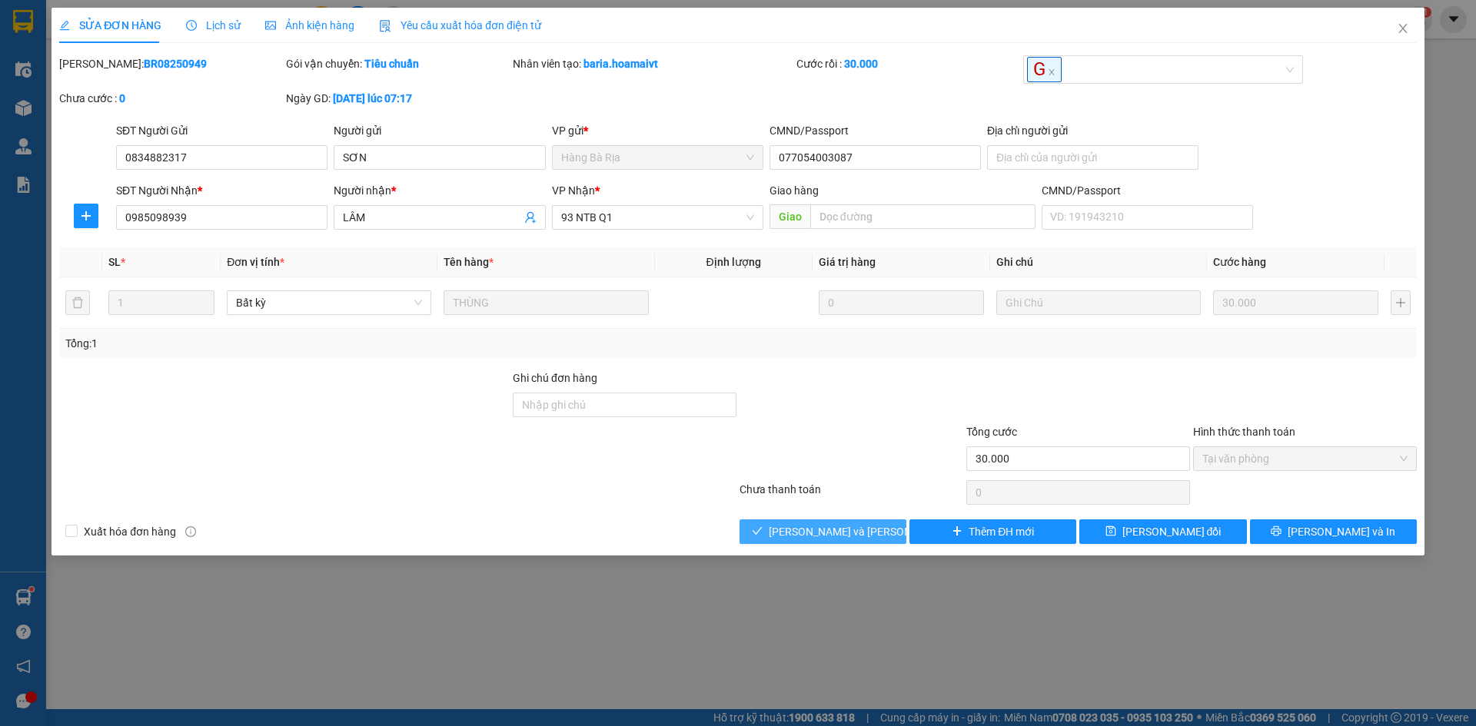
click at [768, 532] on button "[PERSON_NAME] và Giao hàng" at bounding box center [822, 532] width 167 height 25
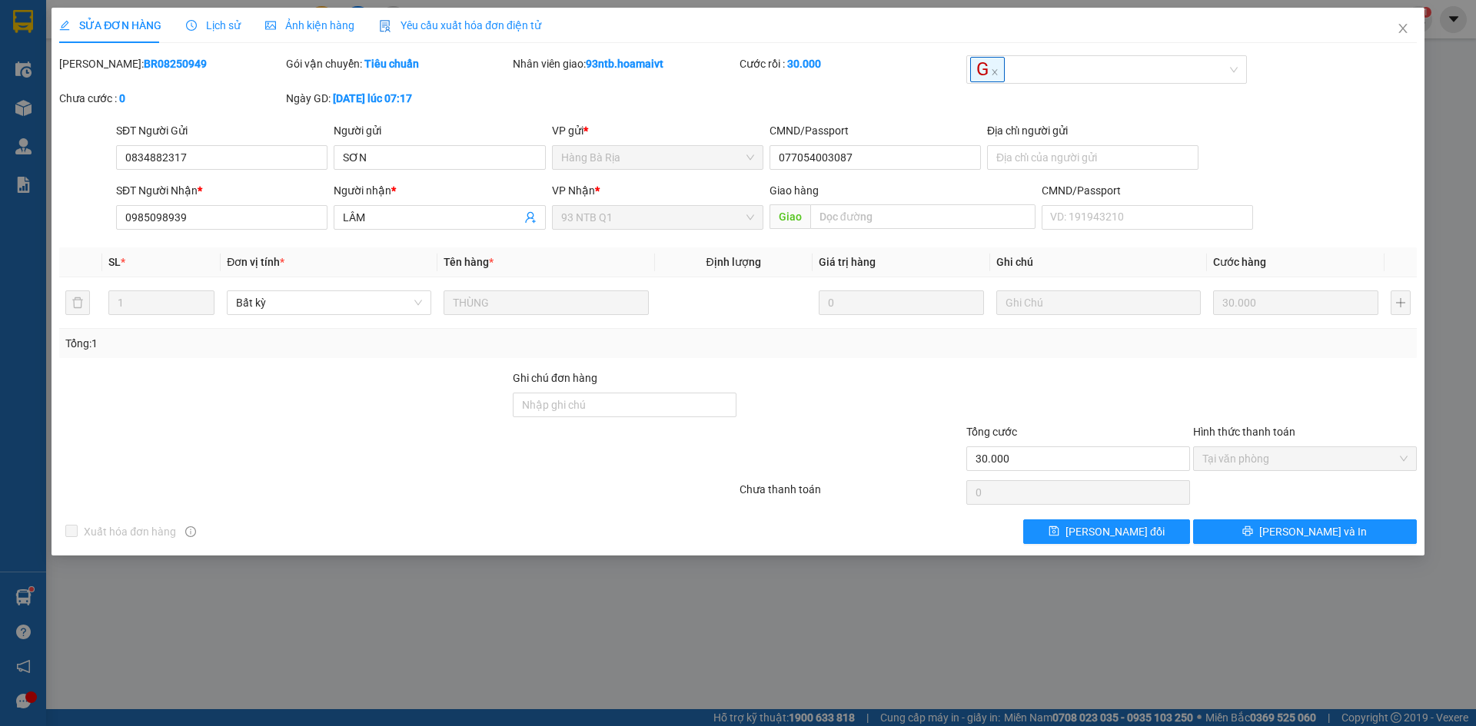
click at [19, 600] on div "SỬA ĐƠN HÀNG Lịch sử Ảnh kiện hàng Yêu cầu xuất hóa đơn điện tử Total Paid Fee …" at bounding box center [738, 363] width 1476 height 726
click at [1398, 27] on icon "close" at bounding box center [1402, 28] width 12 height 12
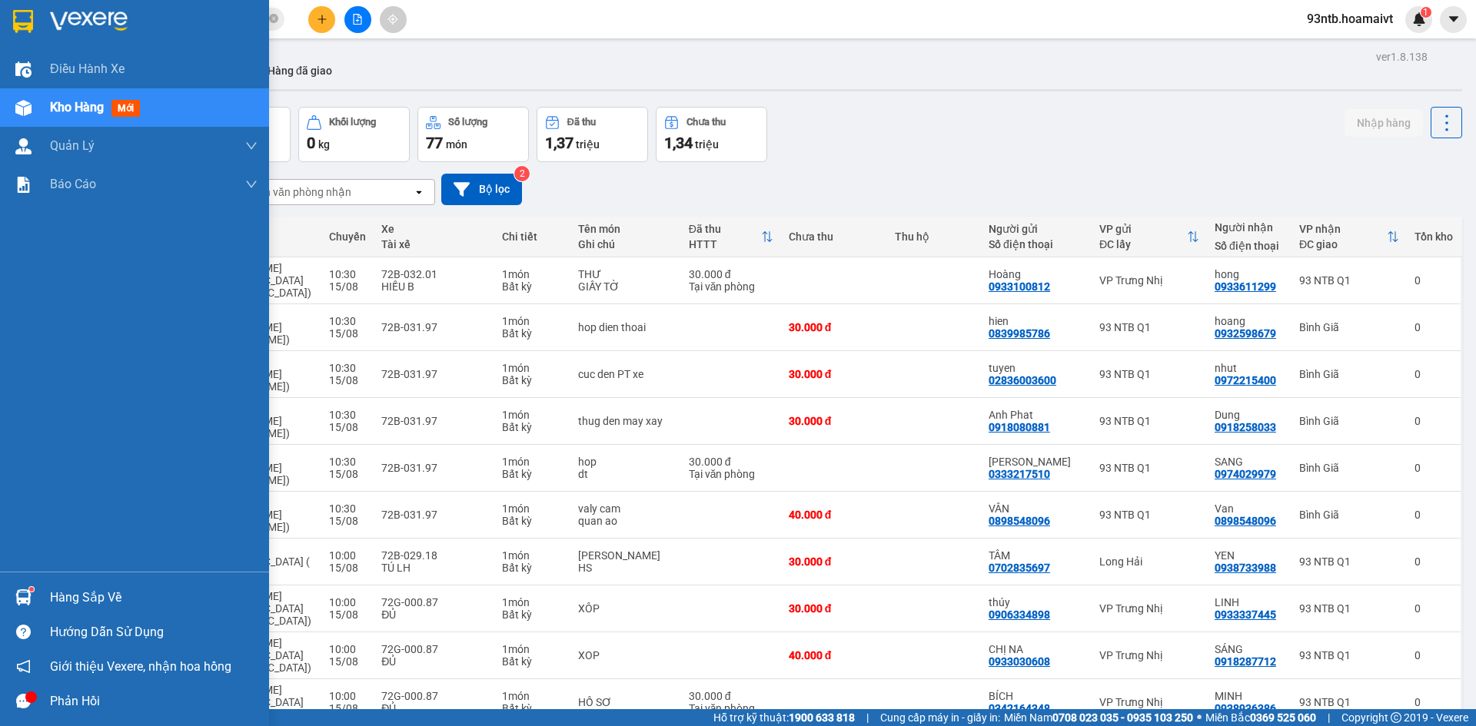
click at [79, 598] on div "Hàng sắp về" at bounding box center [153, 597] width 207 height 23
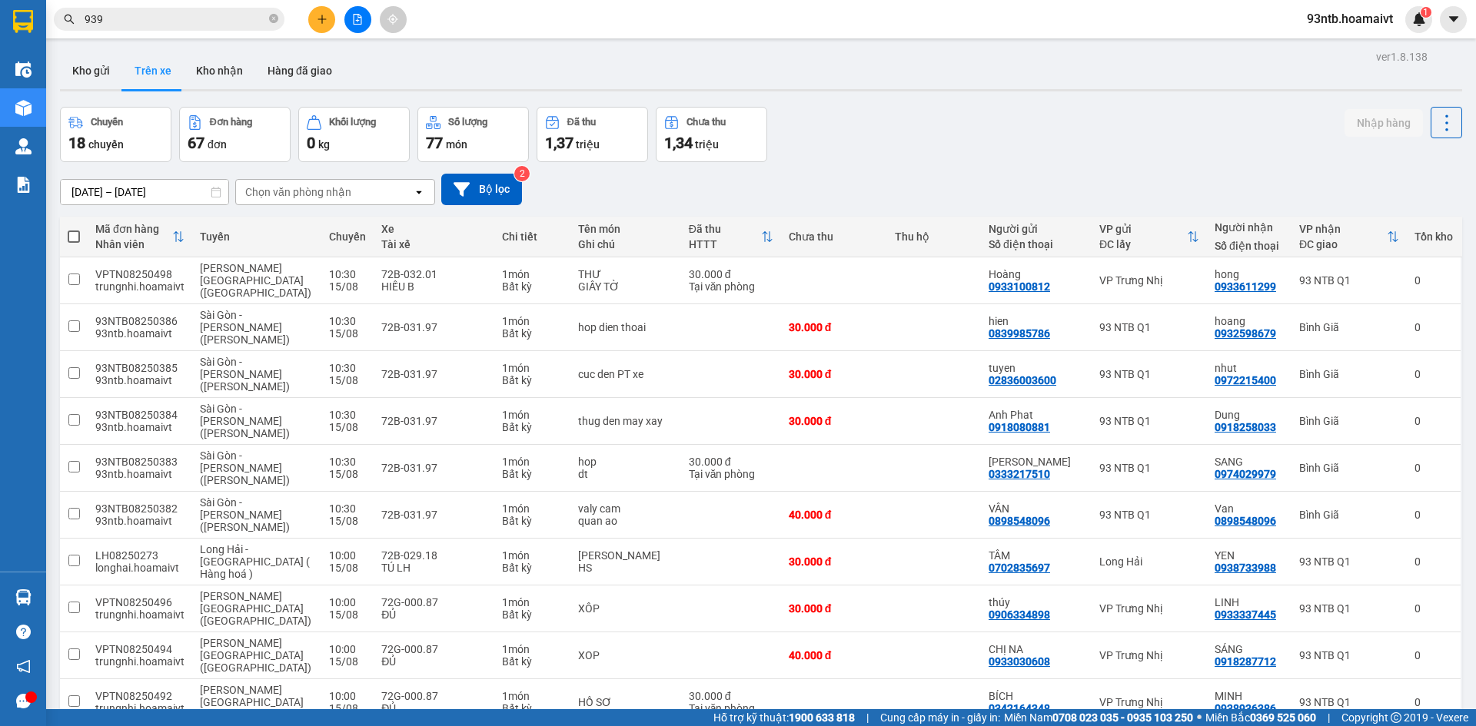
click at [1227, 136] on section "Kết quả tìm kiếm ( 1345 ) Bộ lọc Tìm người gửi/nhận Thuộc VP này Mã ĐH Trạng th…" at bounding box center [738, 363] width 1476 height 726
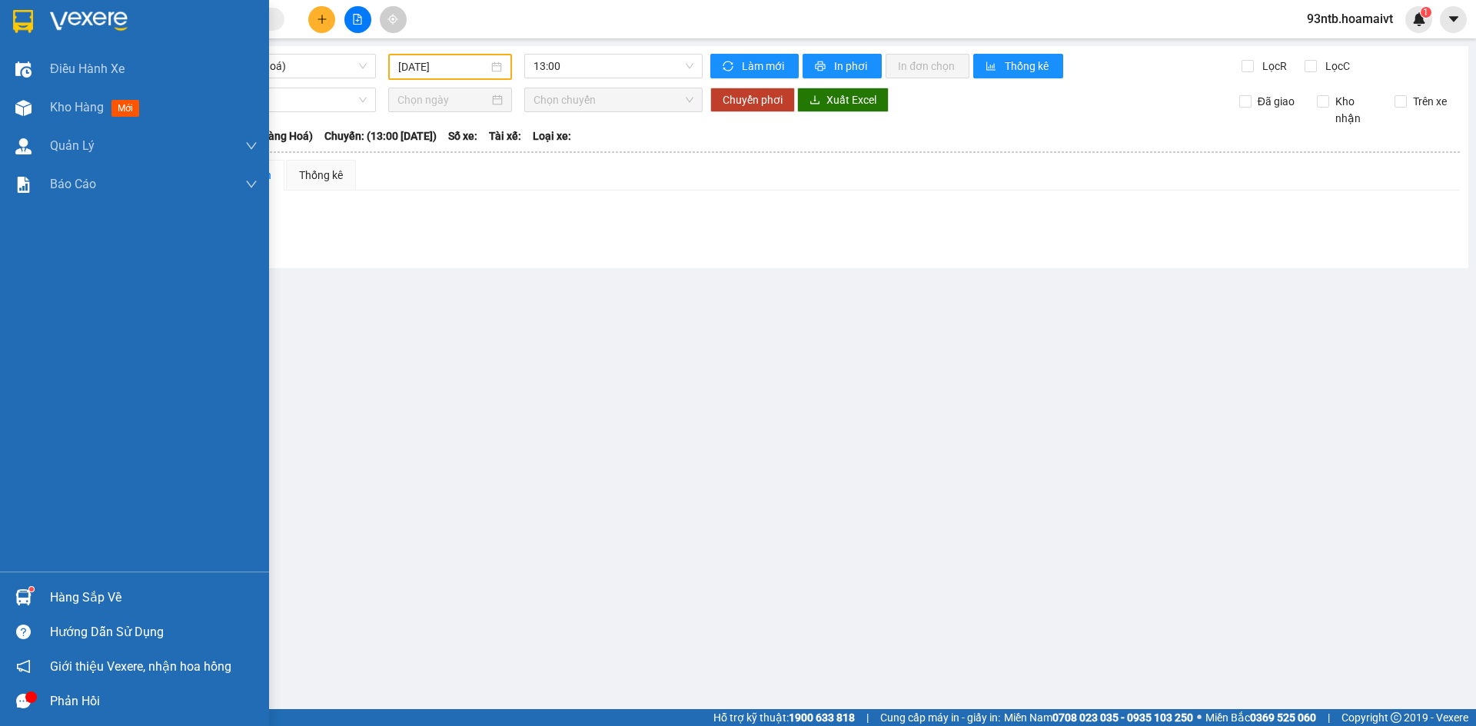
click at [72, 590] on div "Hàng sắp về" at bounding box center [153, 597] width 207 height 23
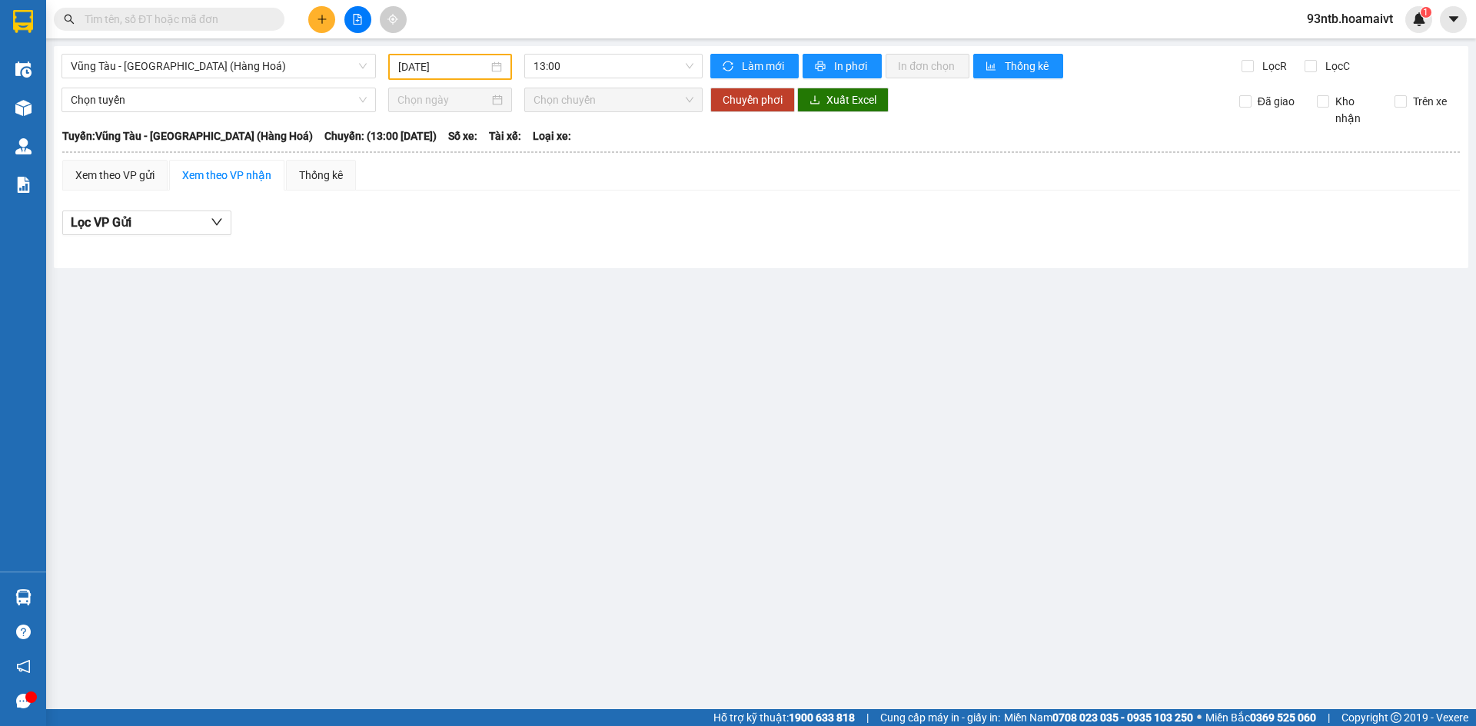
click at [512, 277] on section "Kết quả tìm kiếm ( 0 ) Bộ lọc Tìm người gửi/nhận Thuộc VP này No Data 93ntb.hoa…" at bounding box center [738, 363] width 1476 height 726
click at [154, 16] on input "text" at bounding box center [175, 19] width 181 height 17
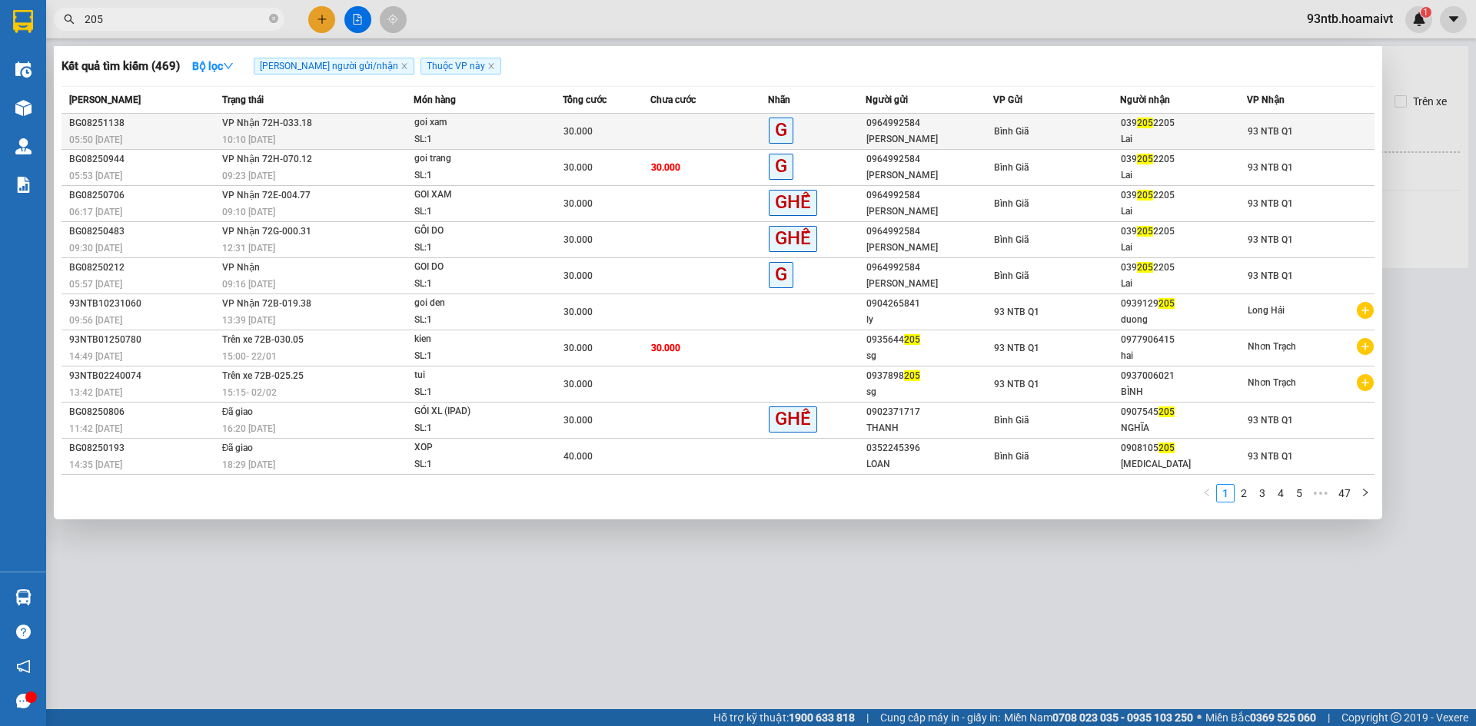
type input "205"
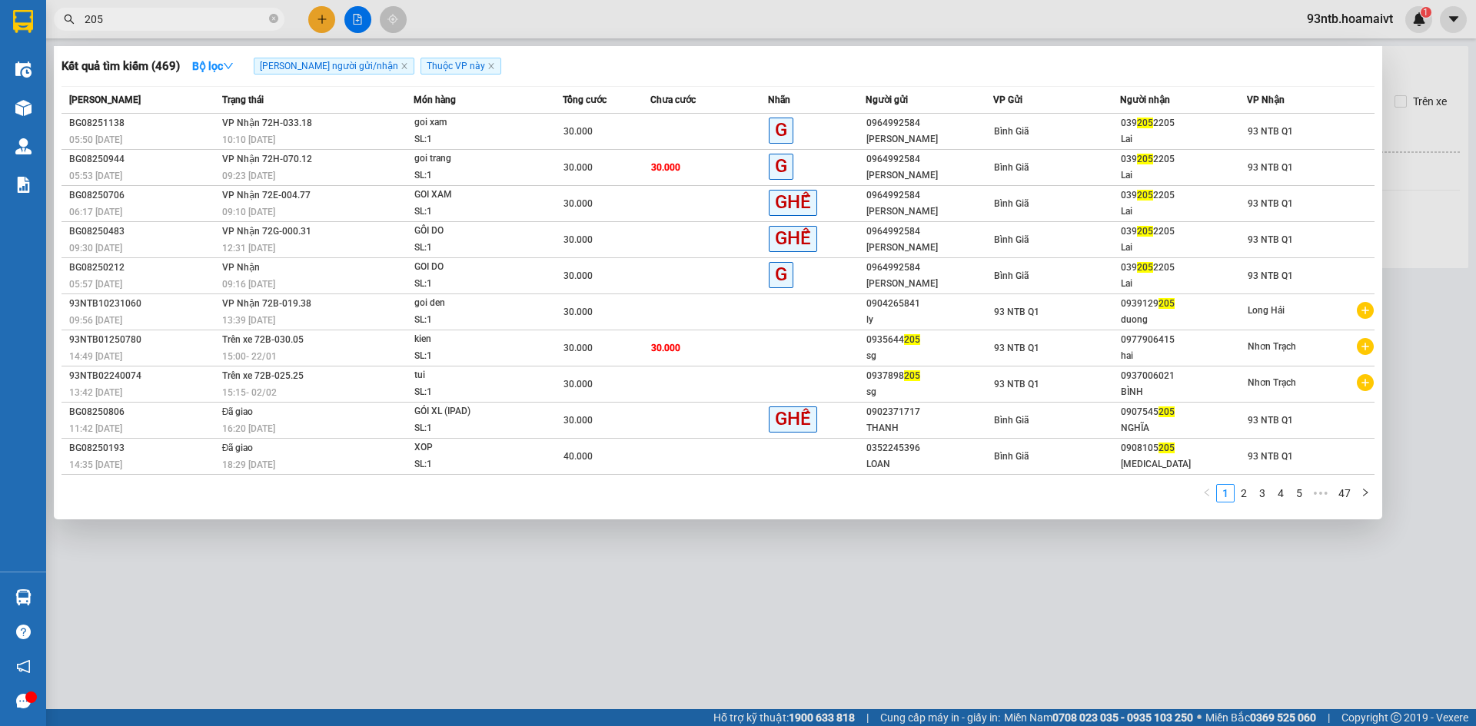
click at [223, 125] on span "VP Nhận 72H-033.18" at bounding box center [267, 123] width 90 height 11
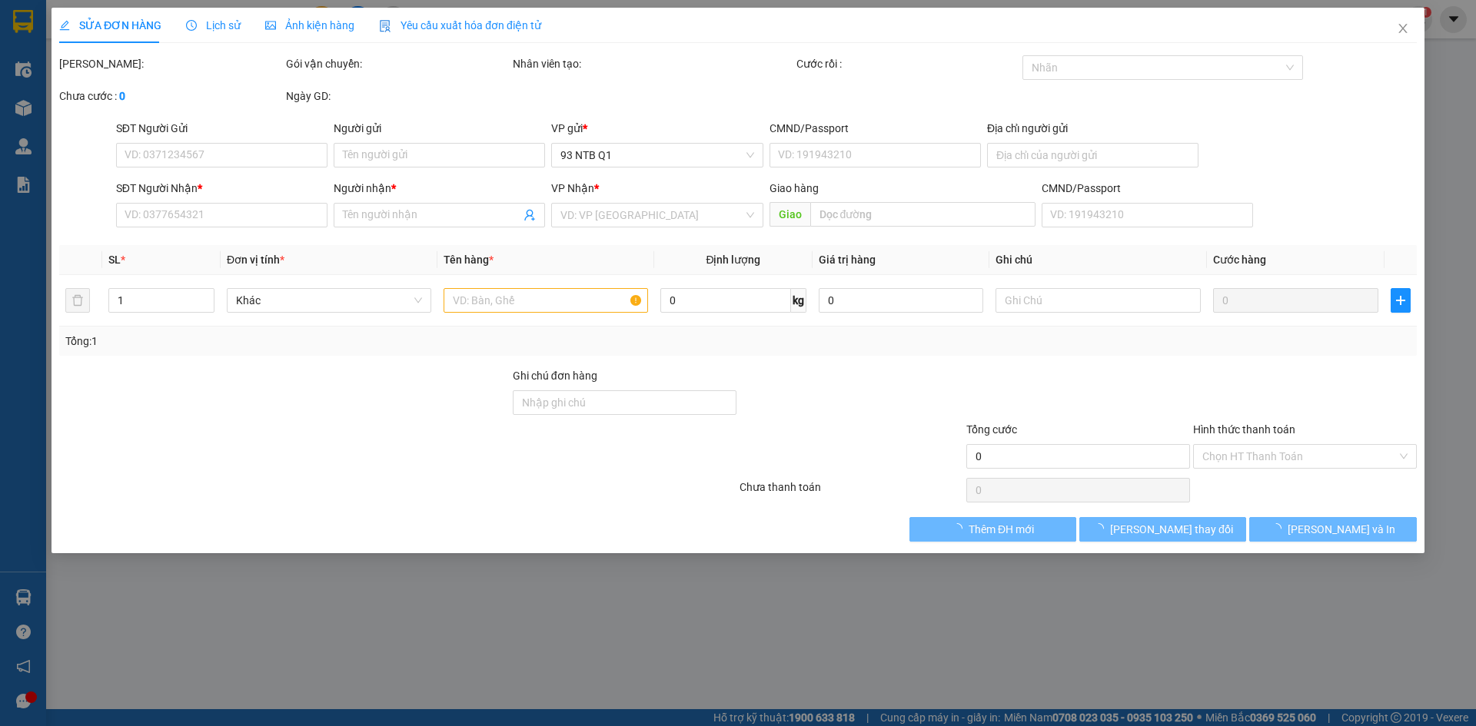
type input "0964992584"
type input "[PERSON_NAME]"
type input "0392052205"
type input "Lai"
type input "30.000"
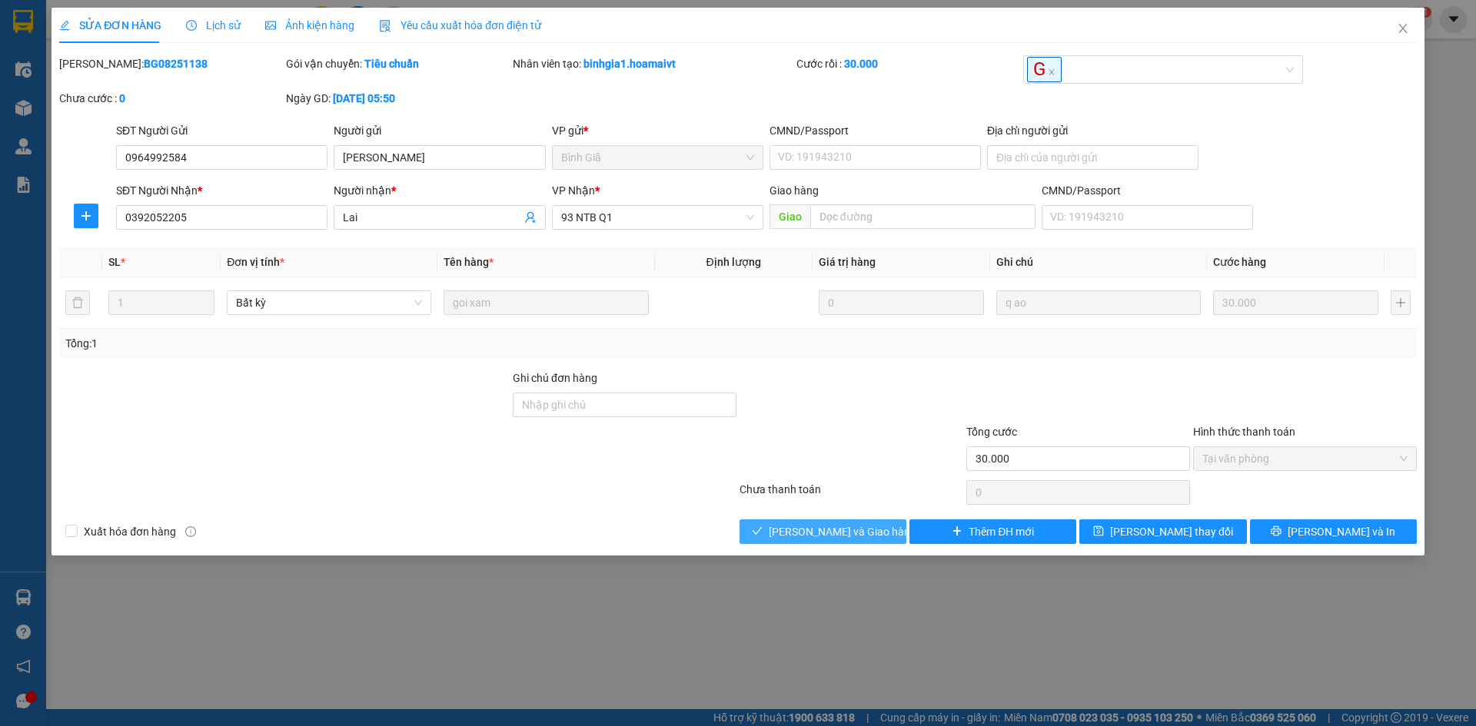
click at [800, 528] on span "[PERSON_NAME] và Giao hàng" at bounding box center [843, 531] width 148 height 17
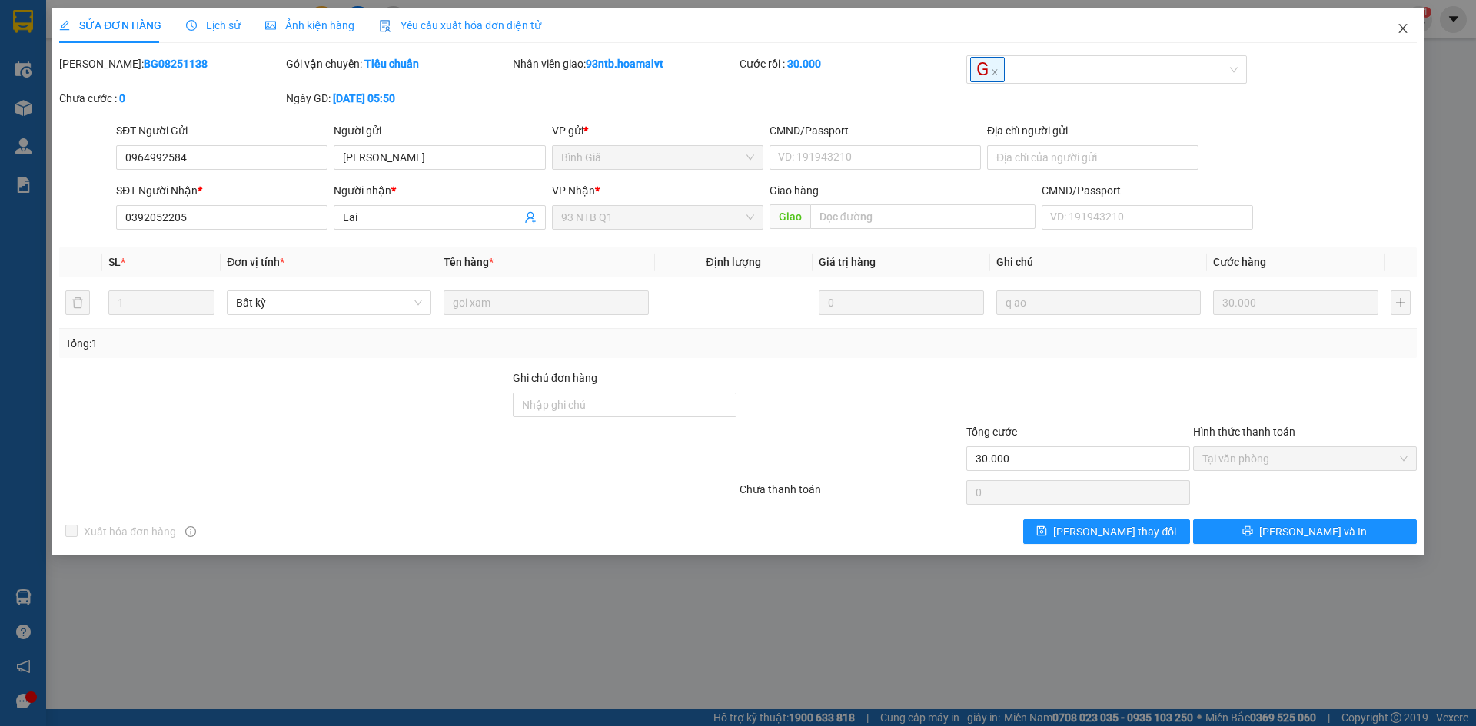
click at [1405, 25] on icon "close" at bounding box center [1402, 28] width 12 height 12
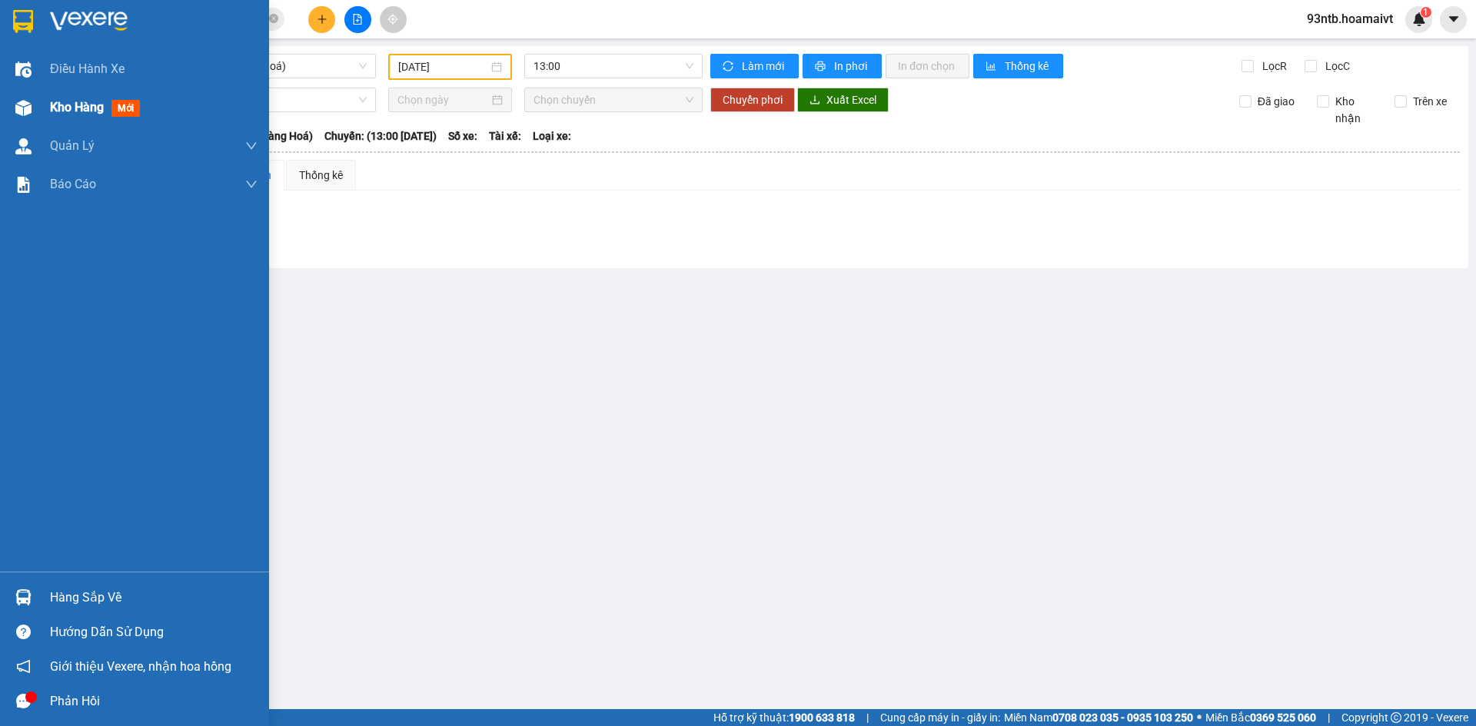
click at [52, 113] on span "Kho hàng" at bounding box center [77, 107] width 54 height 15
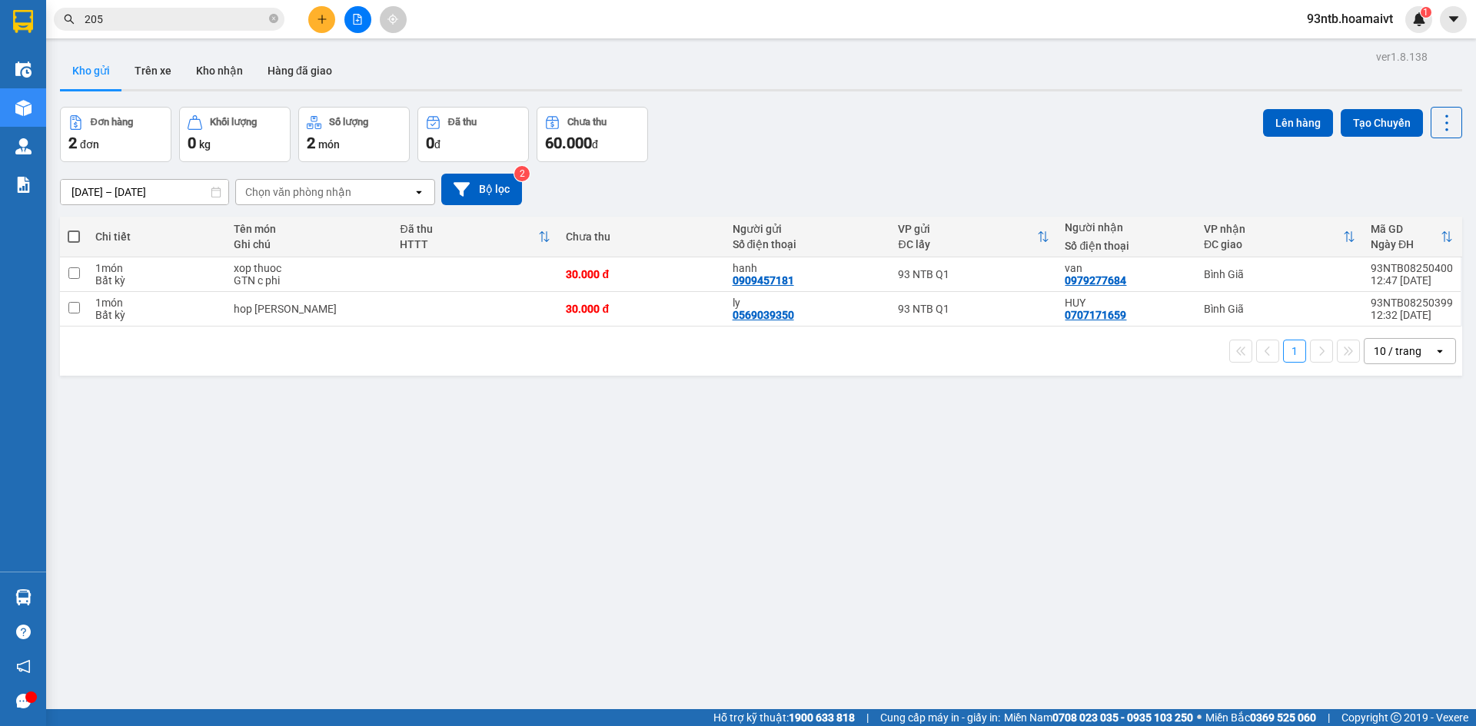
click at [75, 237] on span at bounding box center [74, 237] width 12 height 12
click at [74, 229] on input "checkbox" at bounding box center [74, 229] width 0 height 0
checkbox input "true"
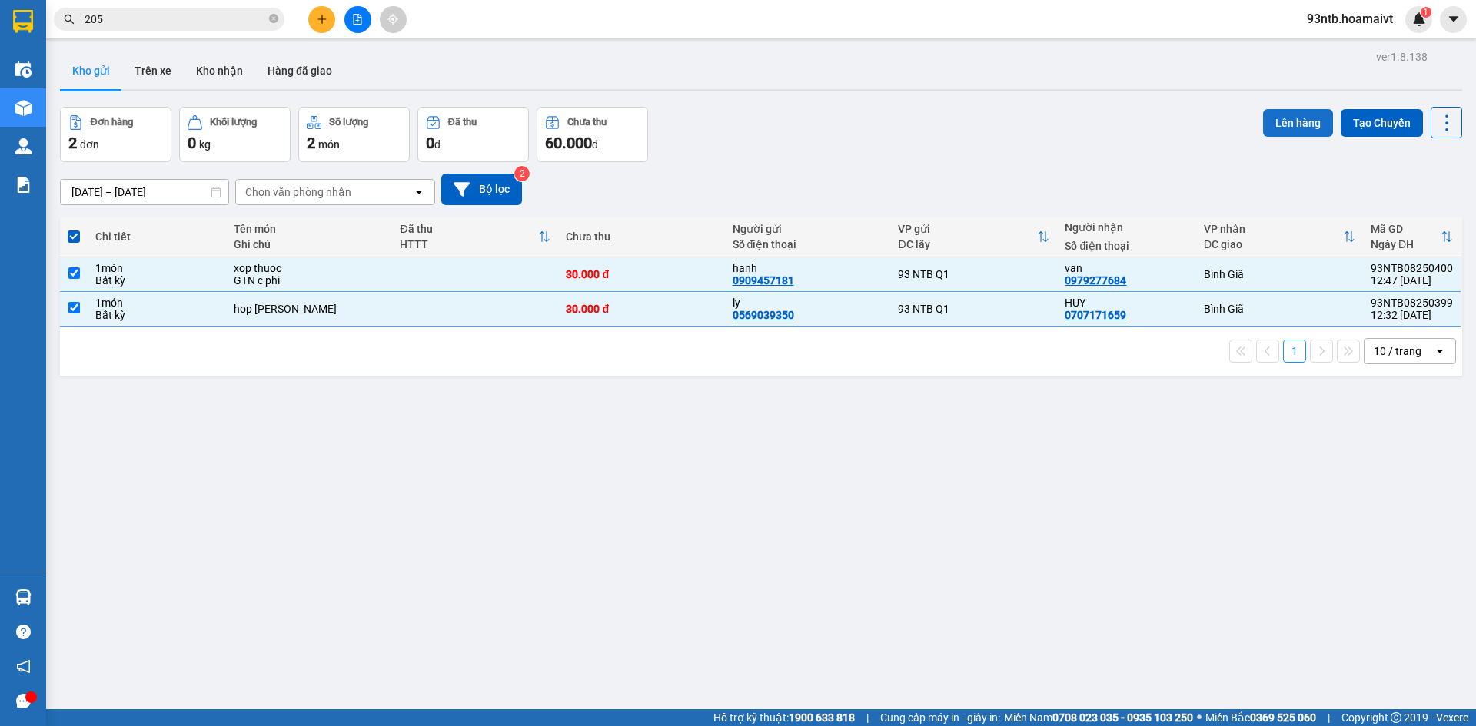
click at [1297, 118] on button "Lên hàng" at bounding box center [1298, 123] width 70 height 28
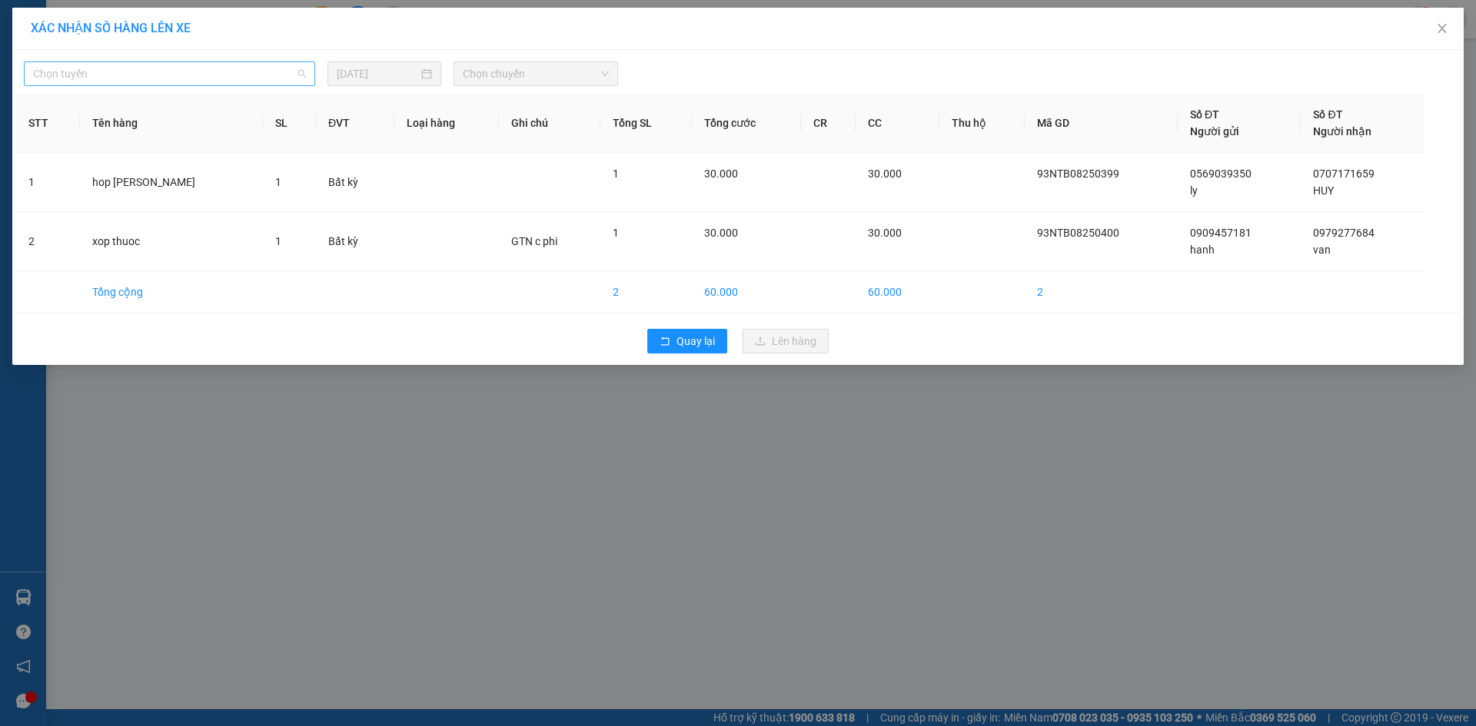
click at [249, 80] on span "Chọn tuyến" at bounding box center [169, 73] width 273 height 23
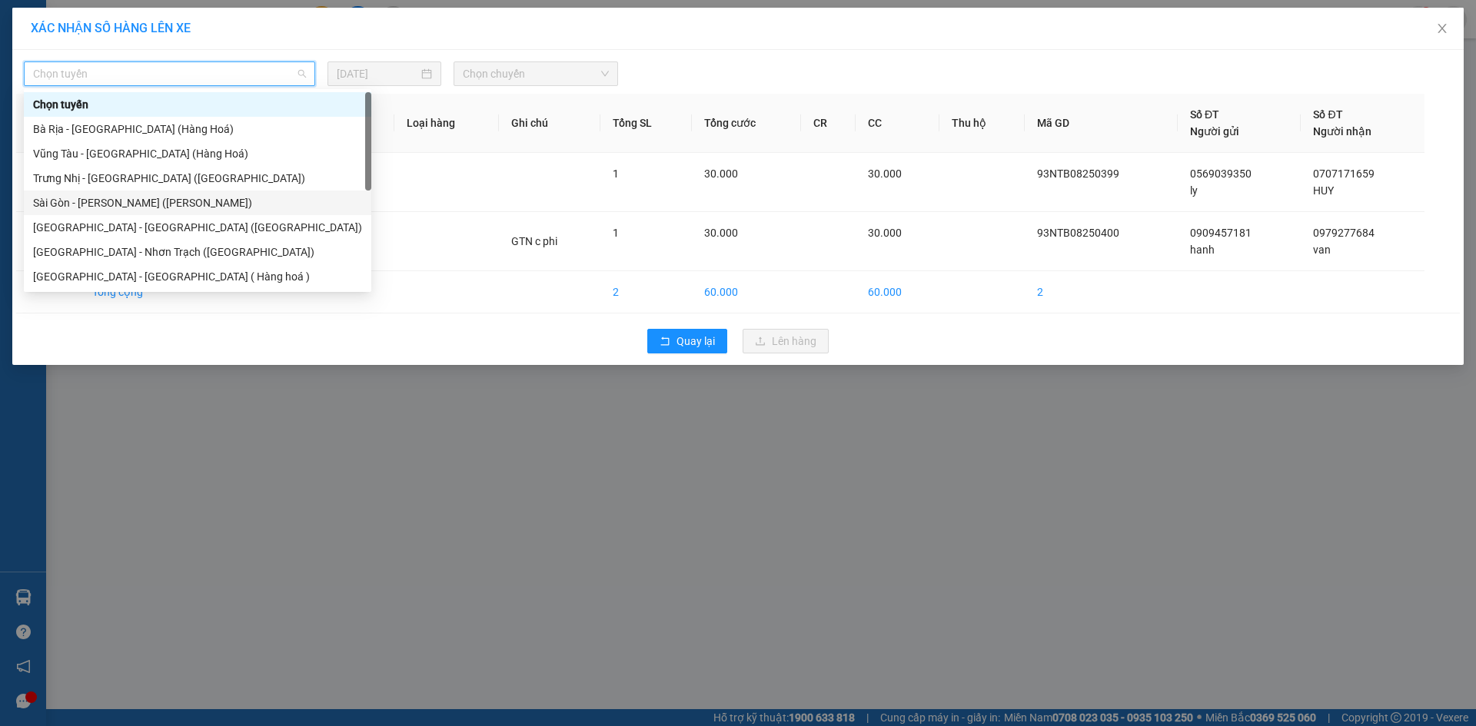
click at [88, 212] on div "Sài Gòn - [PERSON_NAME] ([PERSON_NAME])" at bounding box center [197, 203] width 347 height 25
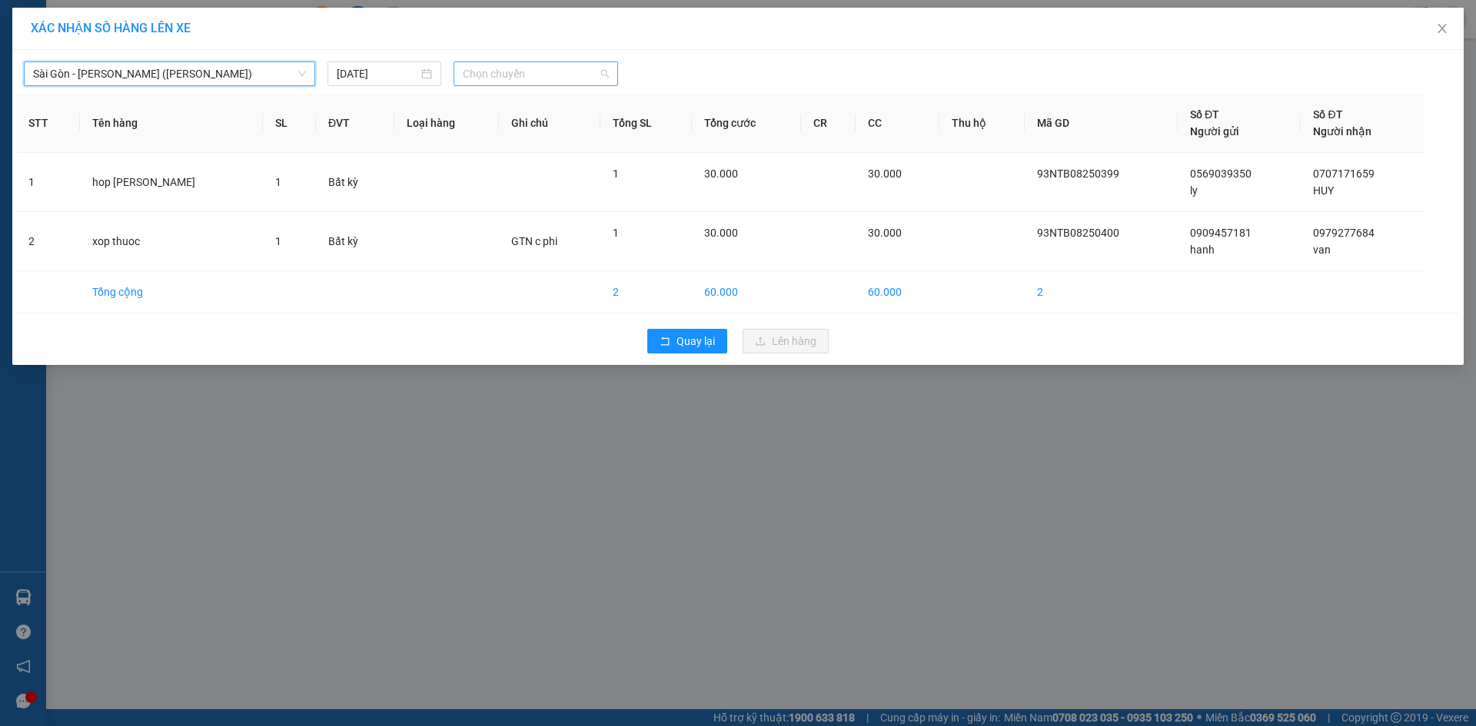
click at [496, 81] on span "Chọn chuyến" at bounding box center [536, 73] width 146 height 23
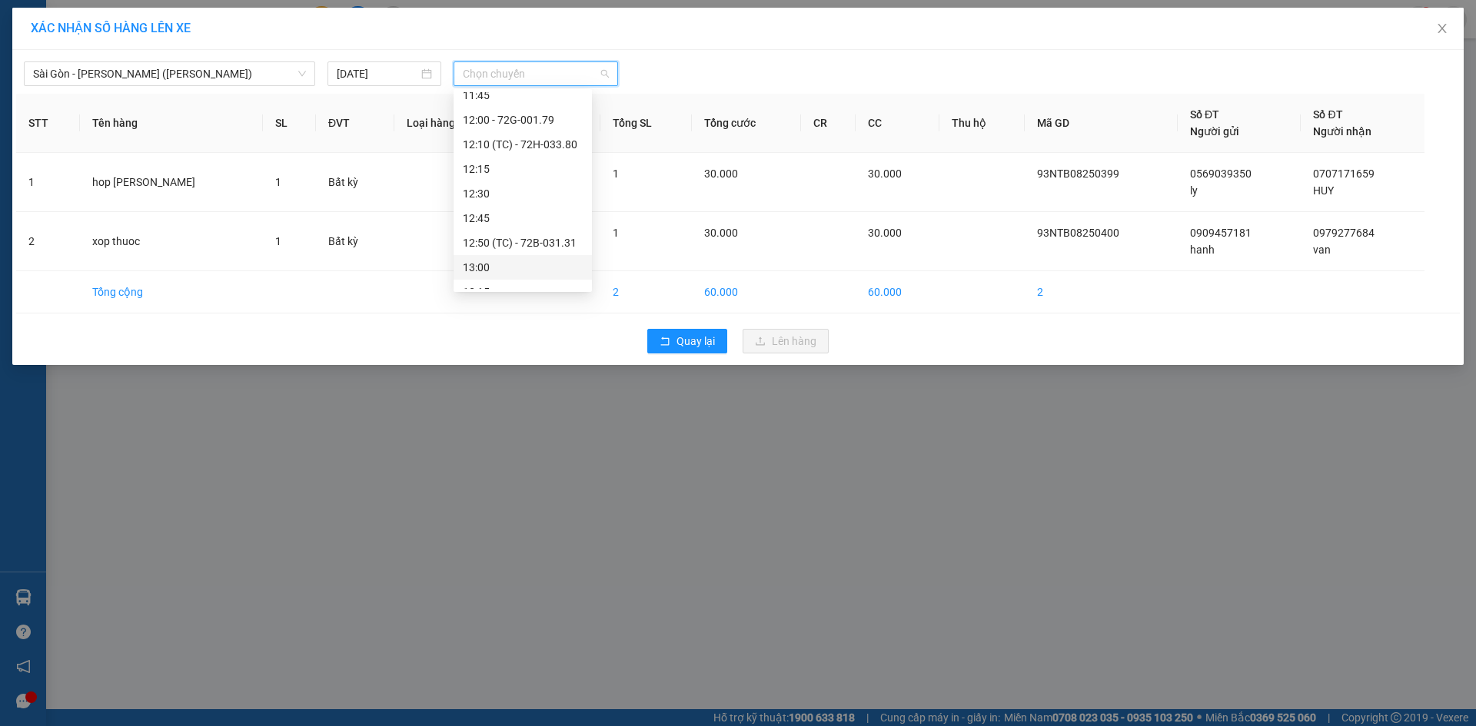
scroll to position [922, 0]
click at [496, 195] on div "13:00" at bounding box center [523, 190] width 120 height 17
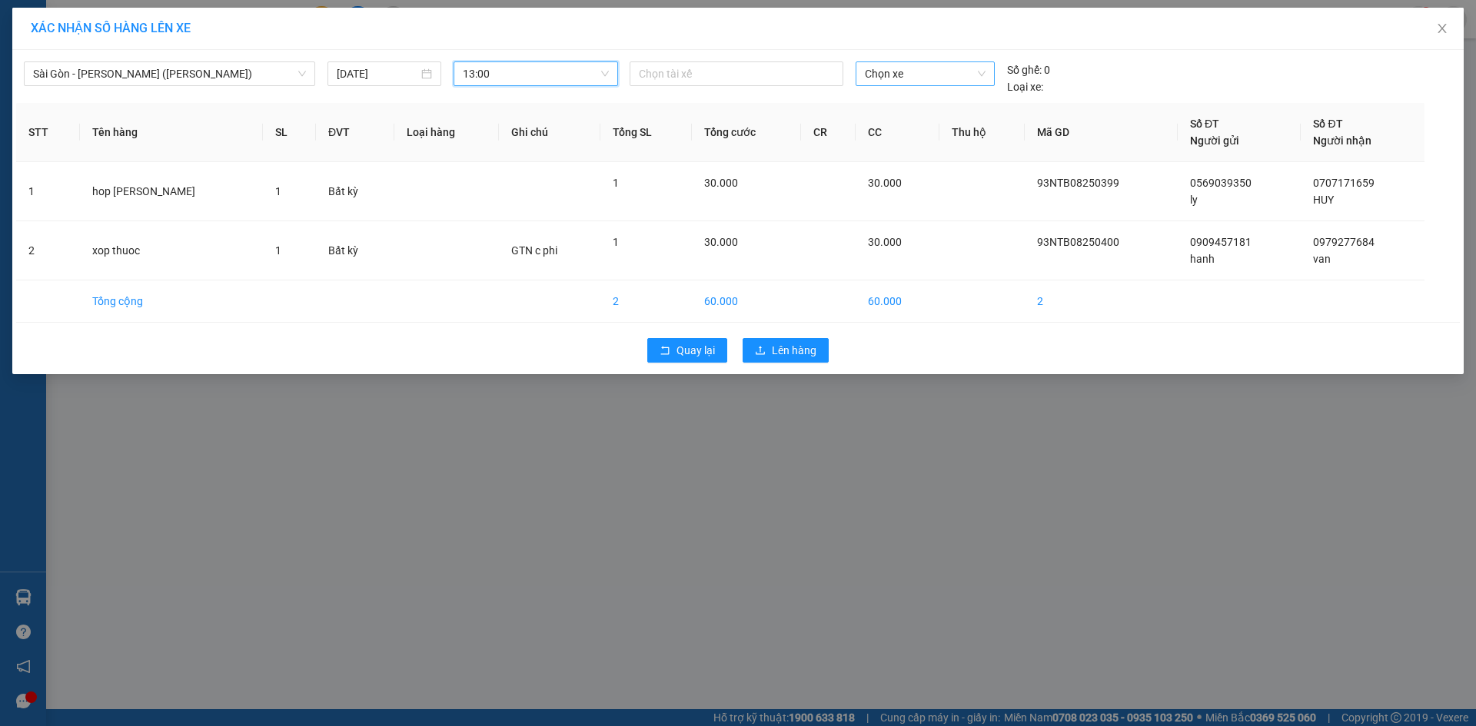
click at [900, 83] on span "Chọn xe" at bounding box center [925, 73] width 120 height 23
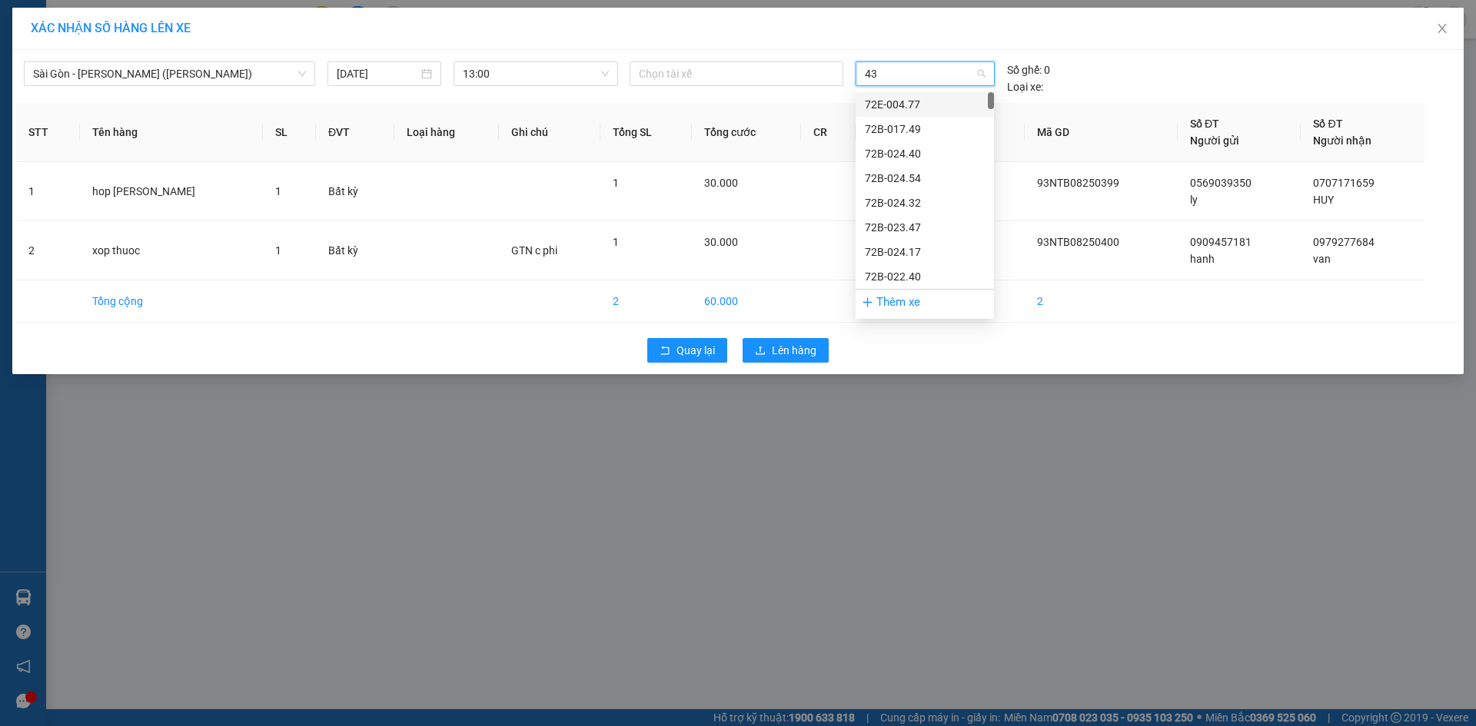
type input "433"
click at [919, 111] on div "72F-004.33" at bounding box center [925, 104] width 120 height 17
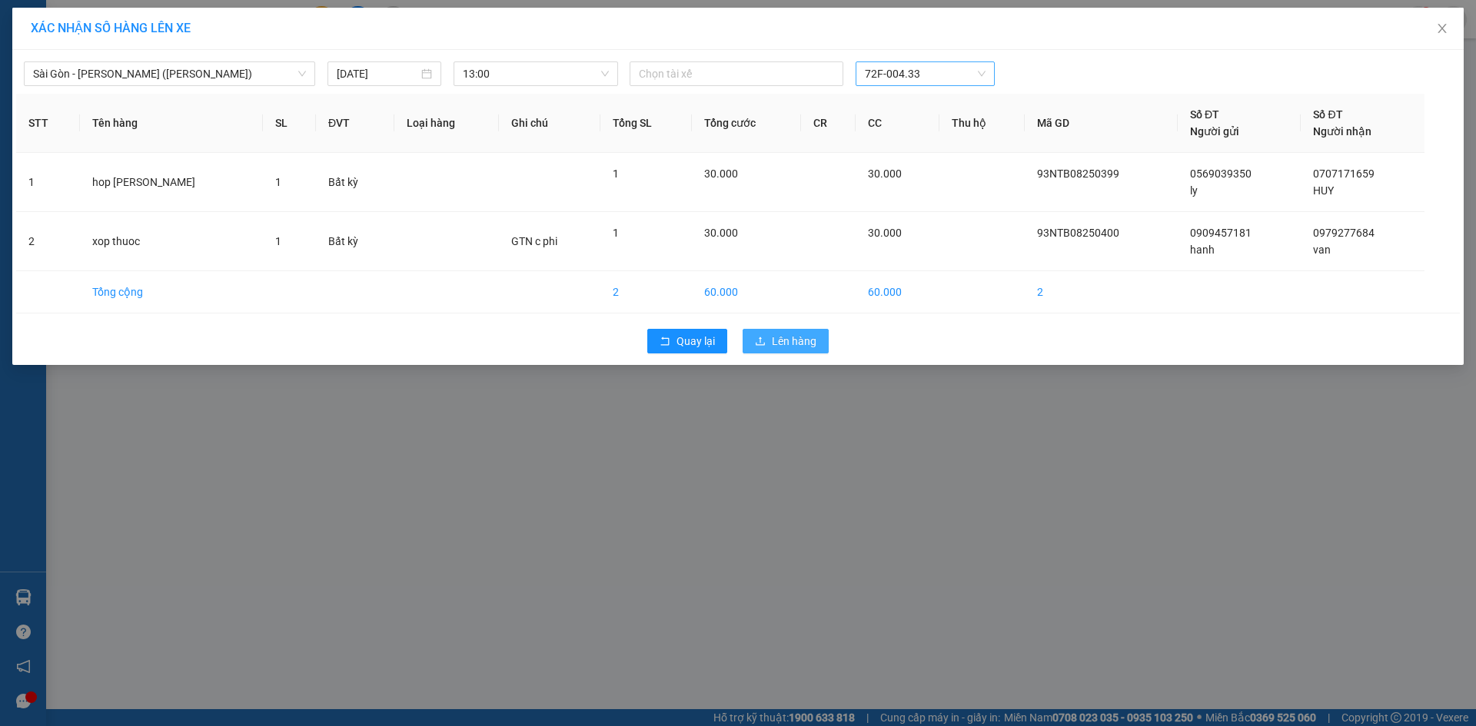
click at [770, 344] on button "Lên hàng" at bounding box center [785, 341] width 86 height 25
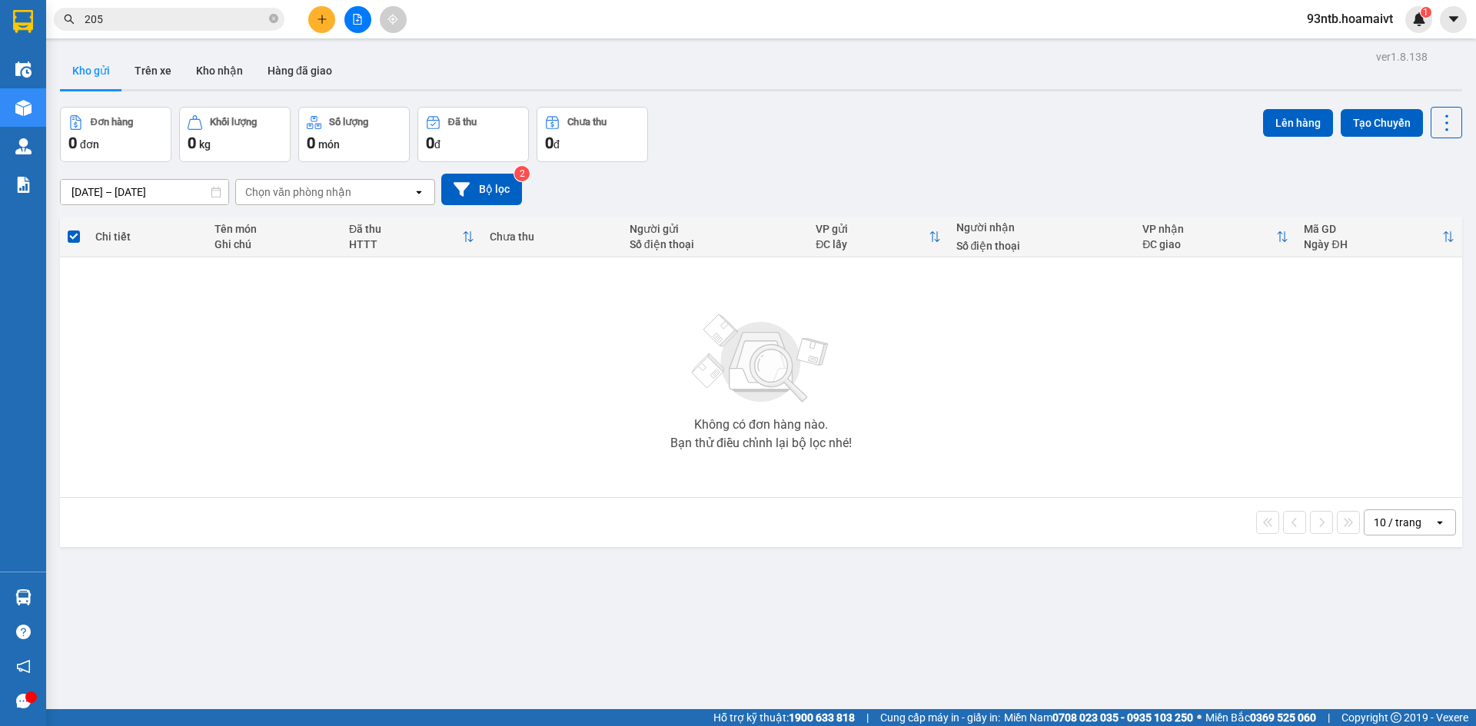
click at [1438, 526] on div "open" at bounding box center [1444, 522] width 22 height 25
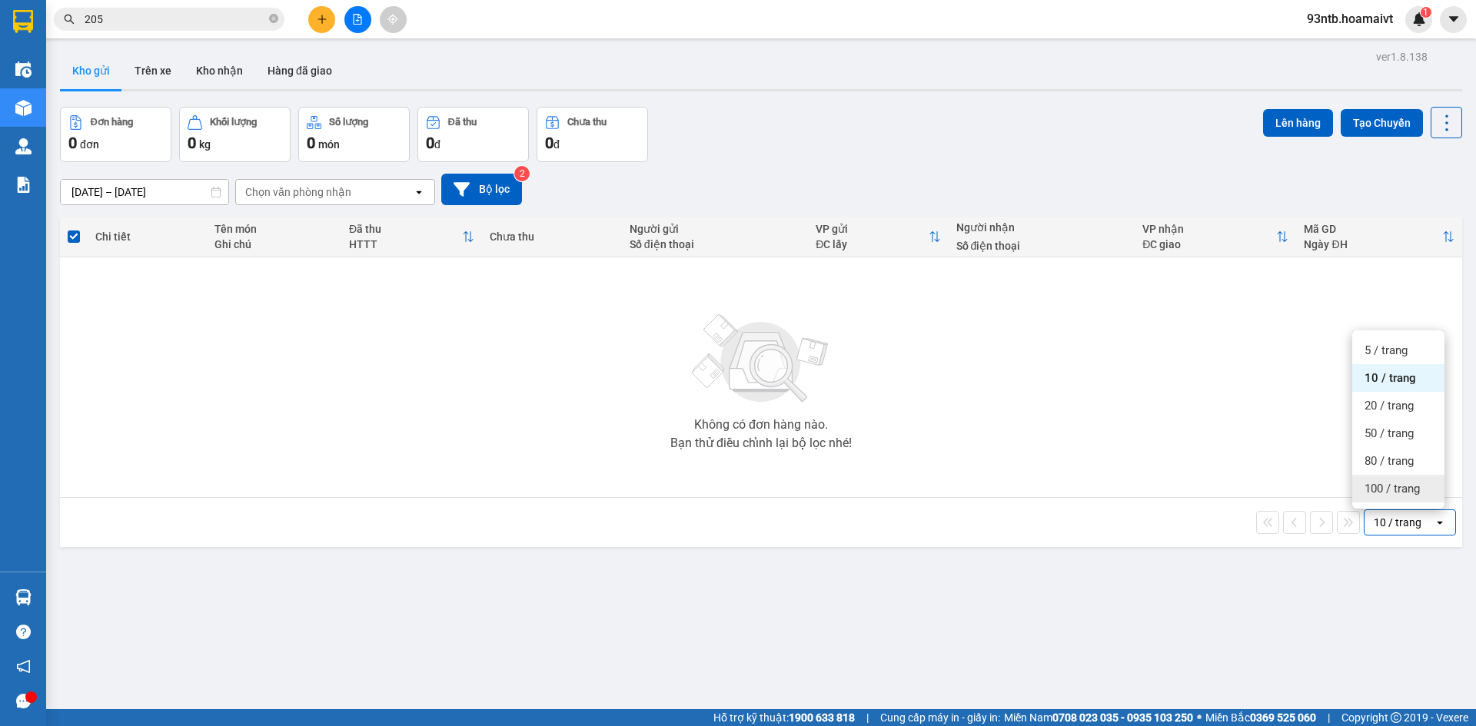
click at [1399, 495] on span "100 / trang" at bounding box center [1391, 488] width 55 height 15
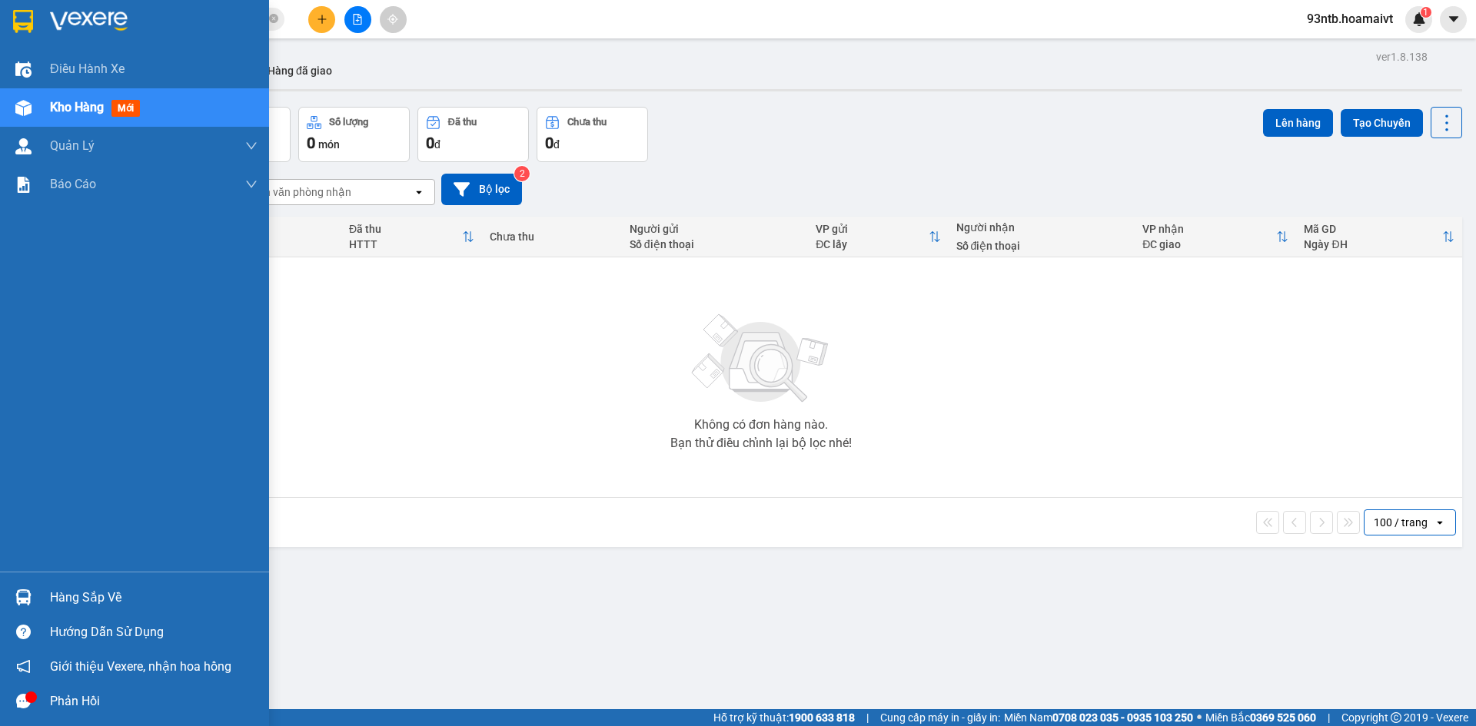
click at [66, 602] on div "Hàng sắp về" at bounding box center [153, 597] width 207 height 23
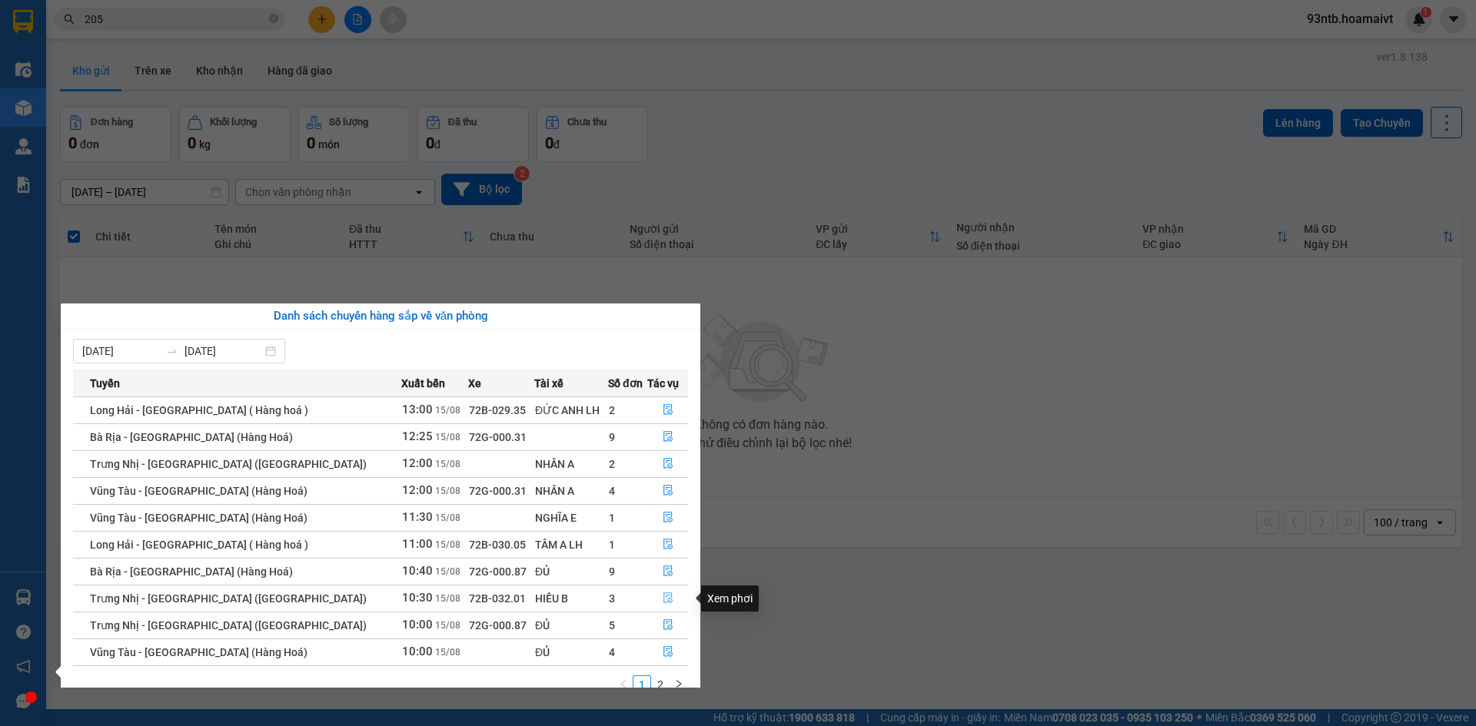
click at [664, 598] on icon "file-done" at bounding box center [667, 598] width 11 height 11
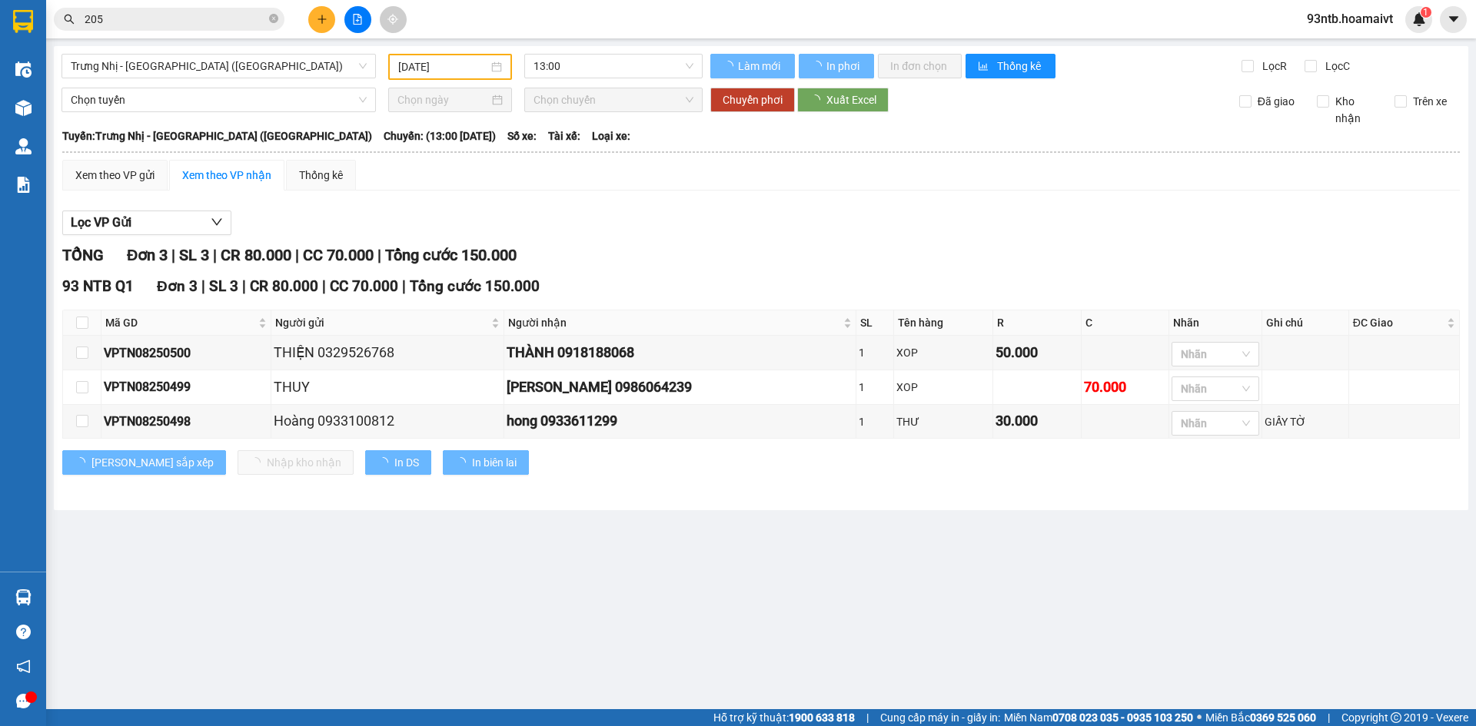
type input "[DATE]"
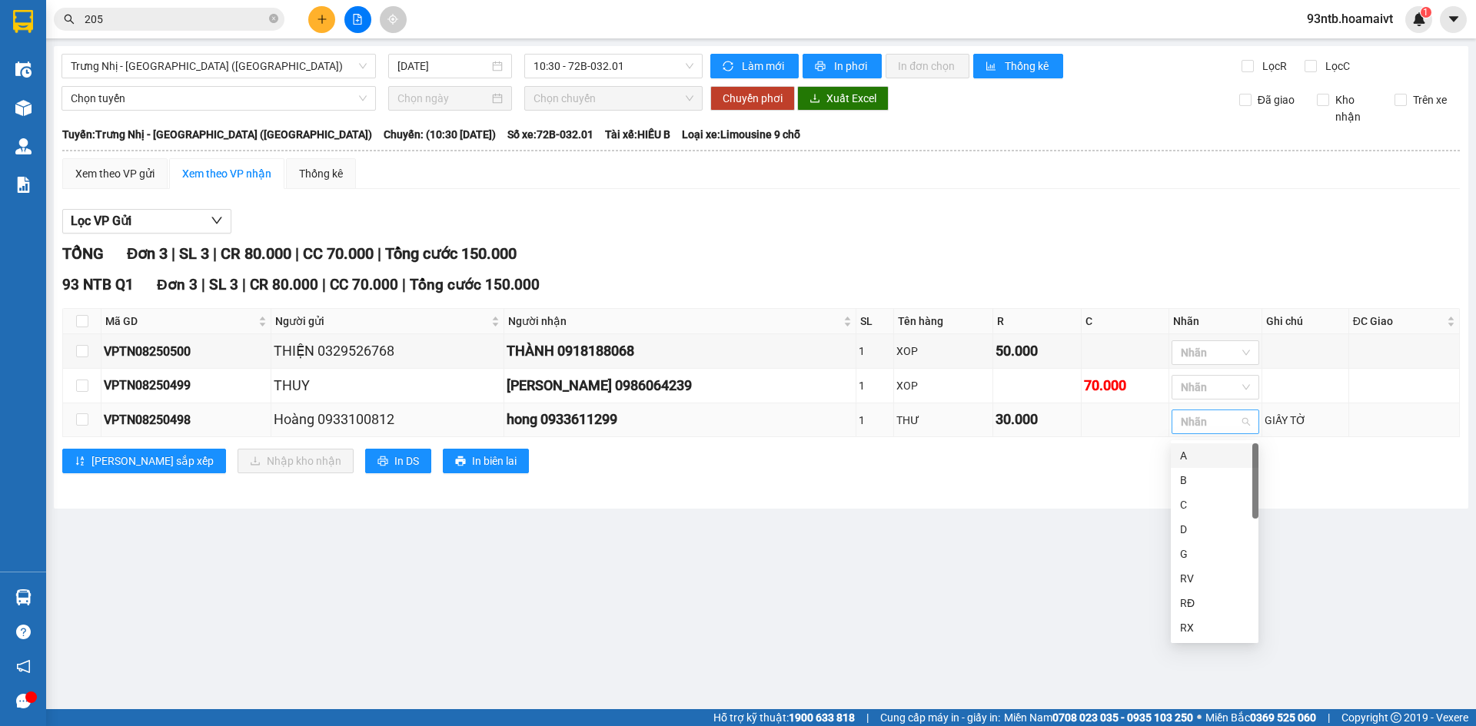
click at [1189, 425] on div at bounding box center [1207, 422] width 65 height 18
type input "hs"
click at [1189, 482] on div "HS nhỏ" at bounding box center [1214, 480] width 69 height 17
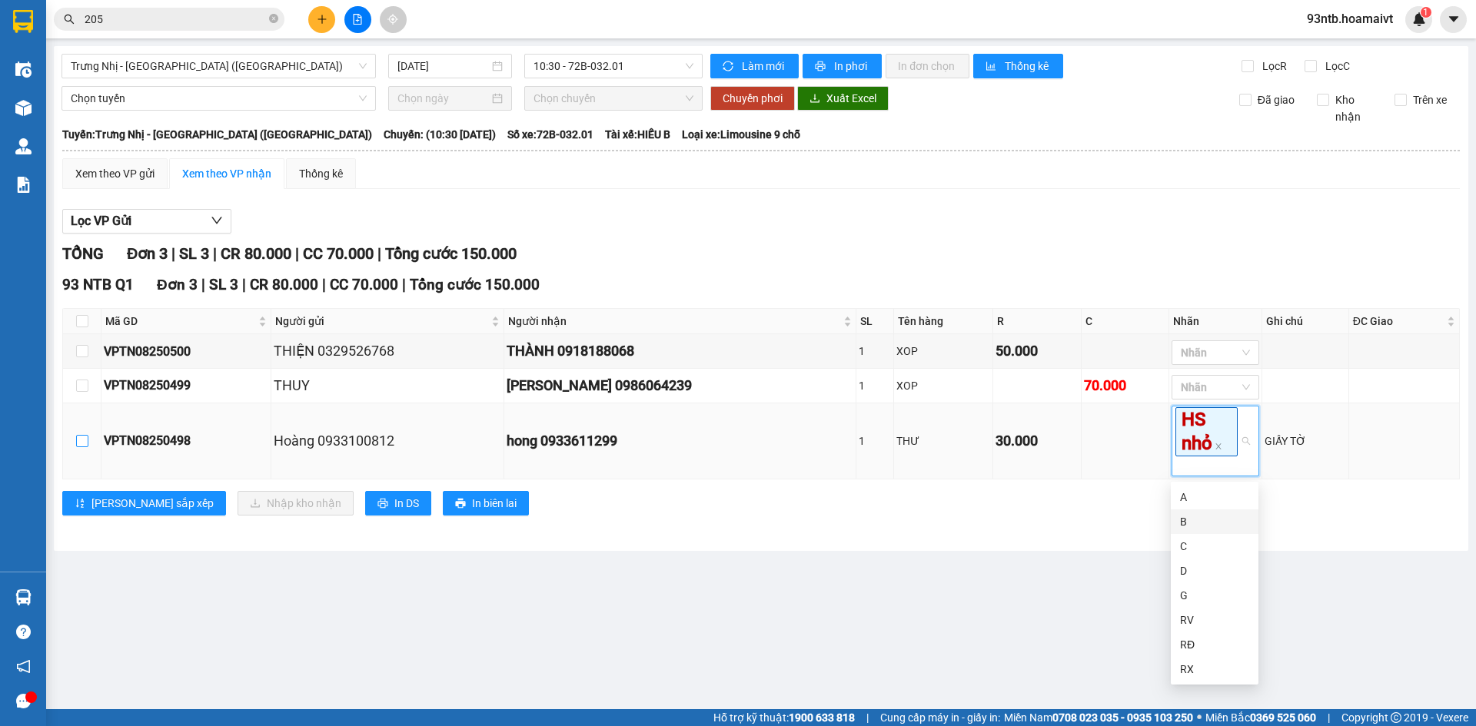
click at [79, 438] on input "checkbox" at bounding box center [82, 441] width 12 height 12
checkbox input "true"
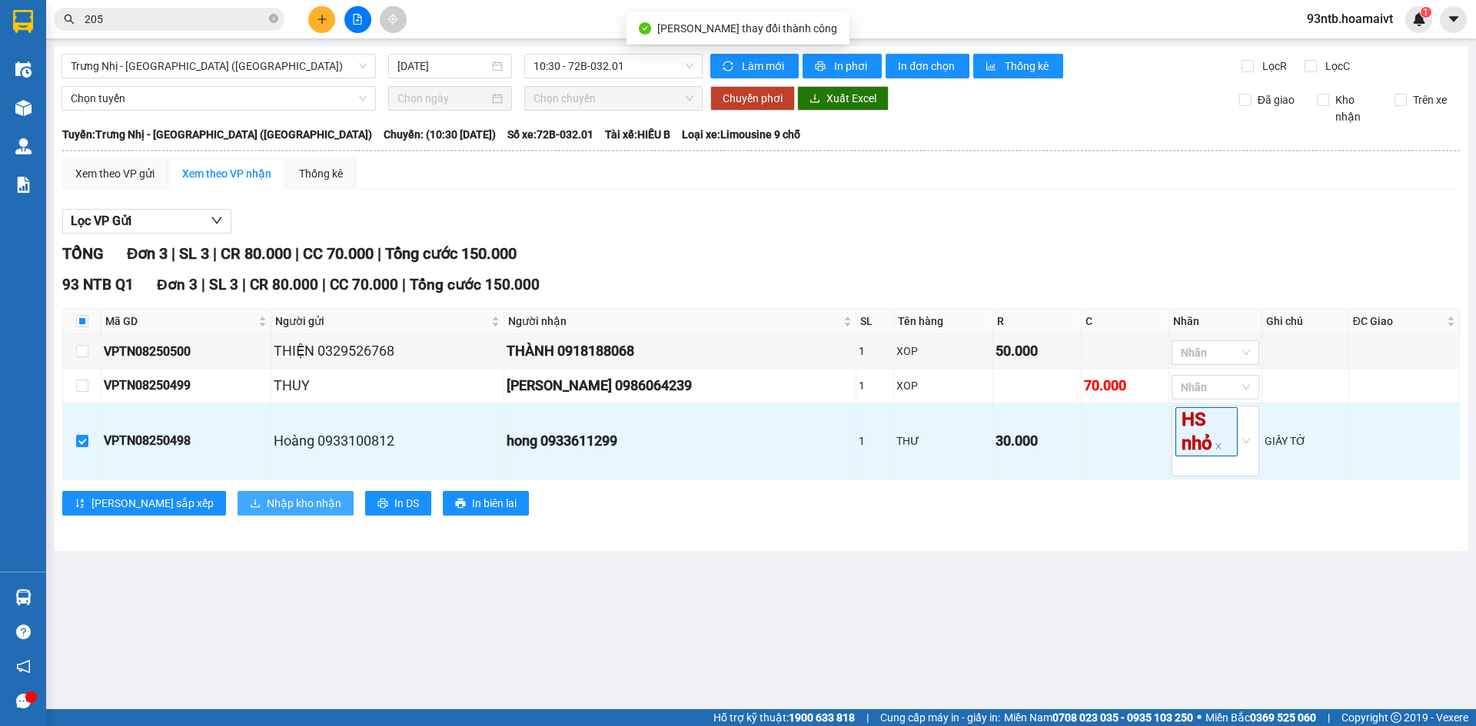
click at [267, 506] on span "Nhập kho nhận" at bounding box center [304, 503] width 75 height 17
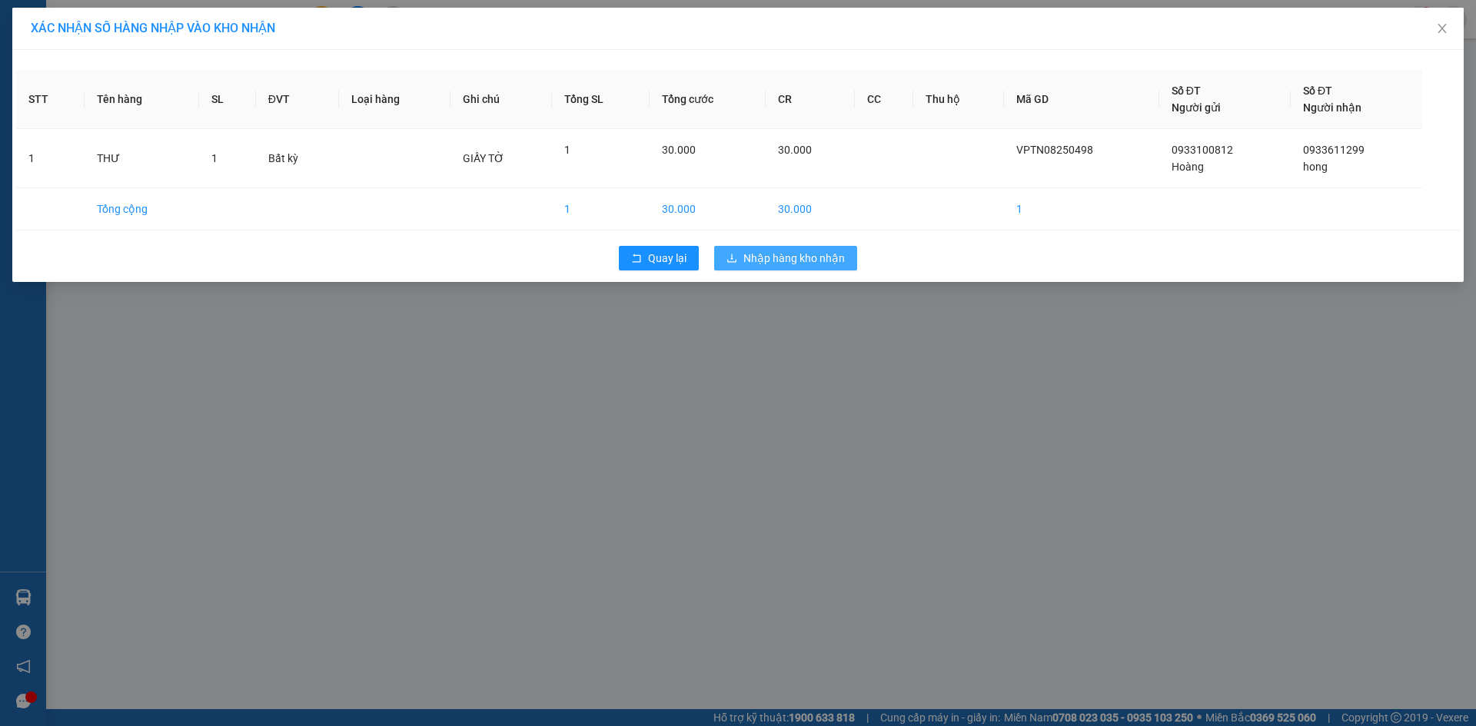
click at [799, 259] on span "Nhập hàng kho nhận" at bounding box center [793, 258] width 101 height 17
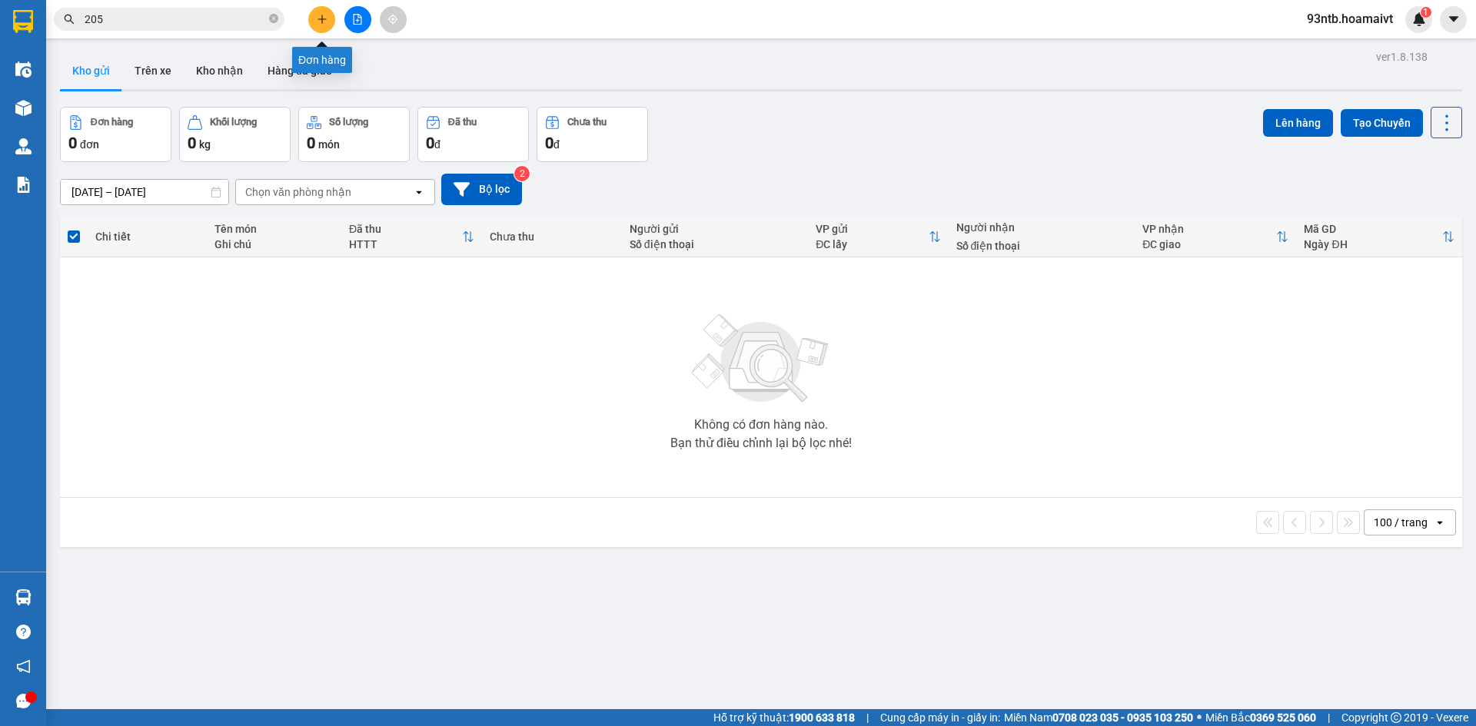
click at [322, 26] on button at bounding box center [321, 19] width 27 height 27
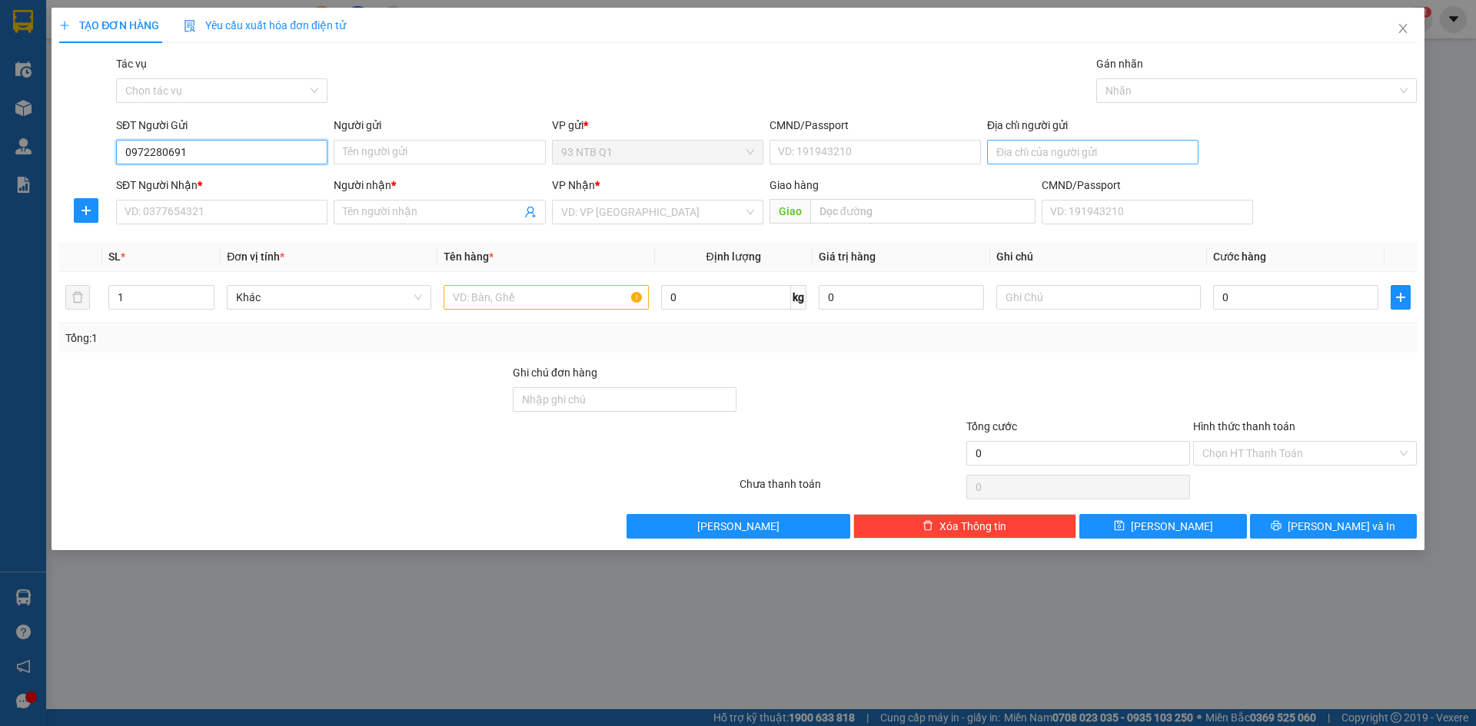
type input "0972280691"
click at [1032, 159] on input "Địa chỉ người gửi" at bounding box center [1092, 152] width 211 height 25
type input "051091017216"
click at [161, 207] on input "SĐT Người Nhận *" at bounding box center [221, 212] width 211 height 25
type input "0985604480"
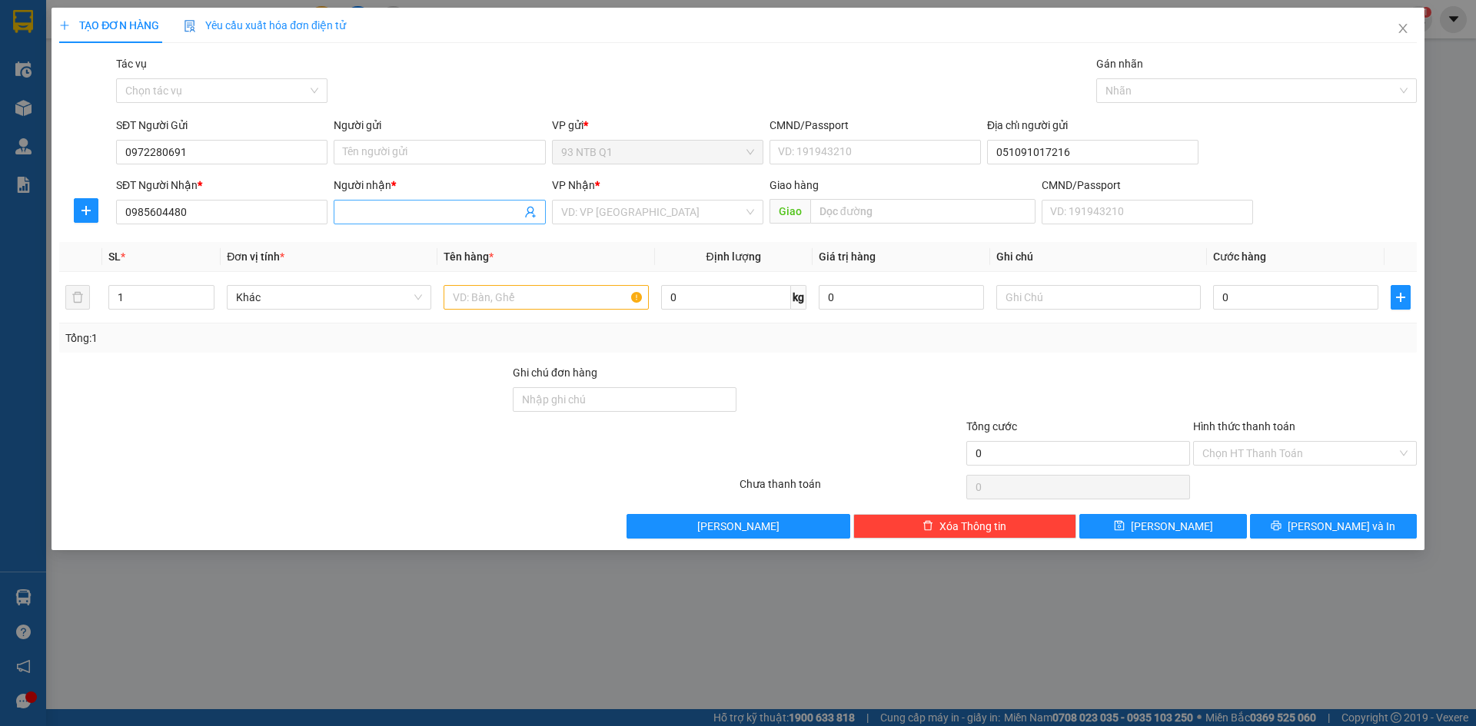
click at [386, 206] on input "Người nhận *" at bounding box center [432, 212] width 178 height 17
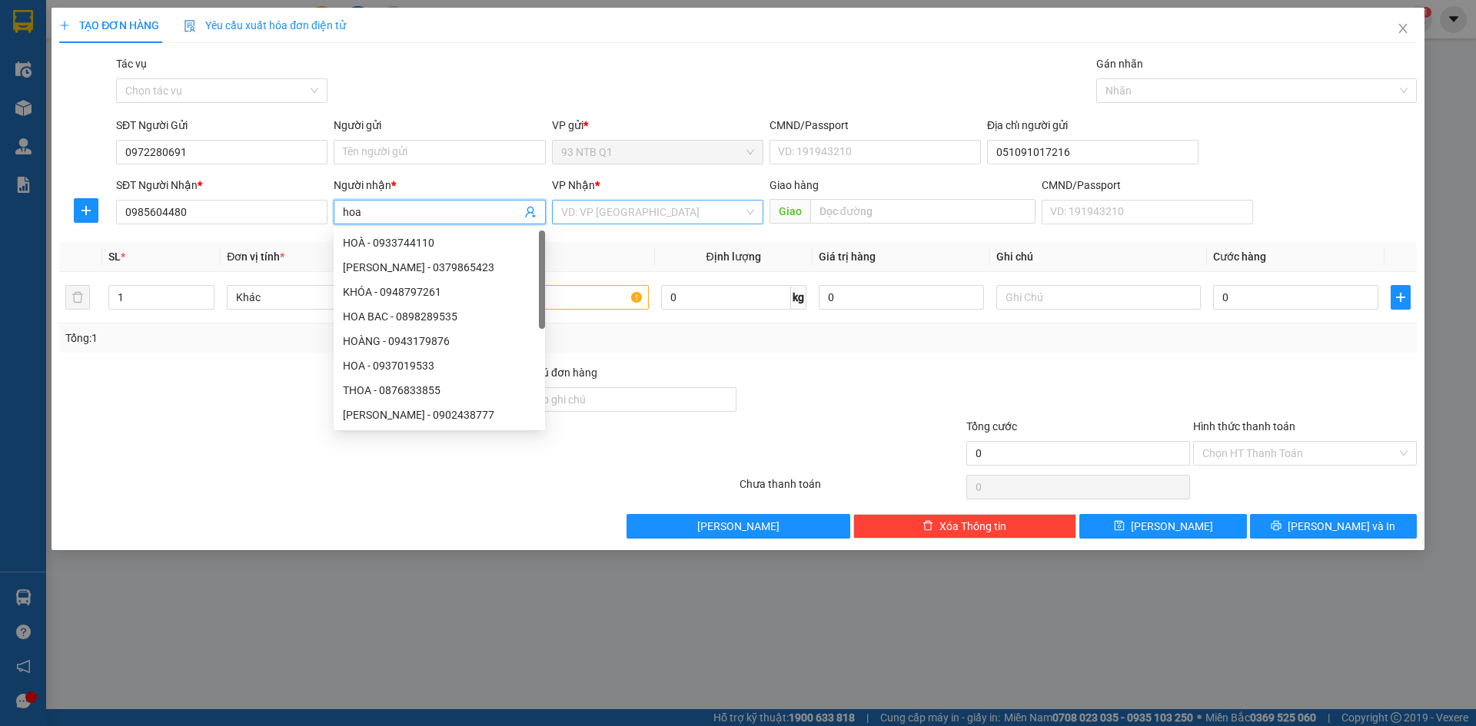
type input "hoa"
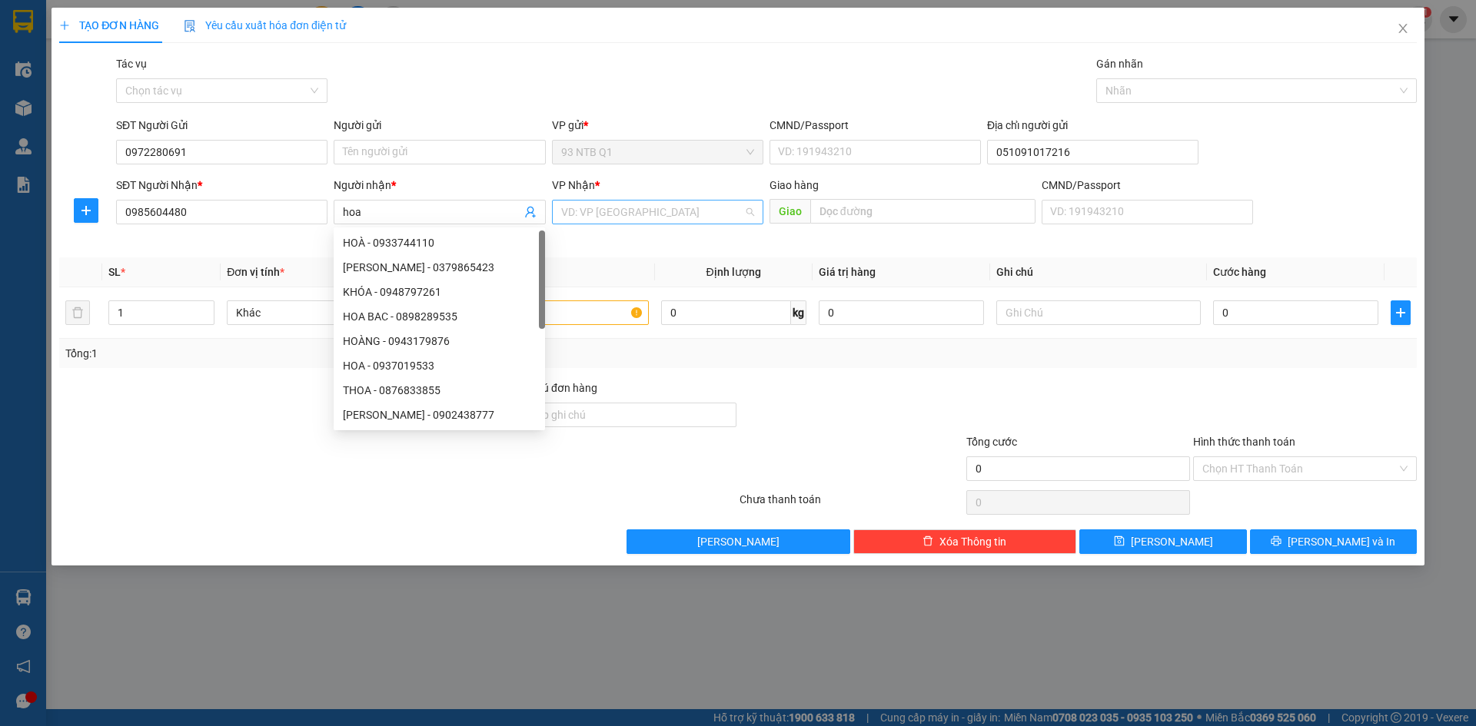
click at [597, 217] on input "search" at bounding box center [652, 212] width 182 height 23
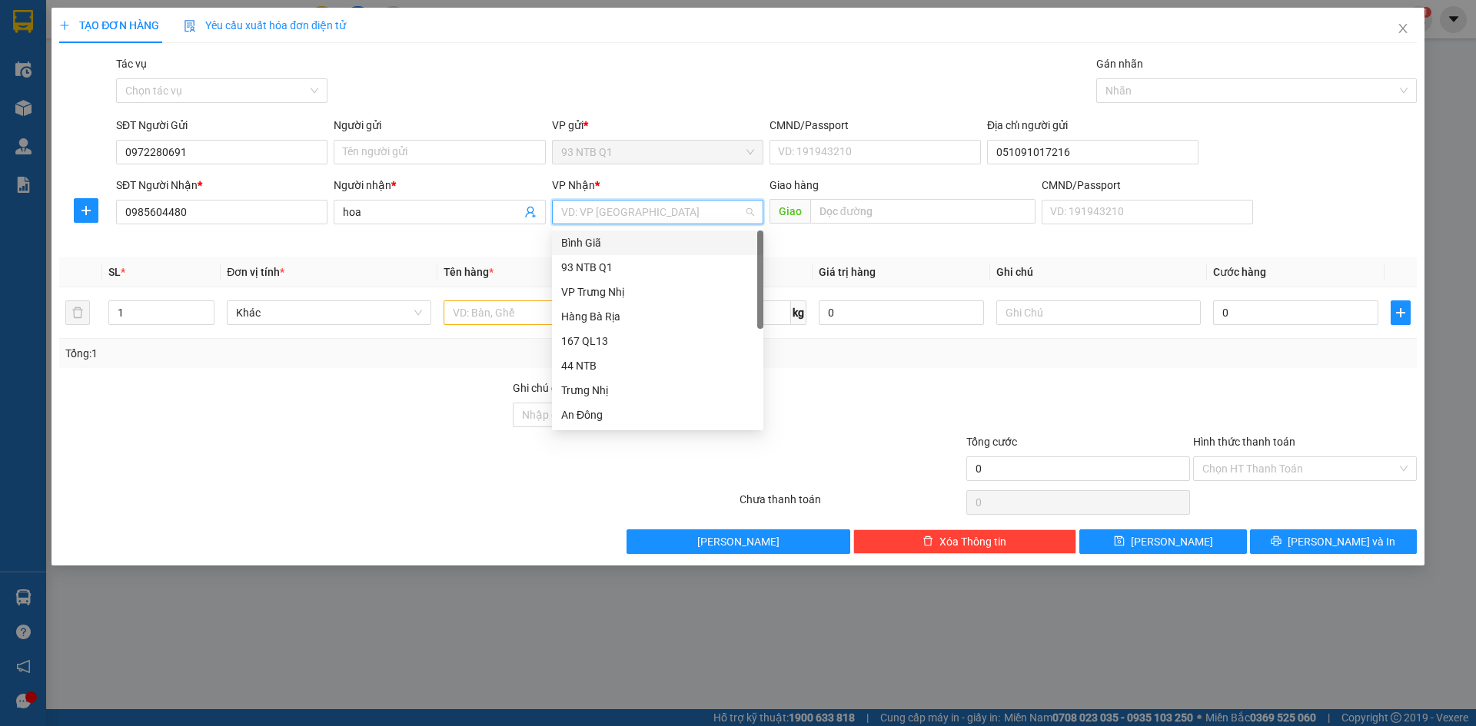
type input "b"
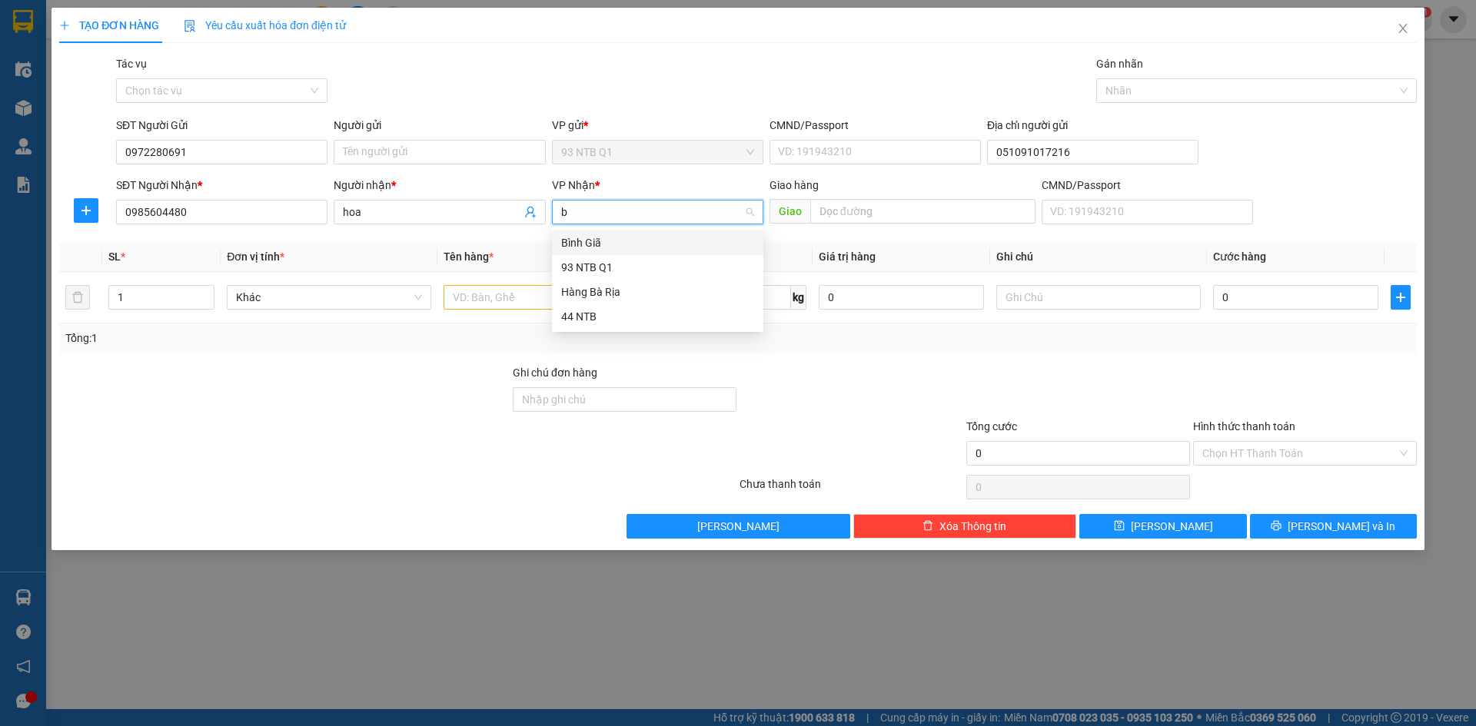
drag, startPoint x: 578, startPoint y: 248, endPoint x: 566, endPoint y: 252, distance: 12.2
click at [579, 248] on div "Bình Giã" at bounding box center [657, 242] width 193 height 17
click at [486, 299] on input "text" at bounding box center [545, 297] width 204 height 25
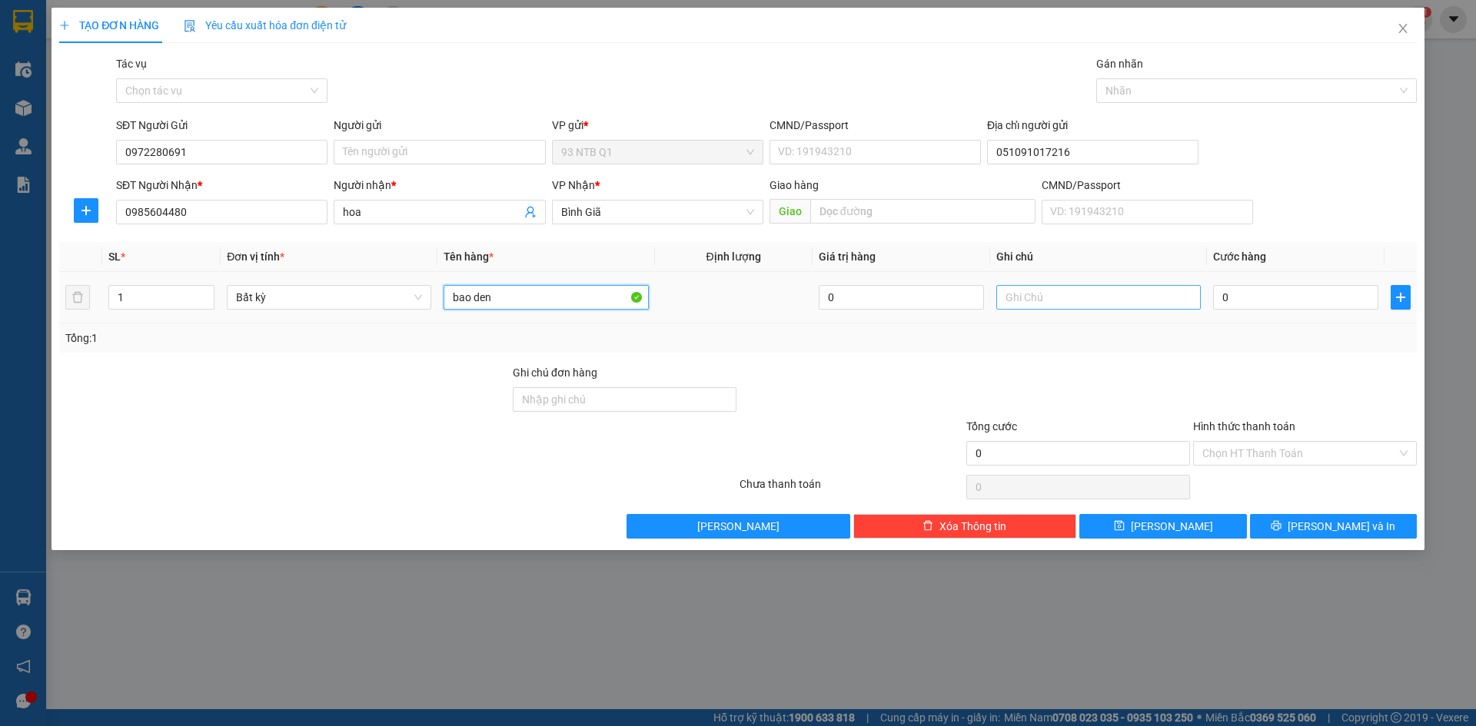
type input "bao den"
click at [1013, 305] on input "text" at bounding box center [1098, 297] width 204 height 25
type input "thuoc"
click at [1293, 297] on input "0" at bounding box center [1295, 297] width 165 height 25
type input "003"
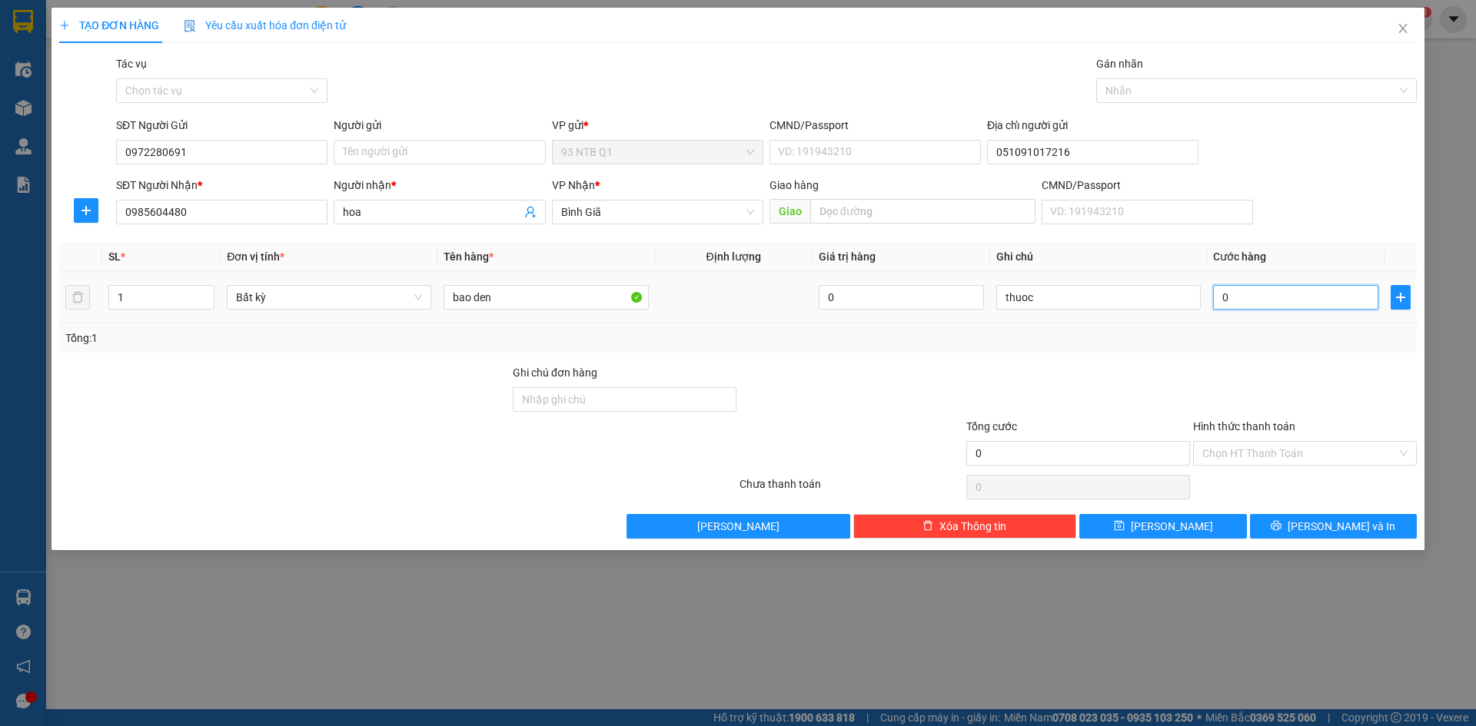
type input "3"
type input "0.030"
type input "30"
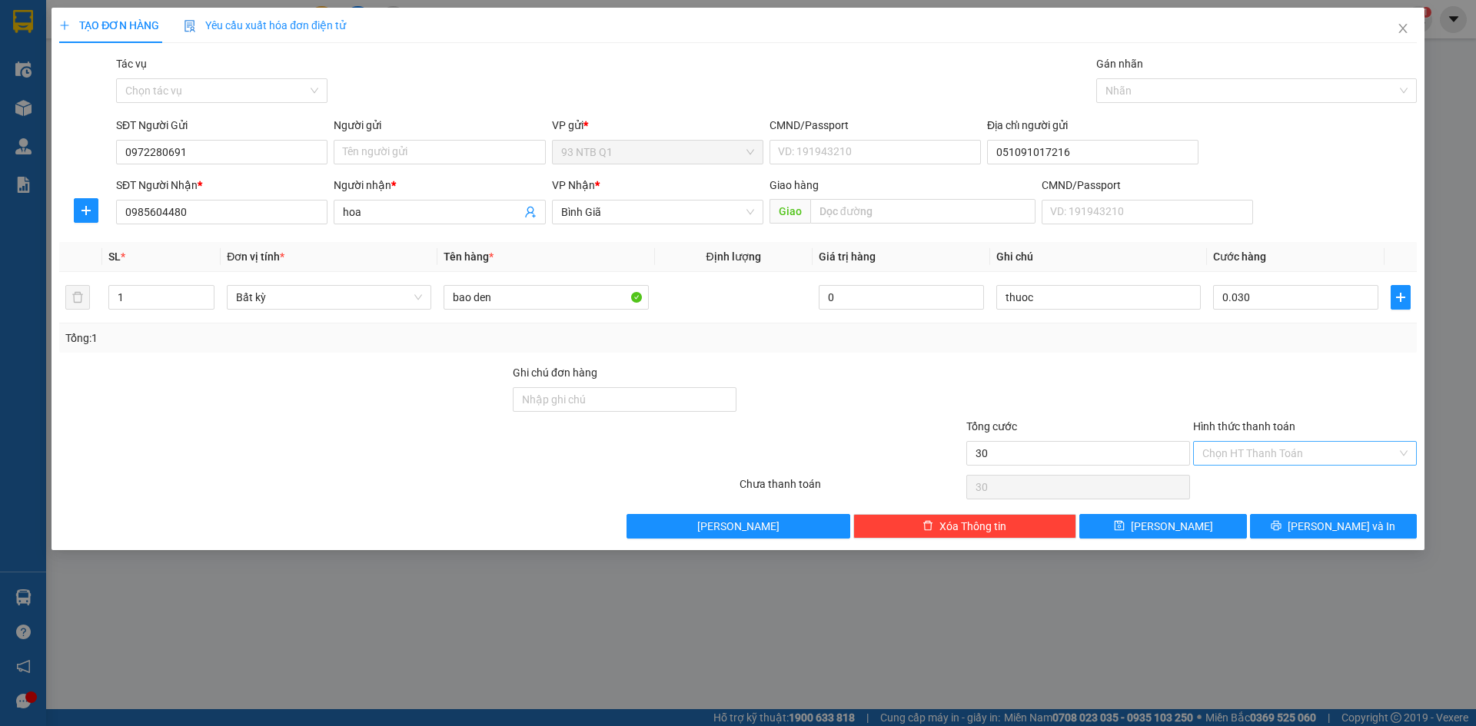
type input "30.000"
click at [1269, 454] on input "Hình thức thanh toán" at bounding box center [1299, 453] width 194 height 23
click at [1269, 480] on div "Tại văn phòng" at bounding box center [1304, 484] width 205 height 17
type input "0"
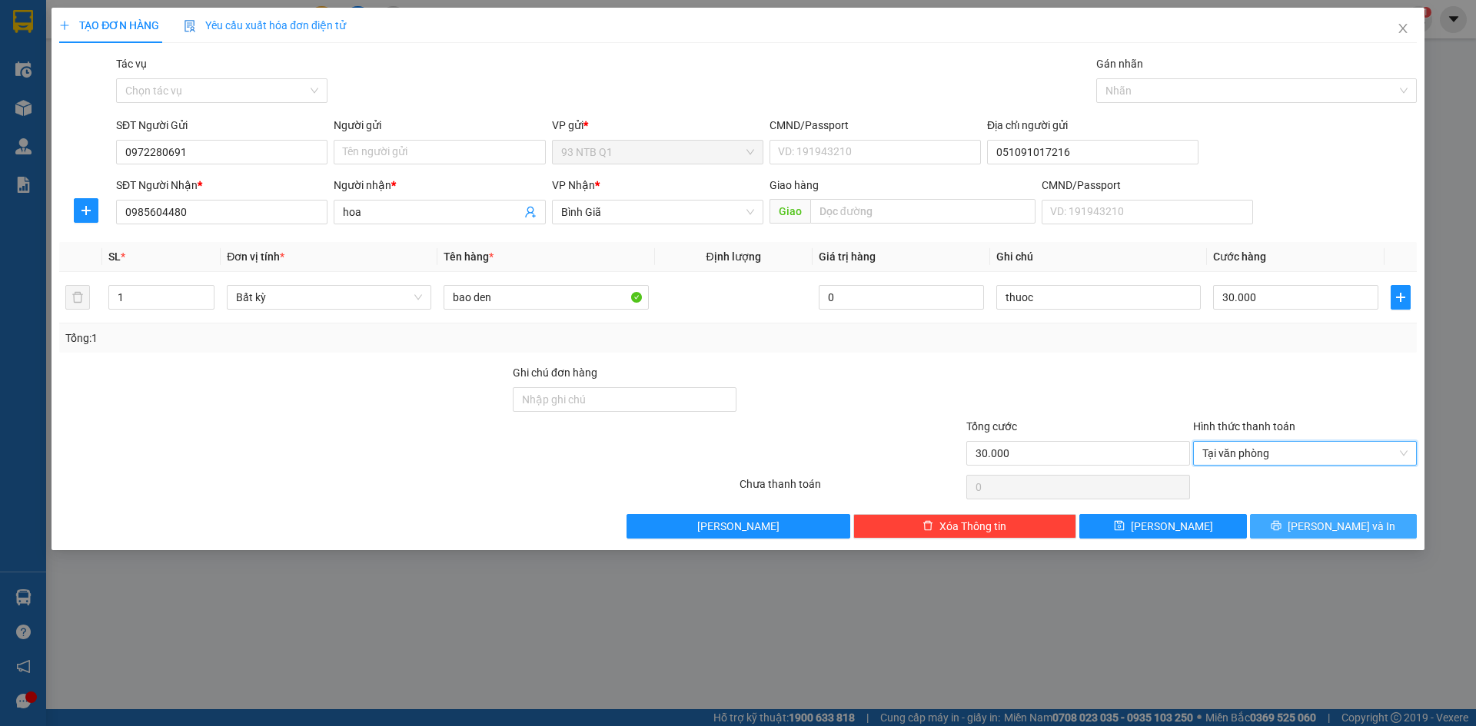
click at [1281, 521] on button "[PERSON_NAME] và In" at bounding box center [1333, 526] width 167 height 25
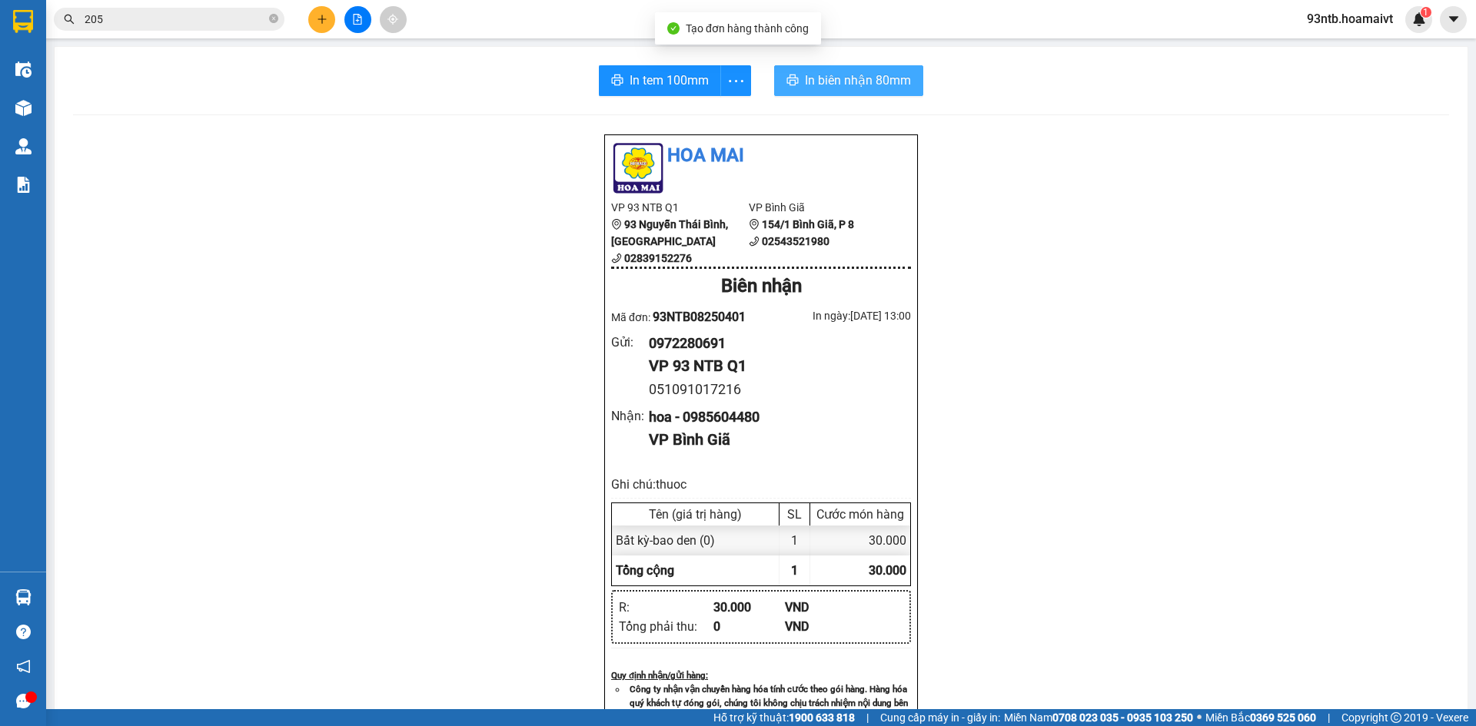
click at [817, 88] on span "In biên nhận 80mm" at bounding box center [858, 80] width 106 height 19
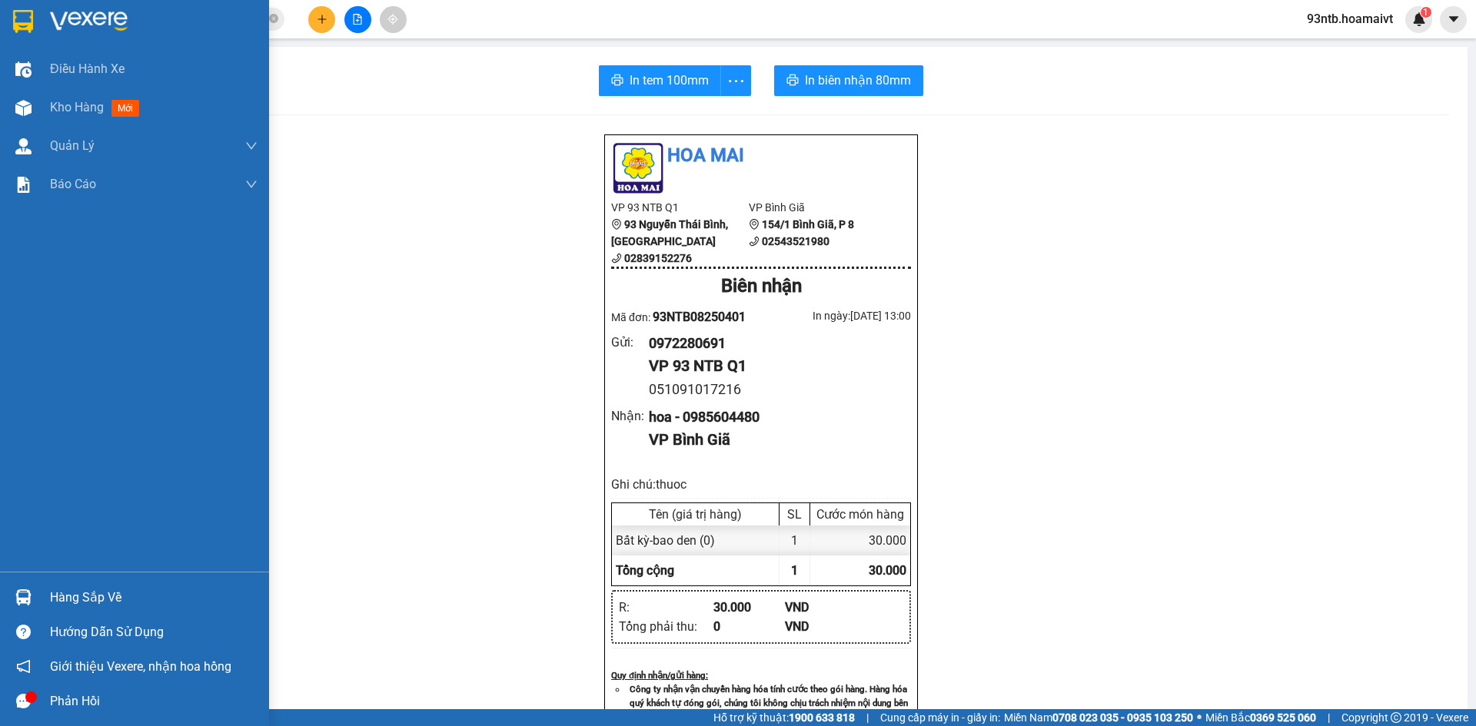
click at [91, 593] on div "Hàng sắp về" at bounding box center [153, 597] width 207 height 23
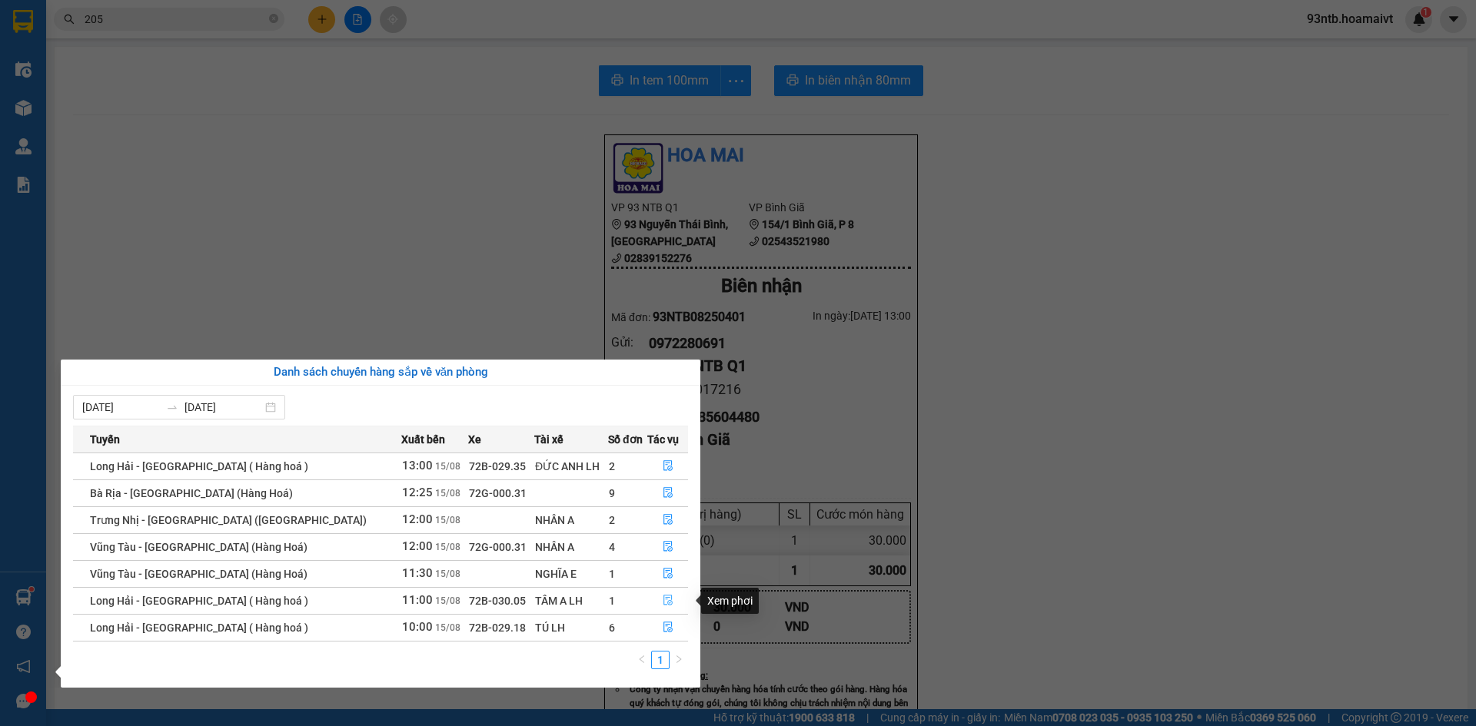
click at [653, 606] on button "button" at bounding box center [668, 601] width 40 height 25
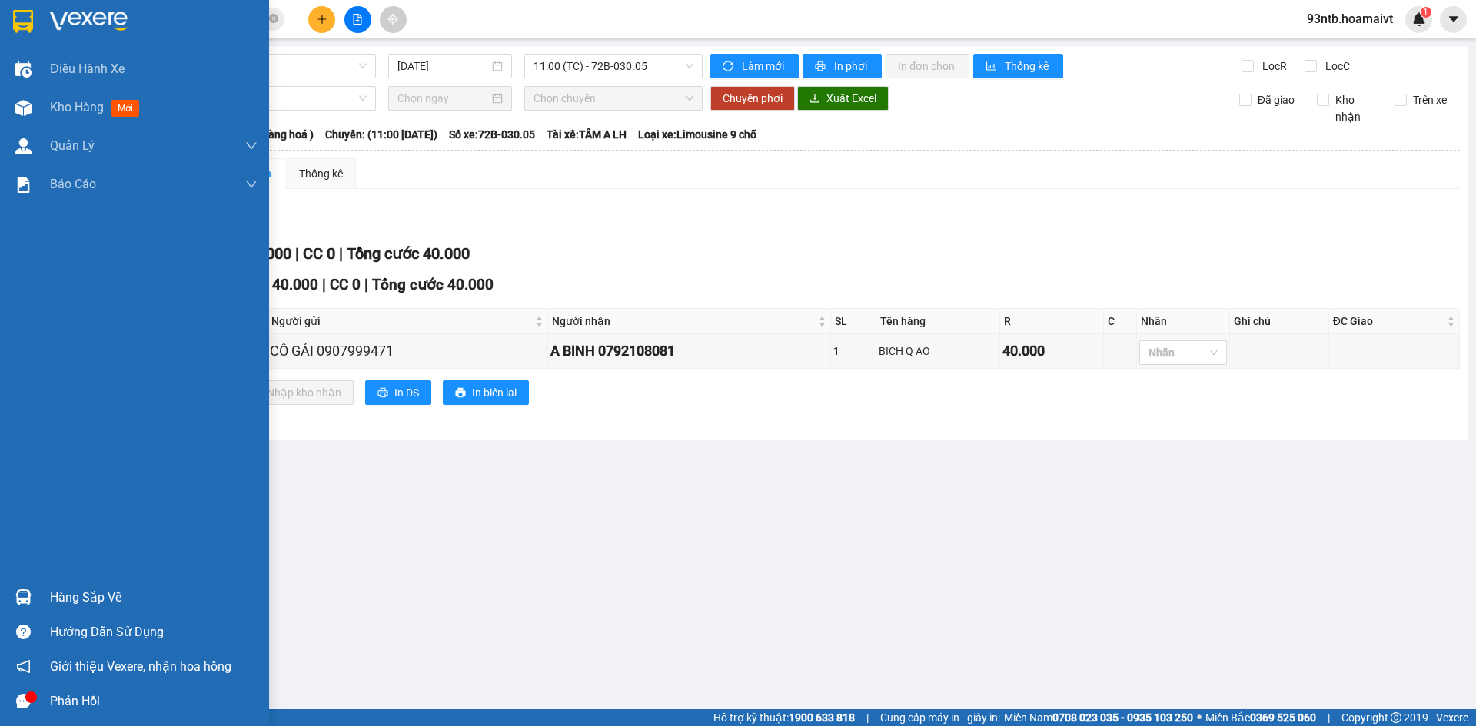
click at [98, 600] on div "Hàng sắp về" at bounding box center [153, 597] width 207 height 23
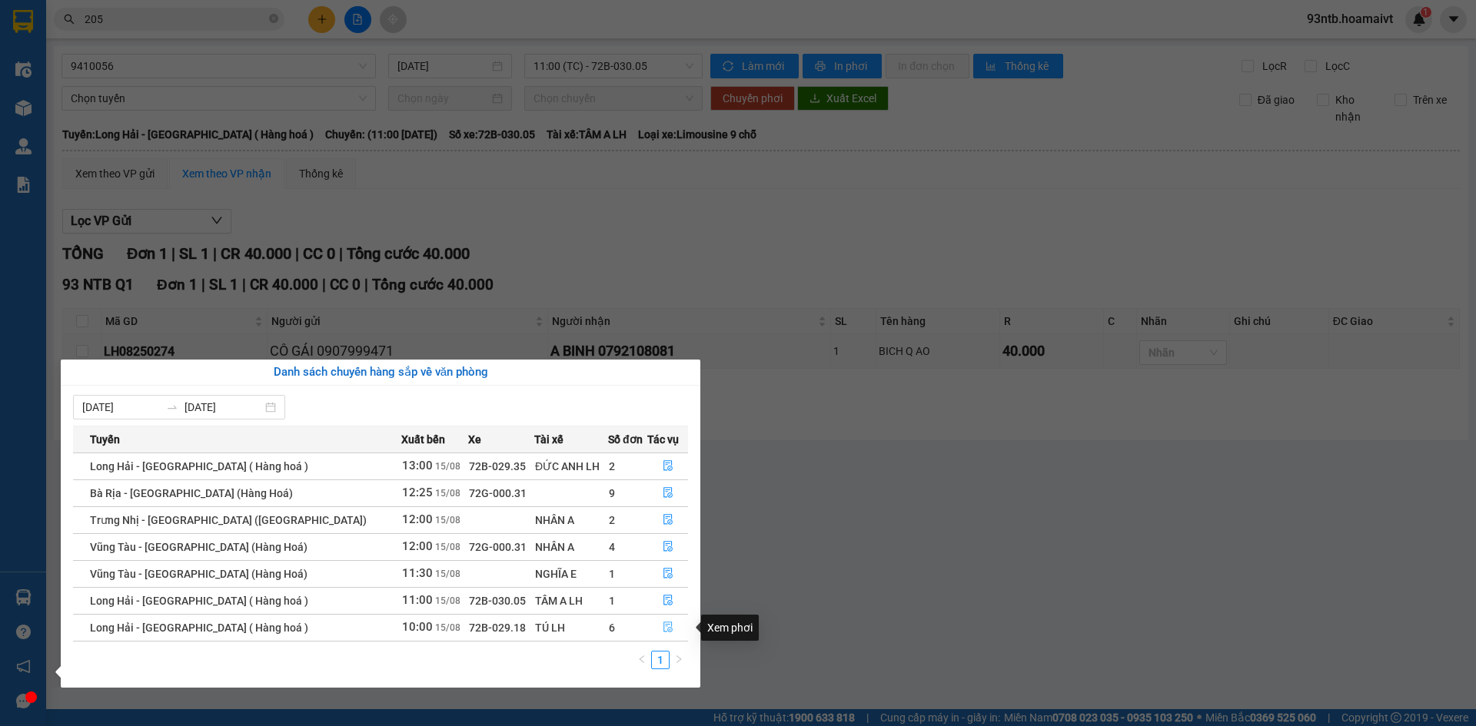
click at [662, 629] on icon "file-done" at bounding box center [667, 627] width 11 height 11
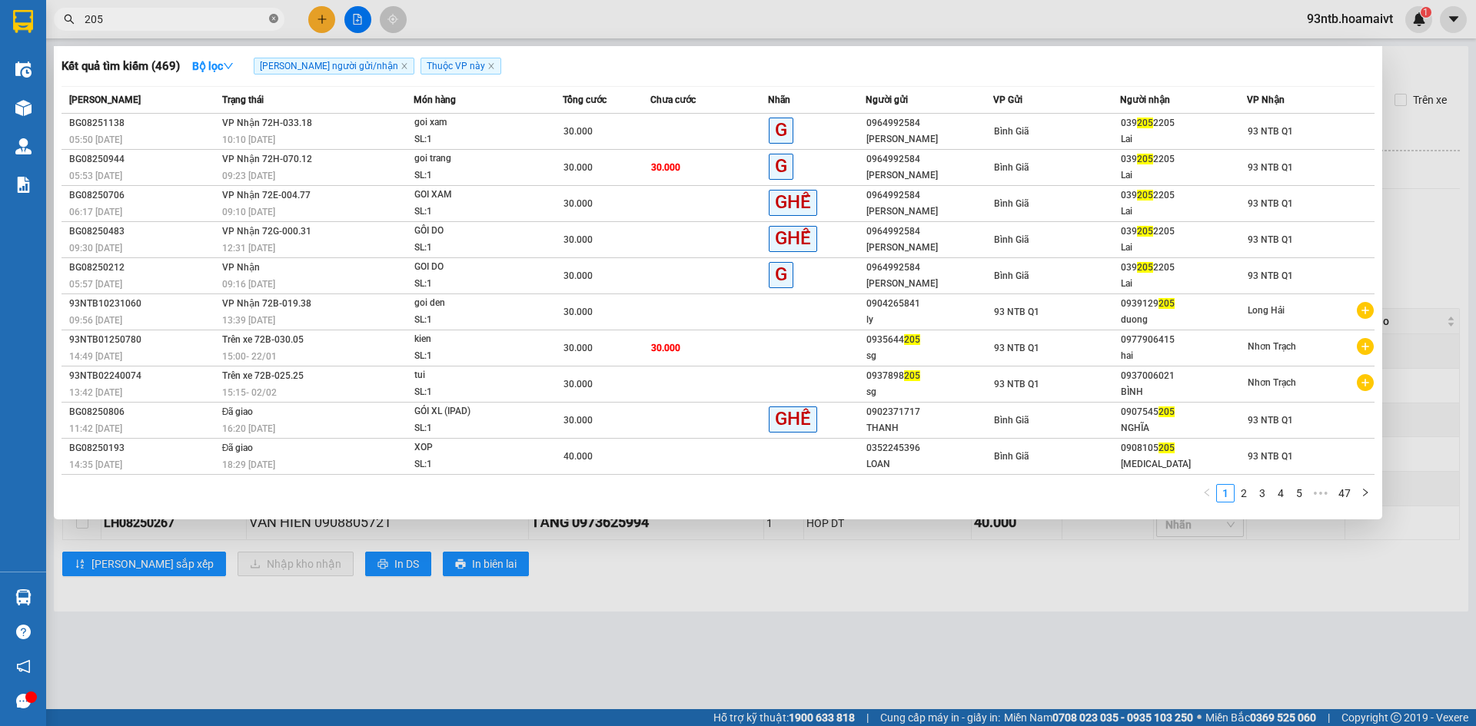
click at [271, 19] on icon "close-circle" at bounding box center [273, 18] width 9 height 9
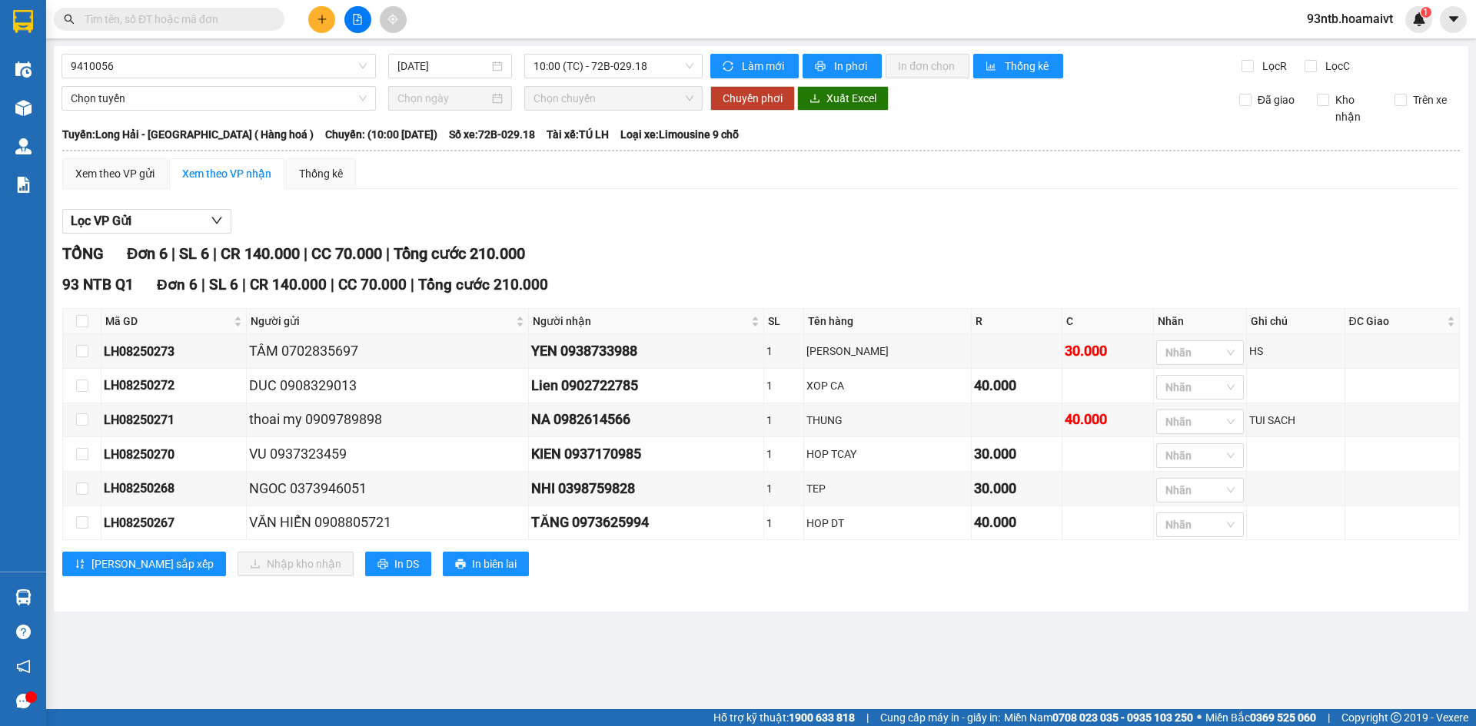
click at [266, 18] on span at bounding box center [169, 19] width 231 height 23
click at [194, 25] on input "text" at bounding box center [175, 19] width 181 height 17
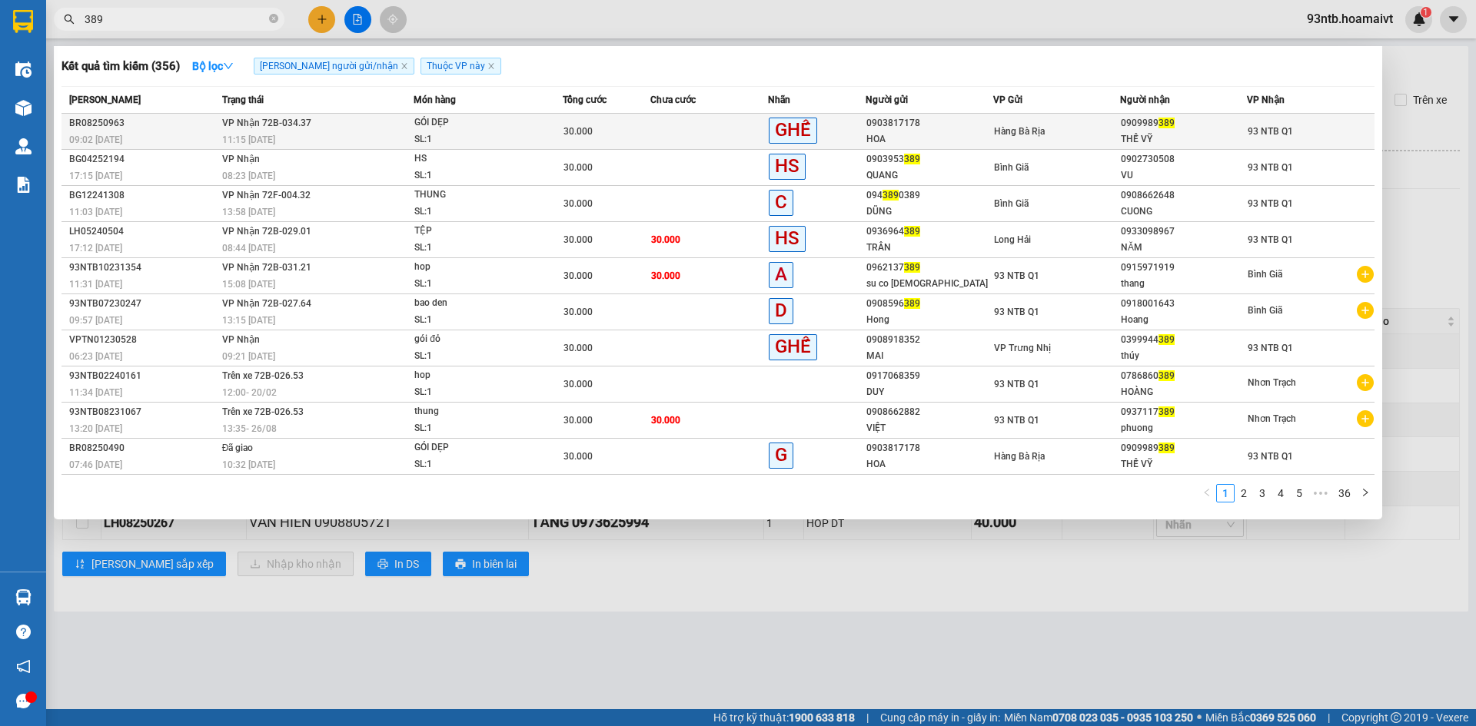
type input "389"
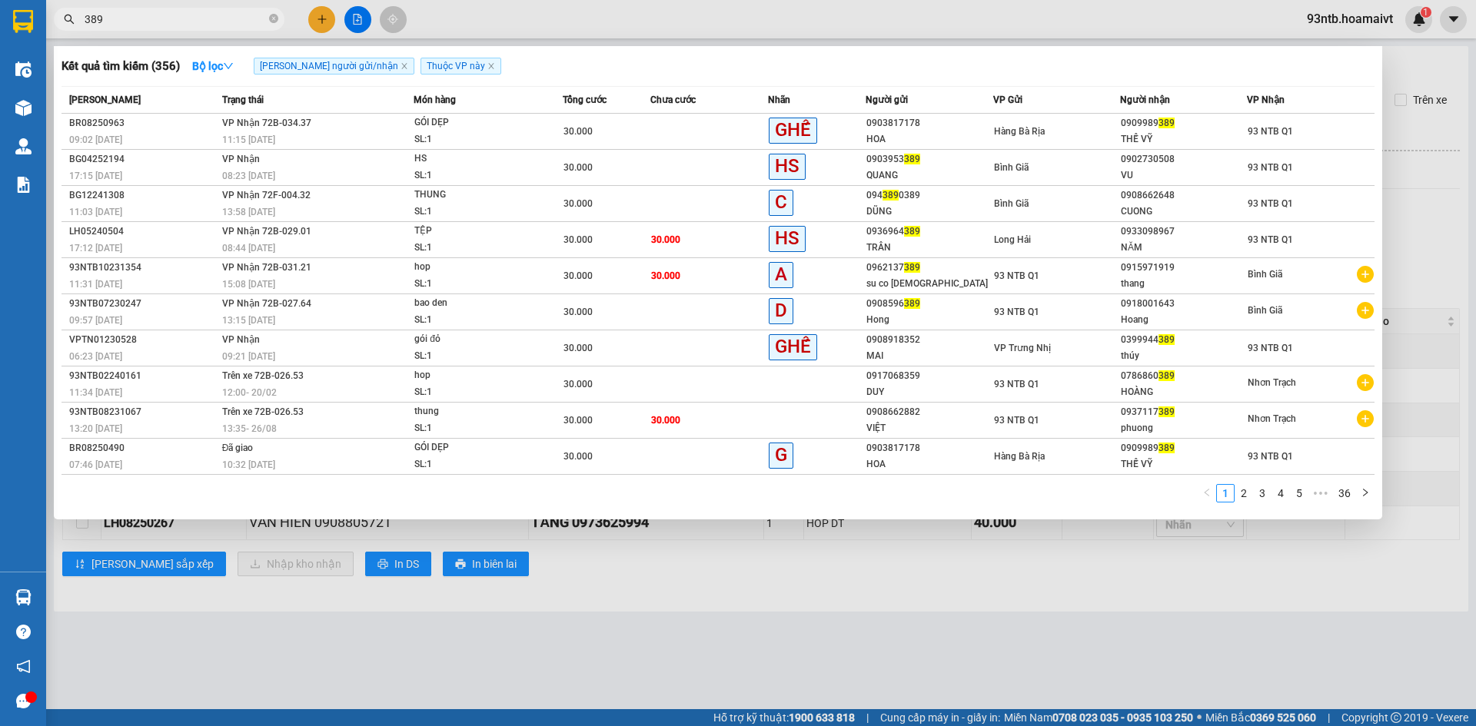
click at [249, 128] on span "VP Nhận 72B-034.37" at bounding box center [266, 123] width 89 height 11
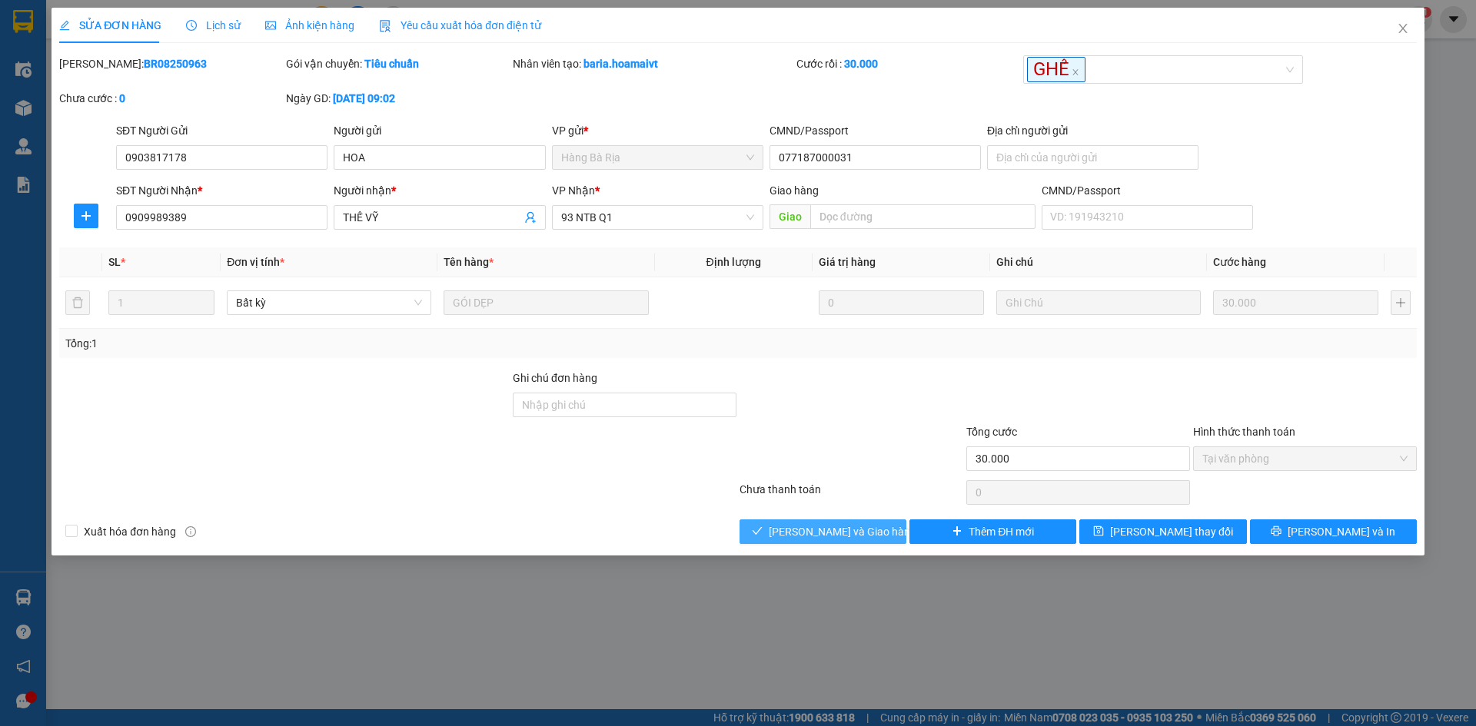
click at [861, 523] on span "[PERSON_NAME] và Giao hàng" at bounding box center [843, 531] width 148 height 17
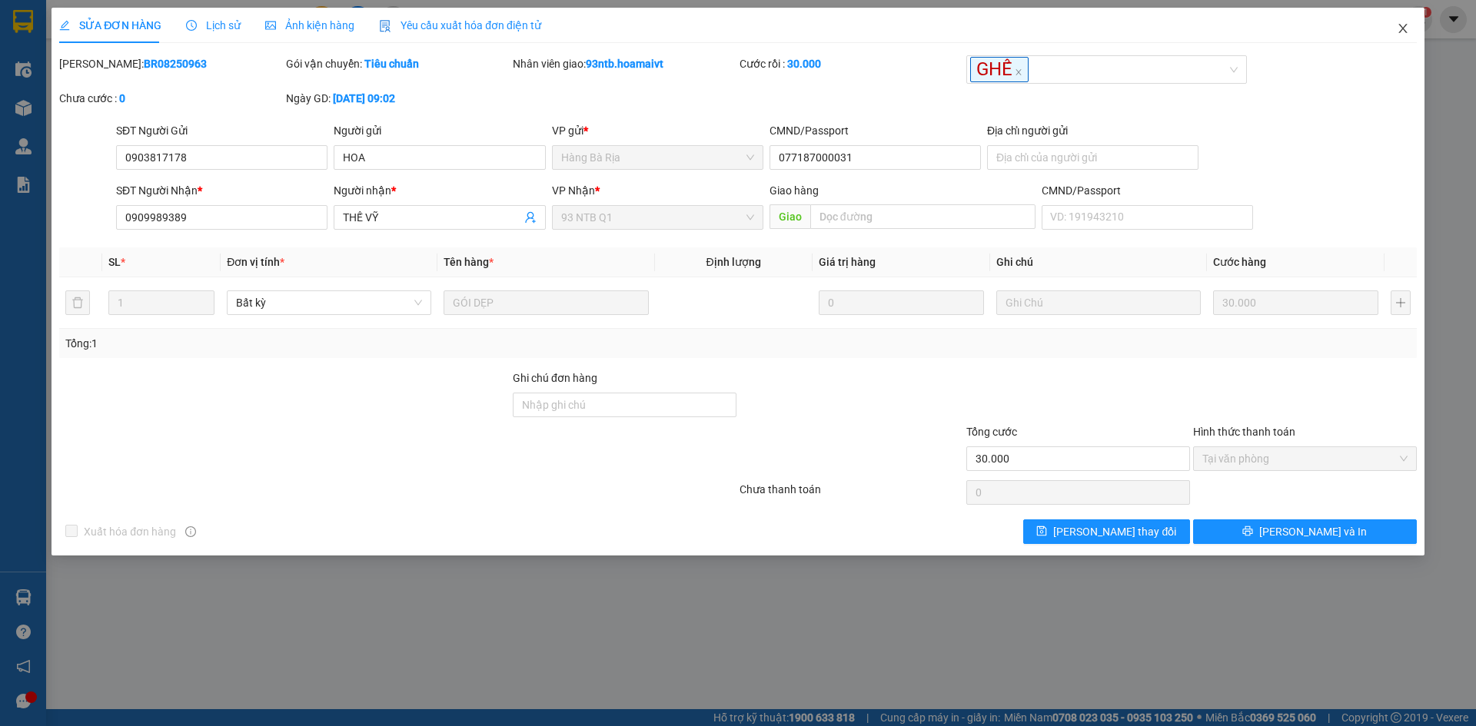
click at [1405, 30] on icon "close" at bounding box center [1402, 28] width 12 height 12
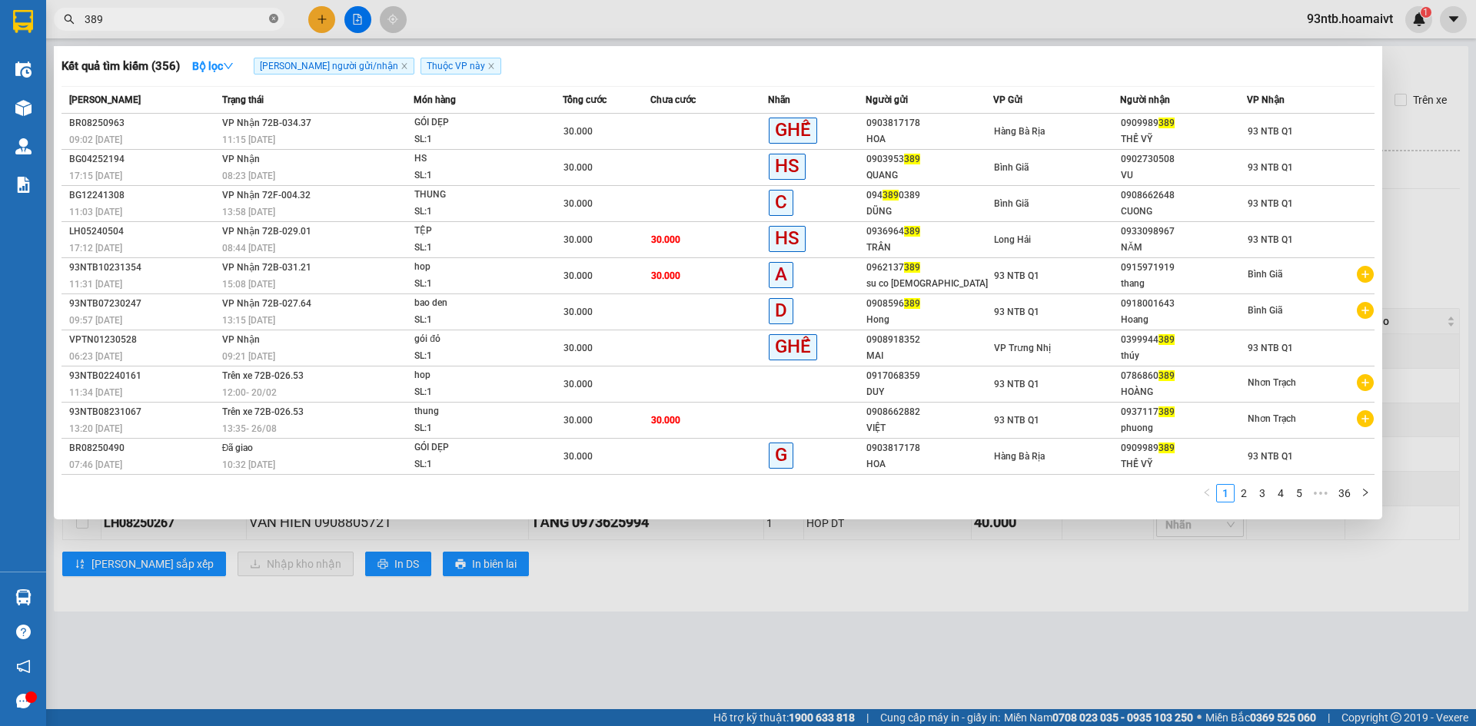
click at [272, 16] on icon "close-circle" at bounding box center [273, 18] width 9 height 9
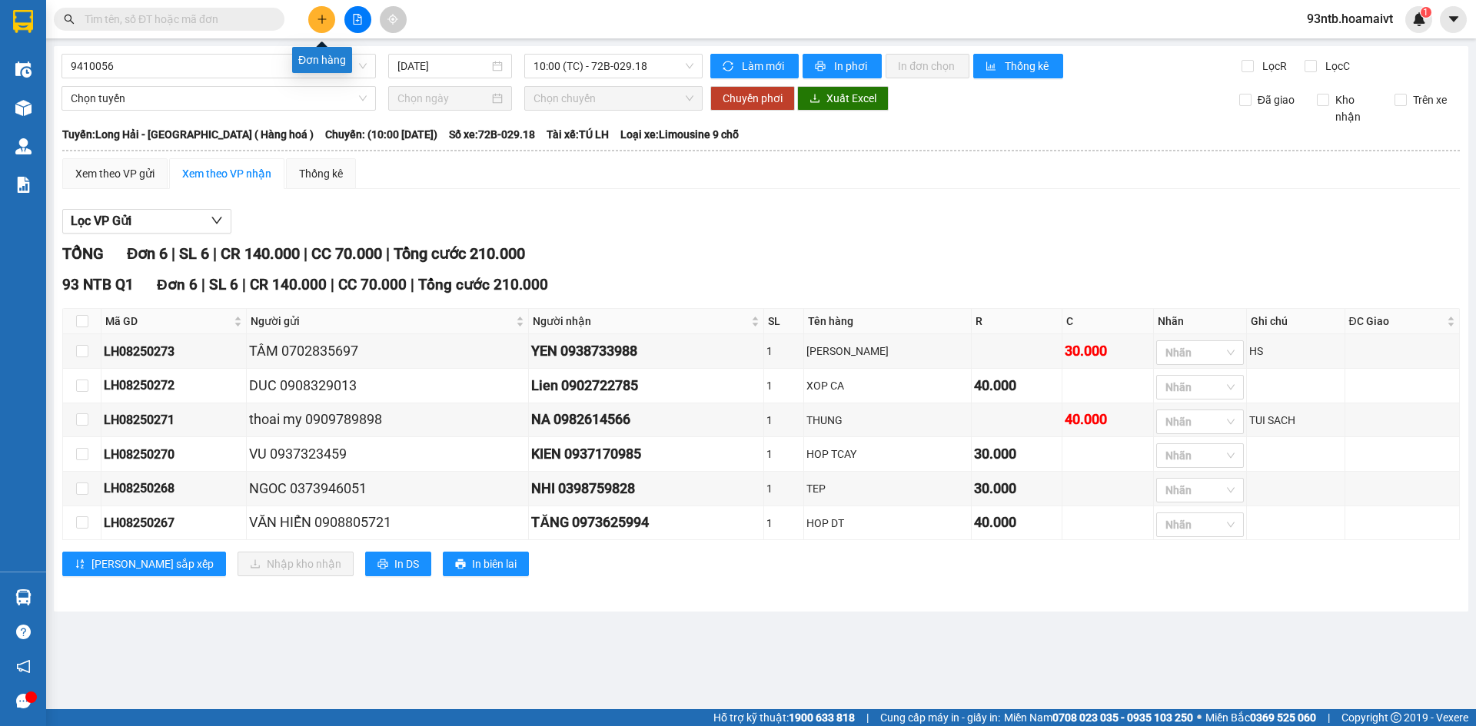
click at [321, 18] on icon "plus" at bounding box center [322, 19] width 11 height 11
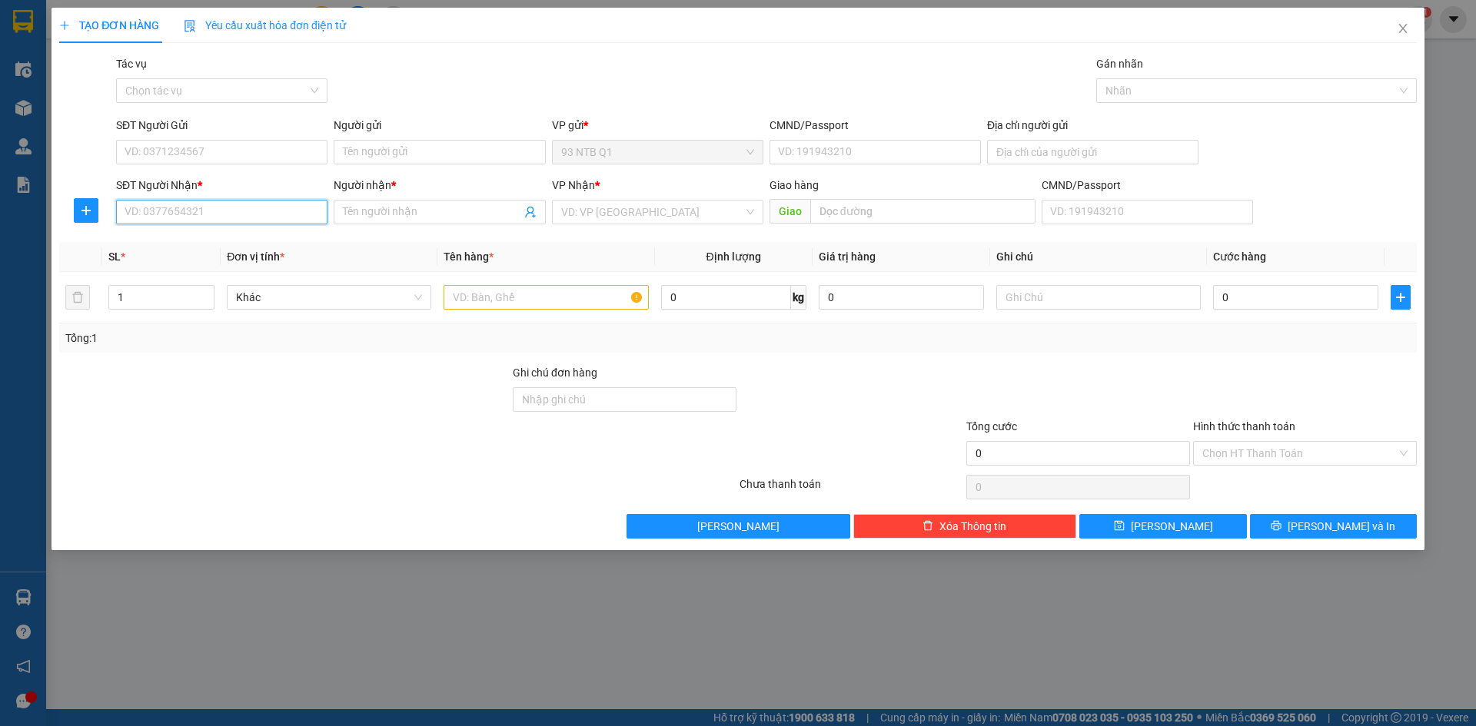
click at [168, 218] on input "SĐT Người Nhận *" at bounding box center [221, 212] width 211 height 25
type input "0908539439"
click at [379, 205] on input "Người nhận *" at bounding box center [432, 212] width 178 height 17
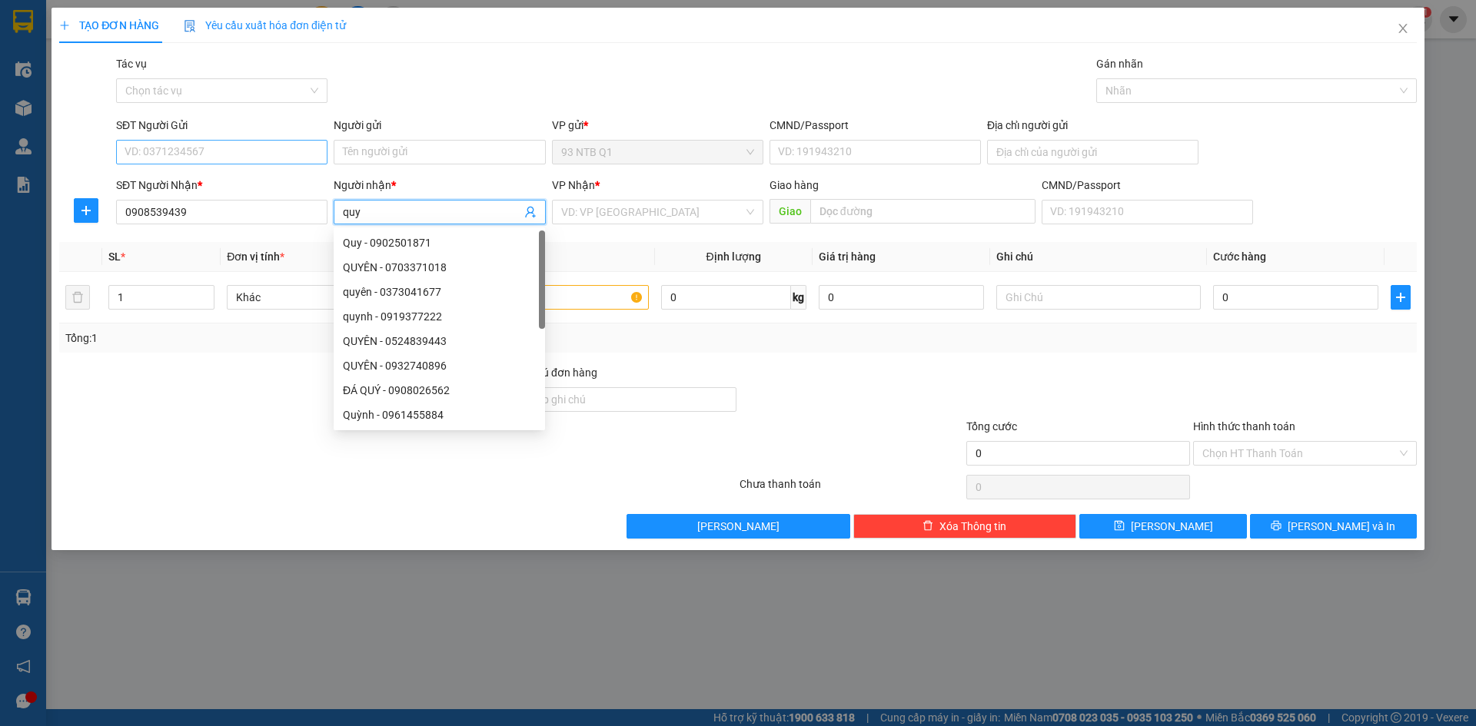
type input "quy"
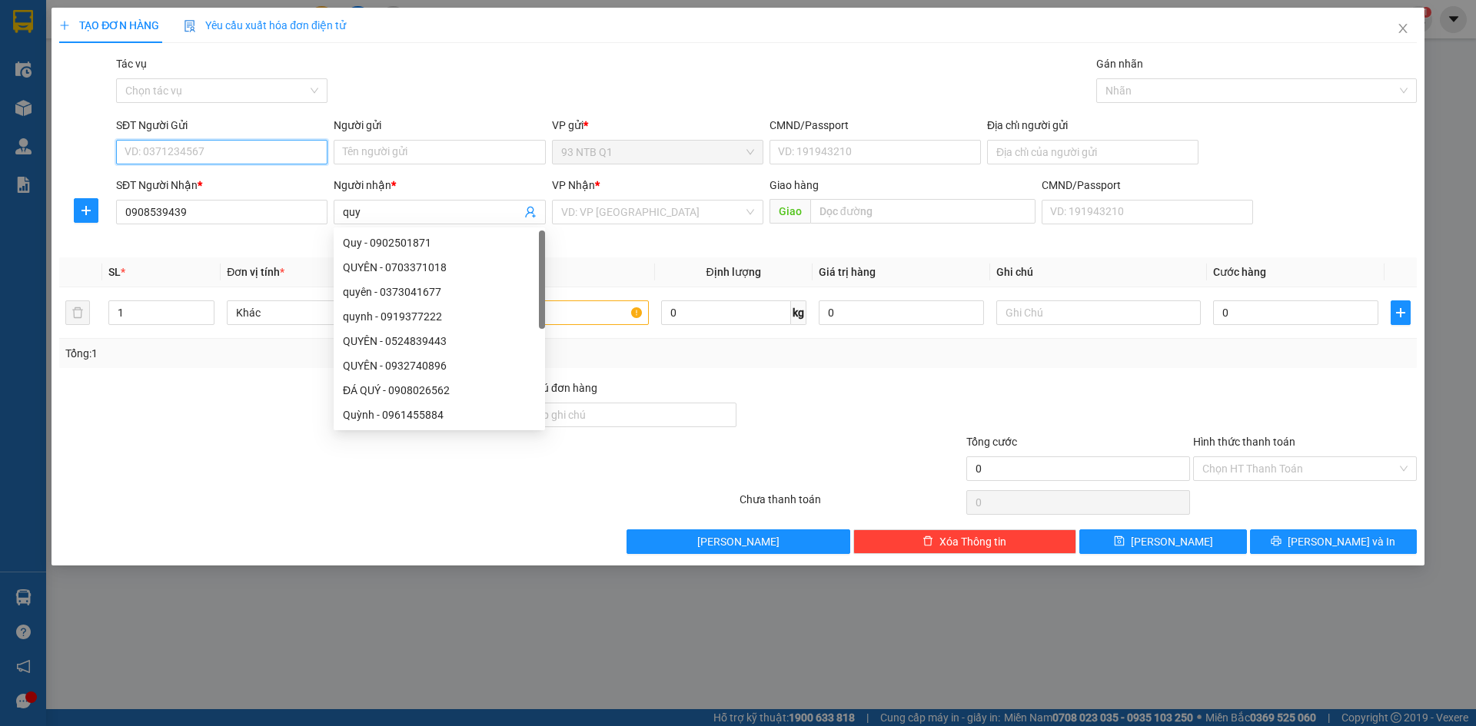
click at [205, 158] on input "SĐT Người Gửi" at bounding box center [221, 152] width 211 height 25
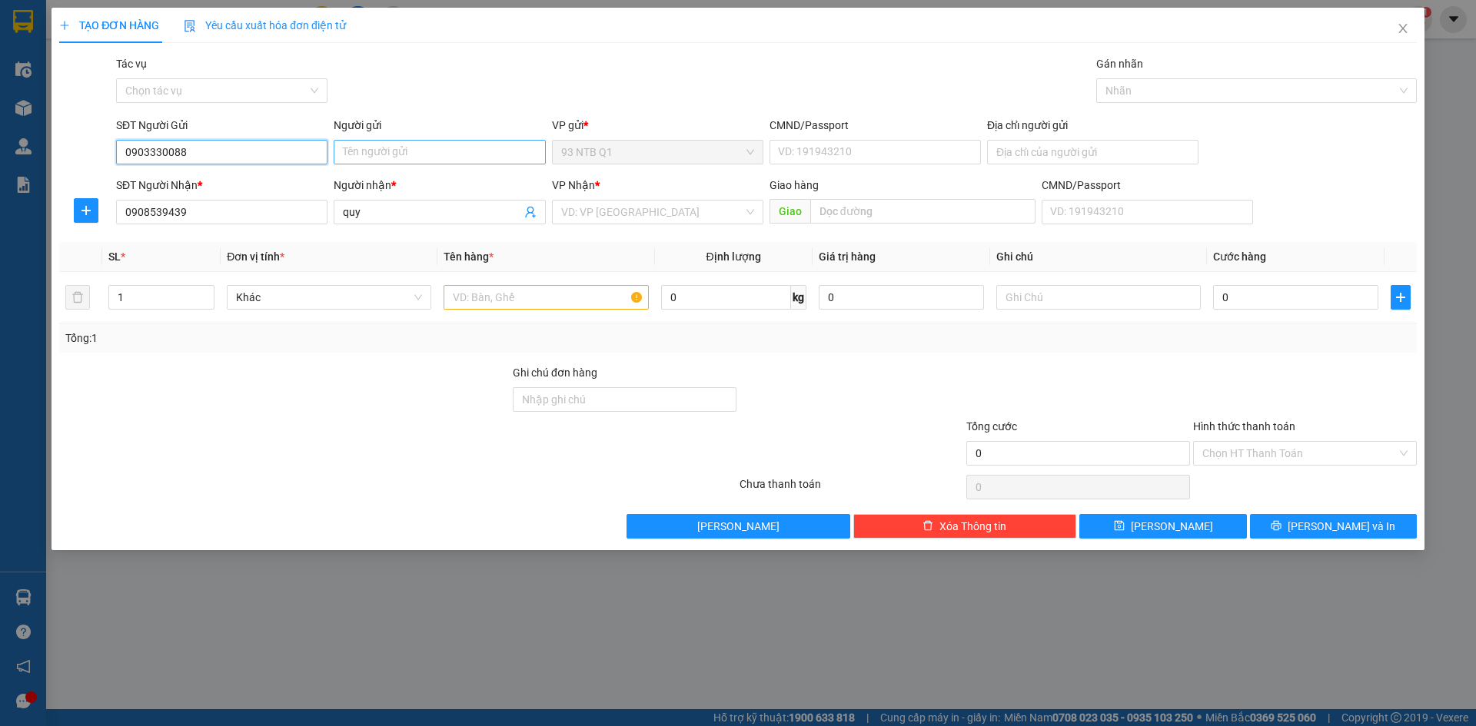
type input "0903330088"
click at [430, 154] on input "Người gửi" at bounding box center [439, 152] width 211 height 25
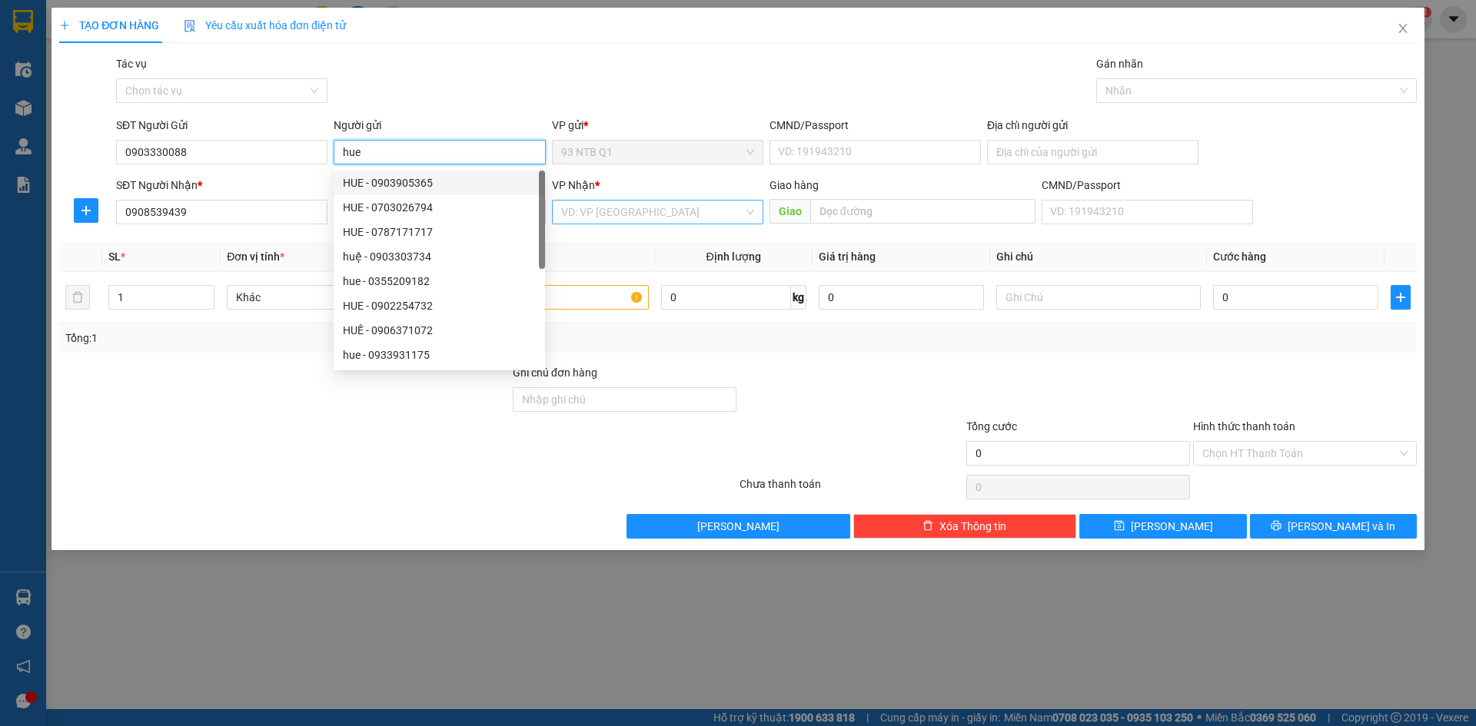
type input "hue"
click at [630, 213] on input "search" at bounding box center [652, 212] width 182 height 23
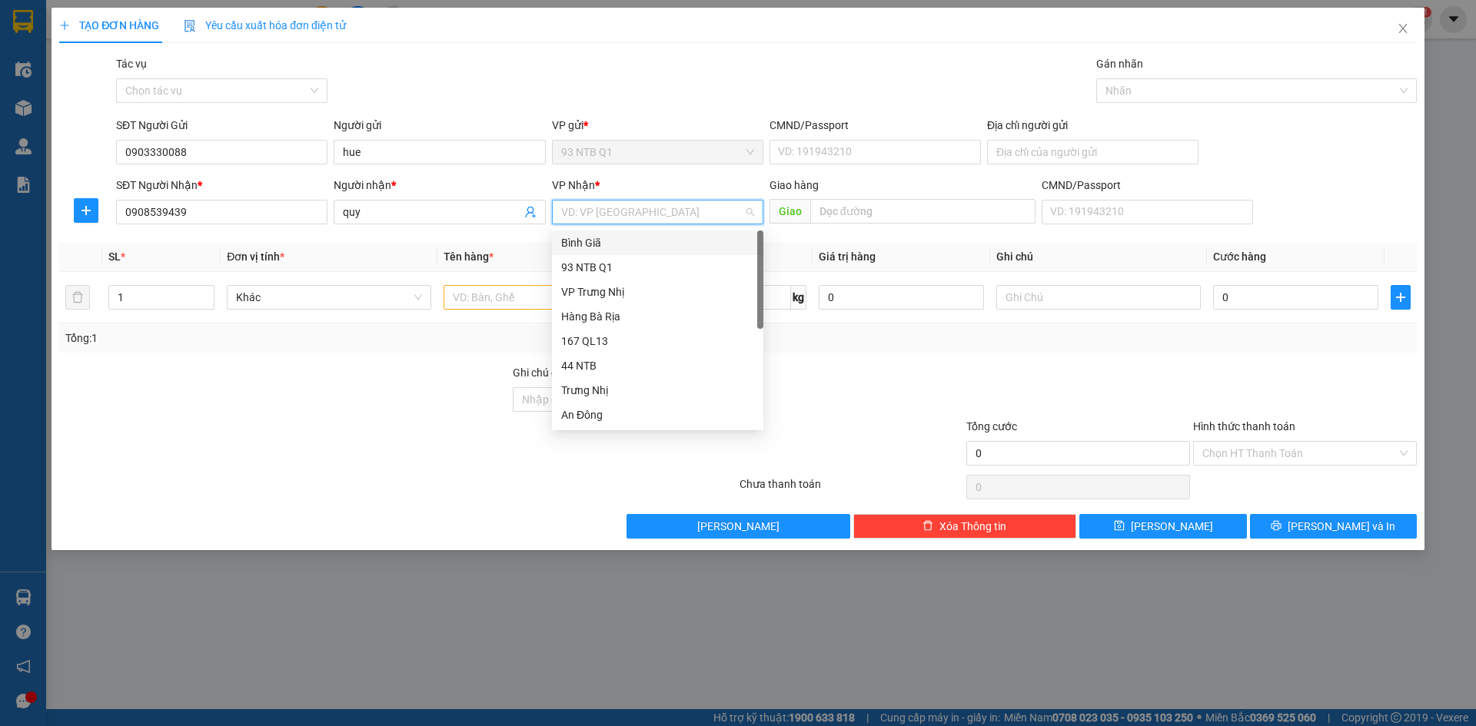
click at [619, 241] on div "Bình Giã" at bounding box center [657, 242] width 193 height 17
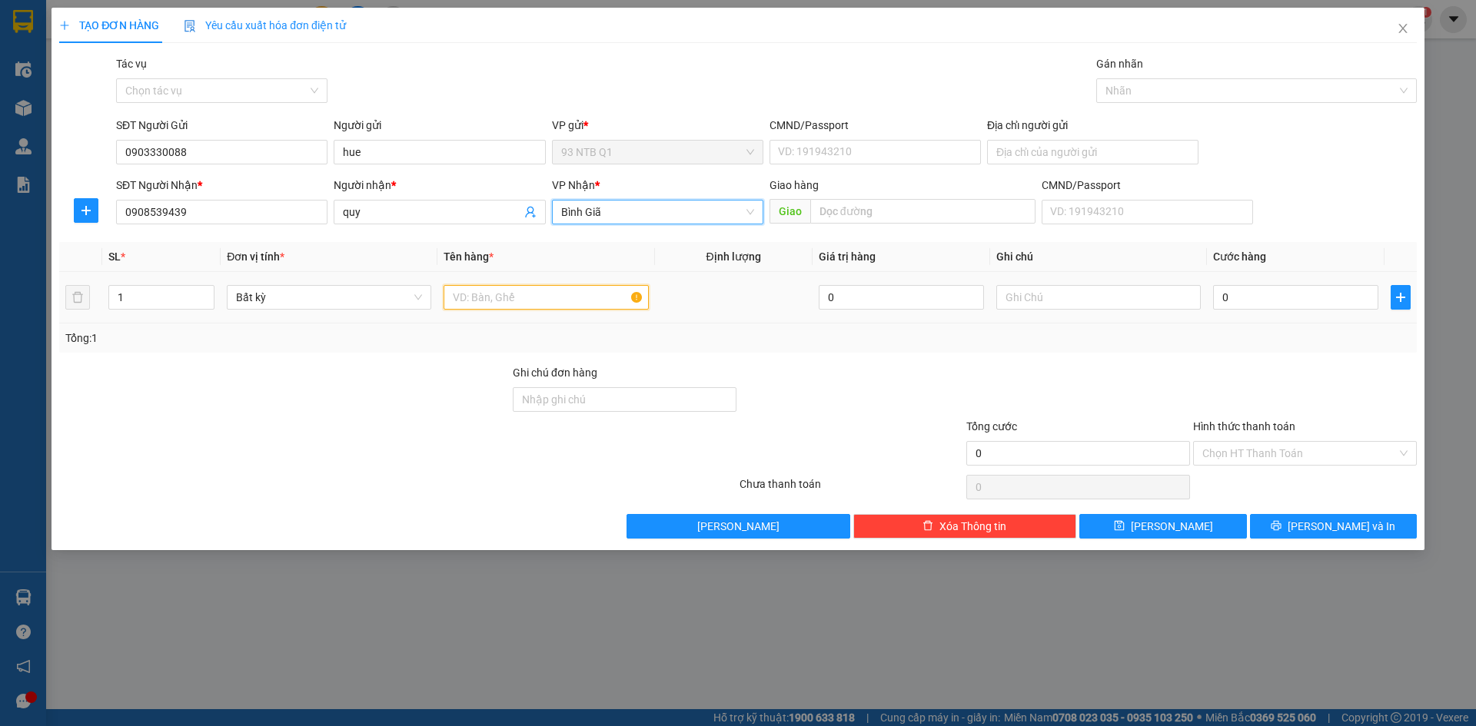
click at [493, 300] on input "text" at bounding box center [545, 297] width 204 height 25
type input "bao den"
click at [1045, 304] on input "text" at bounding box center [1098, 297] width 204 height 25
type input "vai"
click at [1249, 300] on input "0" at bounding box center [1295, 297] width 165 height 25
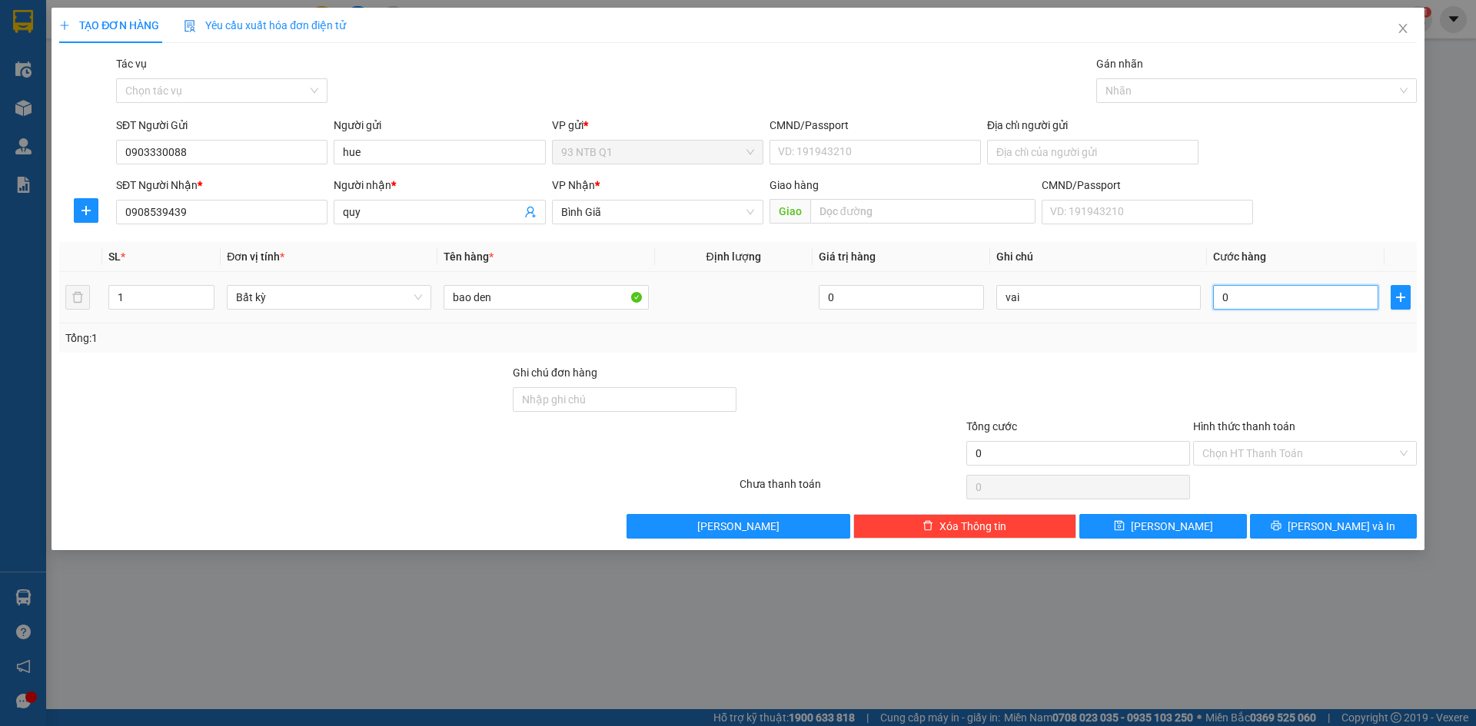
type input "003"
type input "3"
type input "0.030"
type input "30"
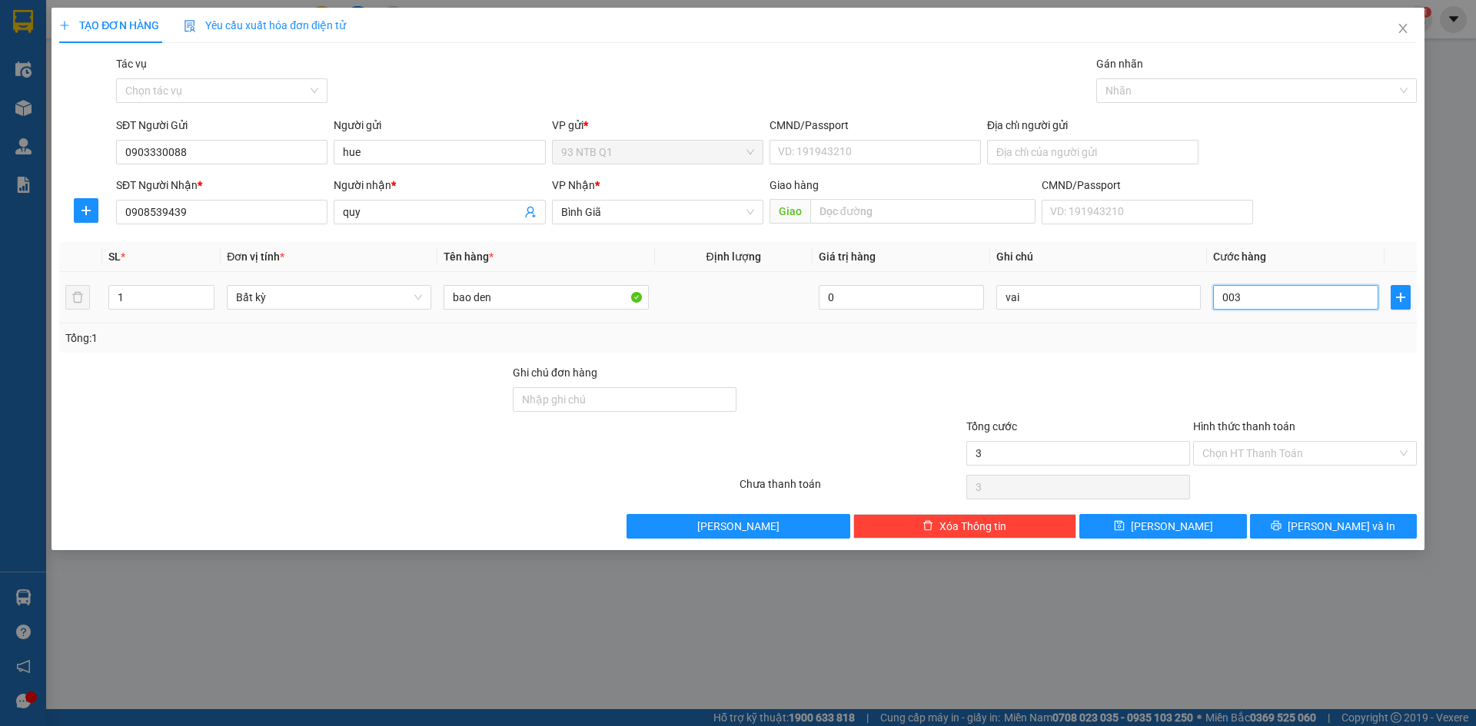
type input "30"
type input "30.000"
click at [1327, 515] on button "[PERSON_NAME] và In" at bounding box center [1333, 526] width 167 height 25
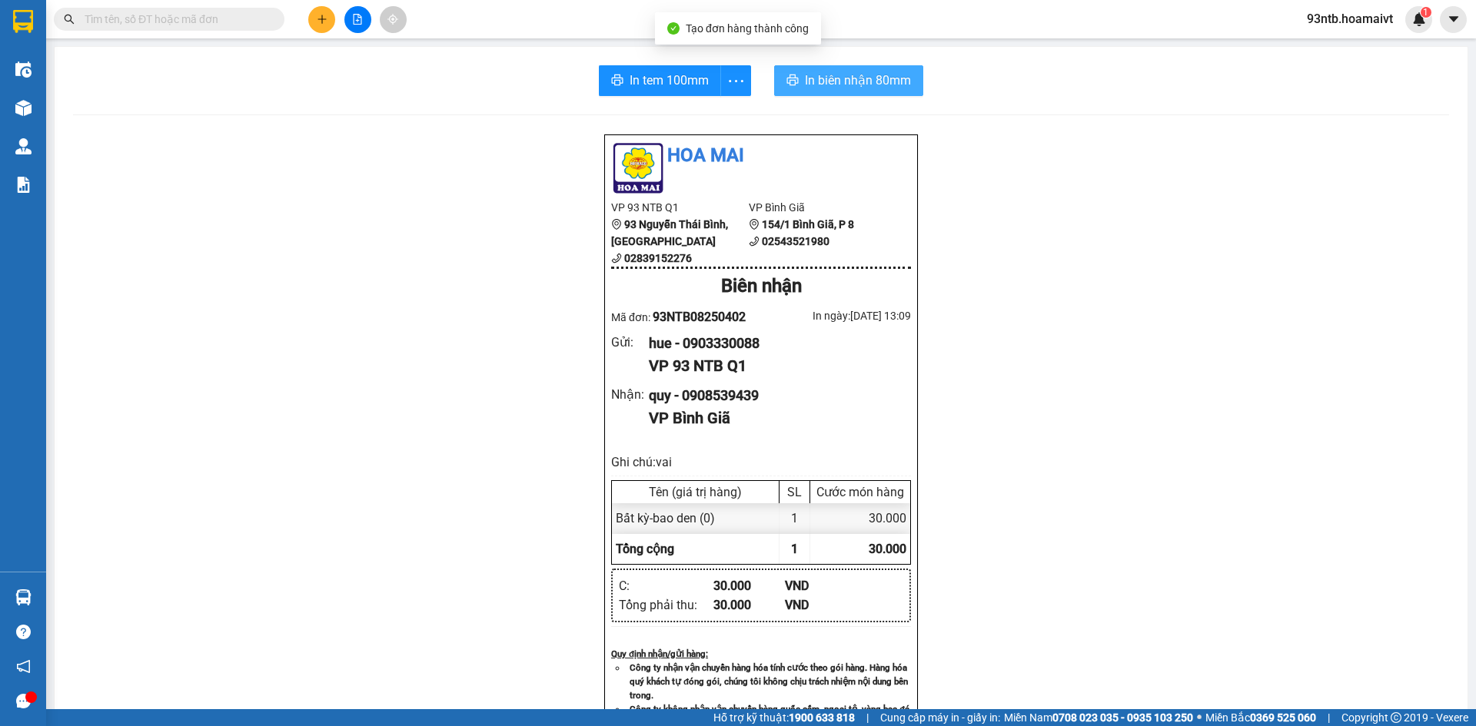
click at [805, 75] on span "In biên nhận 80mm" at bounding box center [858, 80] width 106 height 19
click at [154, 21] on input "text" at bounding box center [175, 19] width 181 height 17
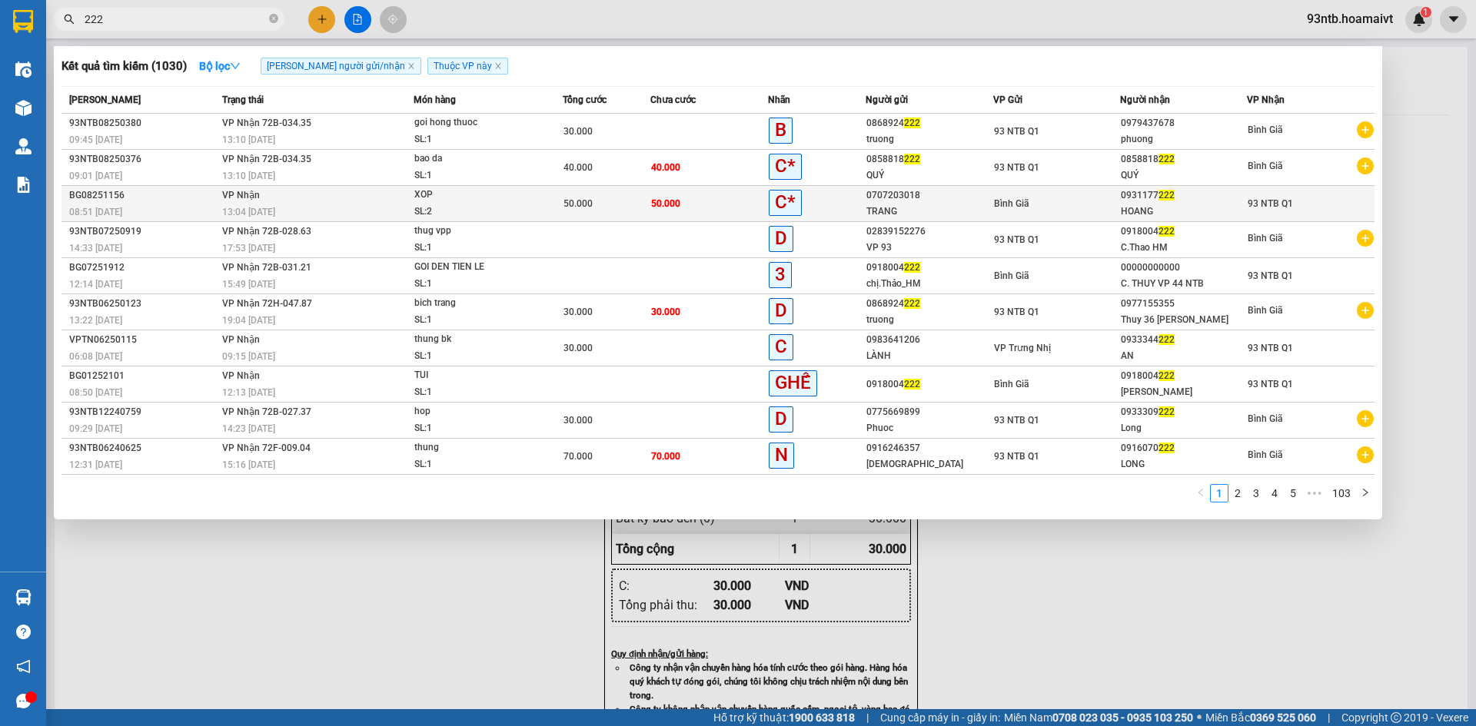
type input "222"
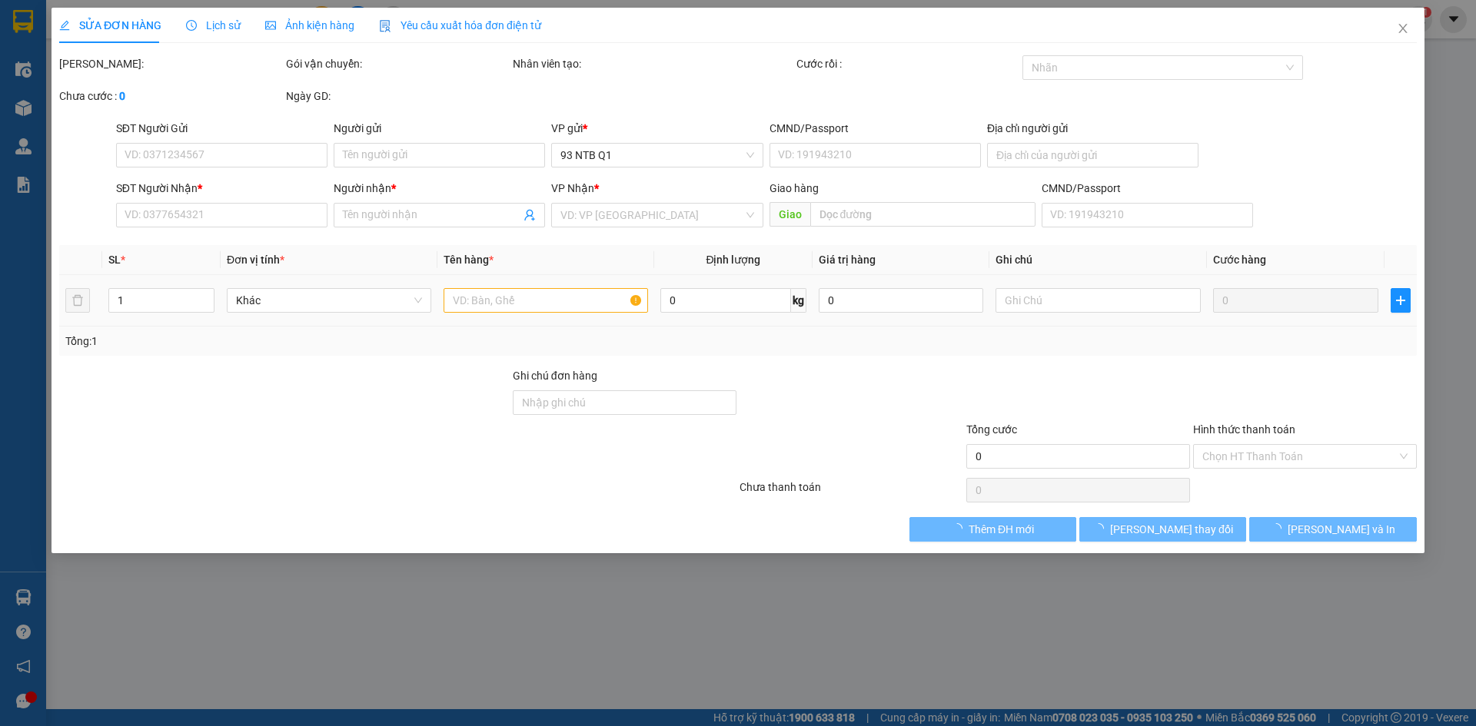
type input "0707203018"
type input "TRANG"
type input "0931177222"
type input "HOANG"
type input "50.000"
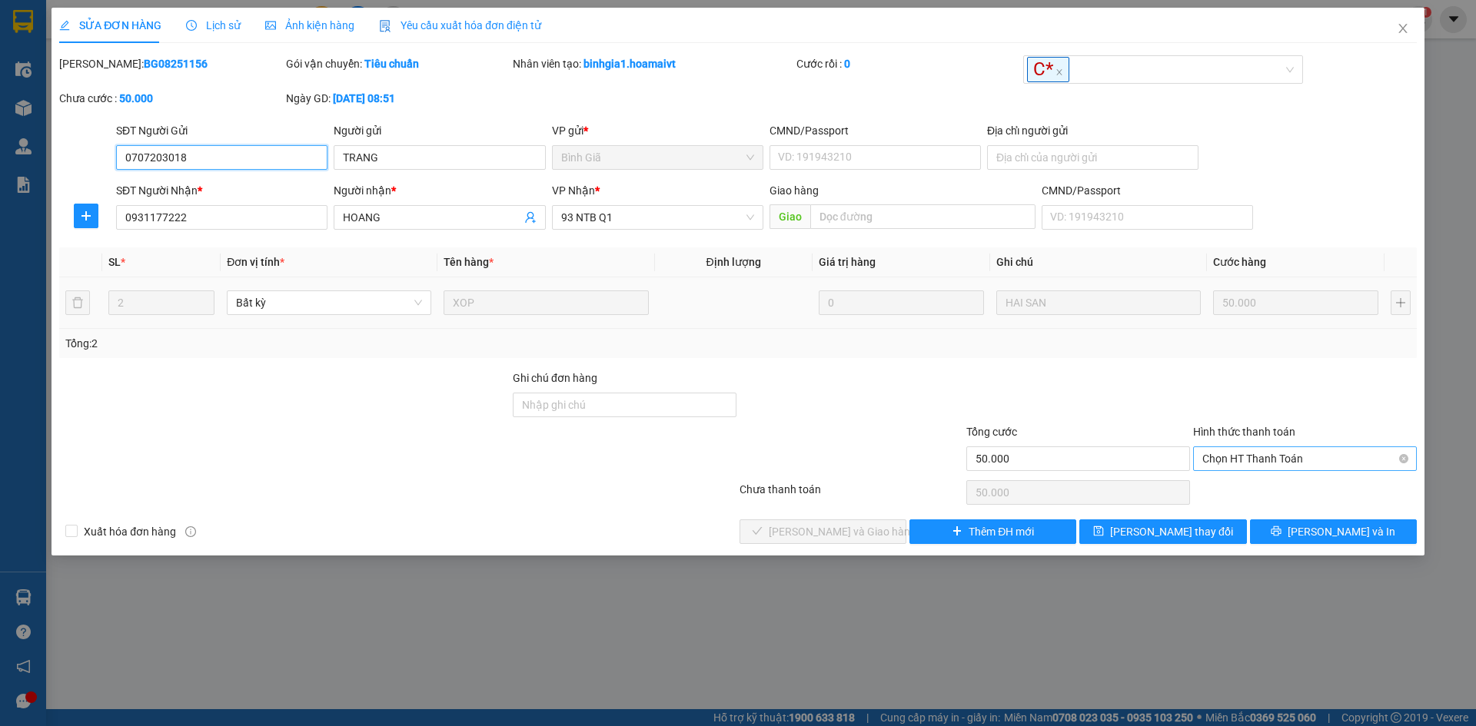
click at [1311, 461] on span "Chọn HT Thanh Toán" at bounding box center [1304, 458] width 205 height 23
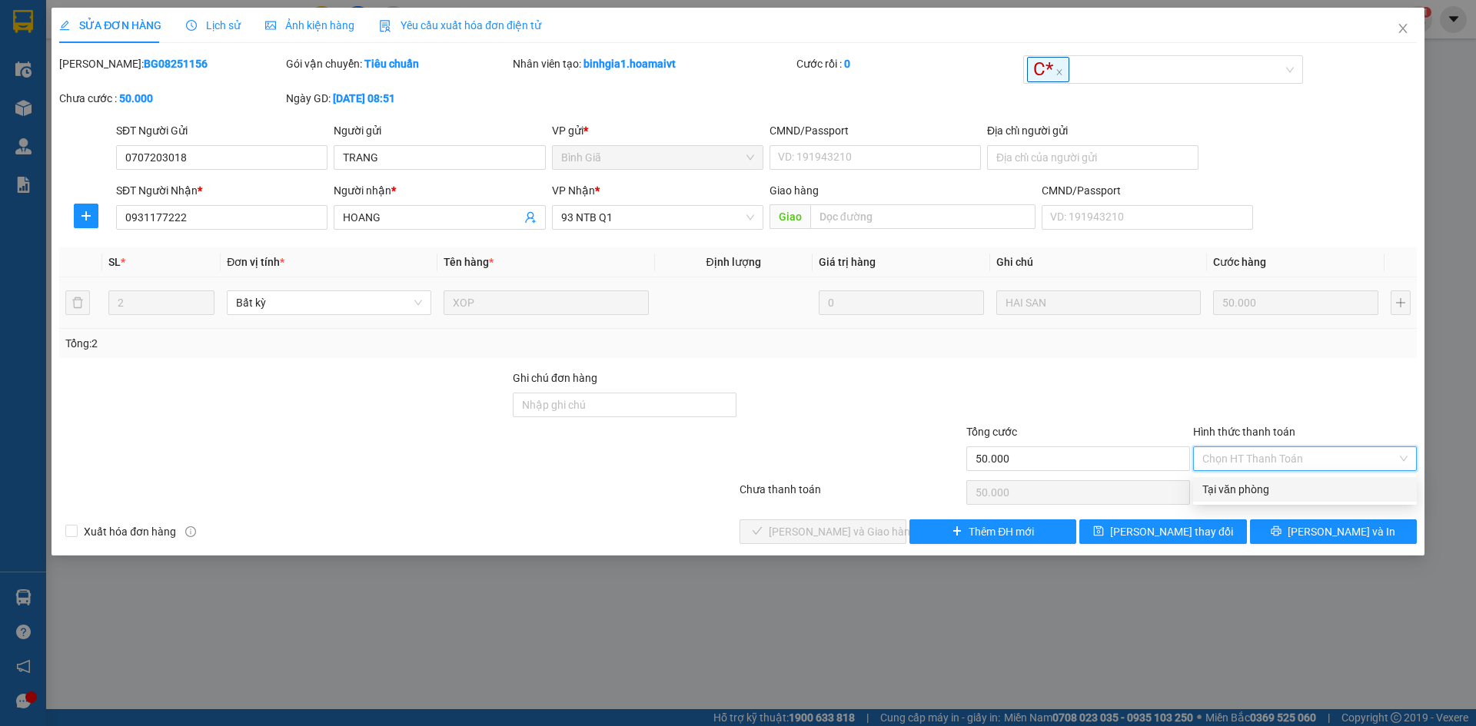
click at [1267, 487] on div "Tại văn phòng" at bounding box center [1304, 489] width 205 height 17
type input "0"
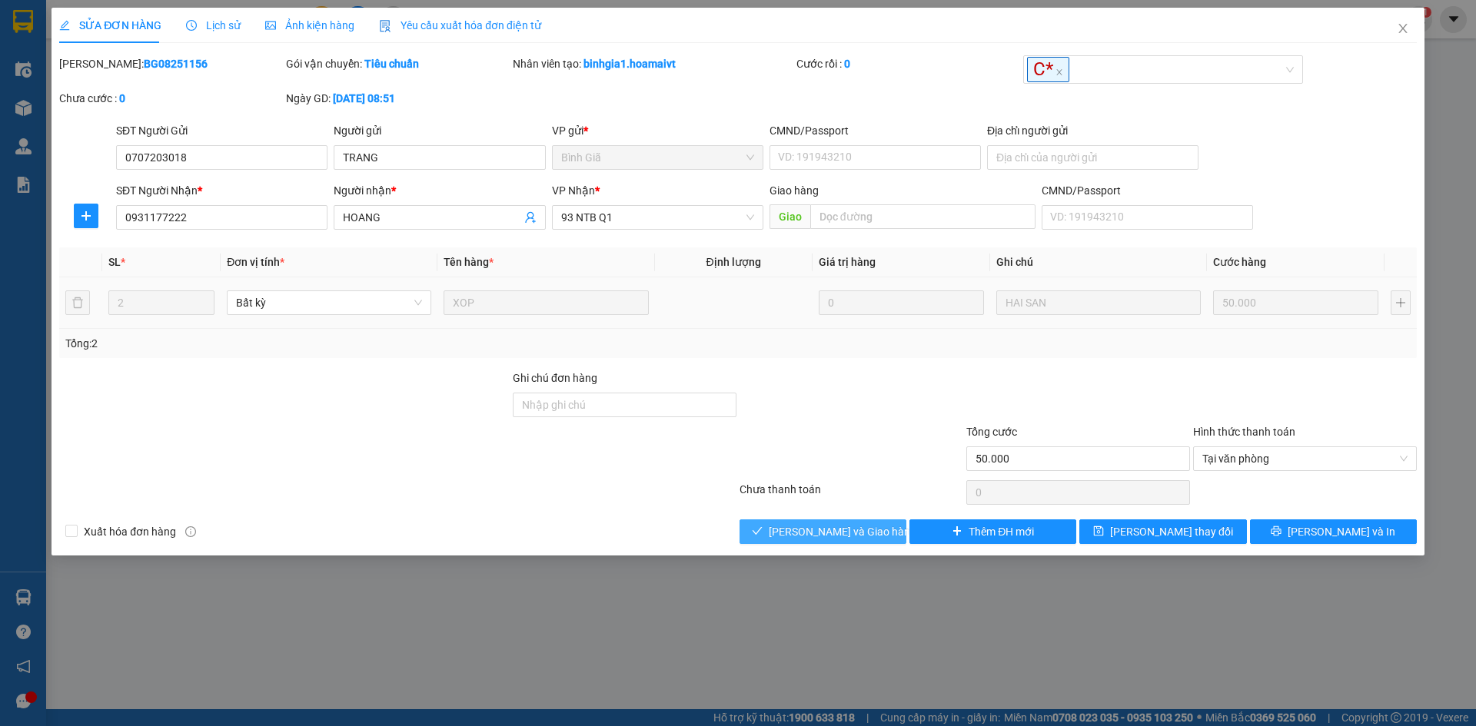
click at [828, 529] on span "[PERSON_NAME] và Giao hàng" at bounding box center [843, 531] width 148 height 17
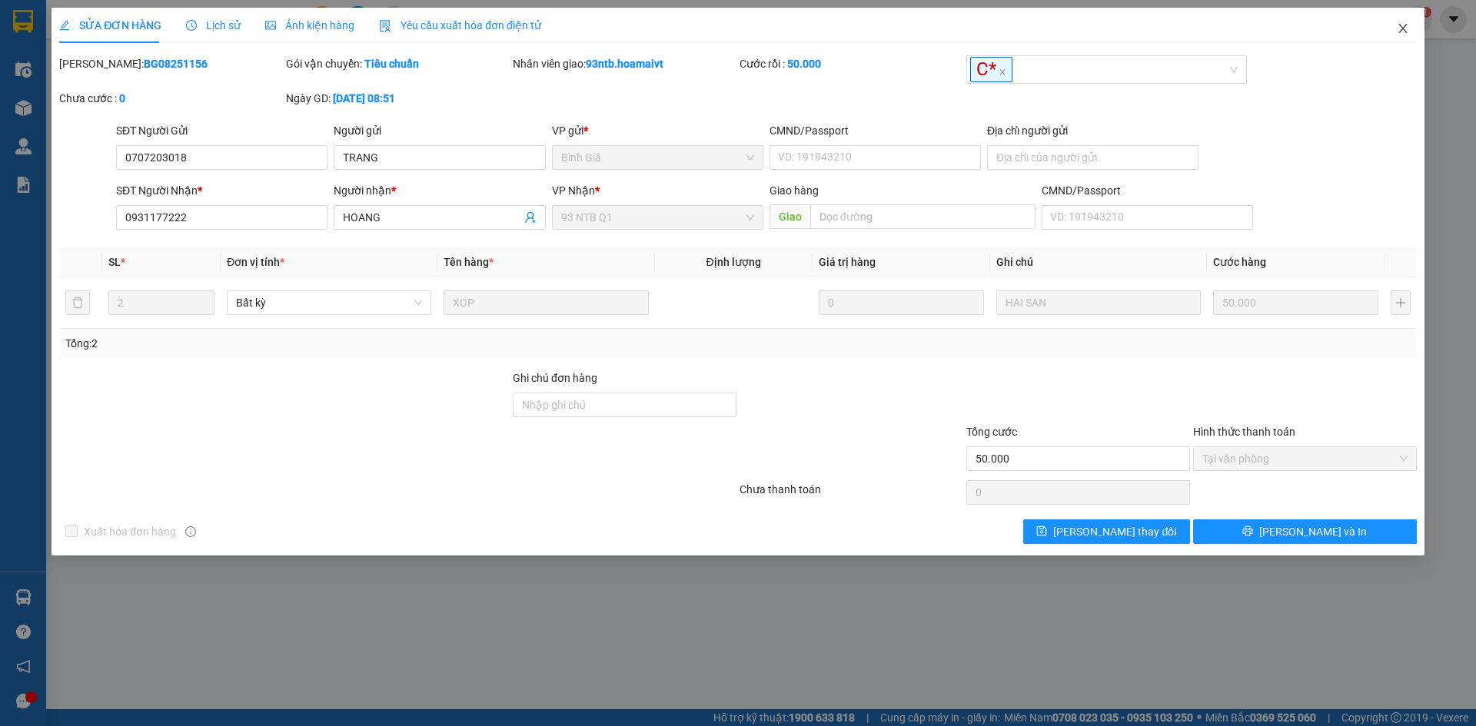
click at [1400, 26] on icon "close" at bounding box center [1402, 28] width 8 height 9
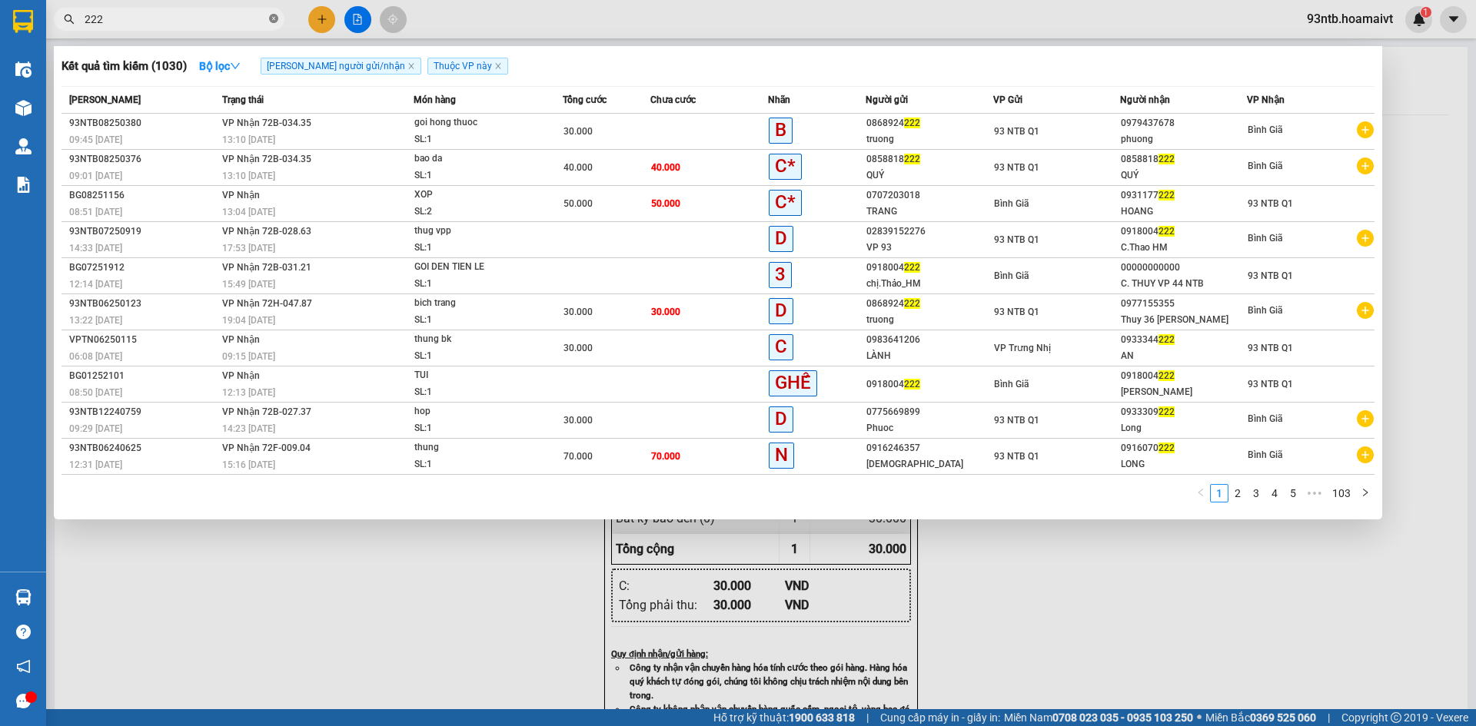
click at [275, 19] on icon "close-circle" at bounding box center [273, 18] width 9 height 9
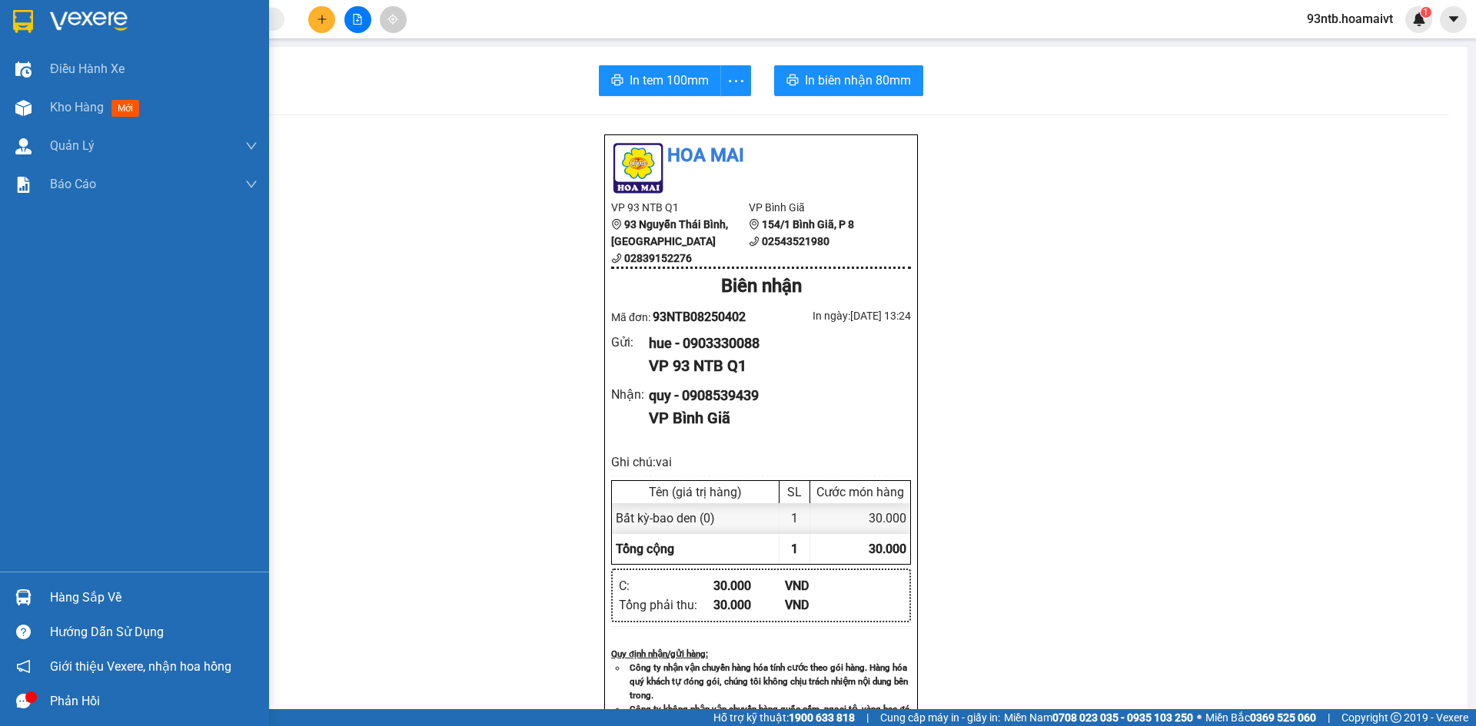
click at [67, 597] on div "Hàng sắp về" at bounding box center [153, 597] width 207 height 23
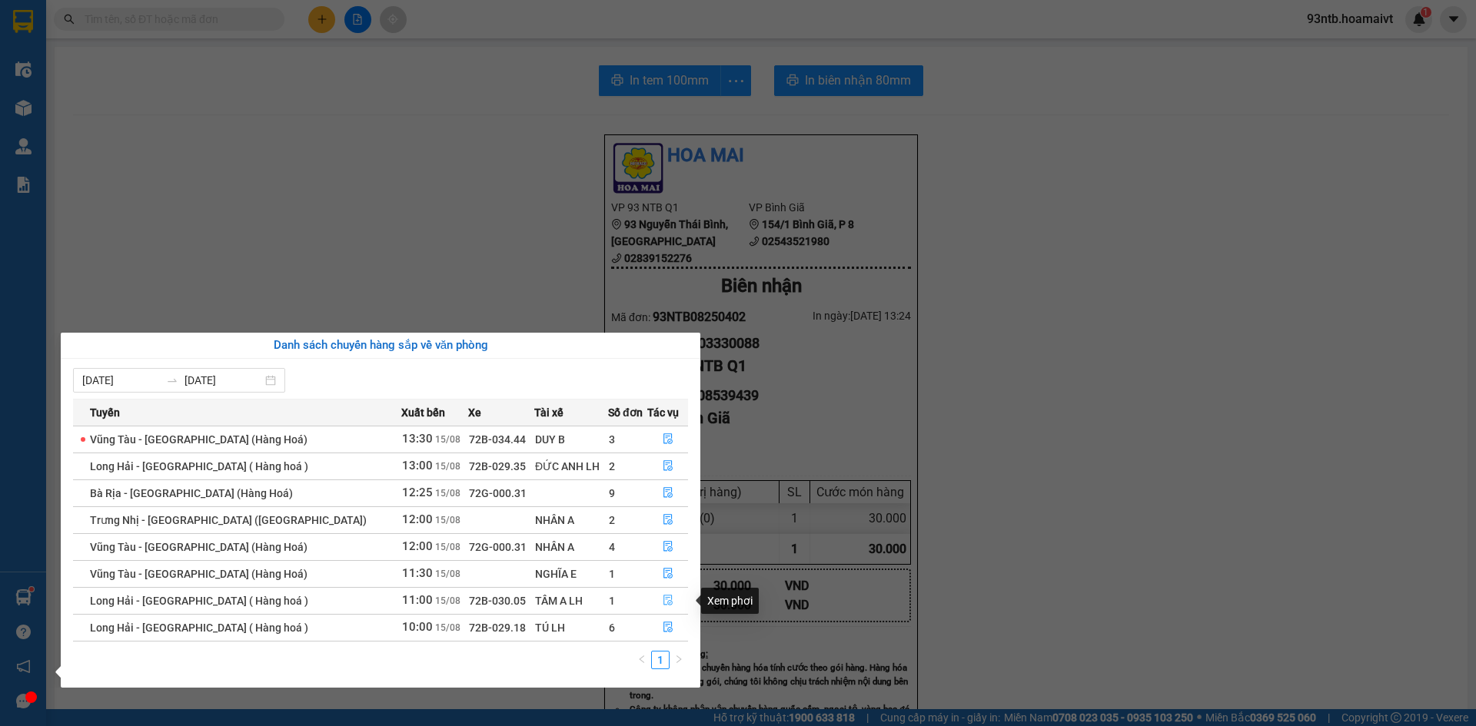
click at [662, 604] on icon "file-done" at bounding box center [667, 600] width 11 height 11
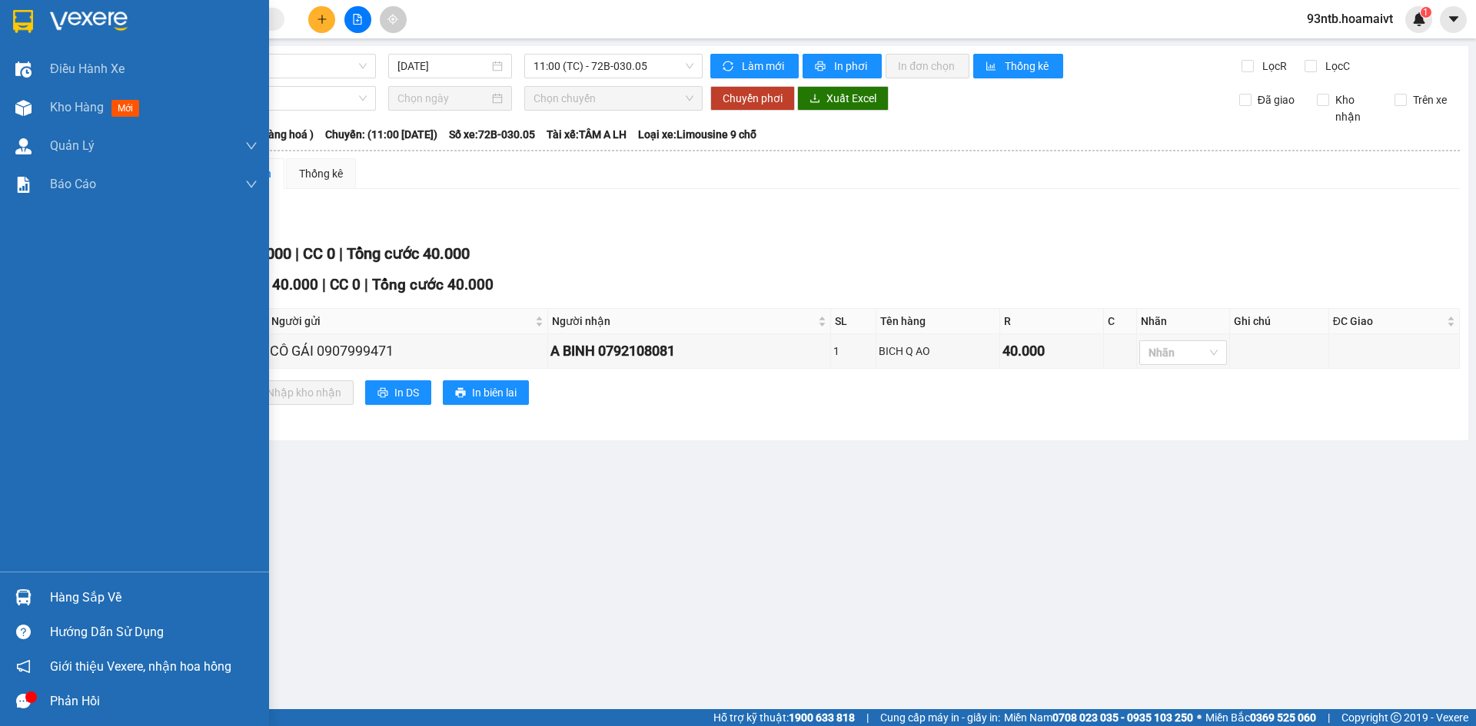
click at [64, 597] on div "Hàng sắp về" at bounding box center [153, 597] width 207 height 23
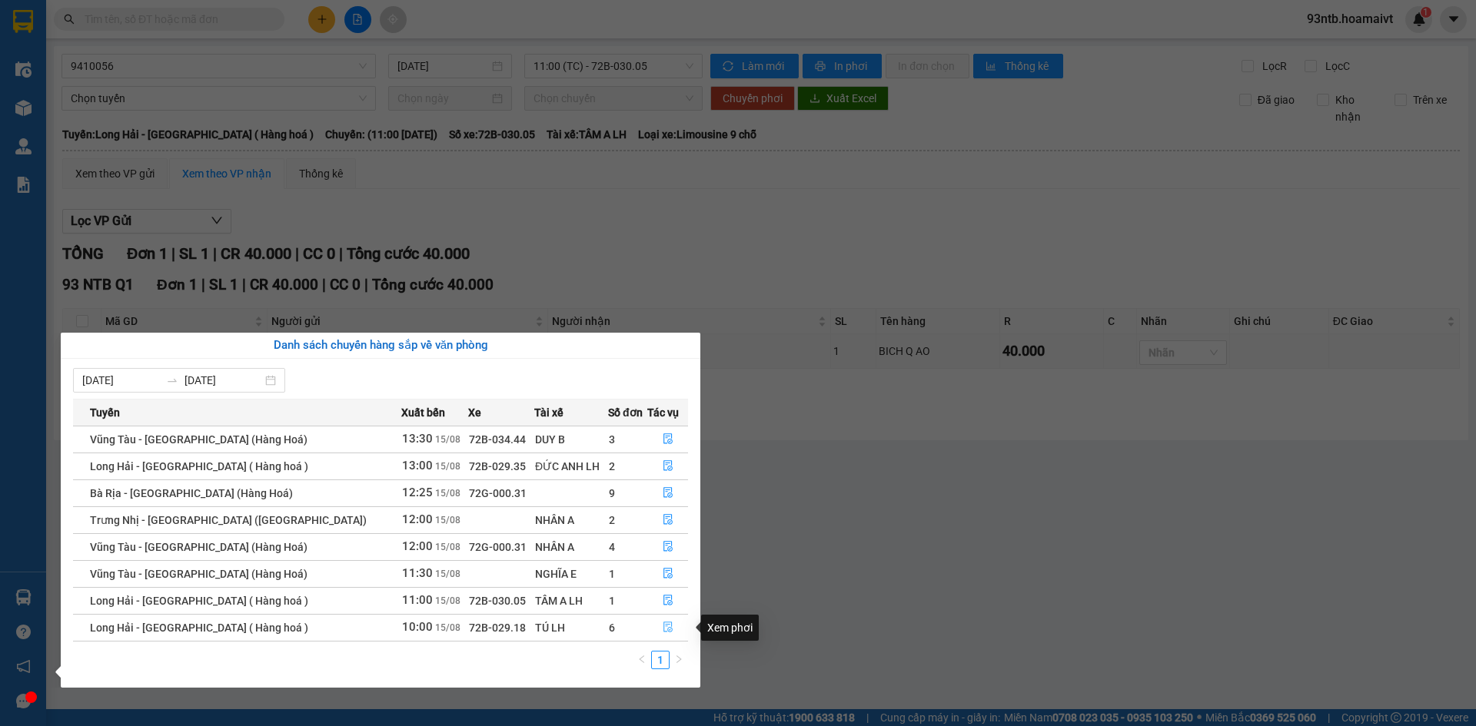
click at [665, 626] on icon "file-done" at bounding box center [667, 627] width 9 height 11
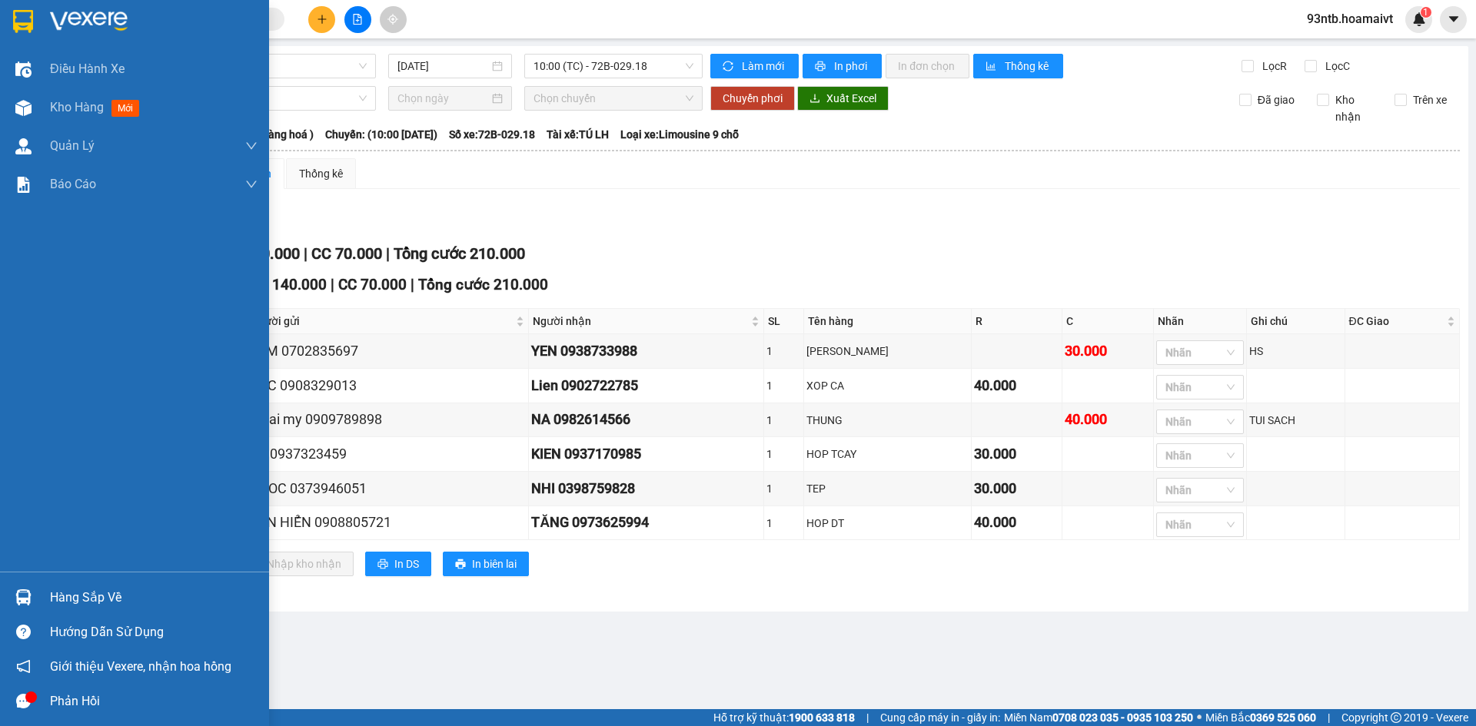
click at [84, 599] on div "Hàng sắp về" at bounding box center [153, 597] width 207 height 23
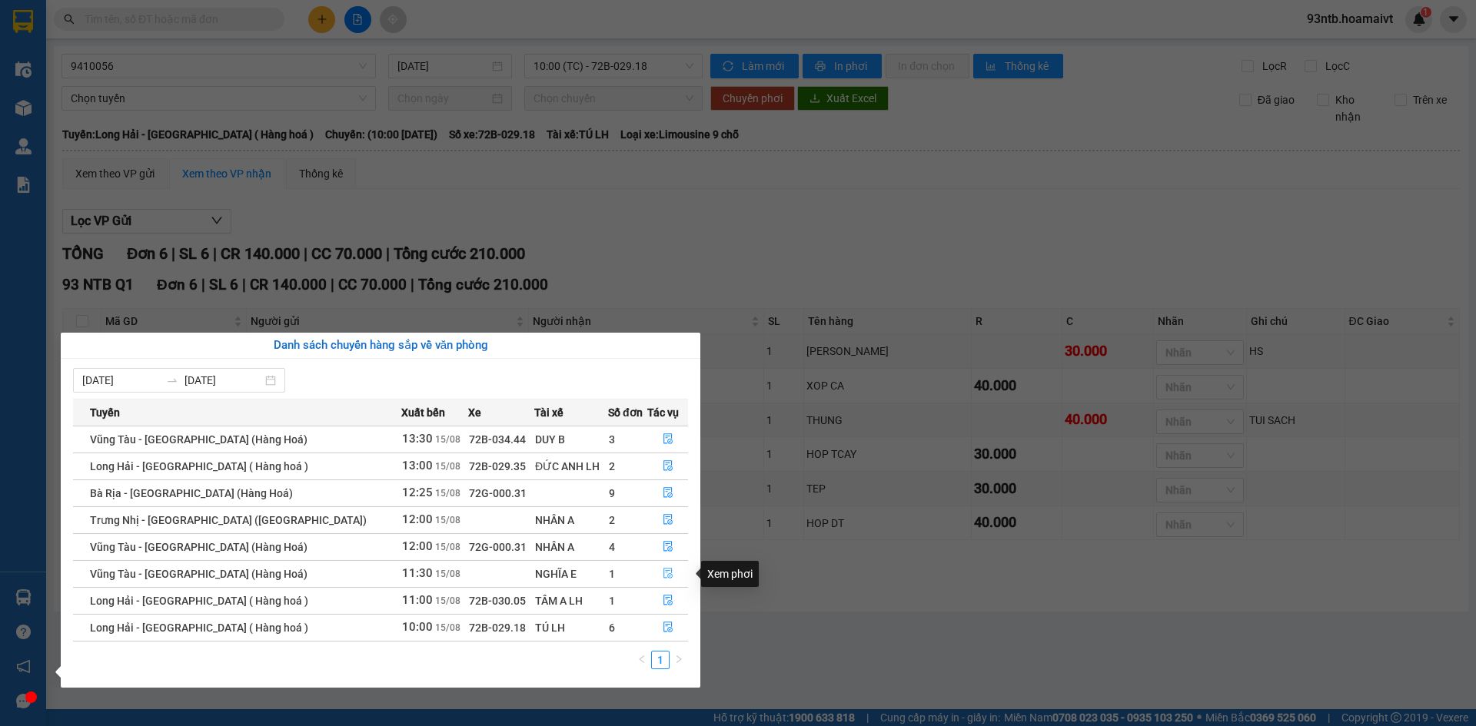
click at [664, 577] on icon "file-done" at bounding box center [667, 573] width 11 height 11
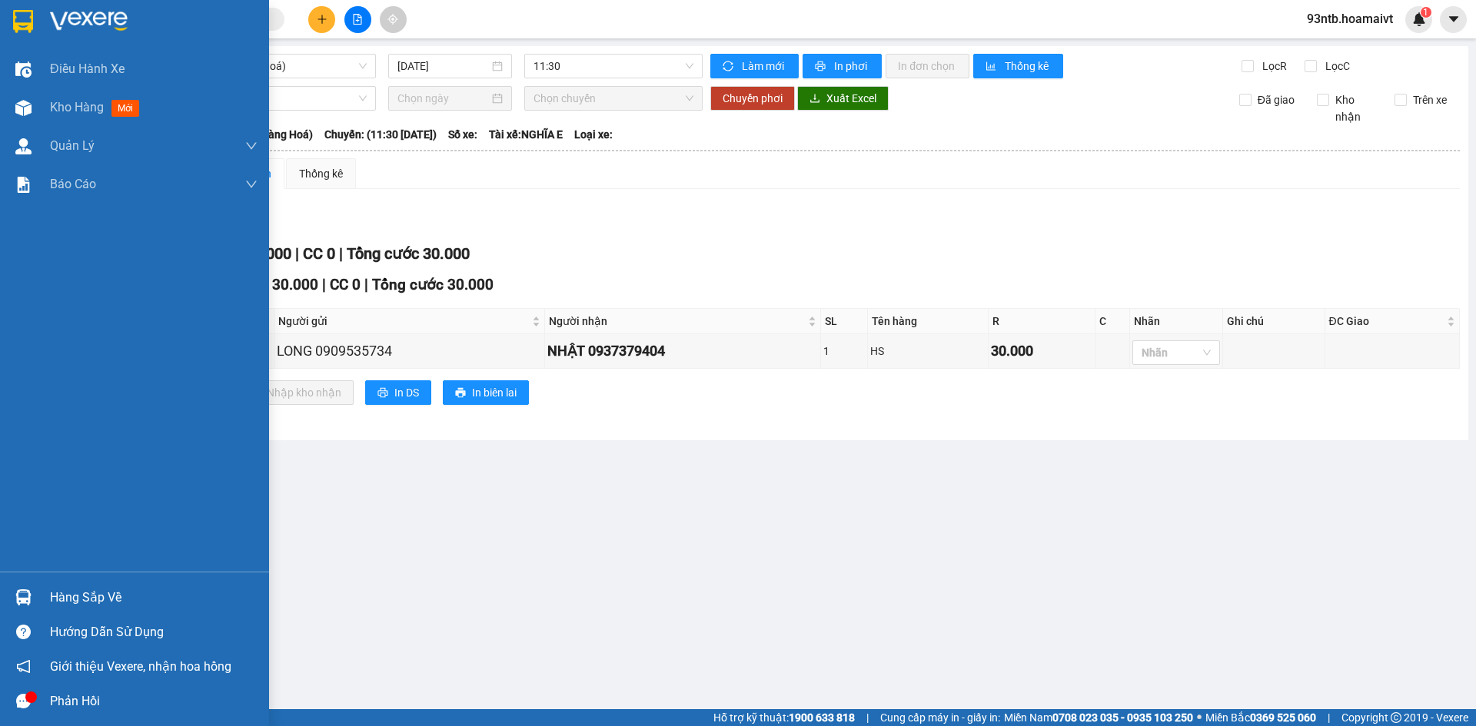
click at [95, 591] on div "Hàng sắp về" at bounding box center [153, 597] width 207 height 23
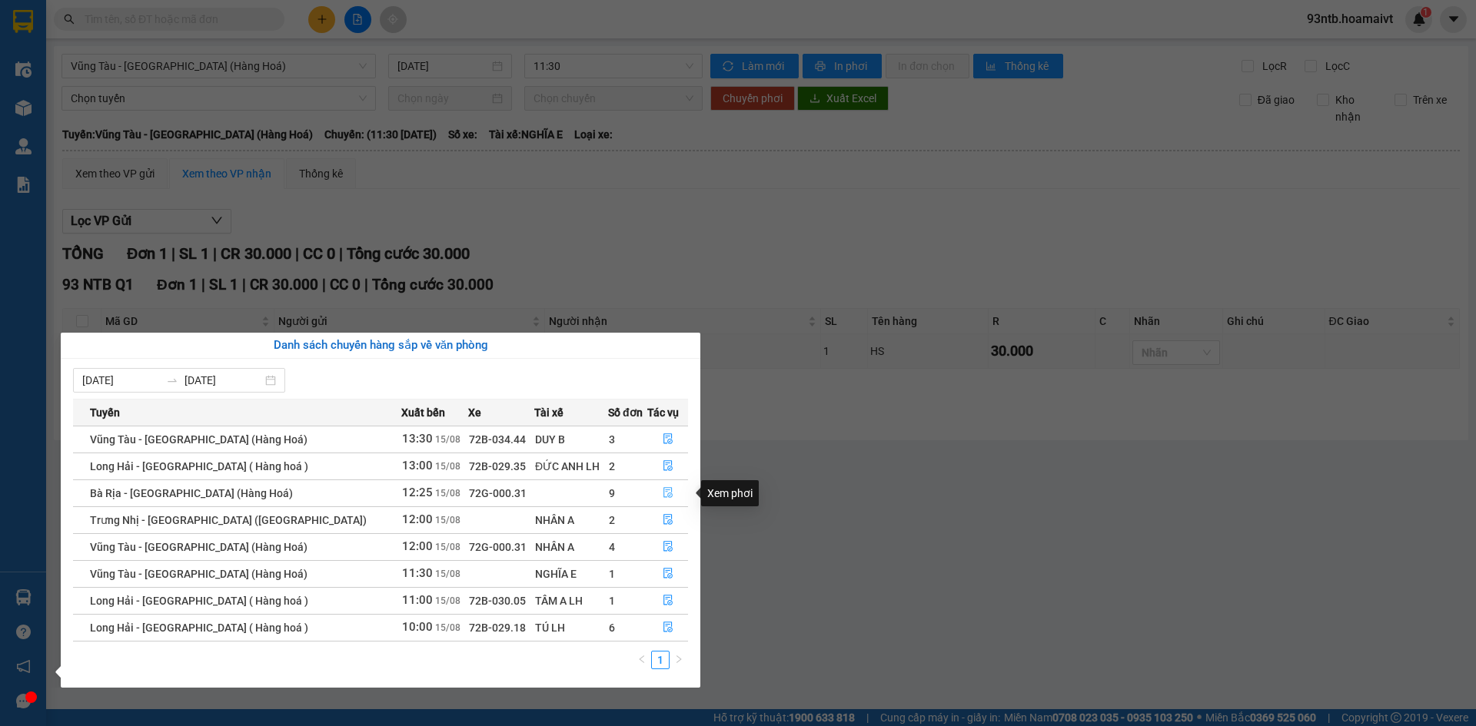
click at [662, 490] on icon "file-done" at bounding box center [667, 492] width 11 height 11
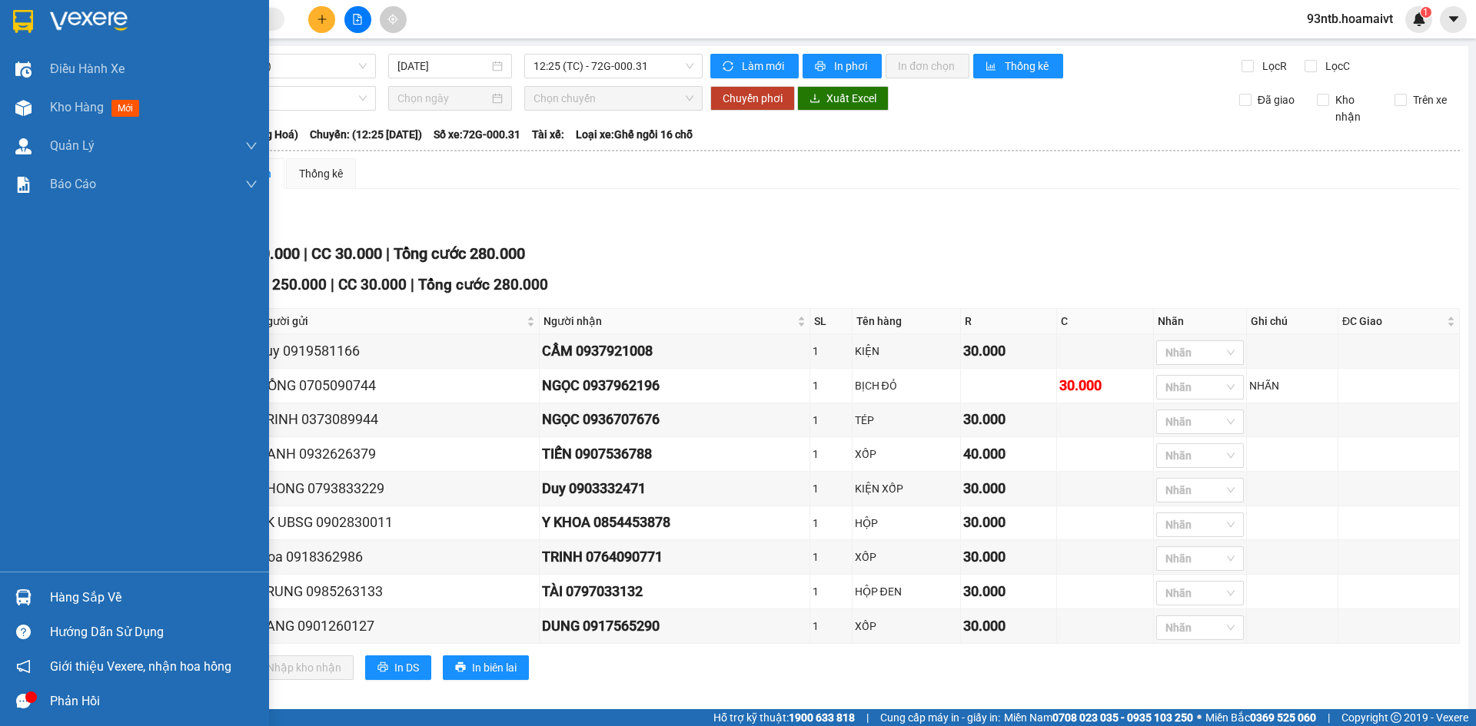
click at [88, 599] on div "Hàng sắp về" at bounding box center [153, 597] width 207 height 23
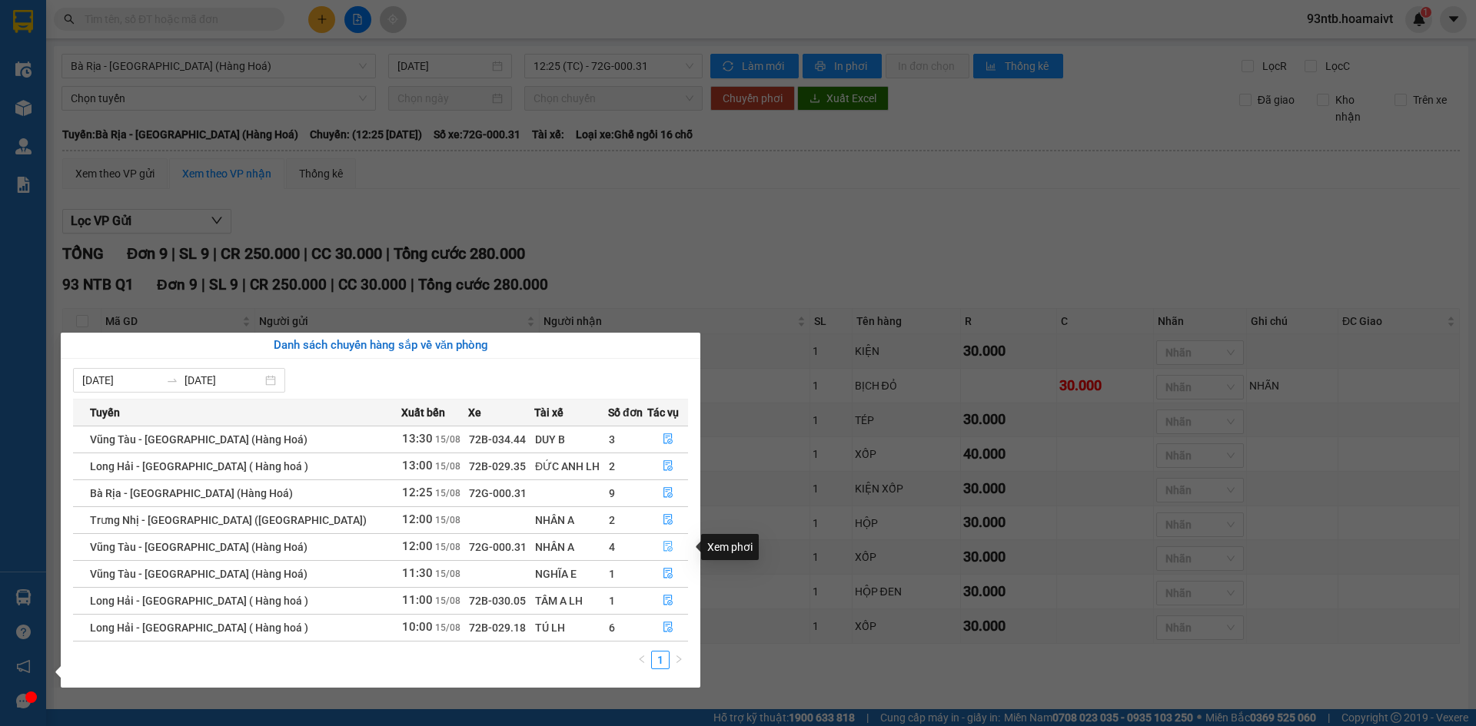
click at [666, 549] on icon "file-done" at bounding box center [667, 546] width 11 height 11
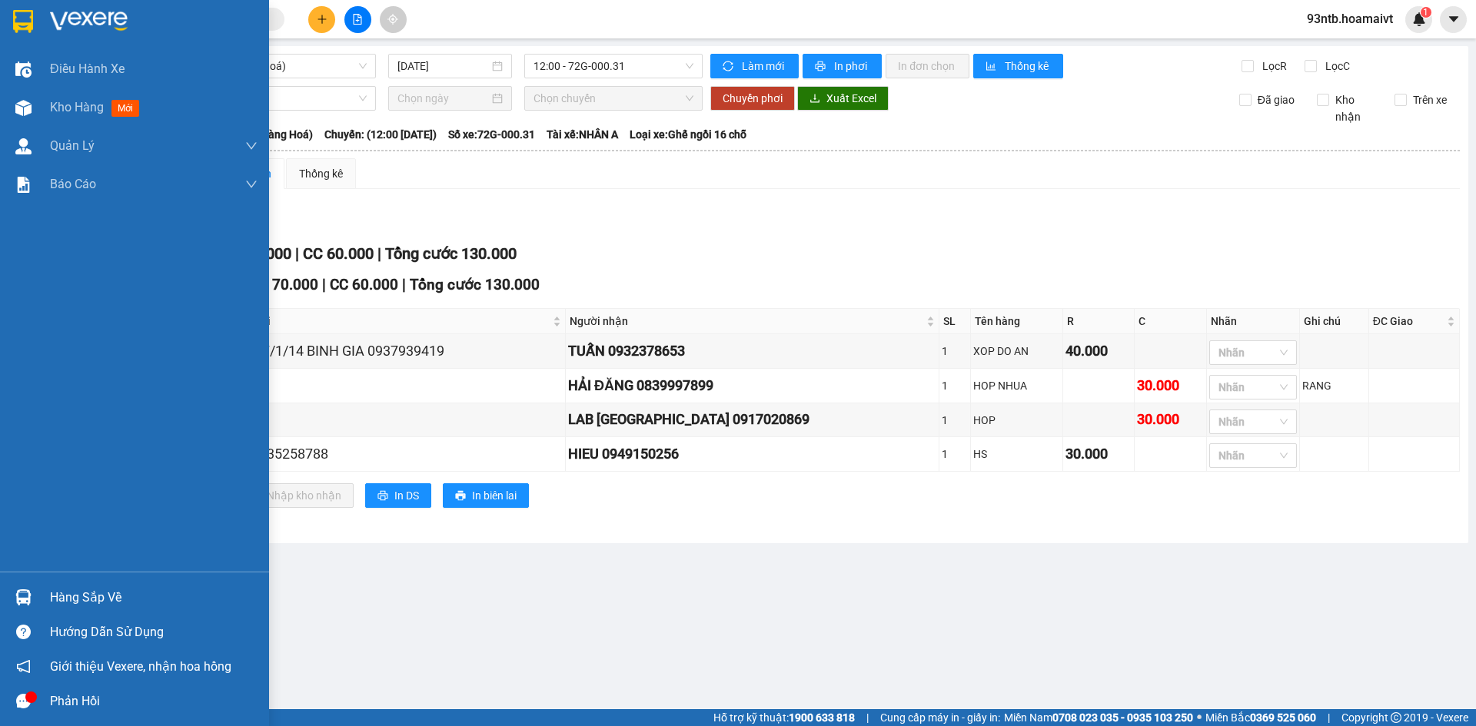
click at [68, 596] on div "Hàng sắp về" at bounding box center [153, 597] width 207 height 23
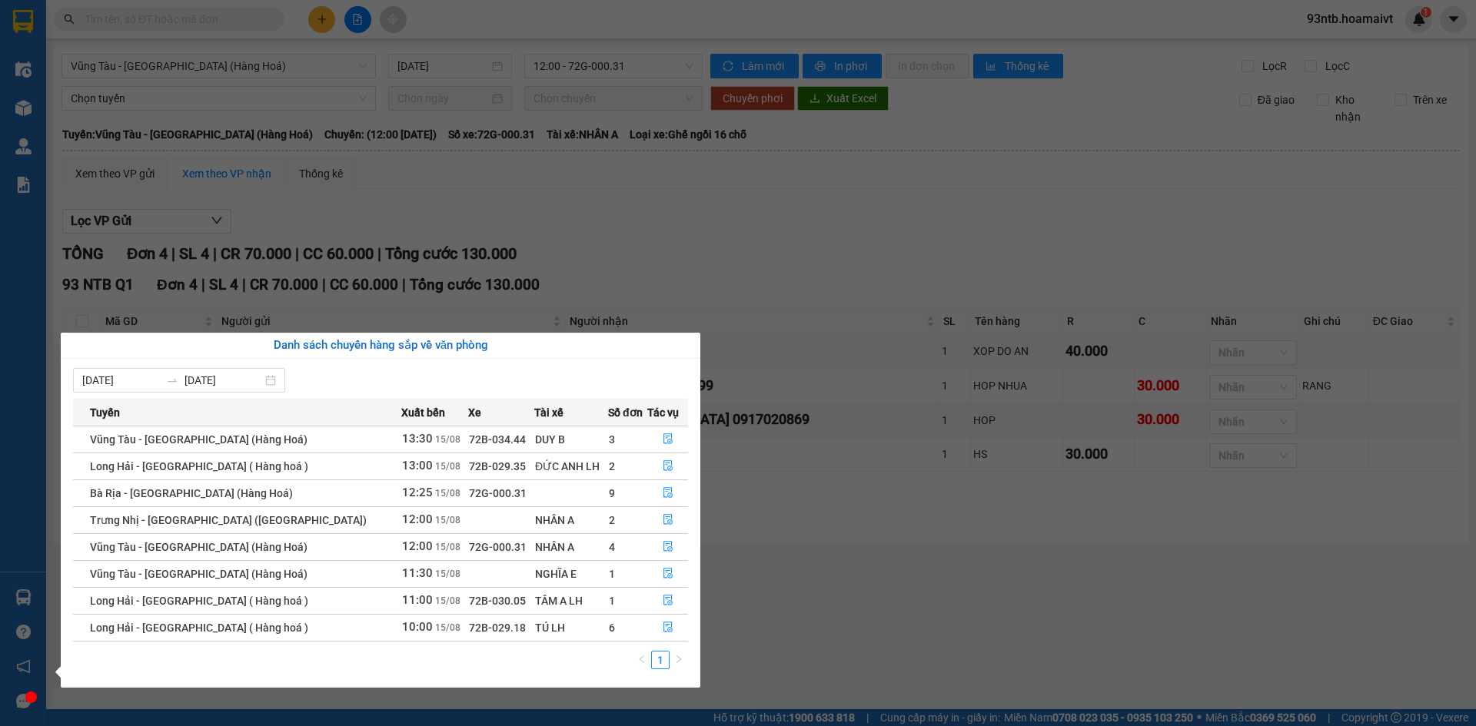
click at [806, 242] on section "Kết quả tìm kiếm ( 1030 ) Bộ lọc Tìm người gửi/nhận Thuộc VP này Mã ĐH Trạng th…" at bounding box center [738, 363] width 1476 height 726
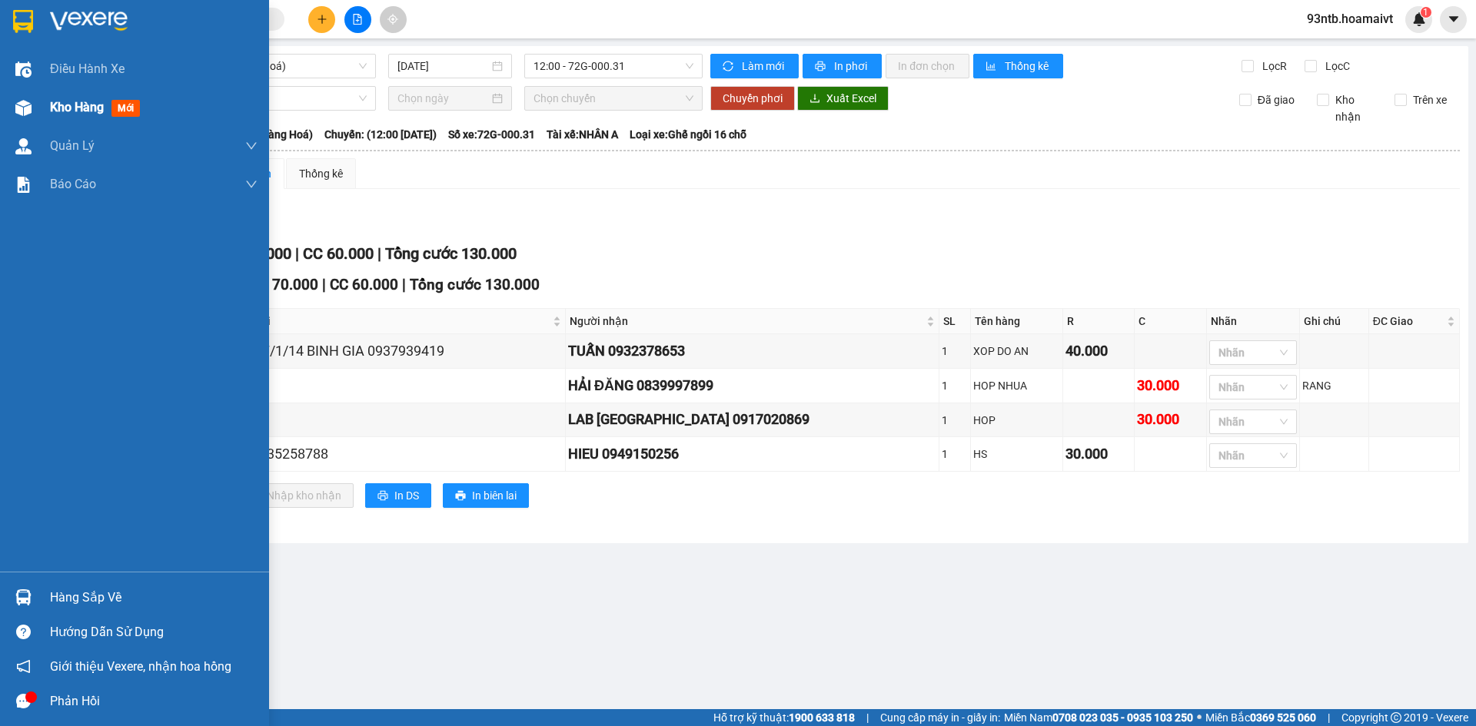
click at [72, 114] on span "Kho hàng" at bounding box center [77, 107] width 54 height 15
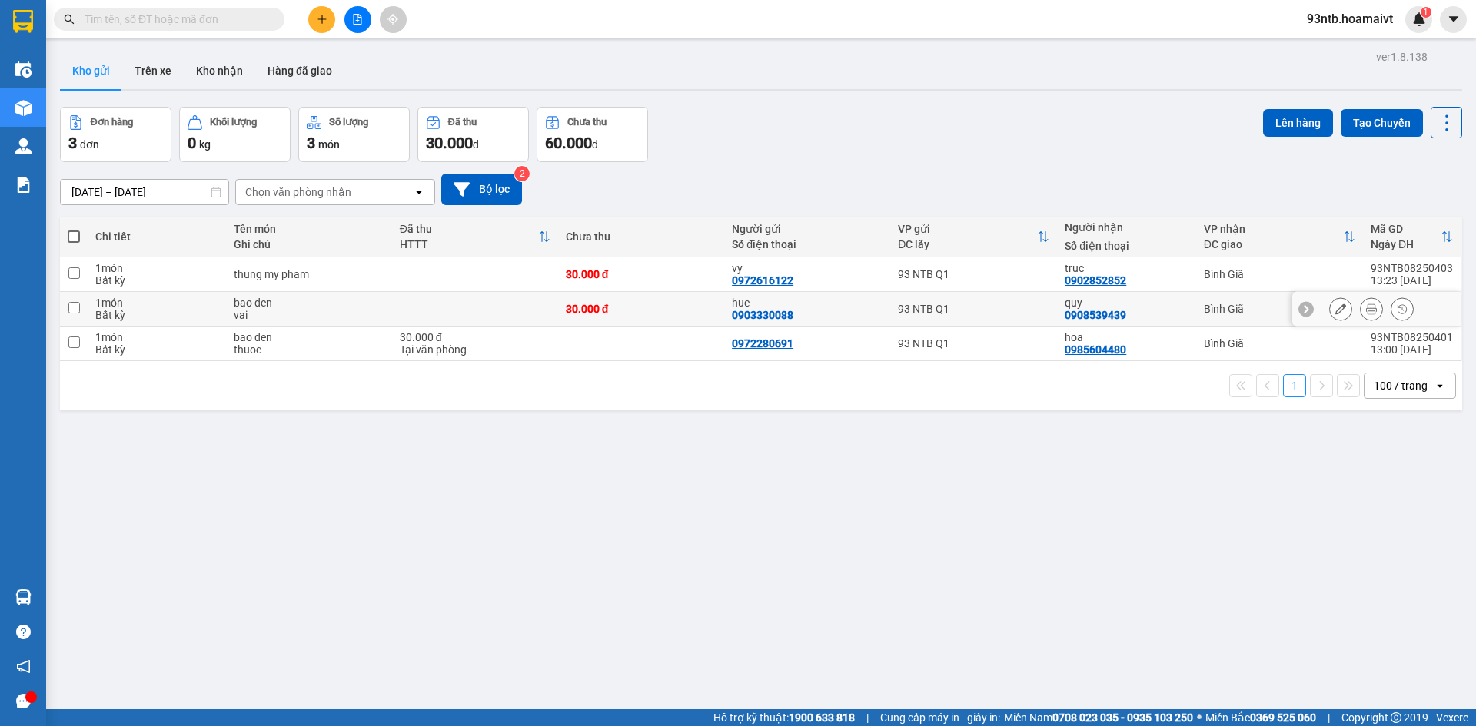
click at [71, 305] on input "checkbox" at bounding box center [74, 308] width 12 height 12
checkbox input "true"
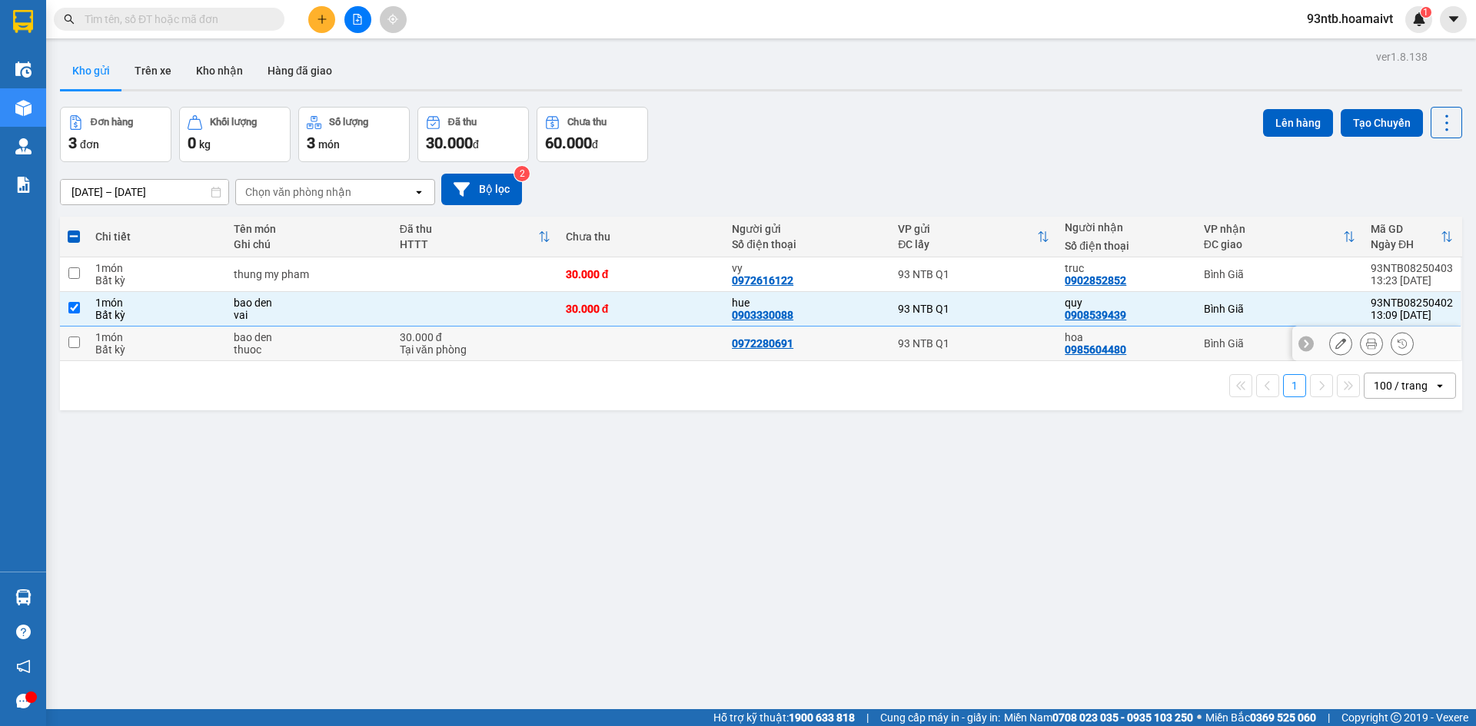
click at [75, 346] on input "checkbox" at bounding box center [74, 343] width 12 height 12
checkbox input "true"
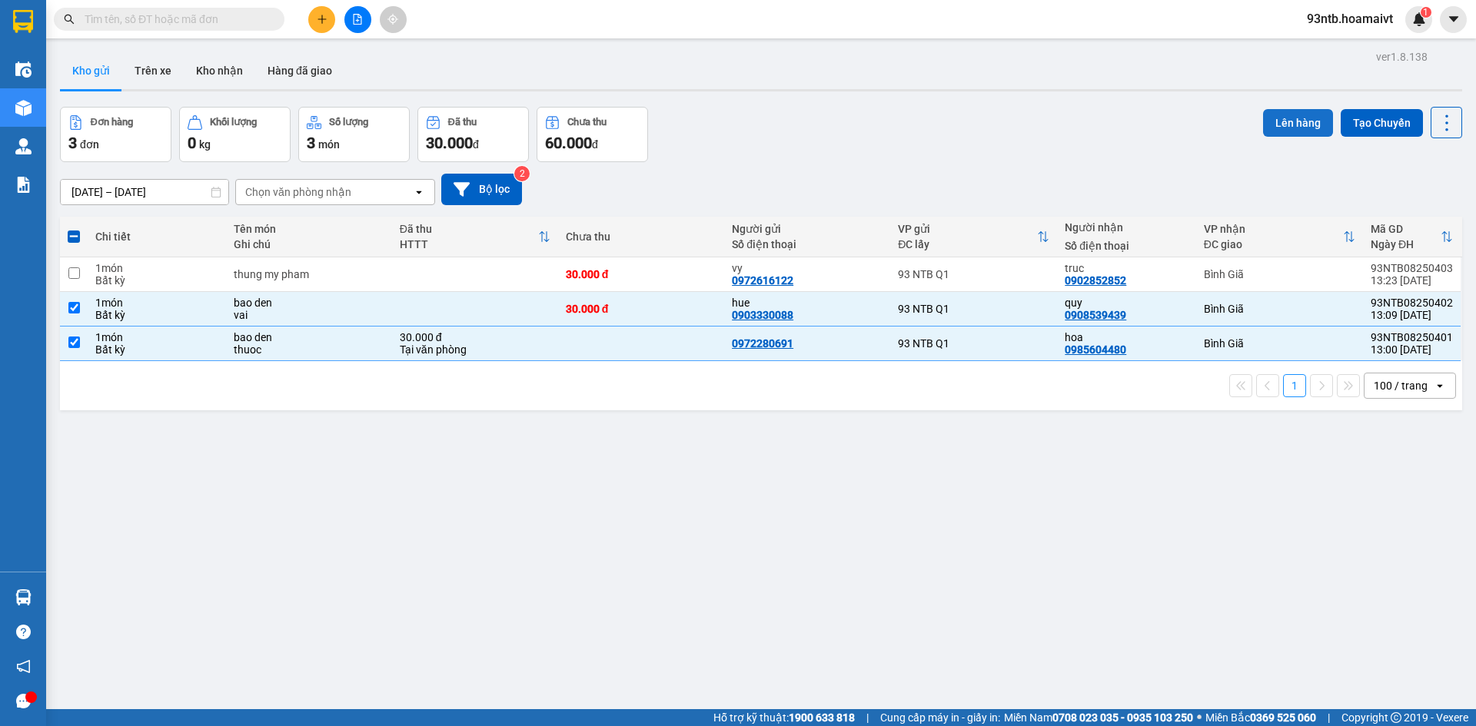
click at [1290, 118] on button "Lên hàng" at bounding box center [1298, 123] width 70 height 28
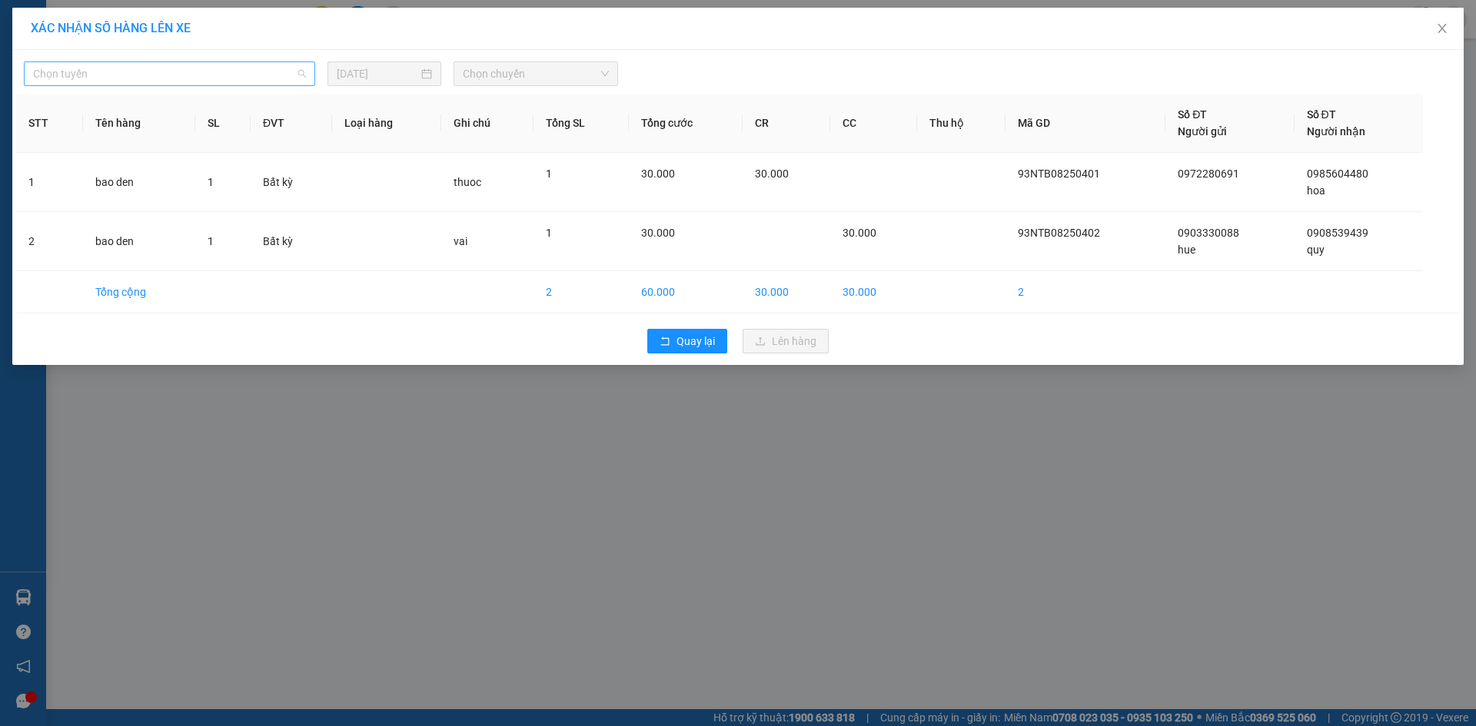
click at [131, 72] on span "Chọn tuyến" at bounding box center [169, 73] width 273 height 23
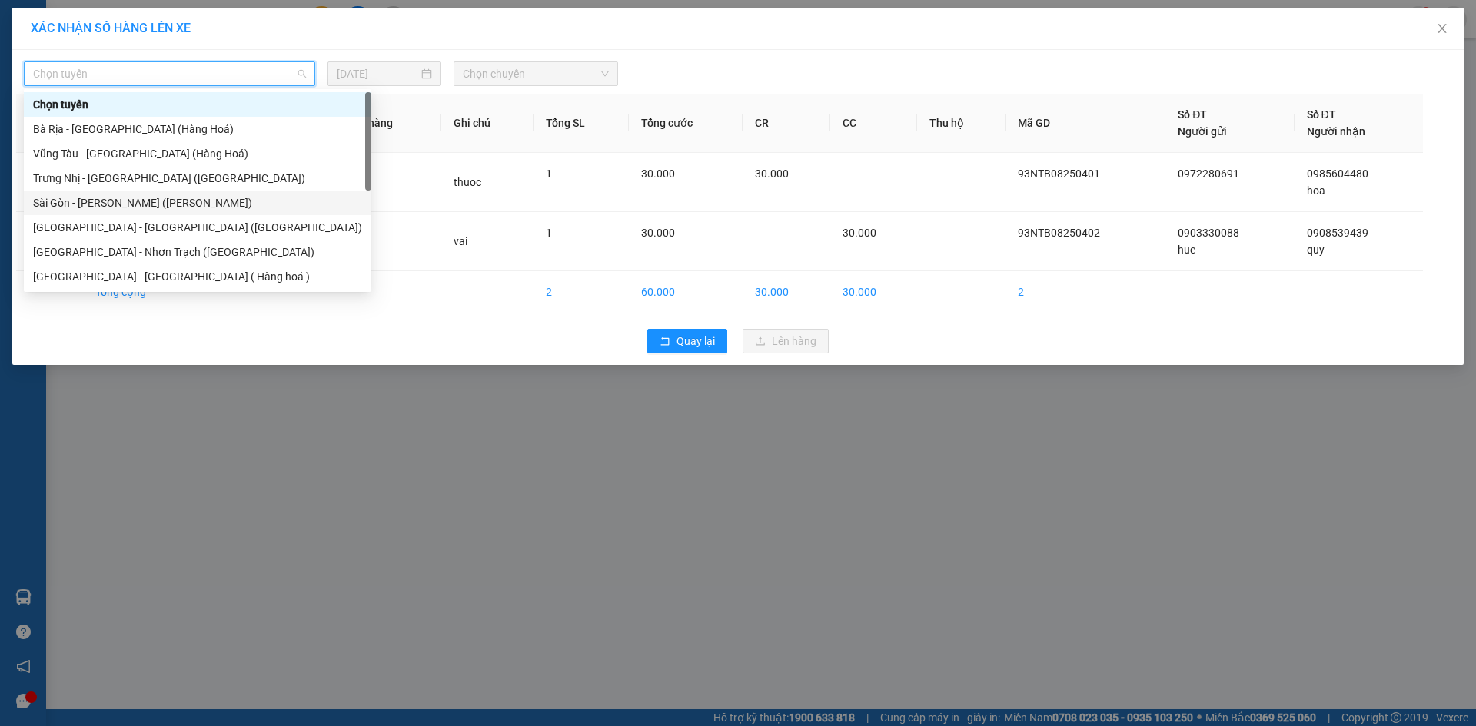
click at [122, 203] on div "Sài Gòn - [PERSON_NAME] ([PERSON_NAME])" at bounding box center [197, 202] width 329 height 17
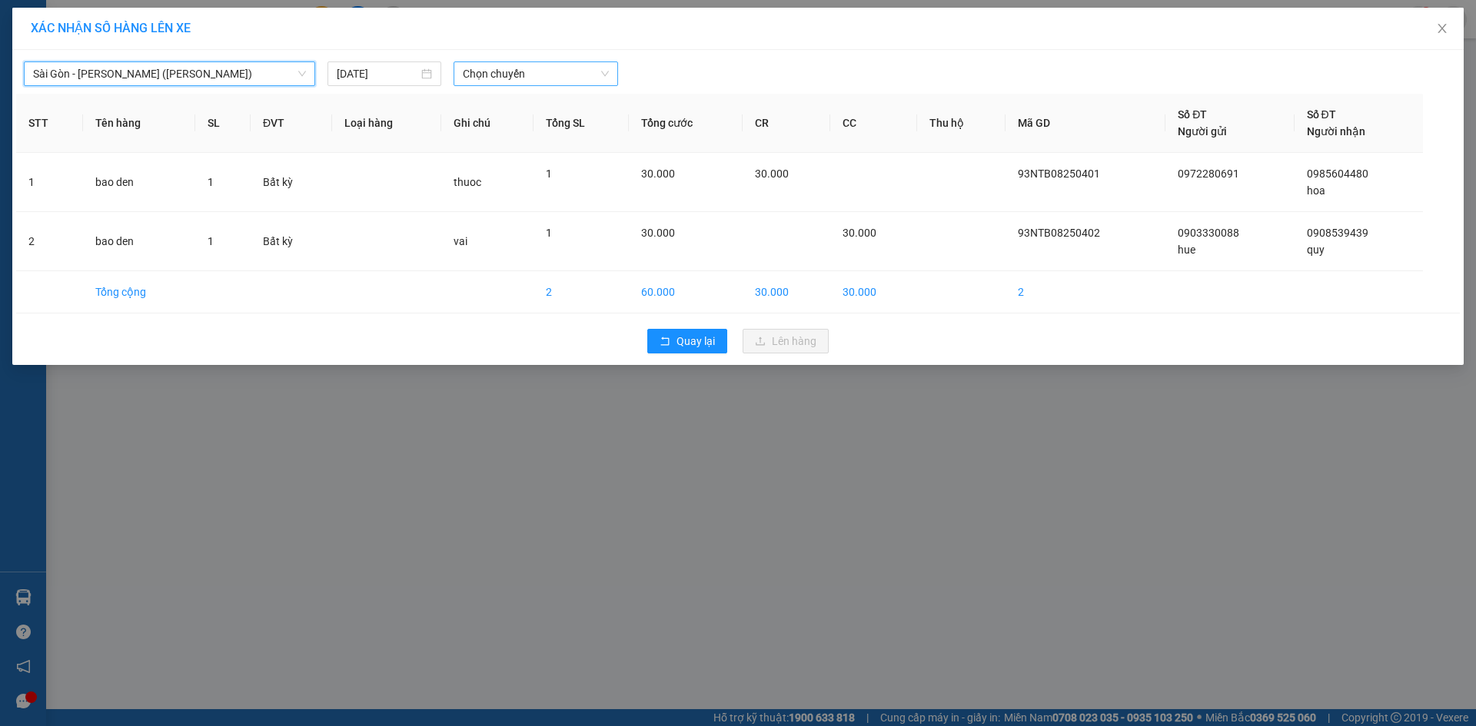
click at [563, 76] on span "Chọn chuyến" at bounding box center [536, 73] width 146 height 23
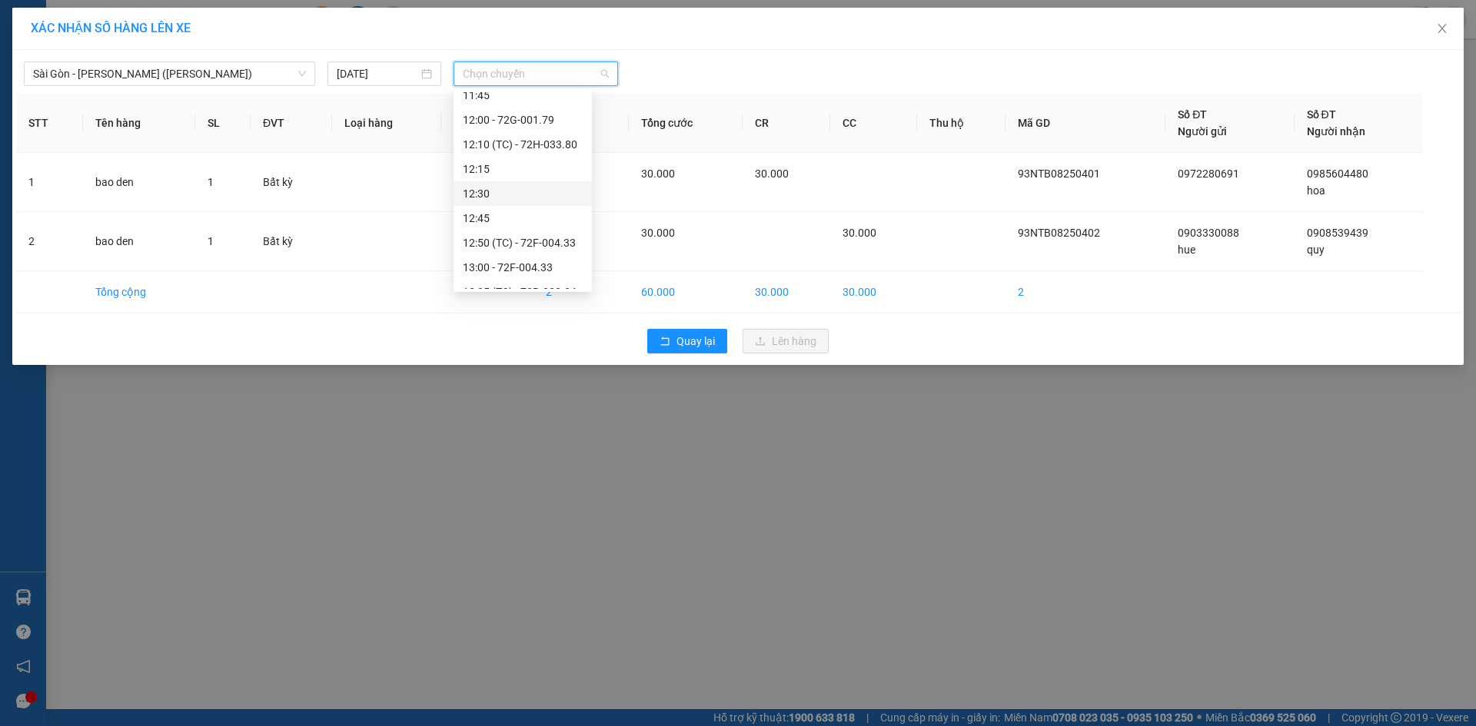
scroll to position [999, 0]
click at [473, 211] on div "13:30" at bounding box center [523, 212] width 120 height 17
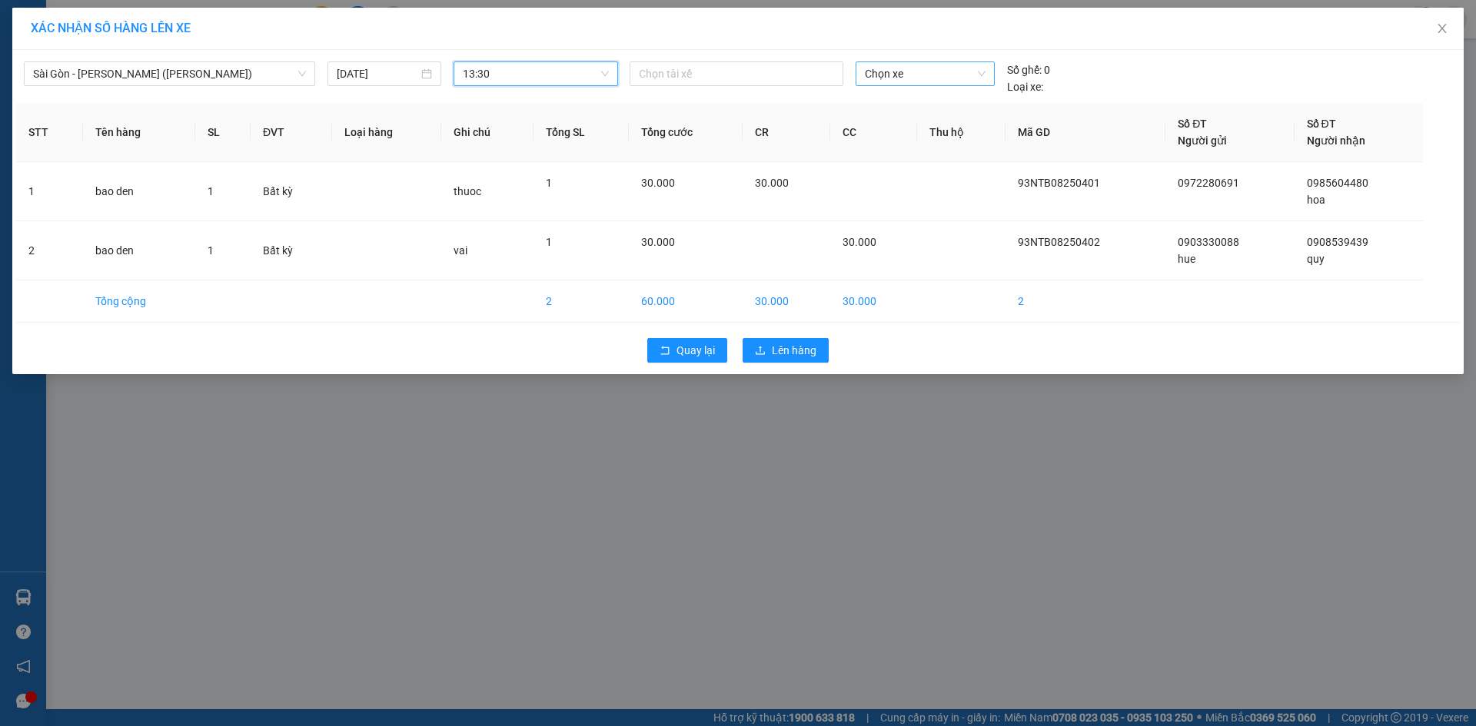
click at [879, 78] on span "Chọn xe" at bounding box center [925, 73] width 120 height 23
type input "0912"
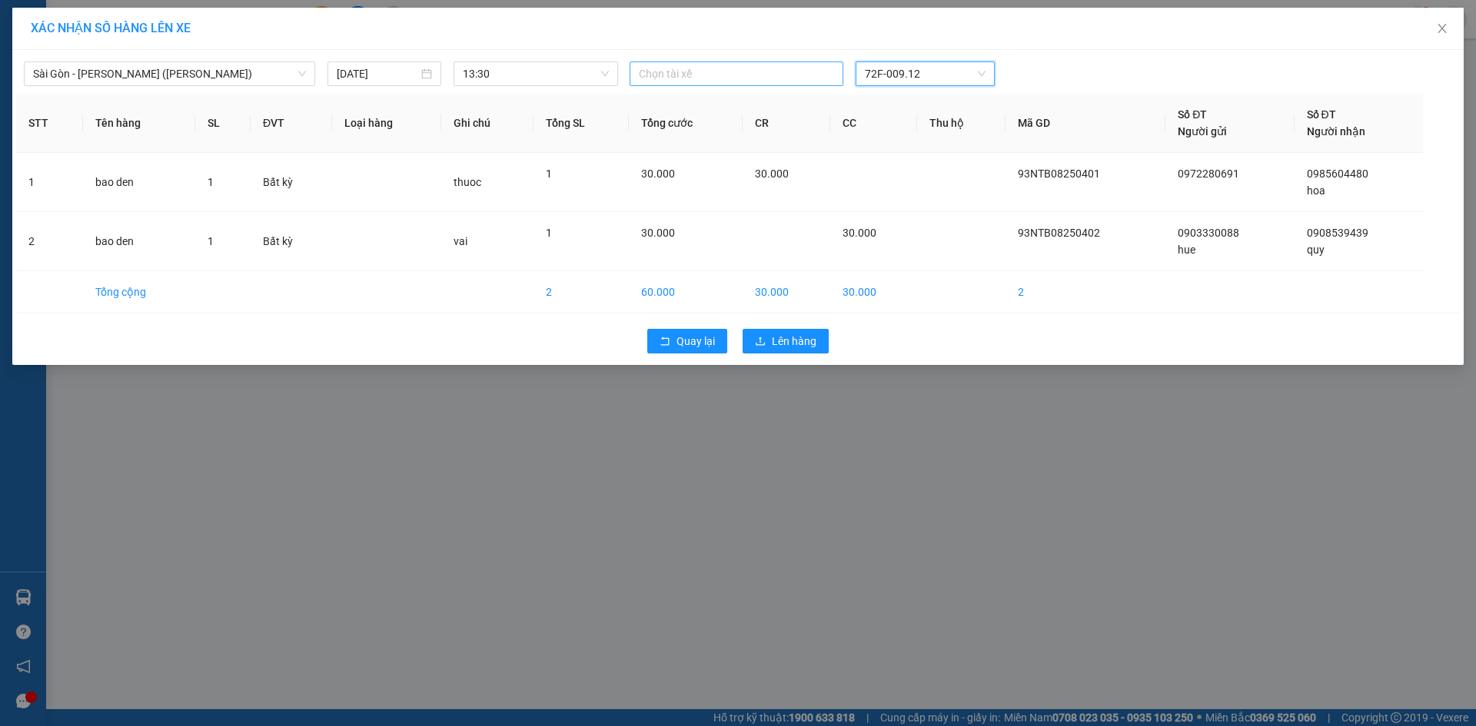
click at [719, 68] on div at bounding box center [736, 74] width 206 height 18
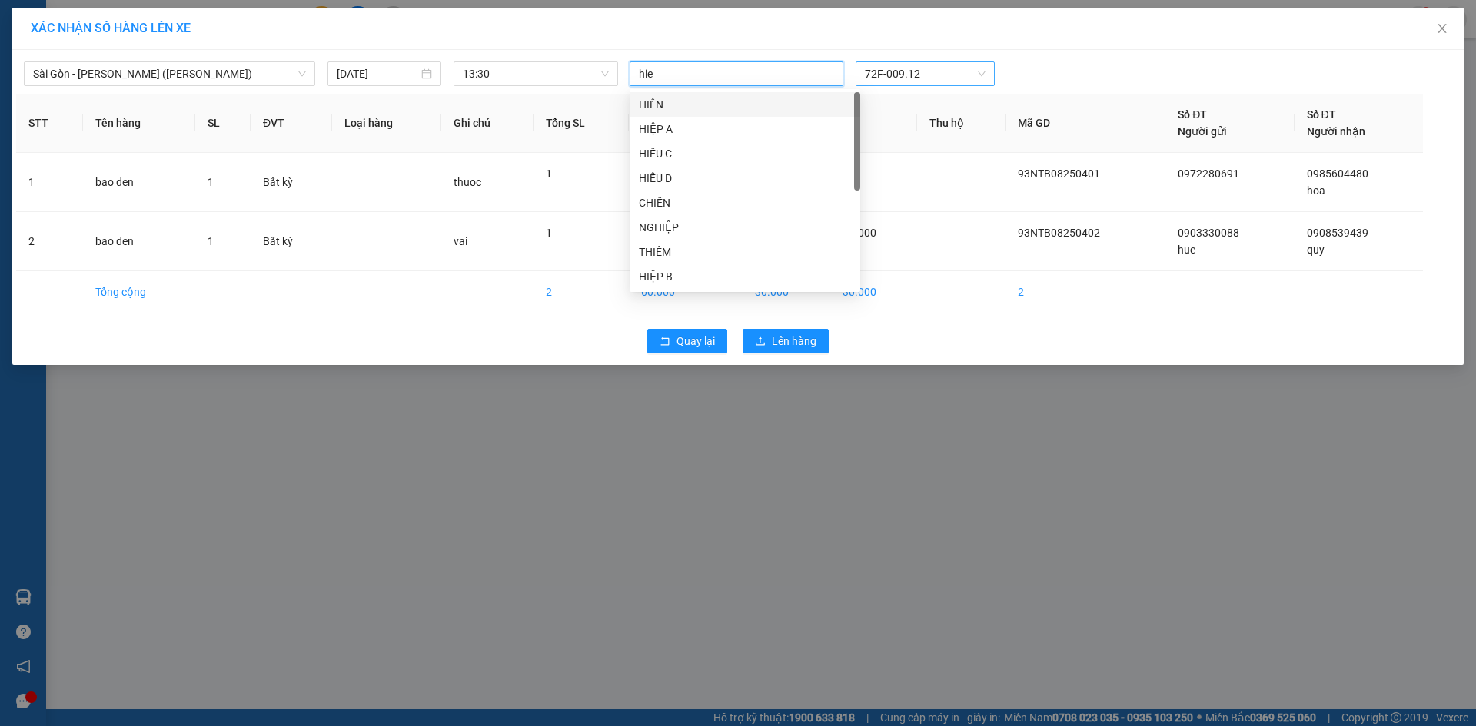
type input "hien"
click at [668, 100] on div "HIỀN" at bounding box center [745, 104] width 212 height 17
click at [687, 76] on div "HIỀN" at bounding box center [736, 74] width 206 height 22
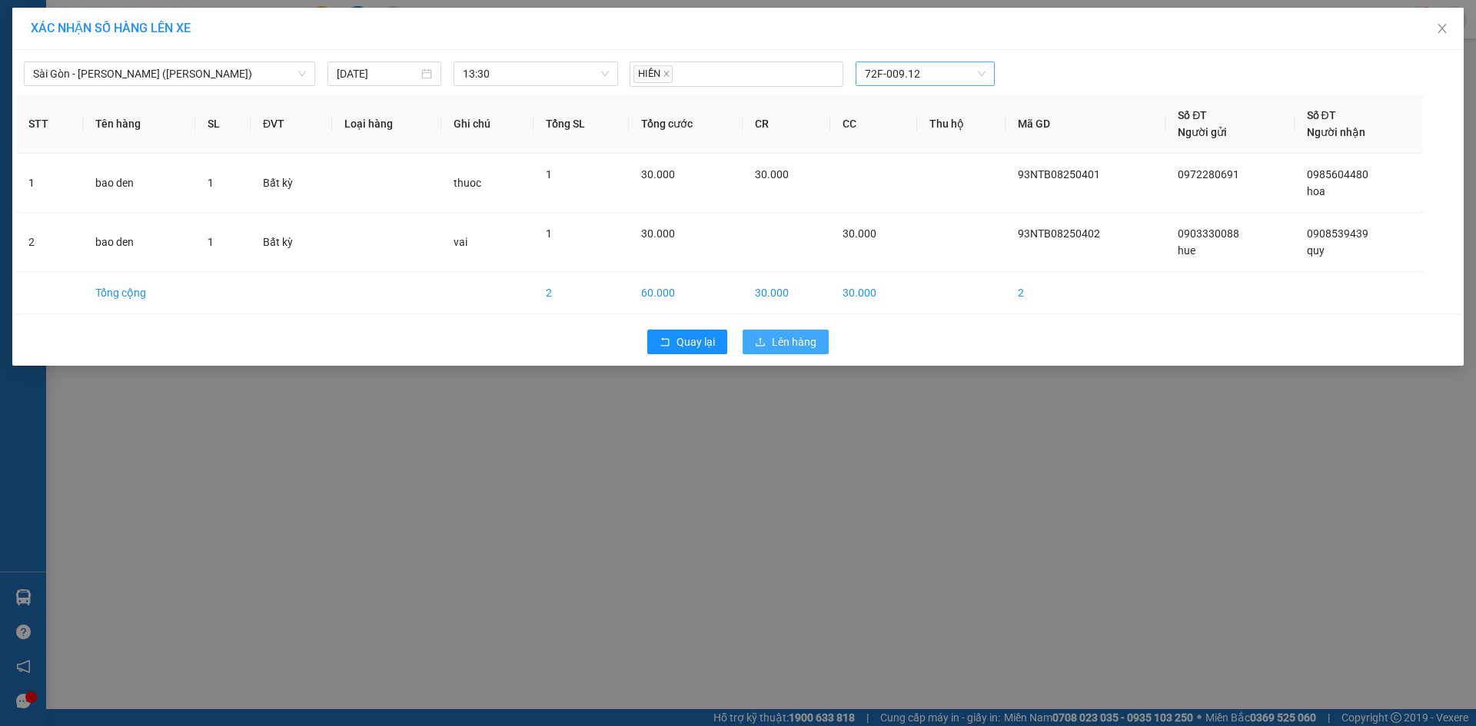
click at [769, 350] on button "Lên hàng" at bounding box center [785, 342] width 86 height 25
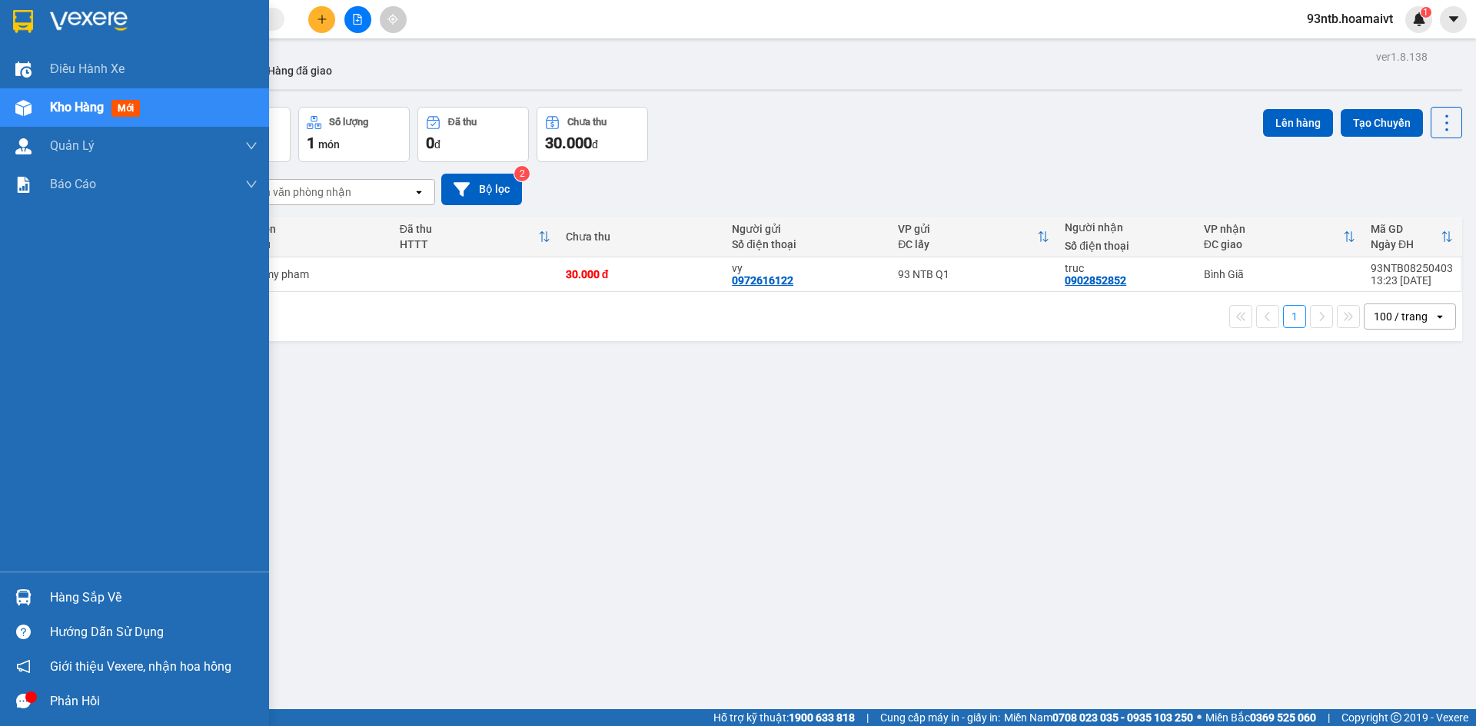
click at [73, 602] on div "Hàng sắp về" at bounding box center [153, 597] width 207 height 23
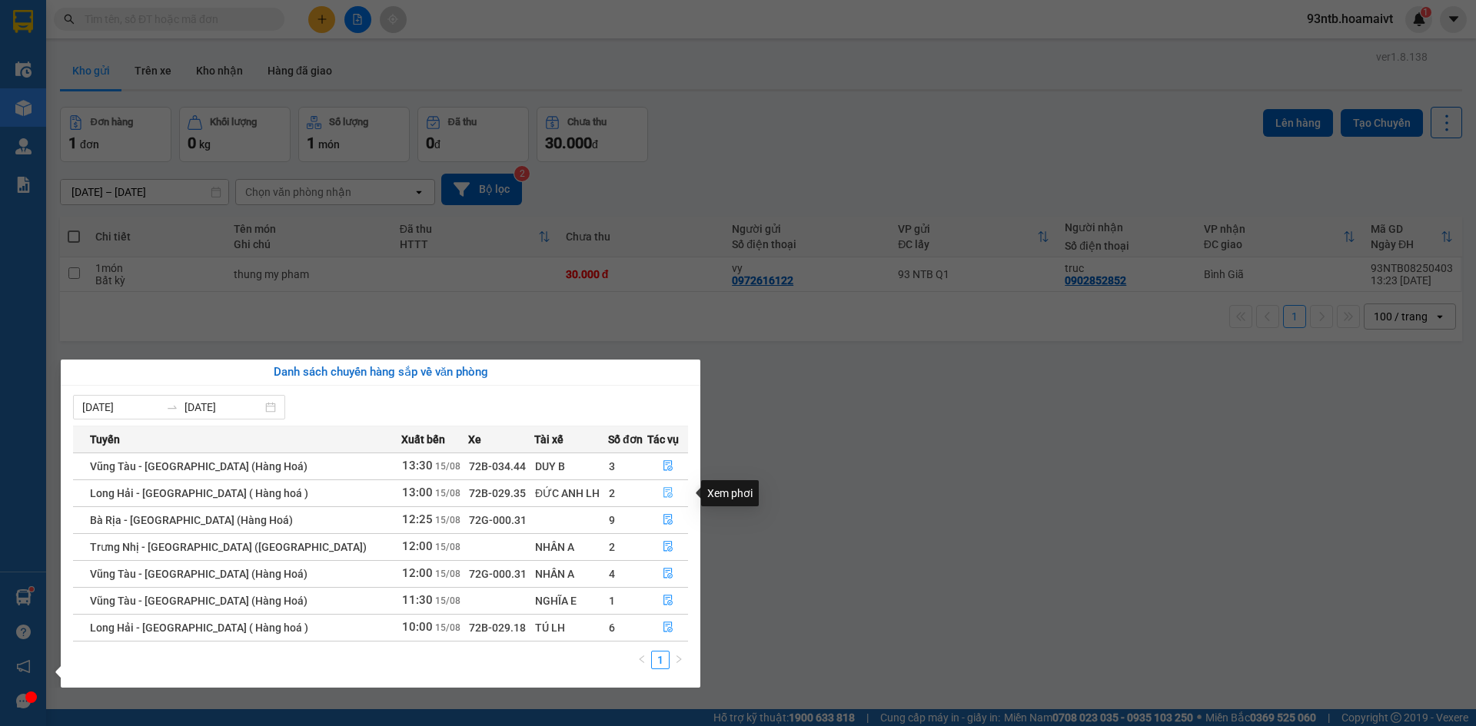
click at [662, 491] on icon "file-done" at bounding box center [667, 492] width 11 height 11
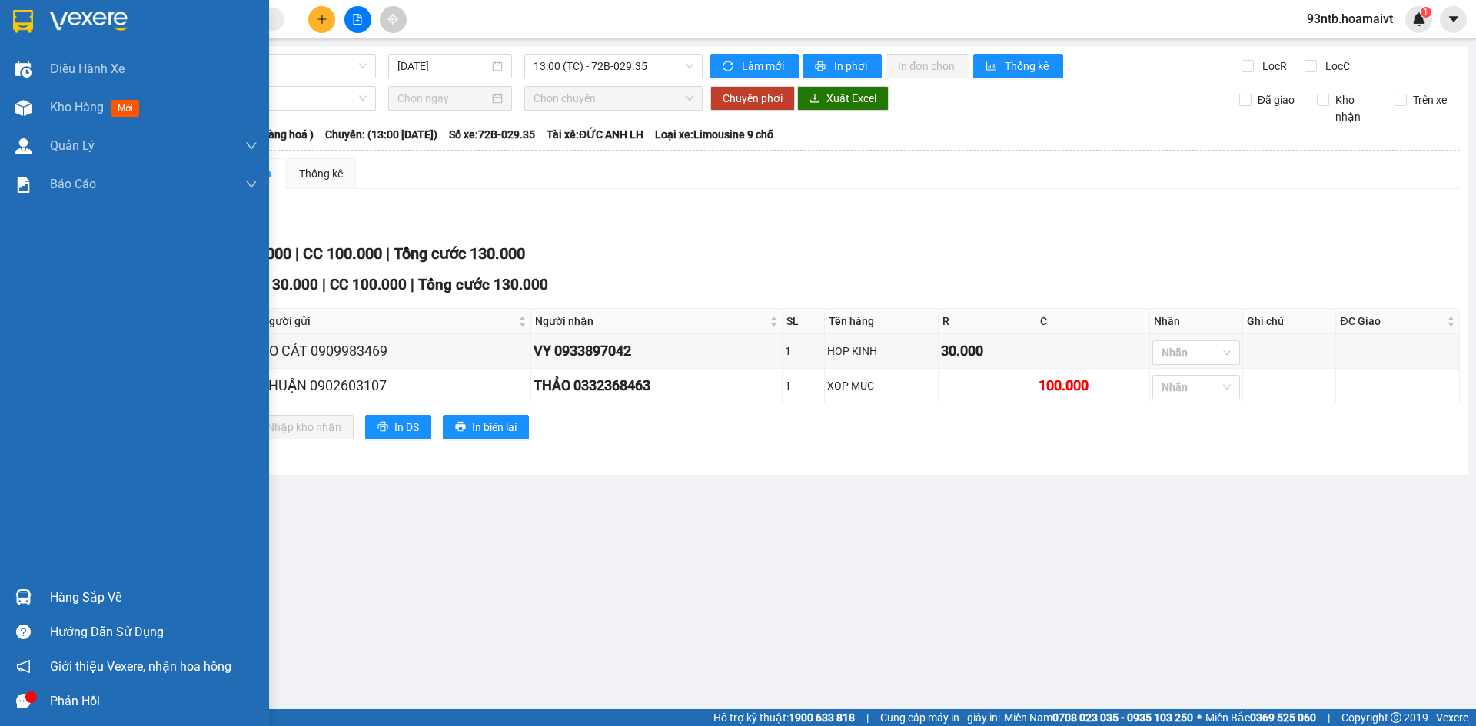
click at [81, 600] on div "Hàng sắp về" at bounding box center [153, 597] width 207 height 23
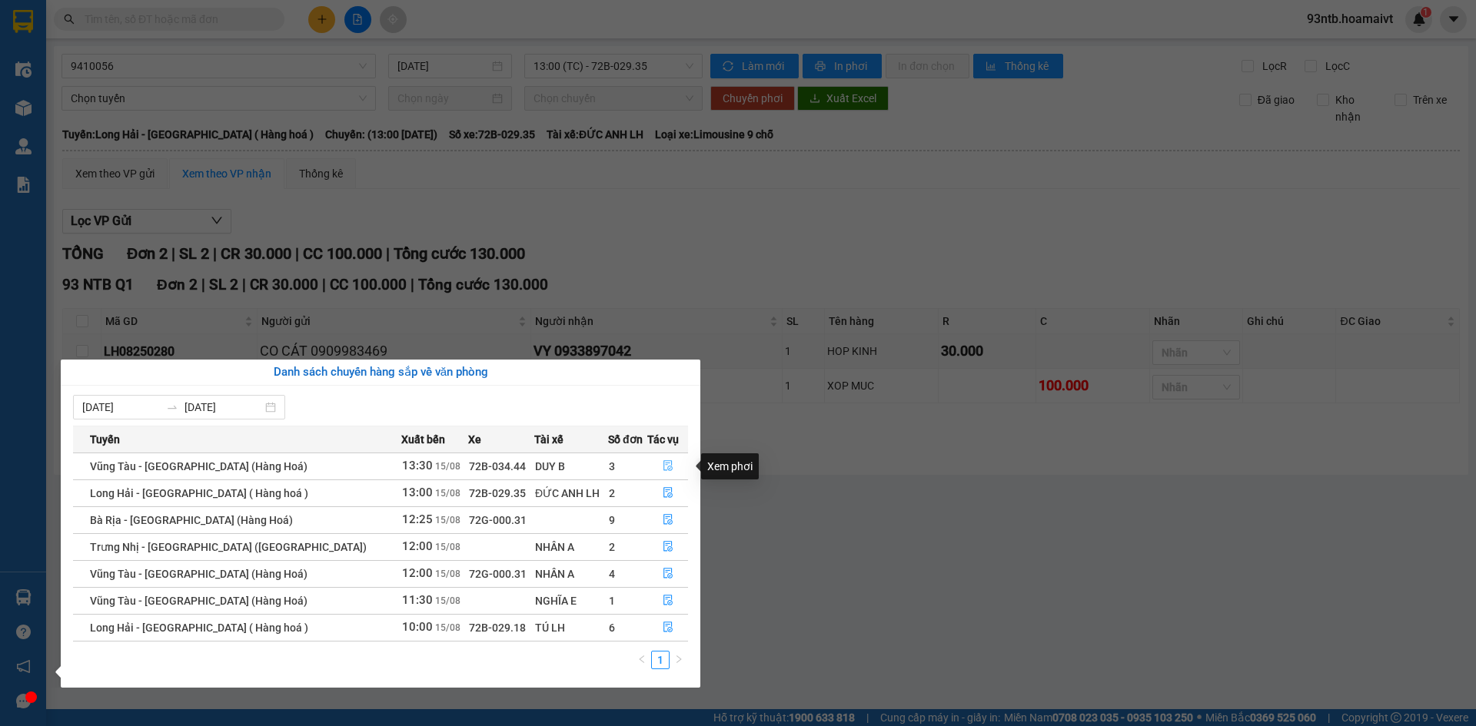
click at [663, 468] on icon "file-done" at bounding box center [667, 466] width 9 height 11
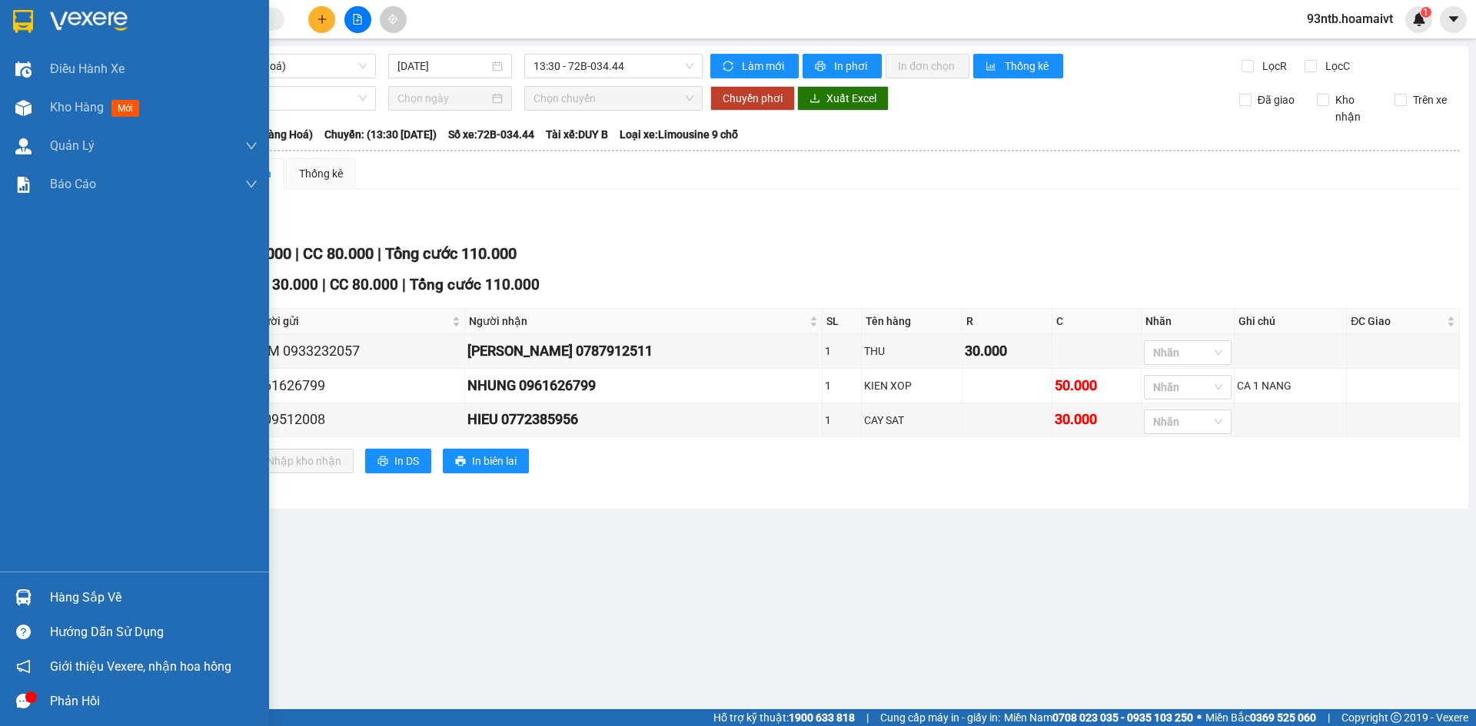
click at [59, 597] on div "Hàng sắp về" at bounding box center [153, 597] width 207 height 23
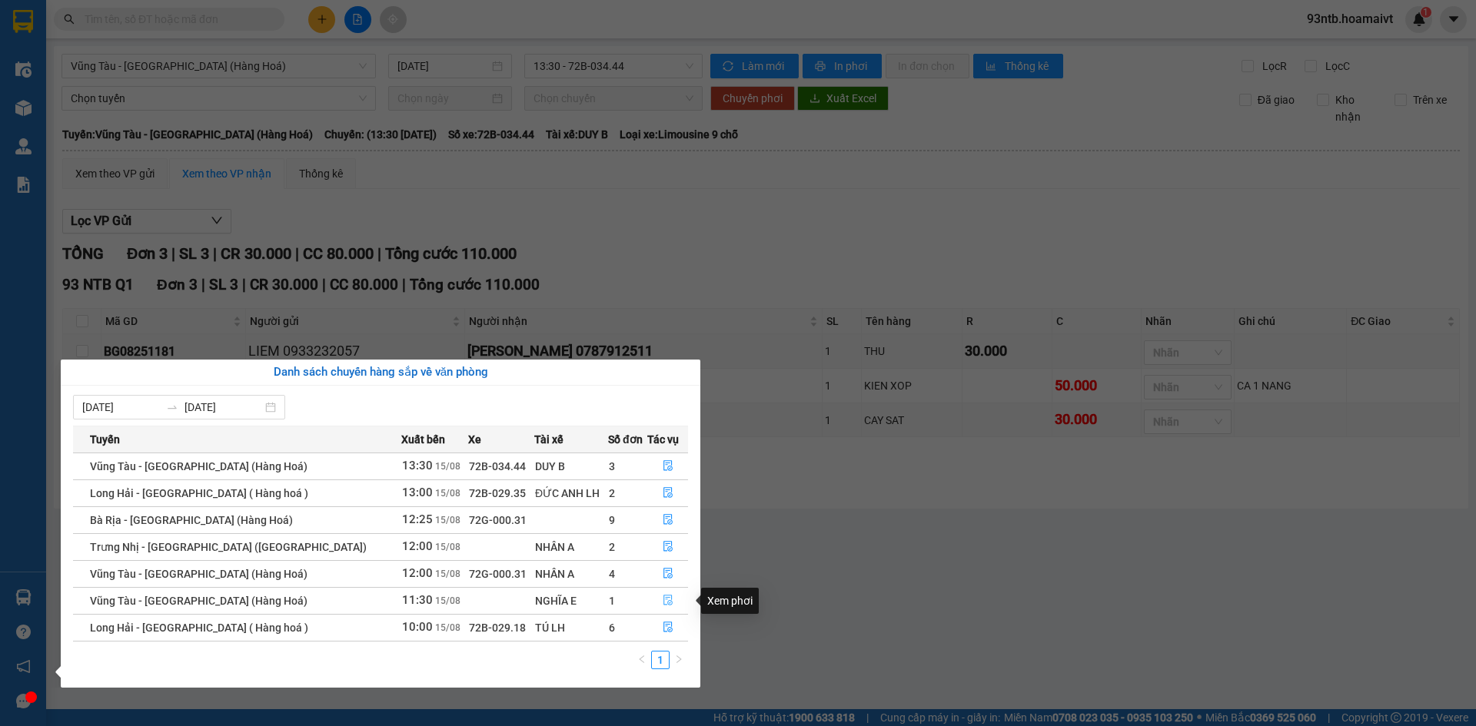
click at [654, 596] on button "button" at bounding box center [668, 601] width 40 height 25
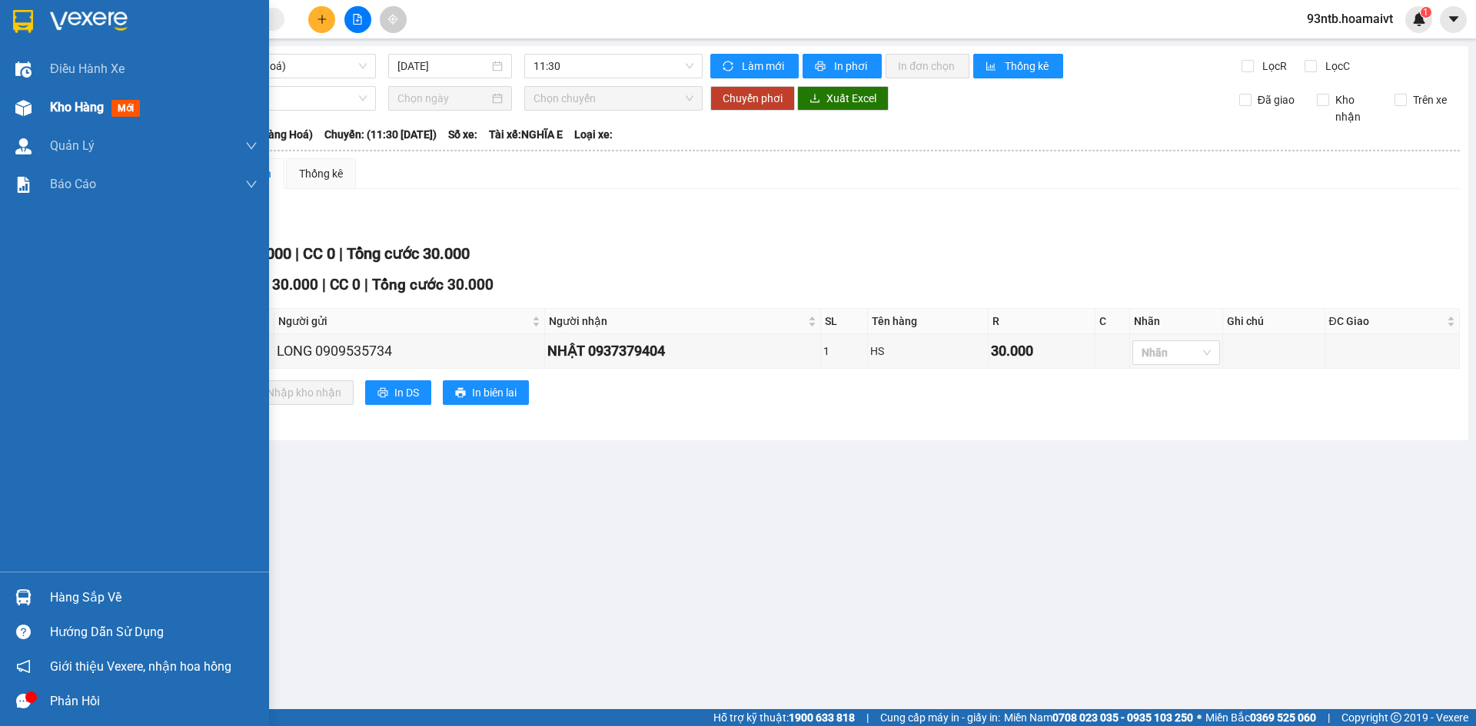
click at [88, 98] on div "Kho hàng mới" at bounding box center [98, 107] width 96 height 19
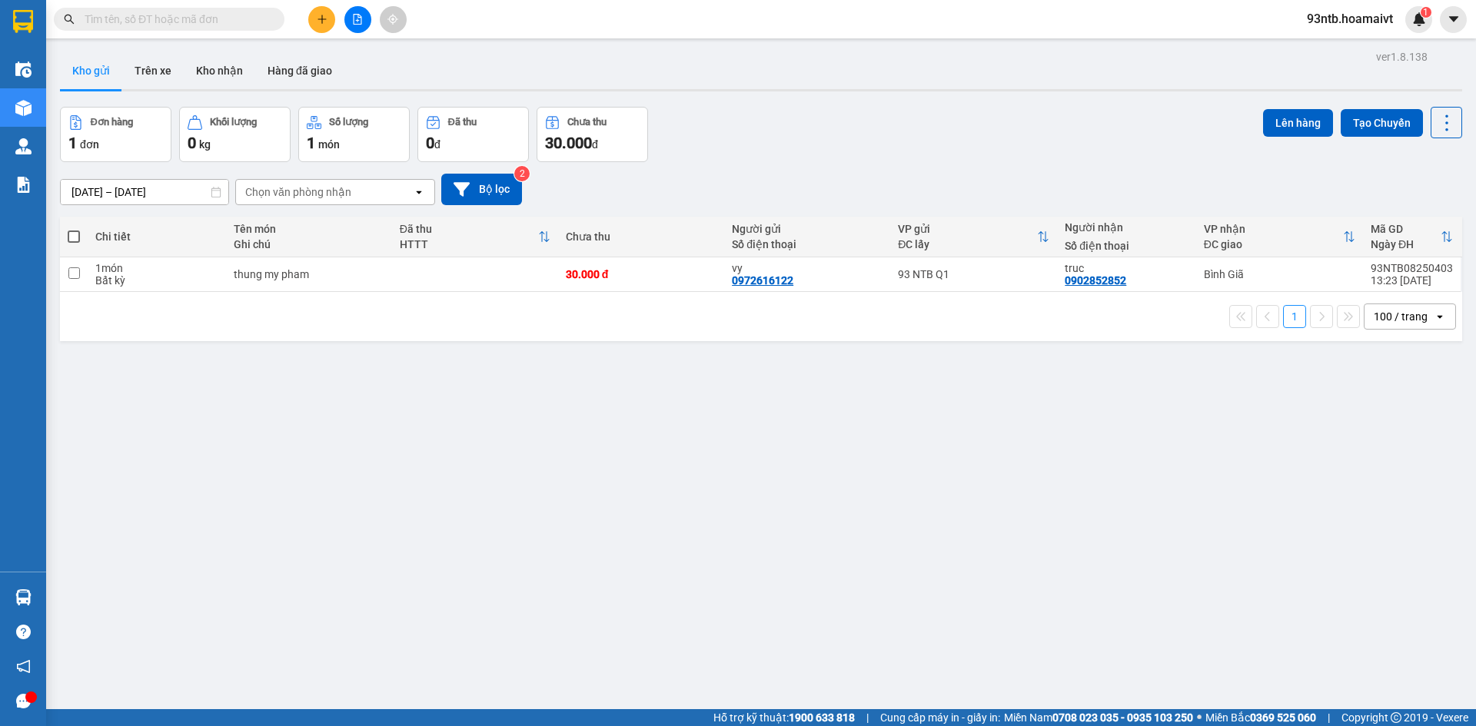
click at [171, 15] on input "text" at bounding box center [175, 19] width 181 height 17
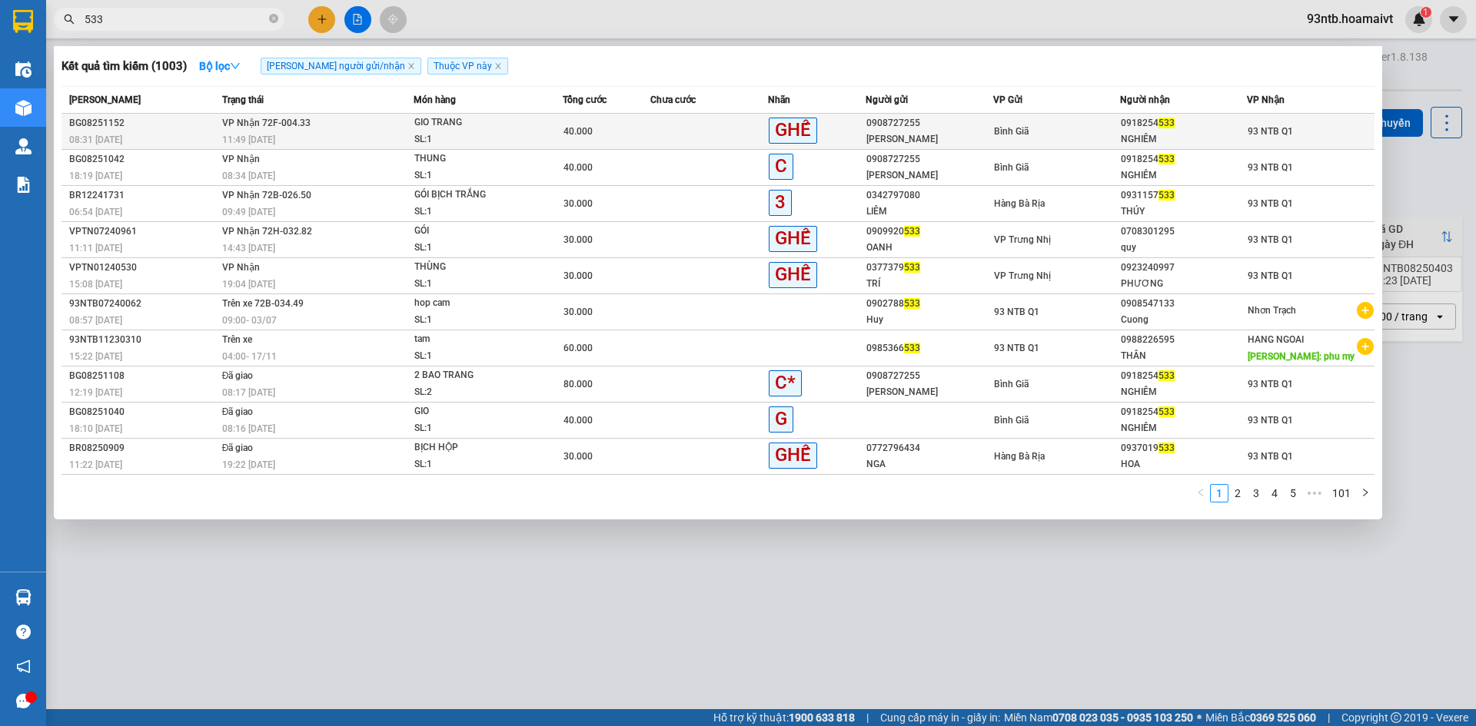
type input "533"
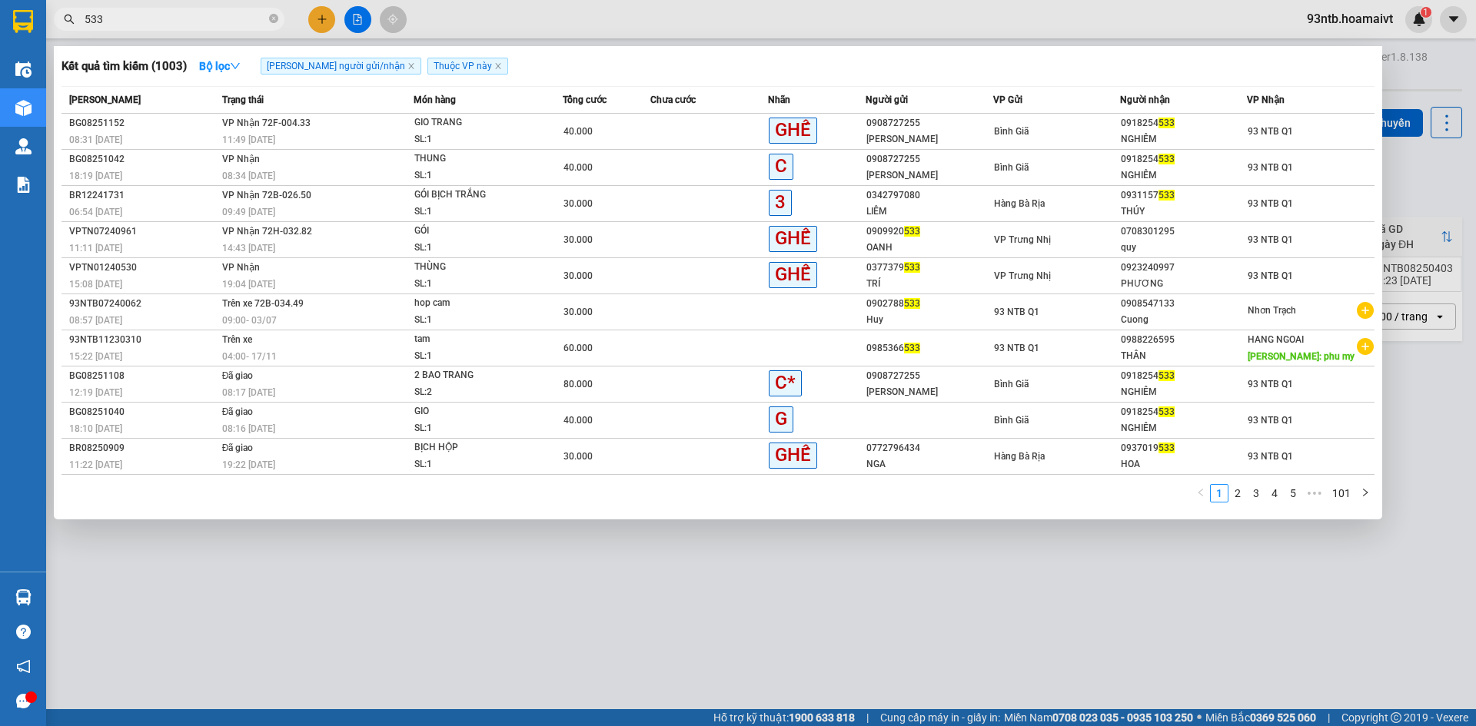
click at [286, 138] on div "11:49 [DATE]" at bounding box center [317, 139] width 191 height 17
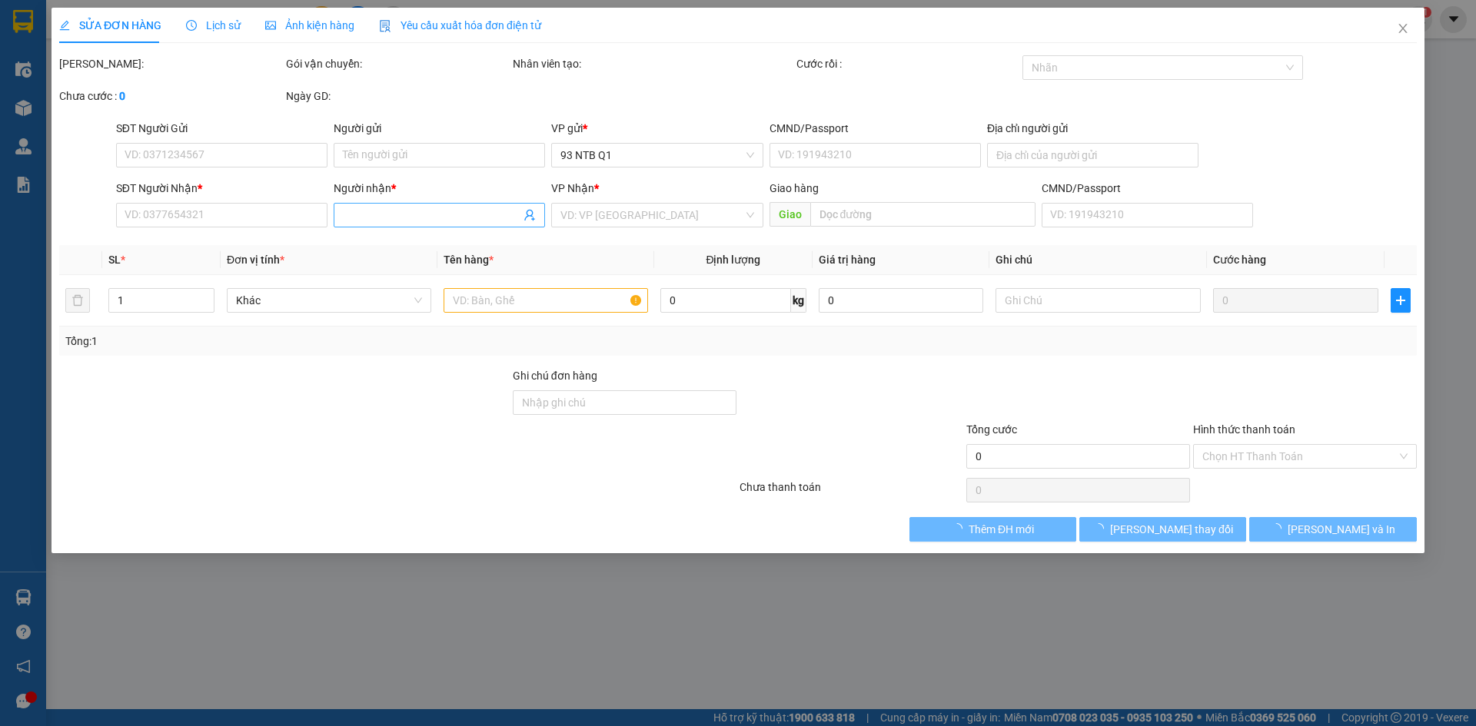
type input "0908727255"
type input "[PERSON_NAME]"
type input "0918254533"
type input "NGHIÊM"
type input "40.000"
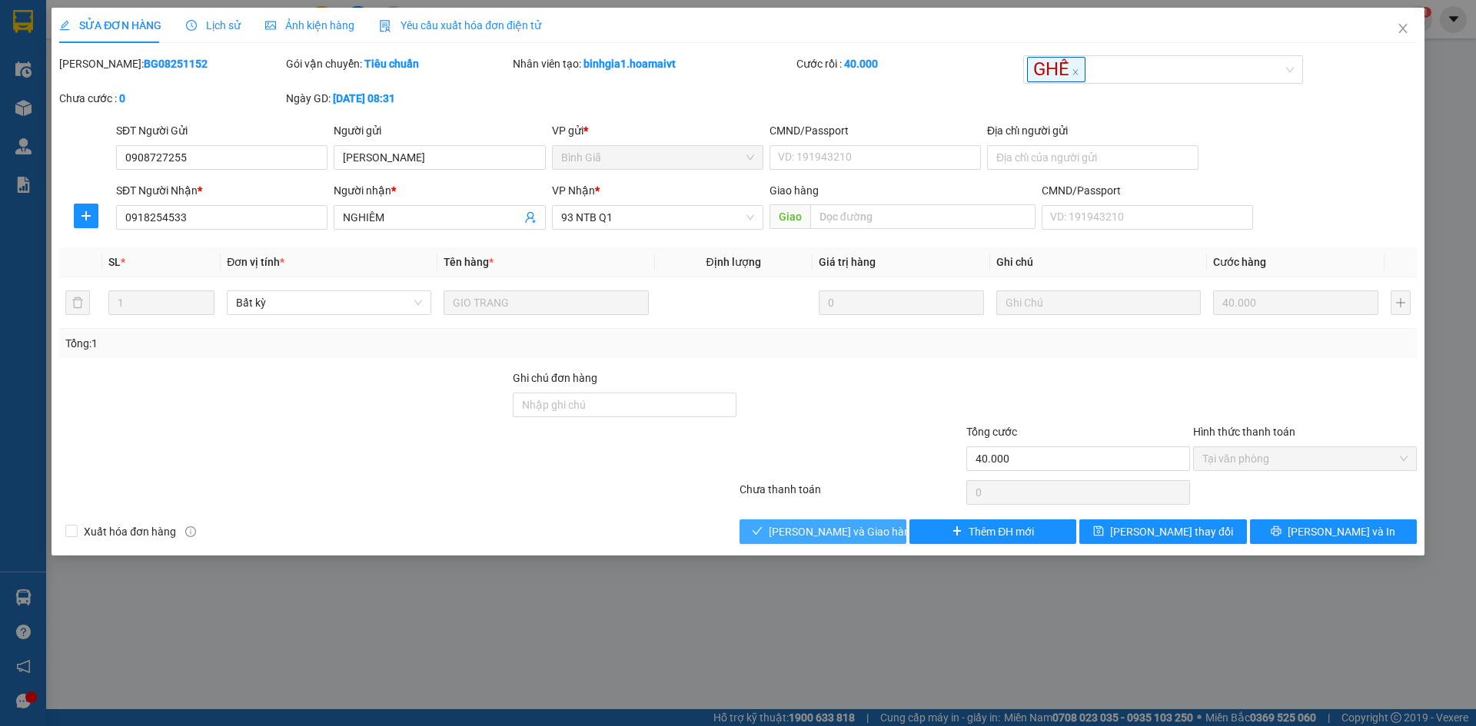
click at [813, 530] on span "[PERSON_NAME] và Giao hàng" at bounding box center [843, 531] width 148 height 17
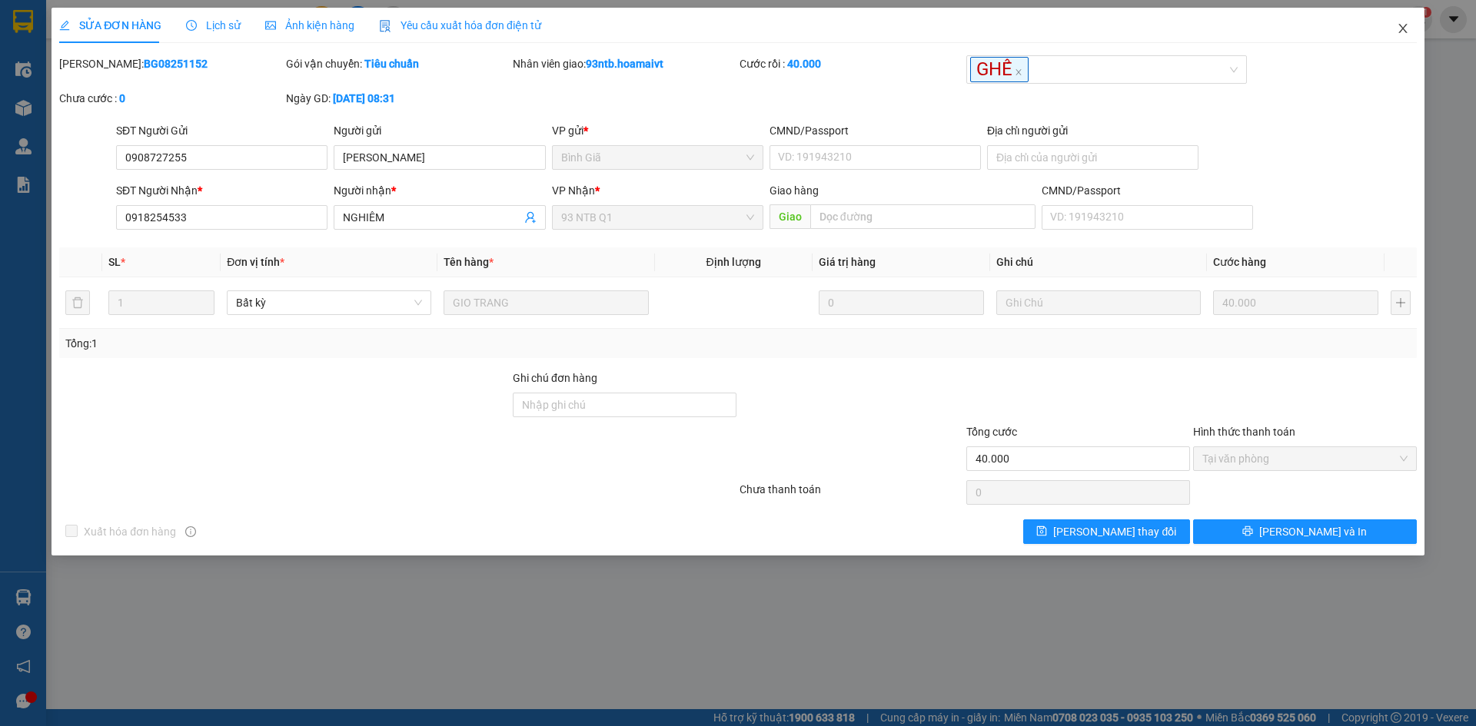
click at [1403, 29] on icon "close" at bounding box center [1402, 28] width 12 height 12
